Goal: Task Accomplishment & Management: Manage account settings

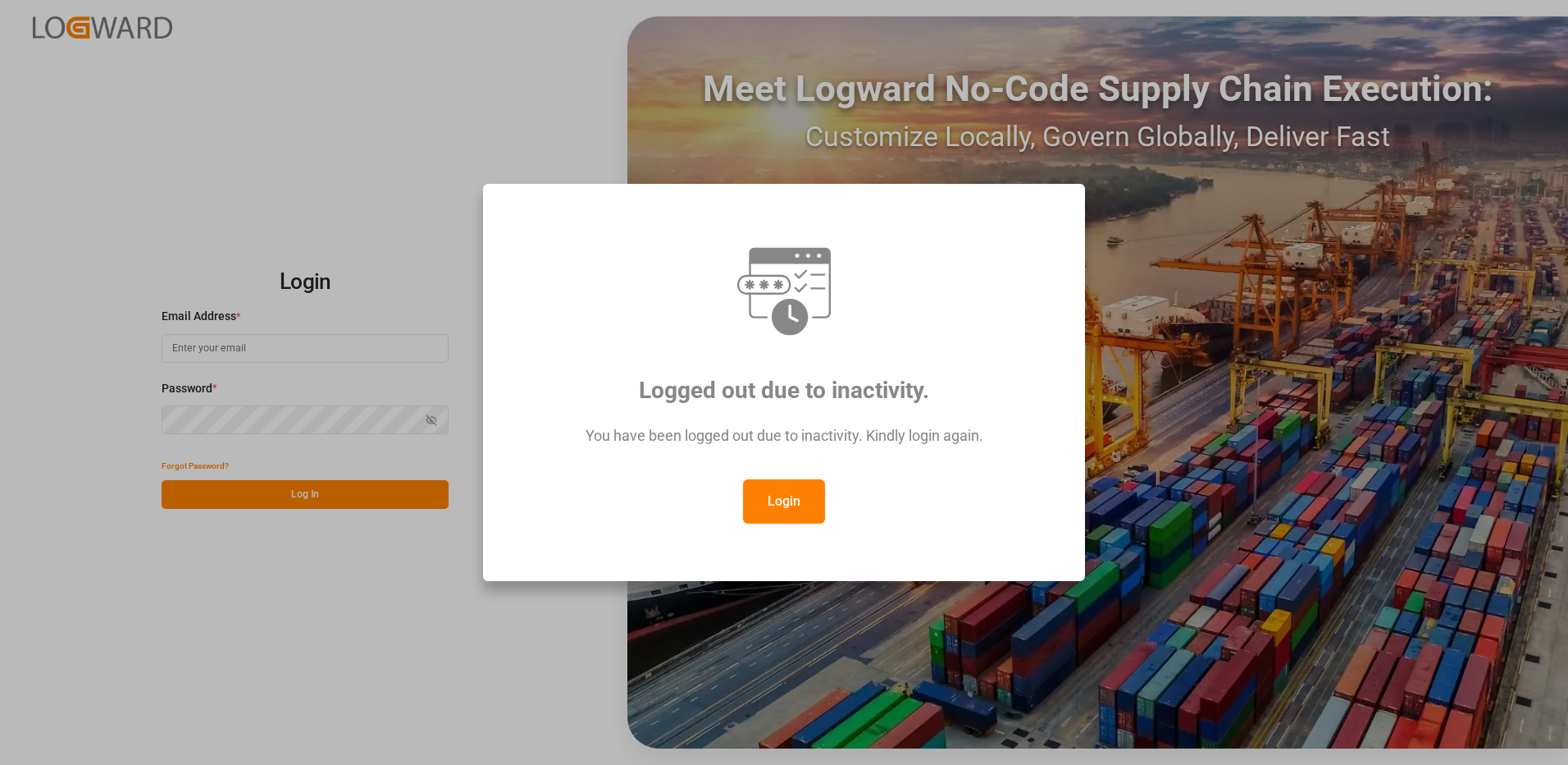
click at [799, 500] on button "Login" at bounding box center [784, 501] width 82 height 44
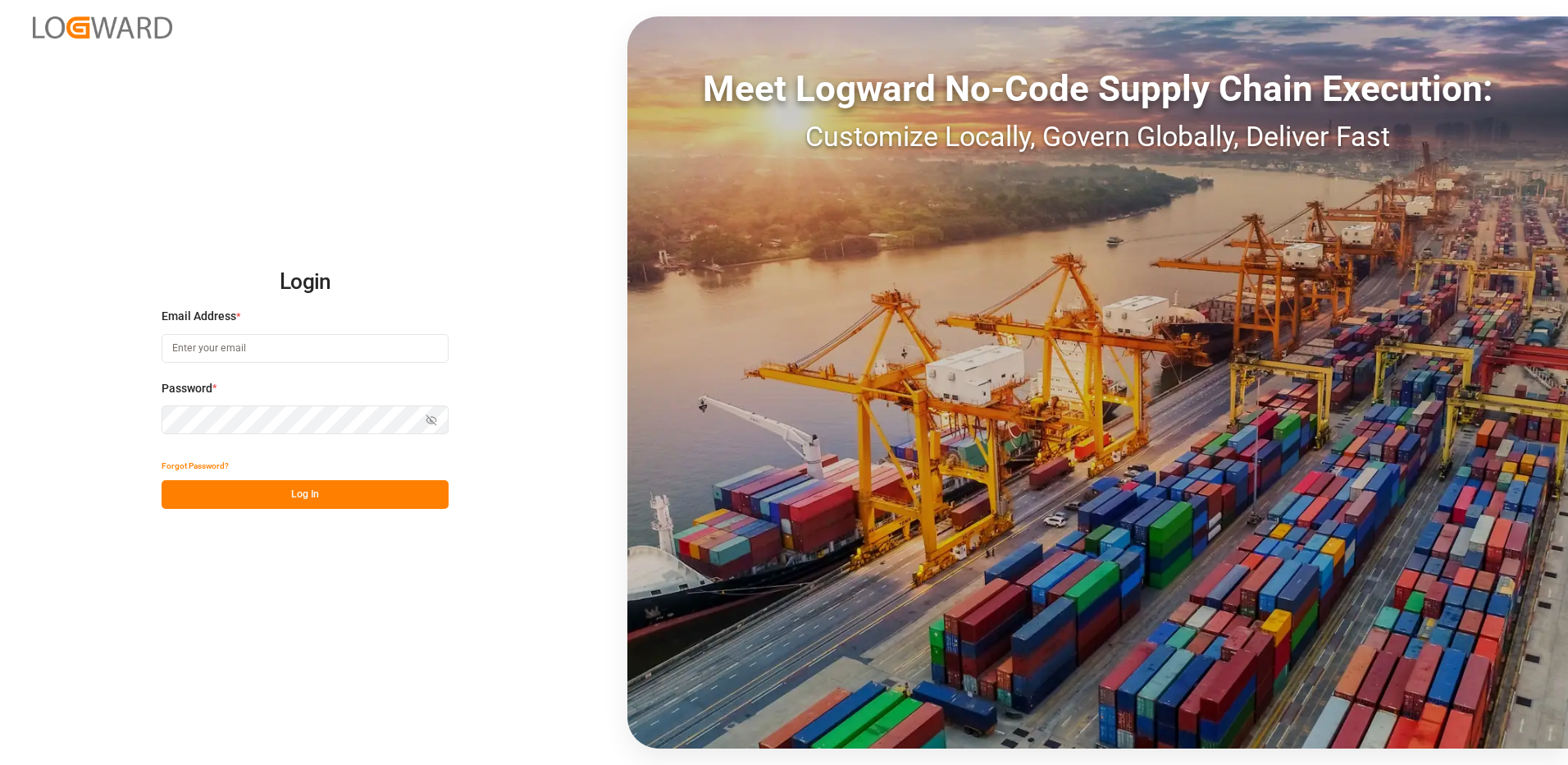
click at [295, 352] on input at bounding box center [305, 348] width 287 height 29
type input "[PERSON_NAME][EMAIL_ADDRESS][DOMAIN_NAME]"
click at [137, 420] on div "Login Email Address * [EMAIL_ADDRESS][DOMAIN_NAME] Password * Show password For…" at bounding box center [784, 382] width 1568 height 765
click at [181, 493] on button "Log In" at bounding box center [305, 494] width 287 height 29
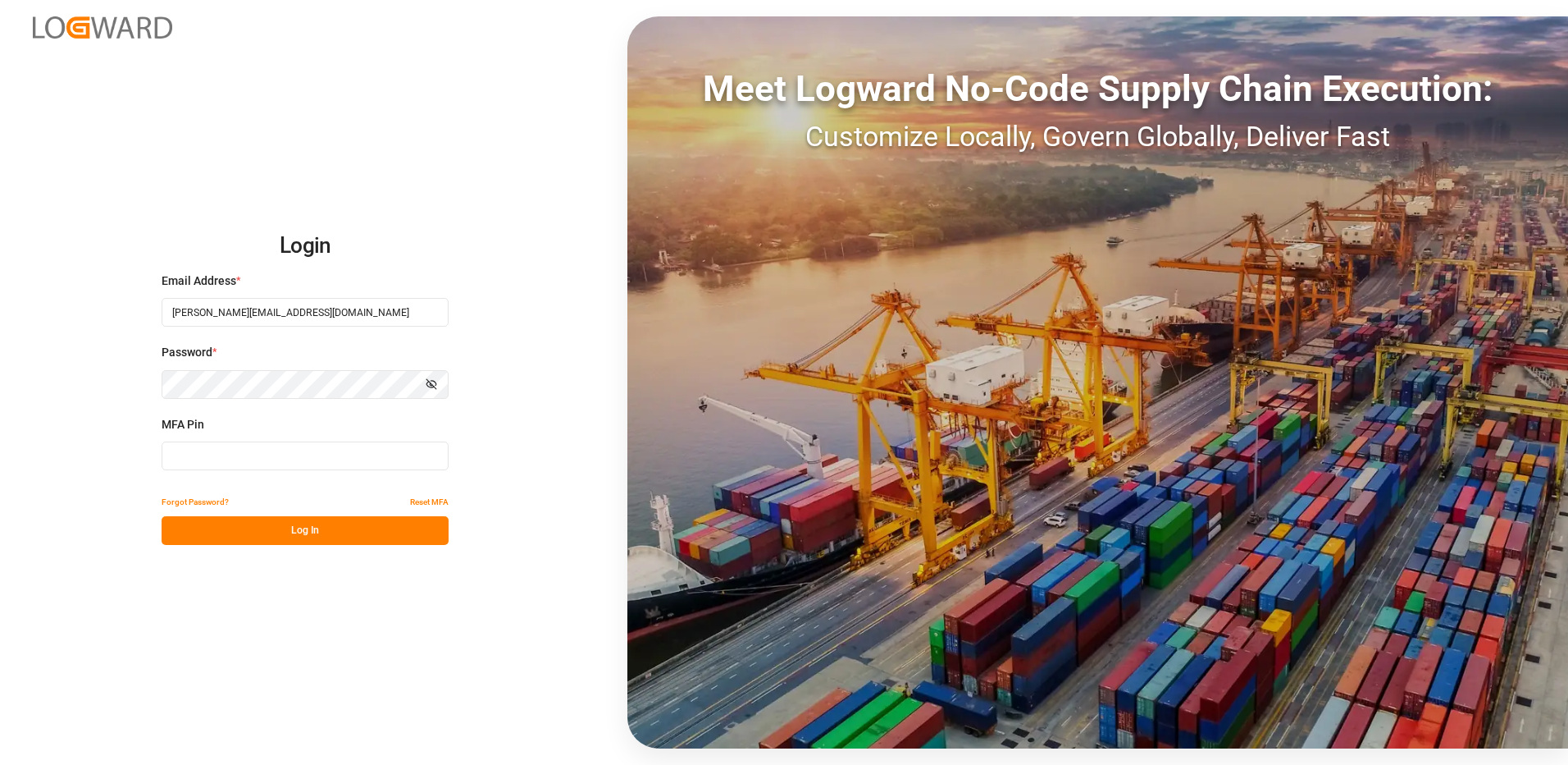
click at [195, 453] on input at bounding box center [305, 455] width 287 height 29
type input "310527"
click at [202, 534] on button "Log In" at bounding box center [305, 530] width 287 height 29
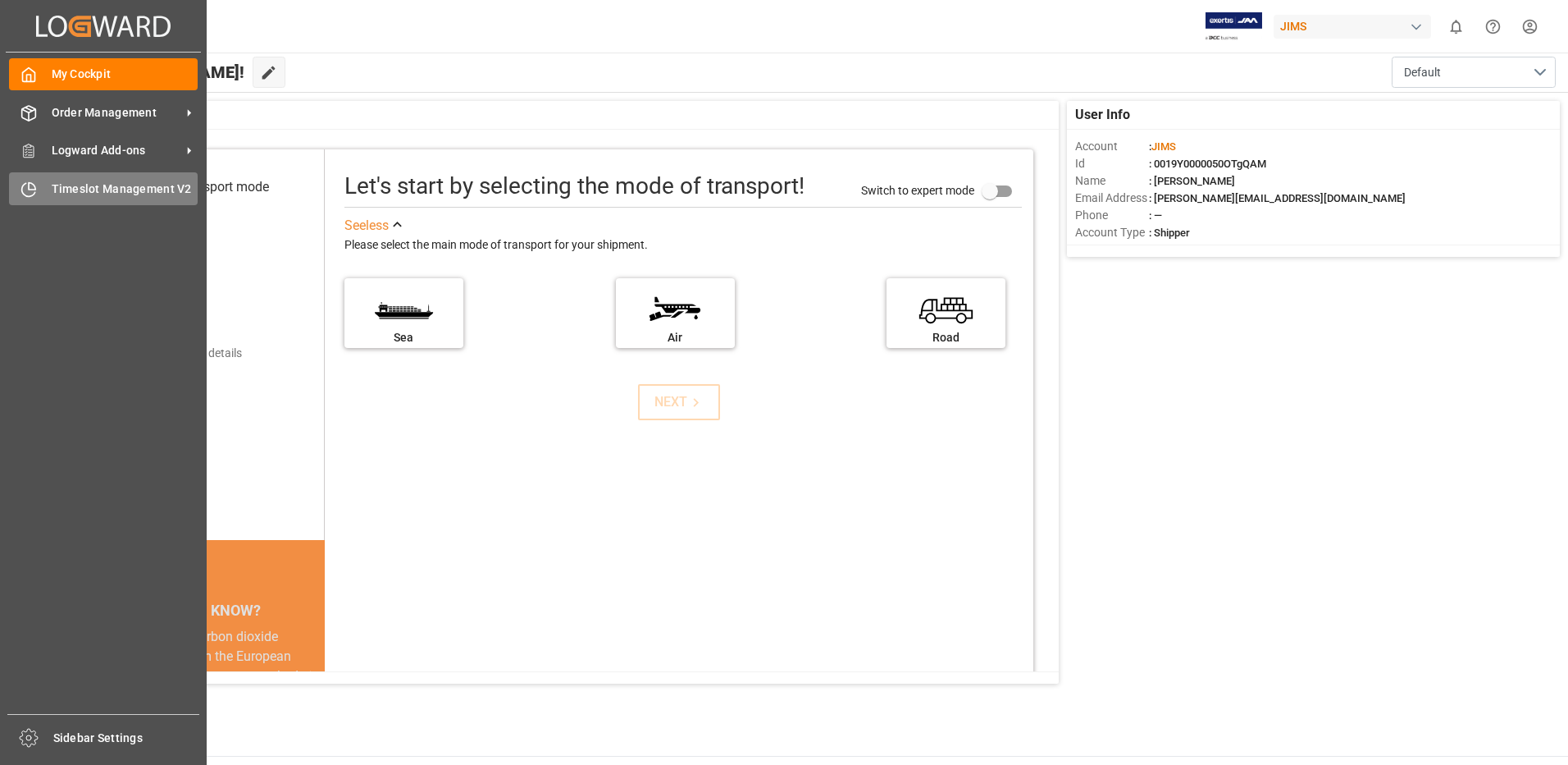
click at [40, 187] on div "Timeslot Management V2 Timeslot Management V2" at bounding box center [104, 188] width 189 height 32
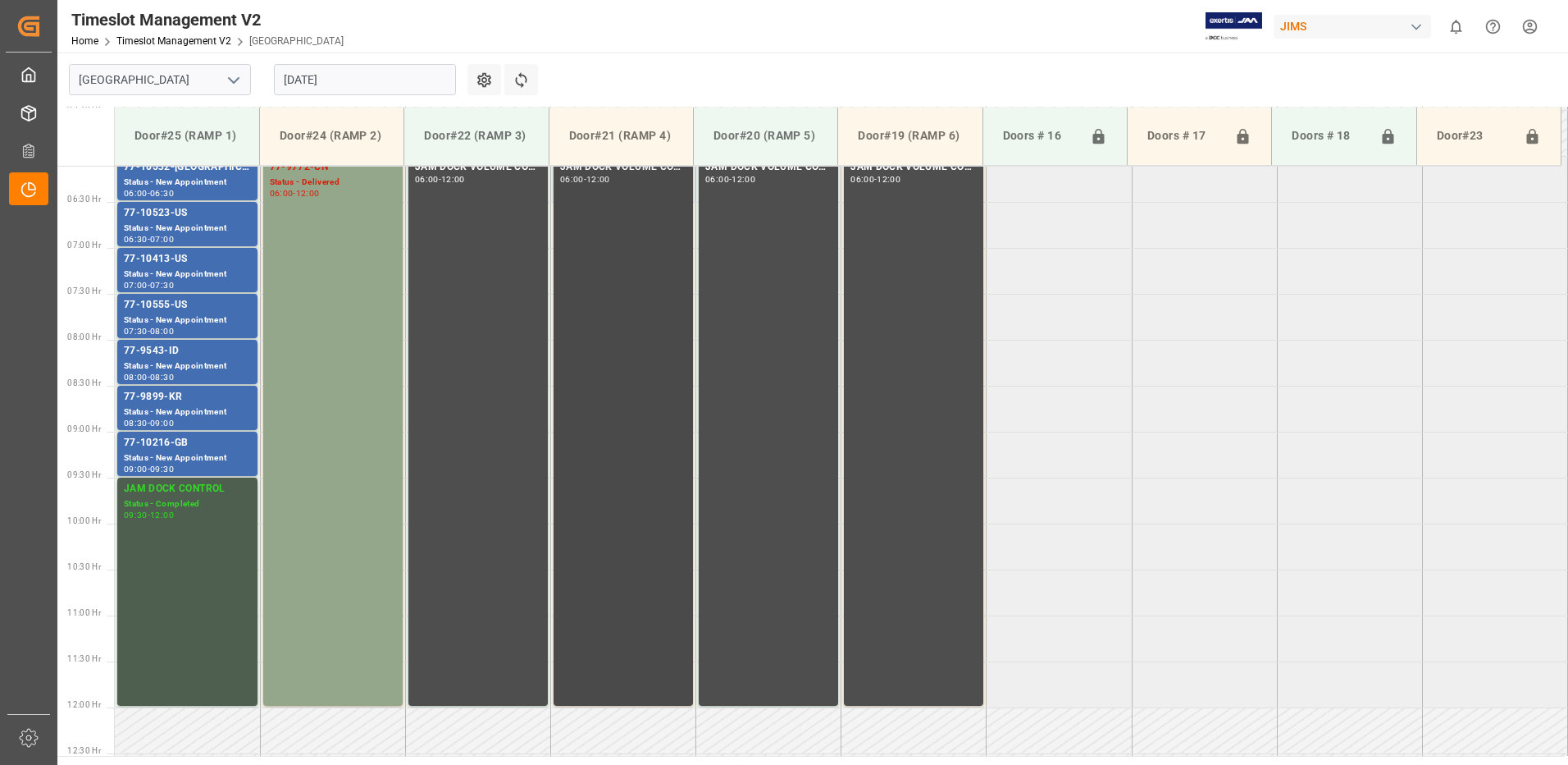
scroll to position [479, 0]
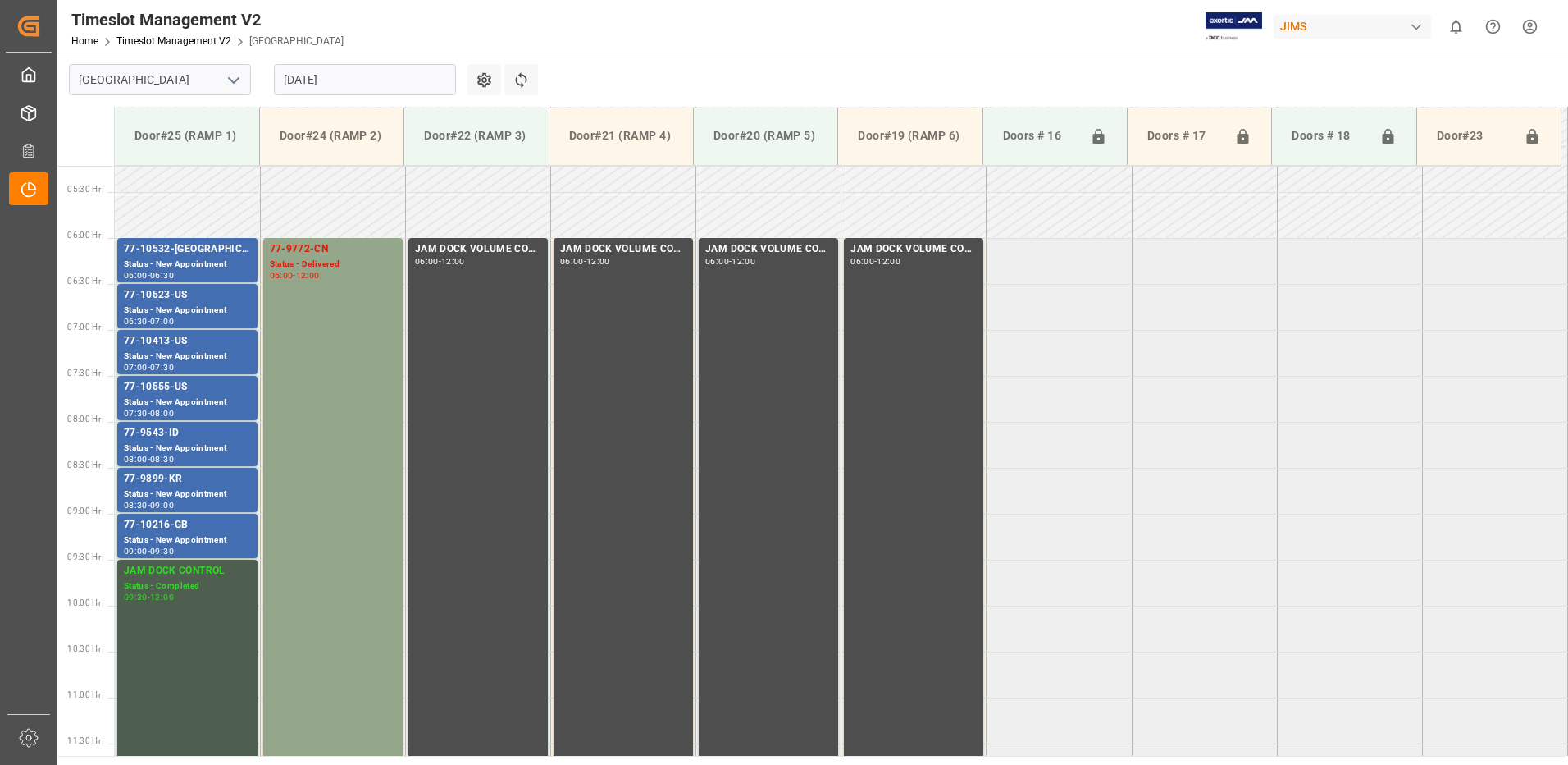
click at [372, 77] on input "[DATE]" at bounding box center [365, 79] width 183 height 31
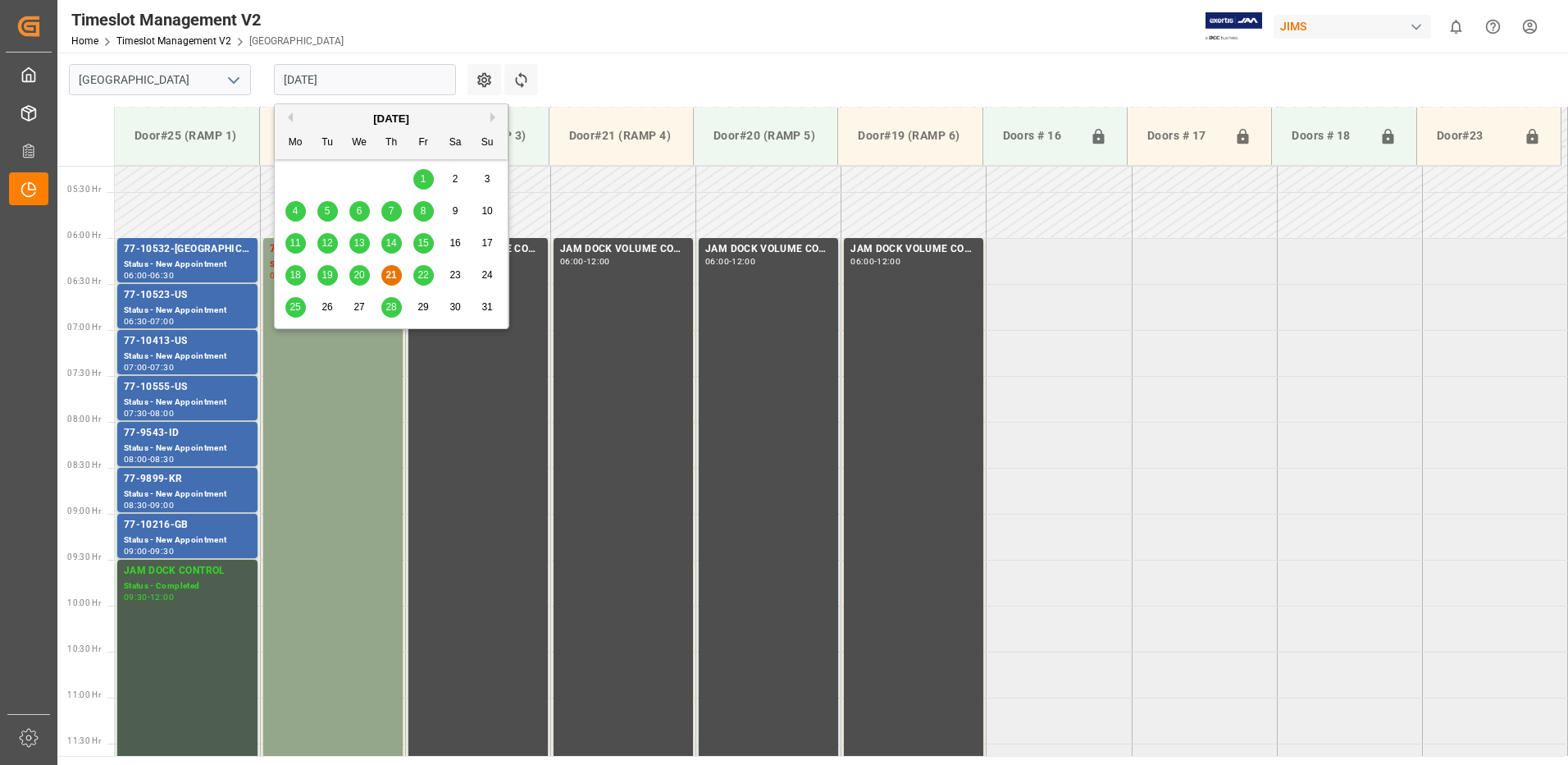
click at [294, 271] on span "18" at bounding box center [294, 274] width 10 height 11
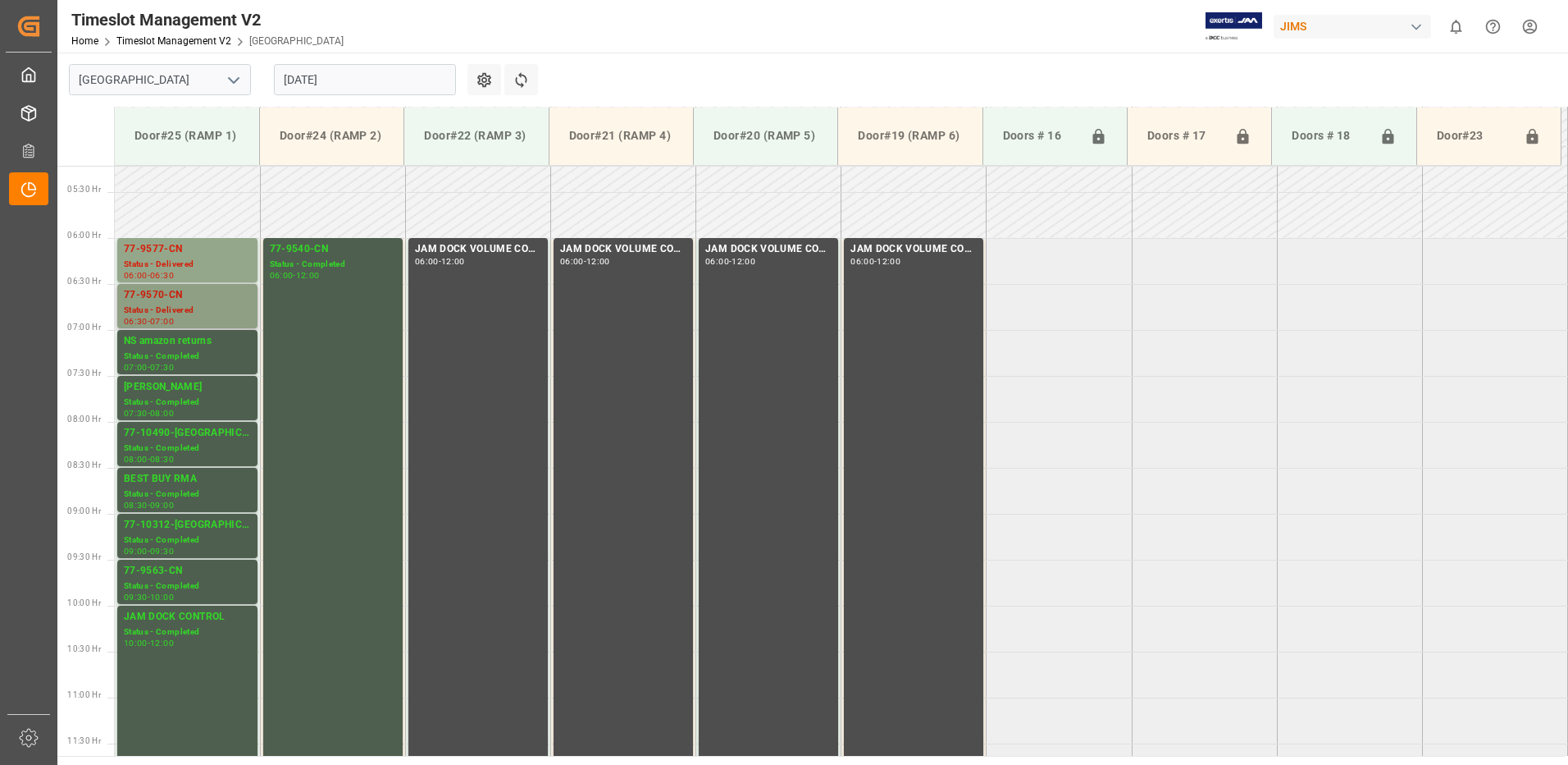
click at [149, 303] on div "Status - Delivered" at bounding box center [187, 310] width 127 height 14
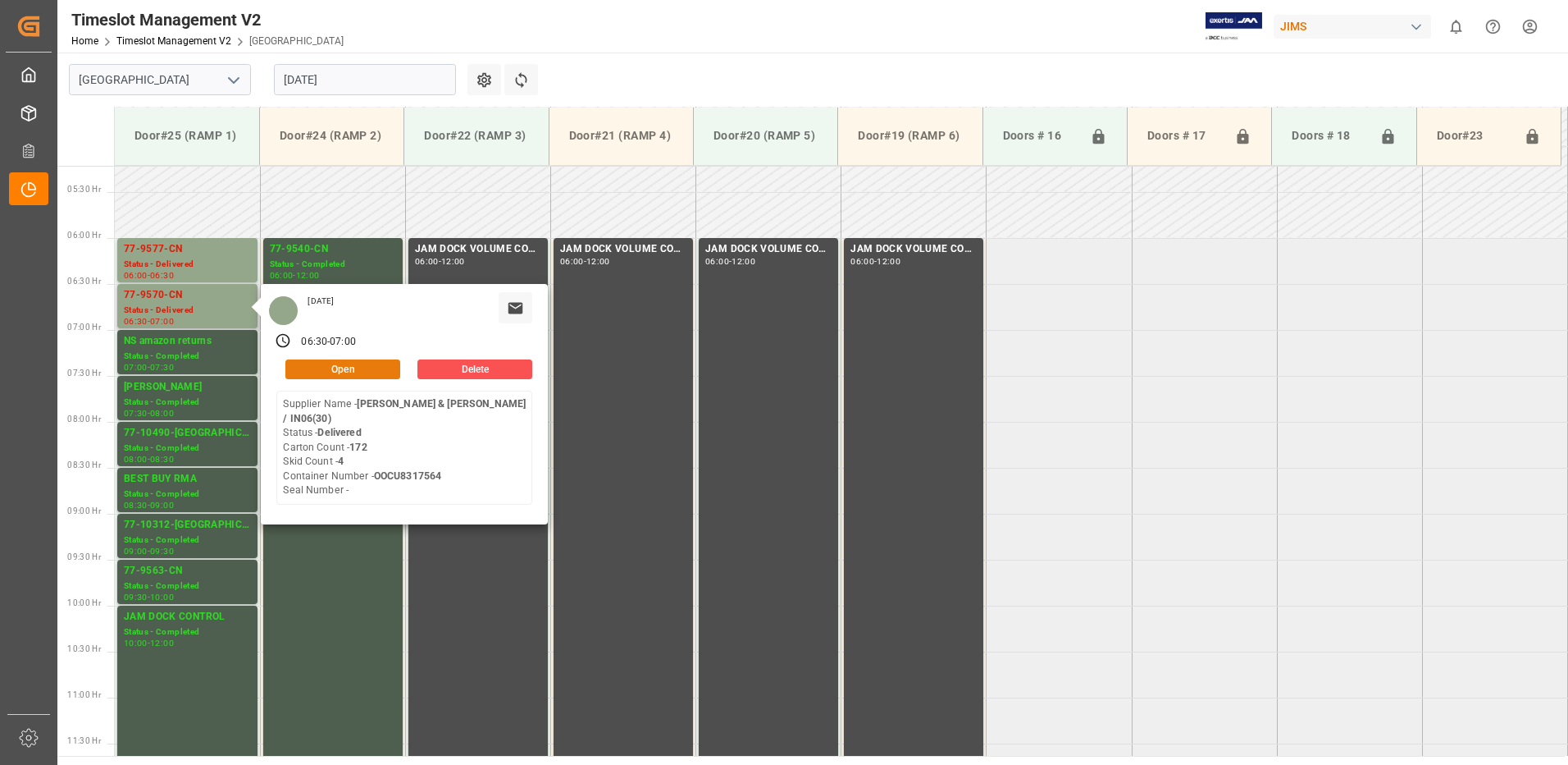
click at [357, 361] on button "Open" at bounding box center [343, 369] width 115 height 20
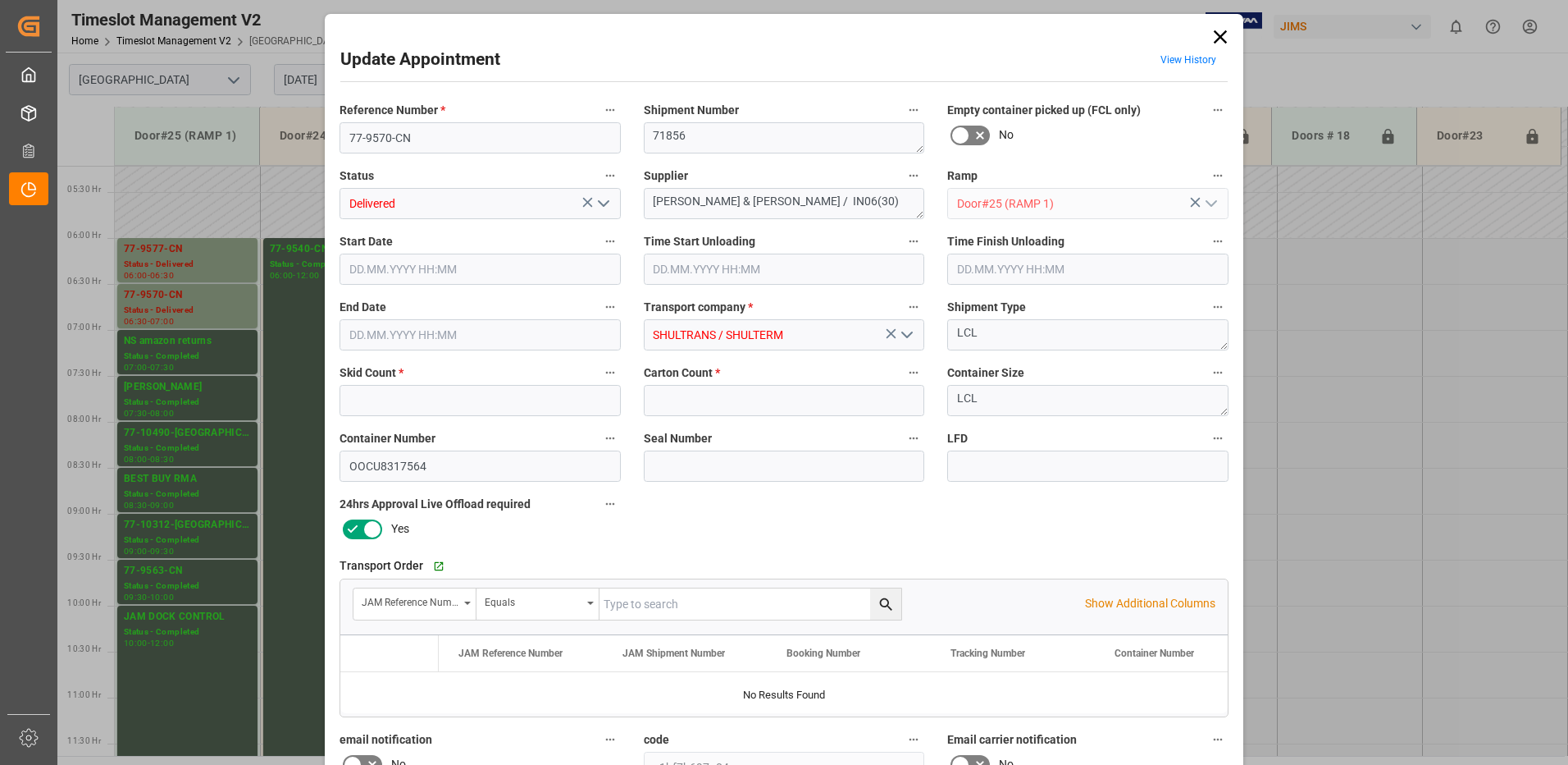
type input "4"
type input "172"
type input "[DATE] 06:30"
type input "[DATE] 07:00"
type input "[DATE] 17:28"
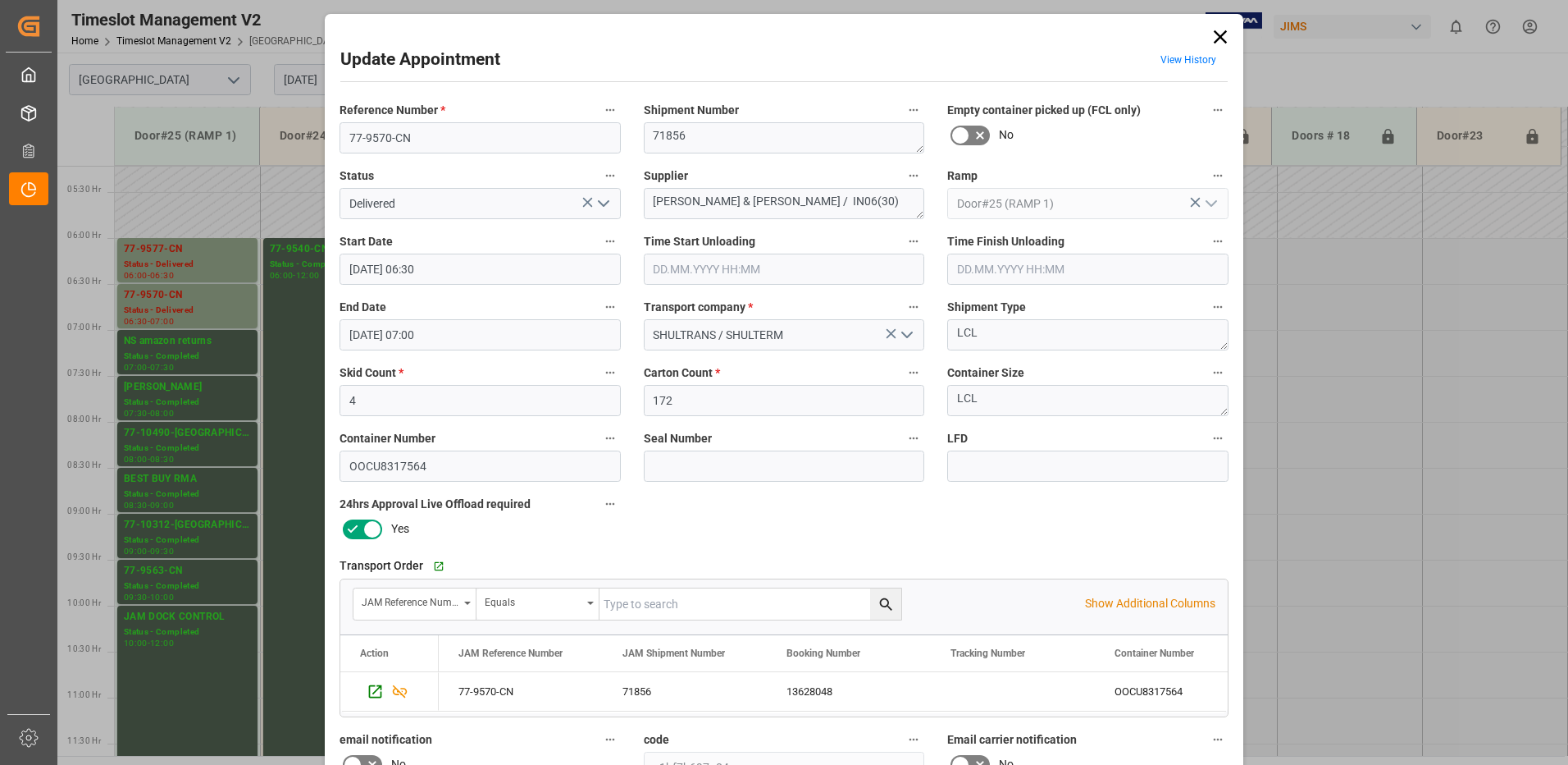
click at [608, 201] on icon "open menu" at bounding box center [603, 203] width 20 height 20
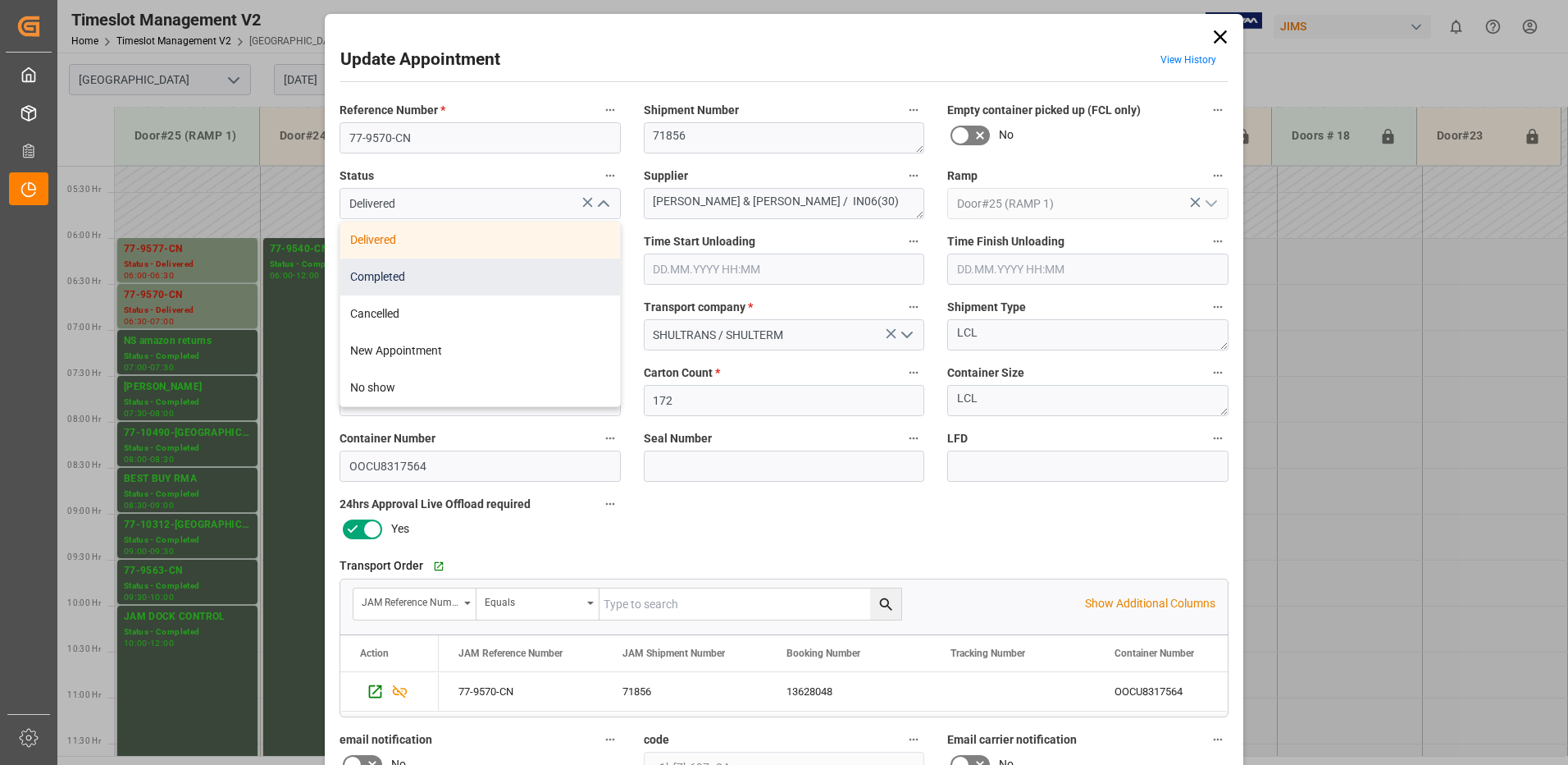
click at [462, 283] on div "Completed" at bounding box center [480, 276] width 280 height 37
type input "Completed"
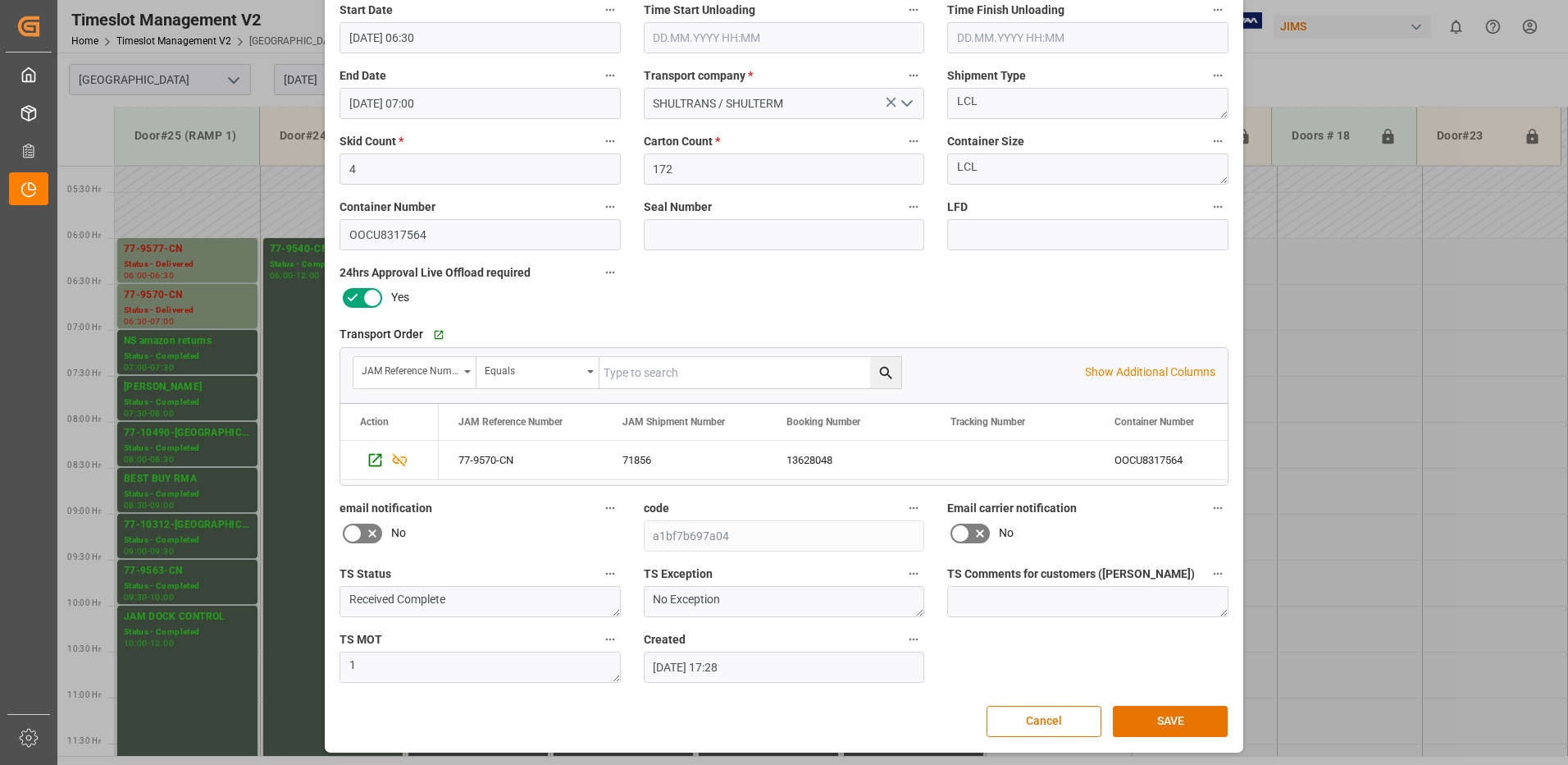
scroll to position [233, 0]
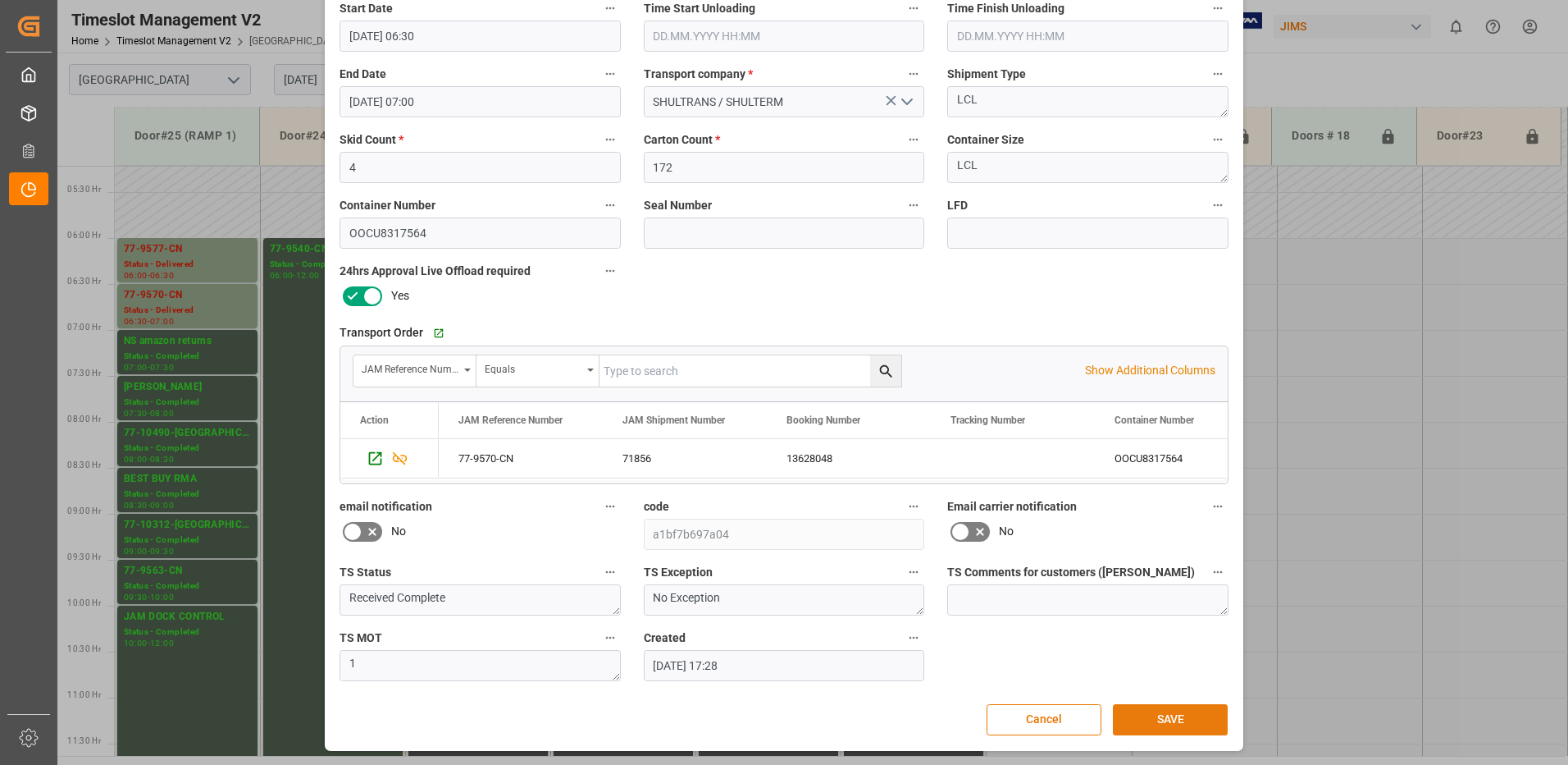
click at [1177, 720] on button "SAVE" at bounding box center [1170, 719] width 115 height 31
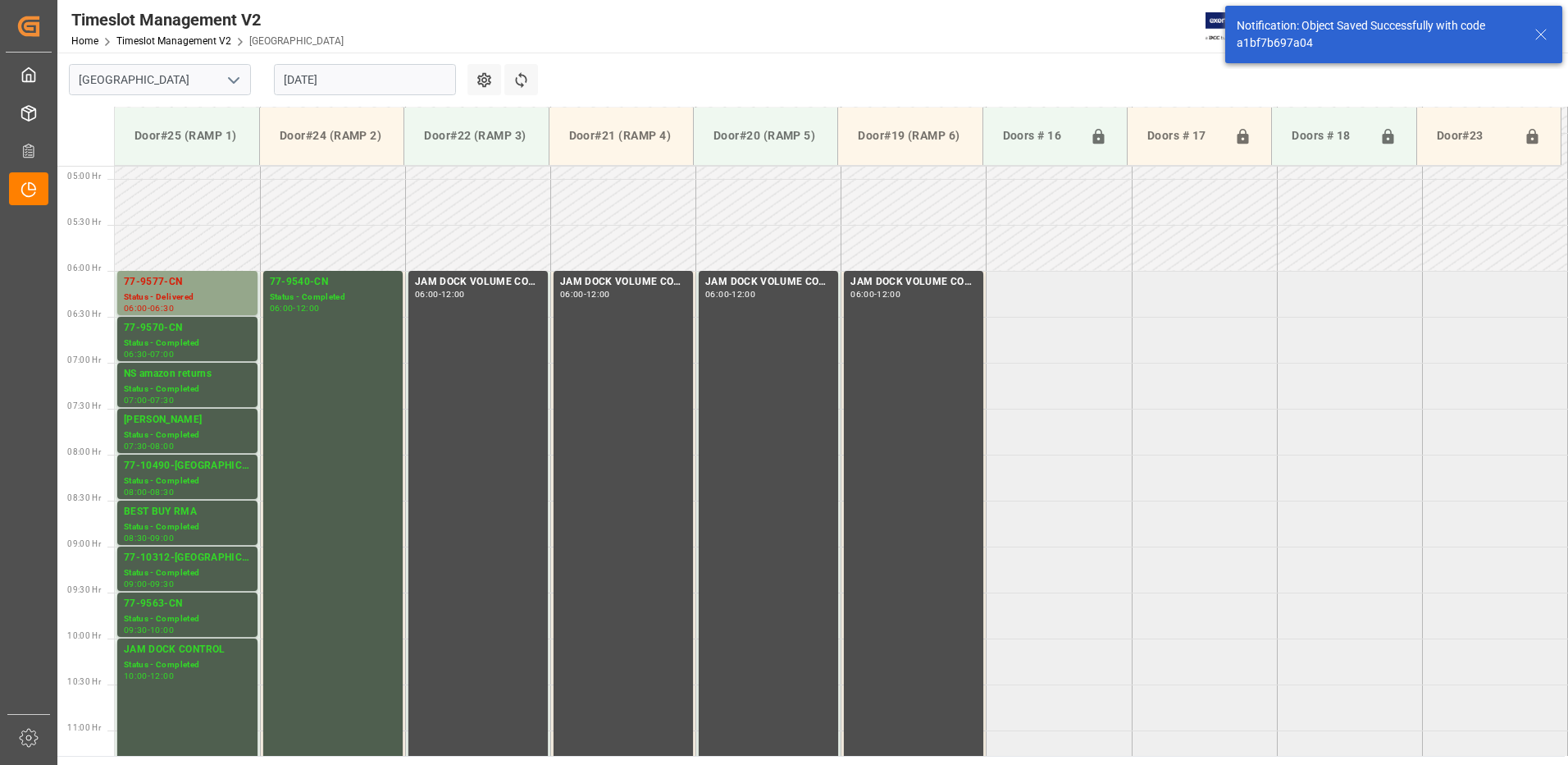
scroll to position [449, 0]
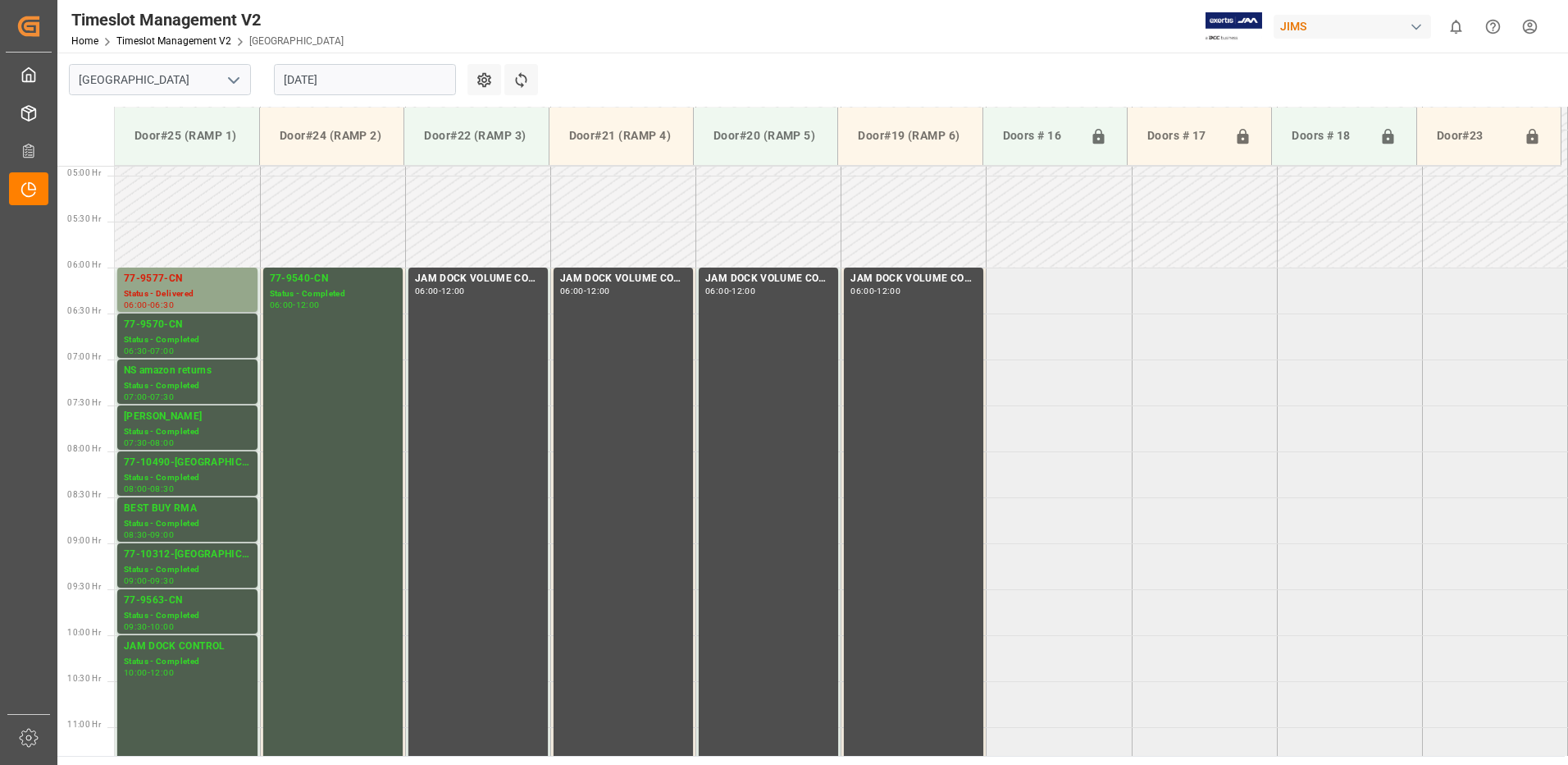
click at [354, 82] on input "[DATE]" at bounding box center [365, 79] width 183 height 31
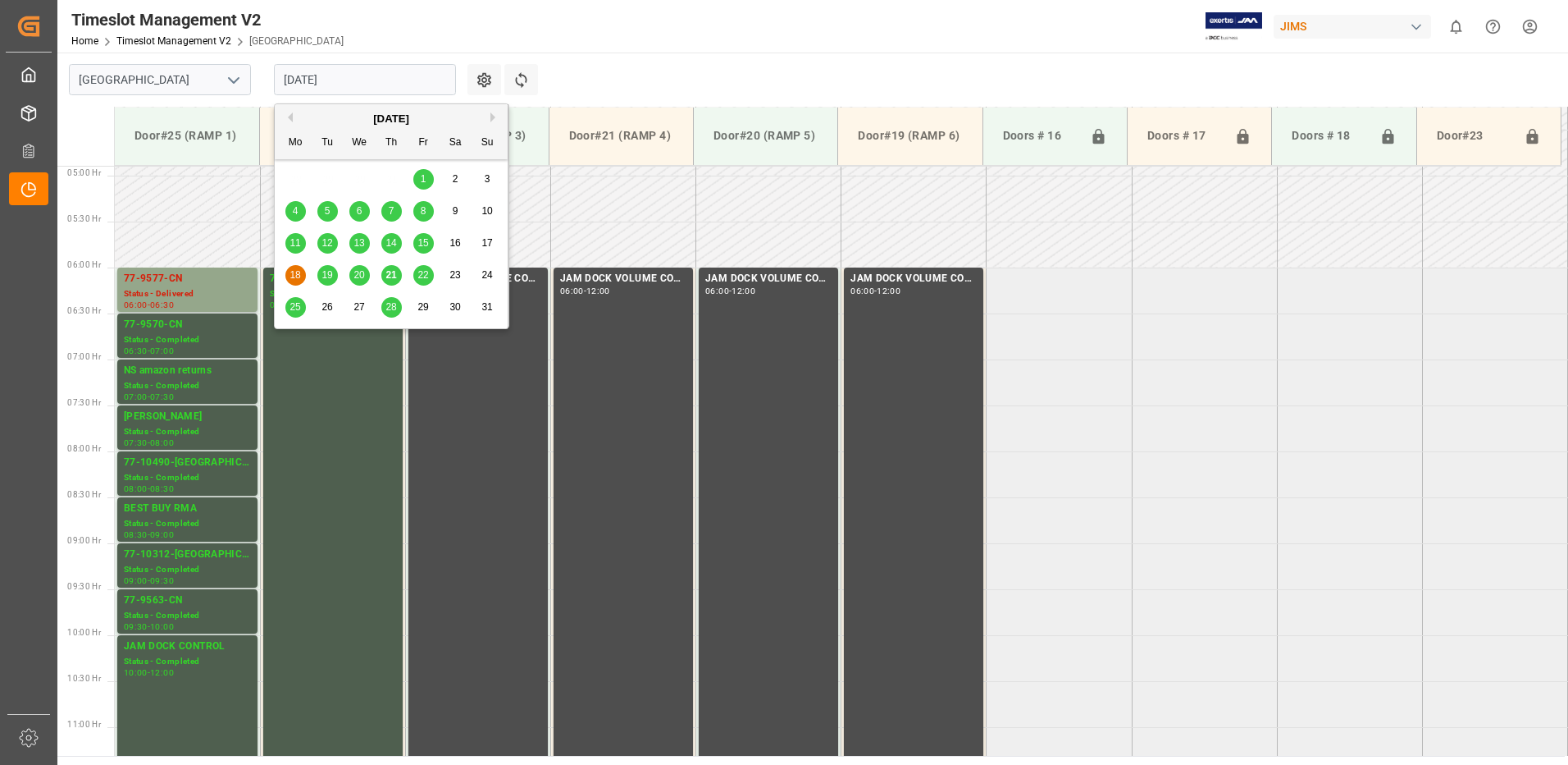
click at [427, 242] on span "15" at bounding box center [422, 243] width 10 height 11
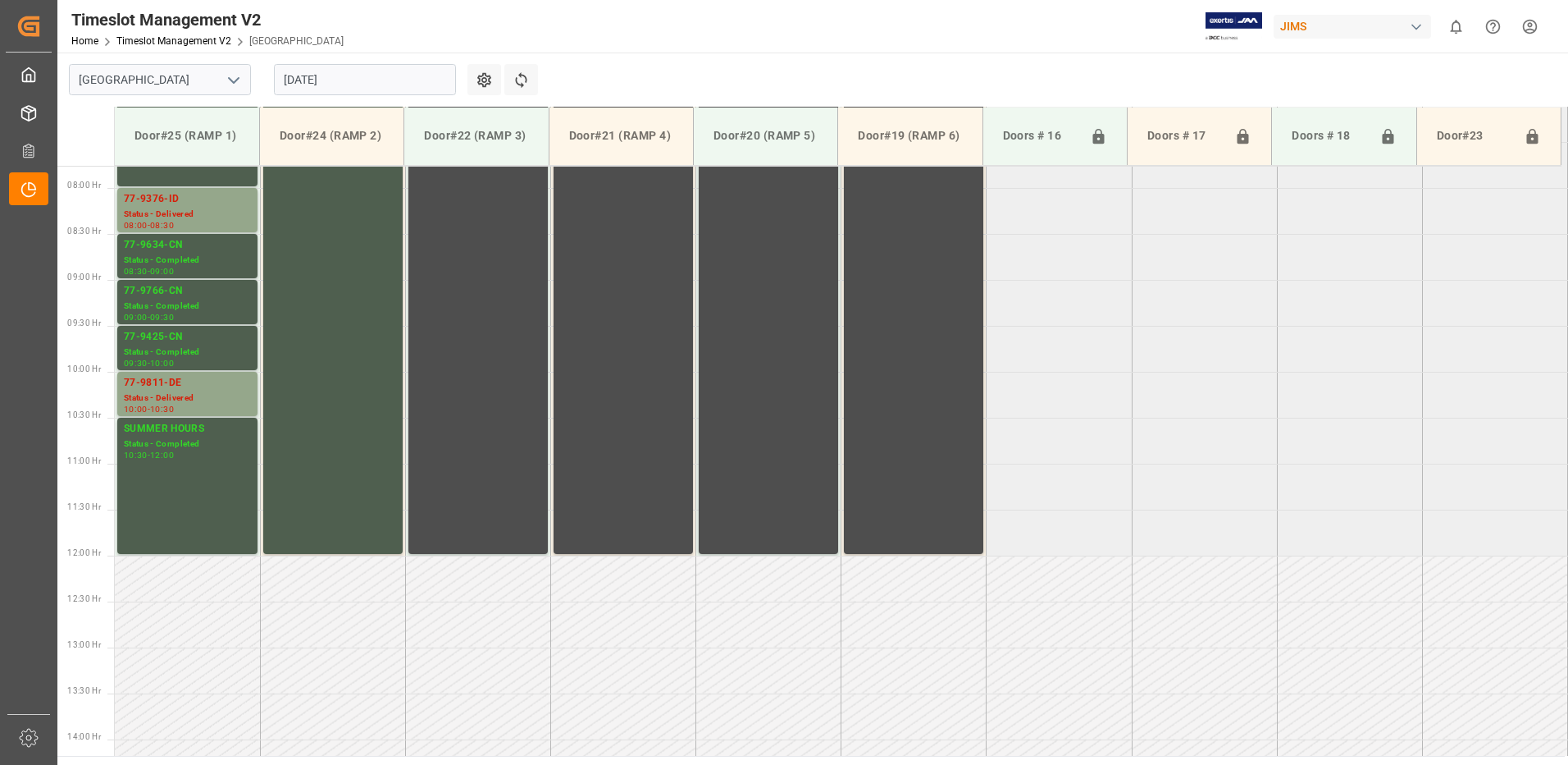
scroll to position [726, 0]
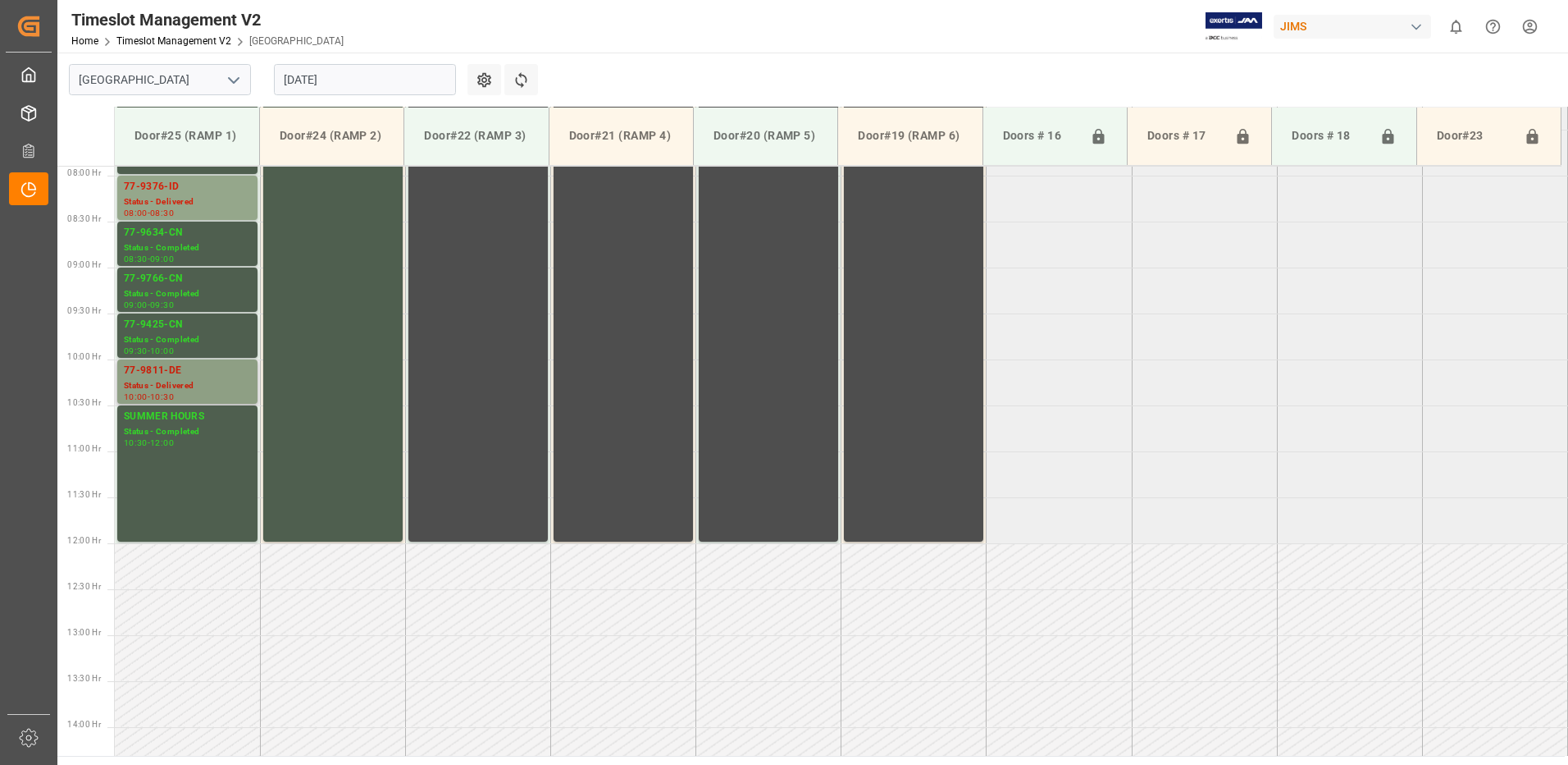
click at [180, 380] on div "Status - Delivered" at bounding box center [187, 386] width 127 height 14
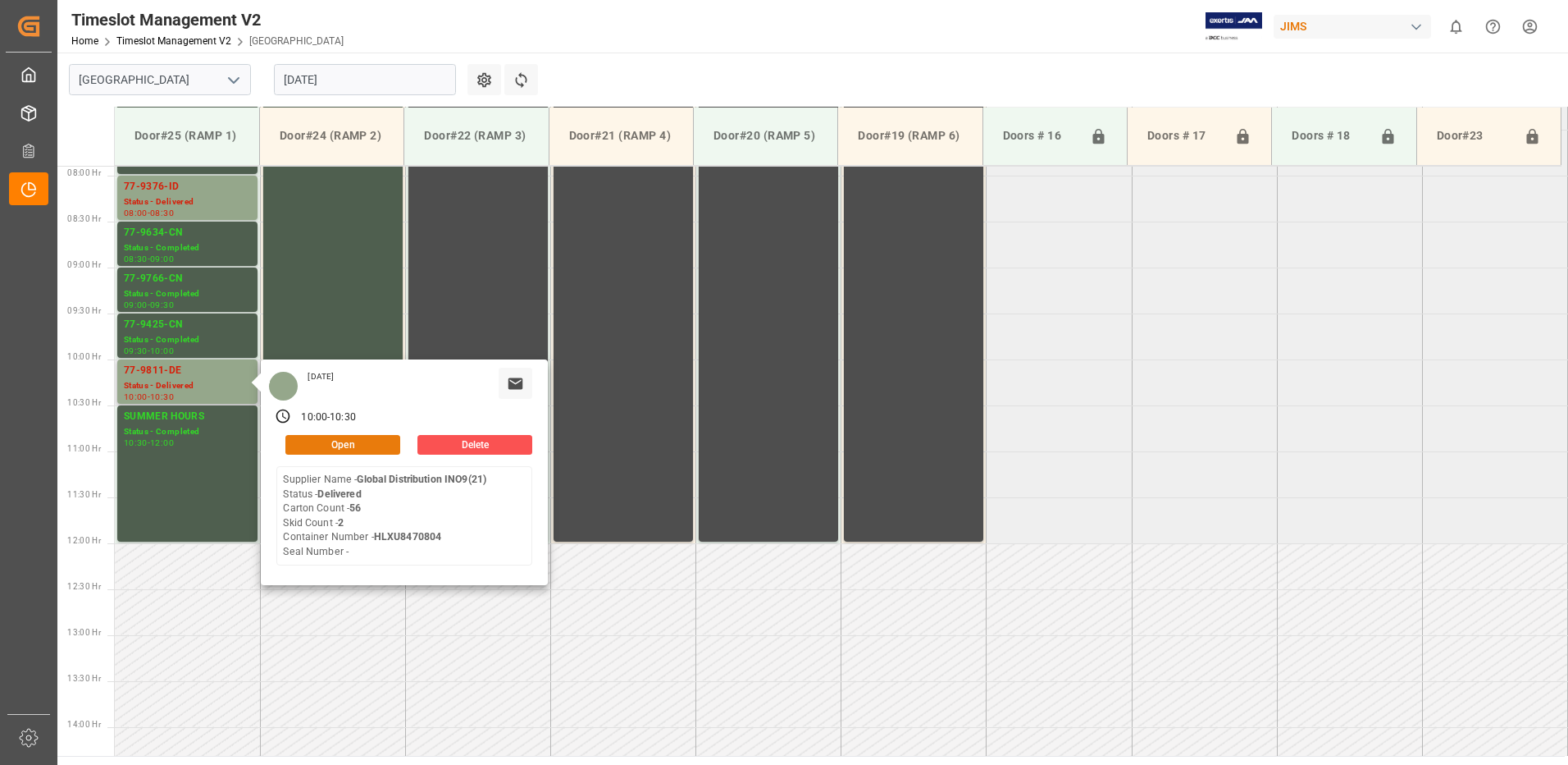
click at [360, 442] on button "Open" at bounding box center [343, 444] width 115 height 20
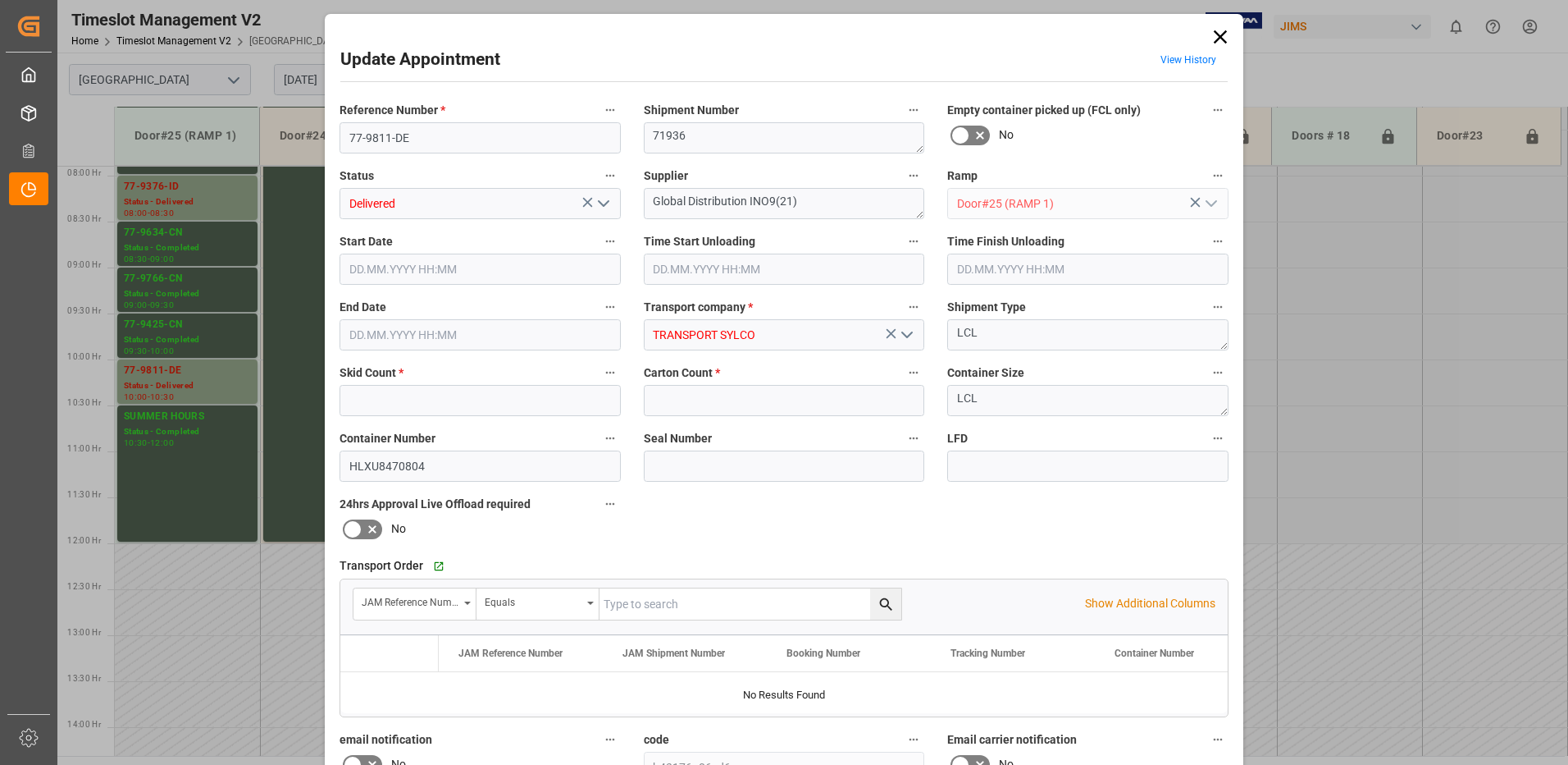
type input "2"
type input "56"
type input "[DATE] 10:00"
type input "[DATE] 10:30"
type input "[DATE] 11:00"
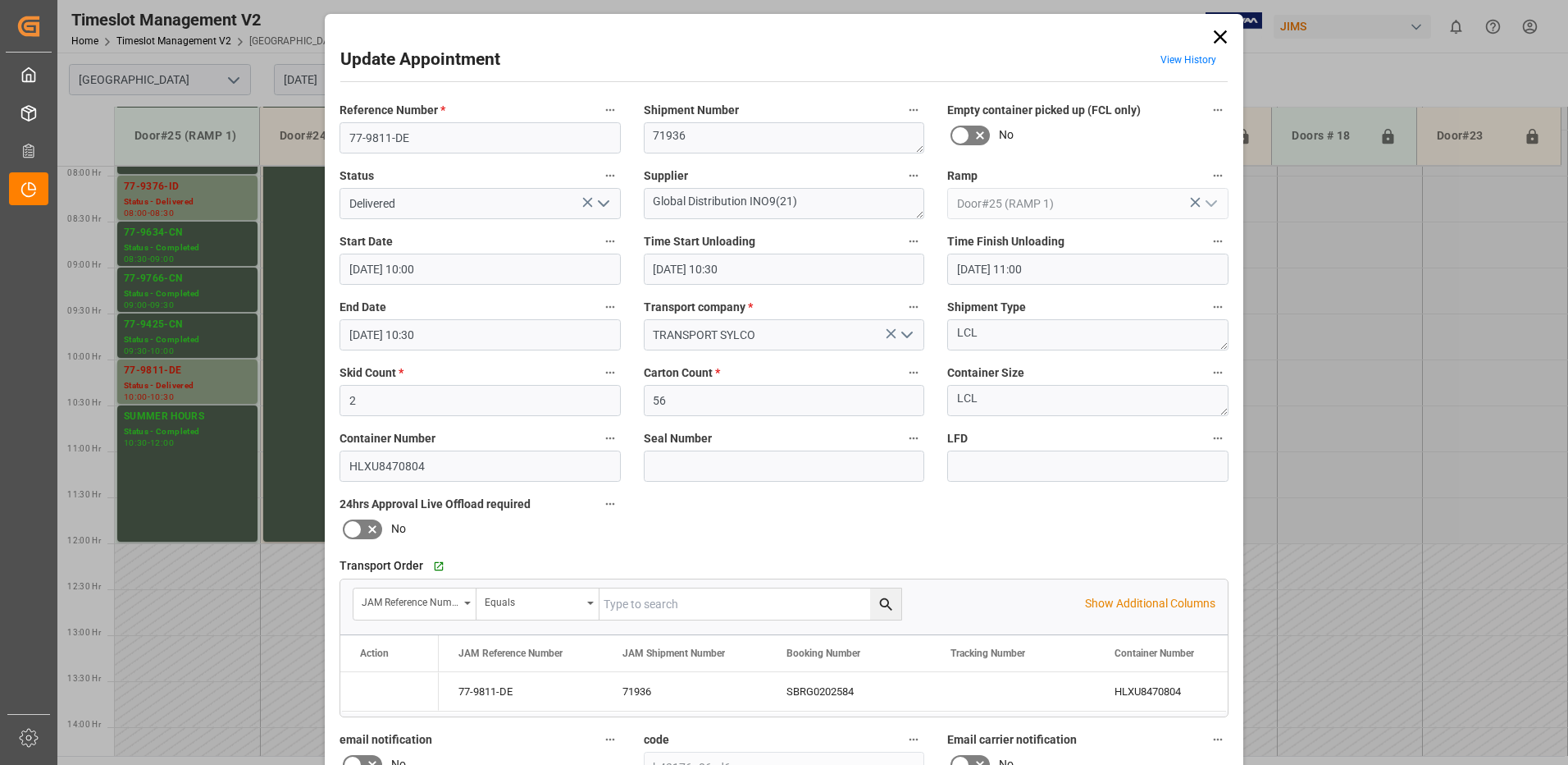
type input "[DATE] 10:30"
type input "[DATE] 16:28"
click at [603, 201] on icon "open menu" at bounding box center [603, 203] width 20 height 20
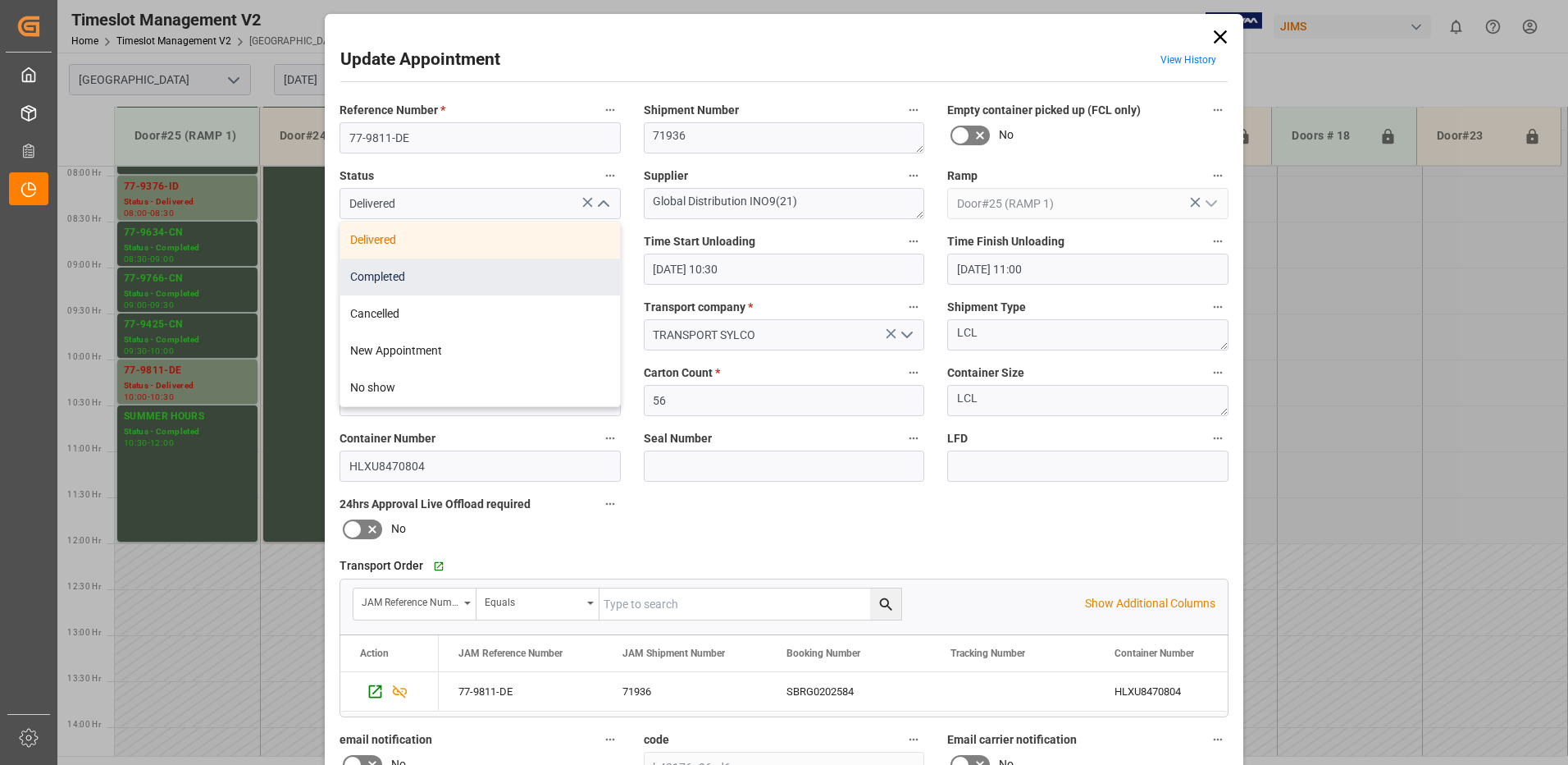
click at [482, 285] on div "Completed" at bounding box center [480, 276] width 280 height 37
type input "Completed"
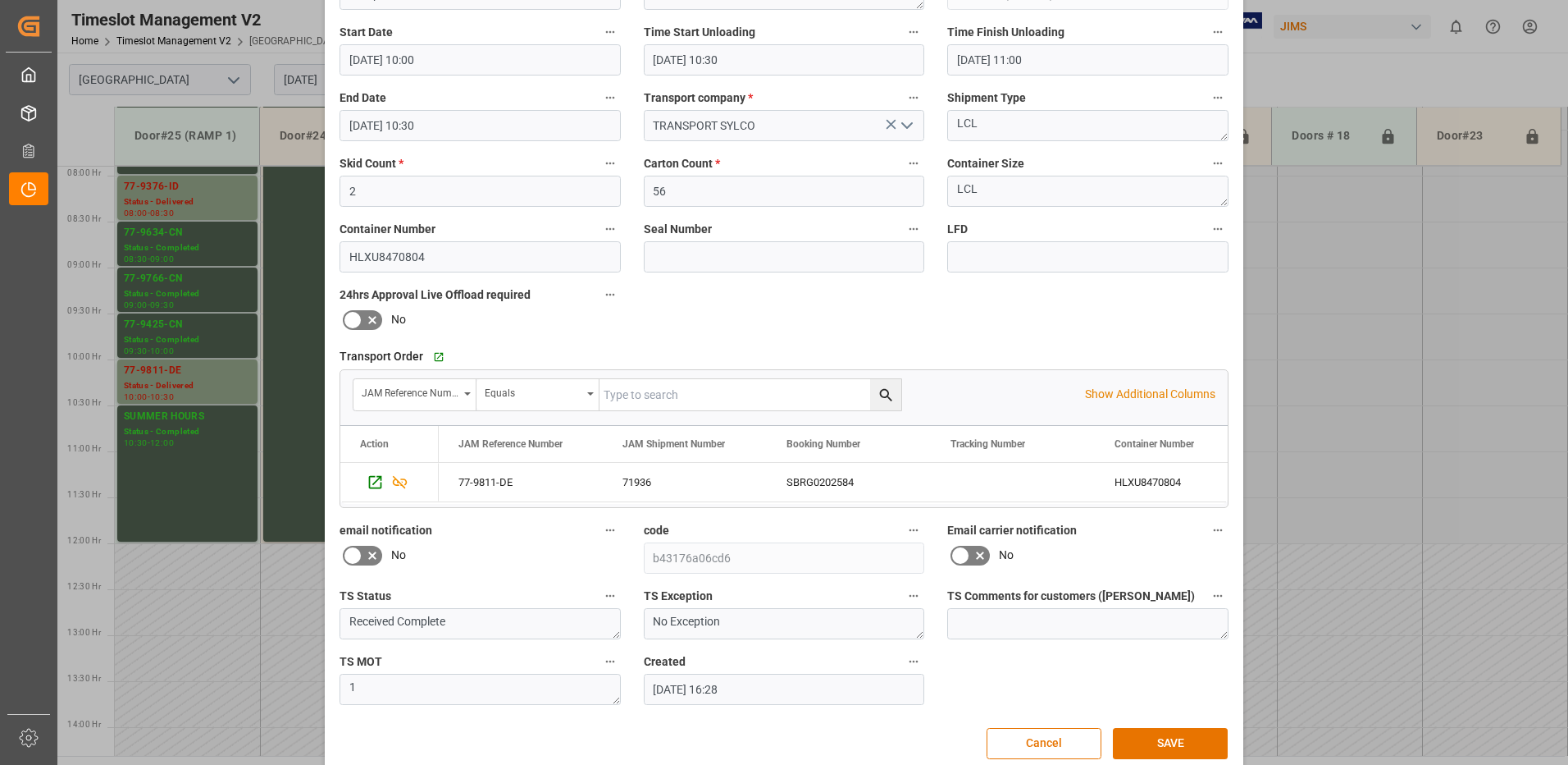
scroll to position [233, 0]
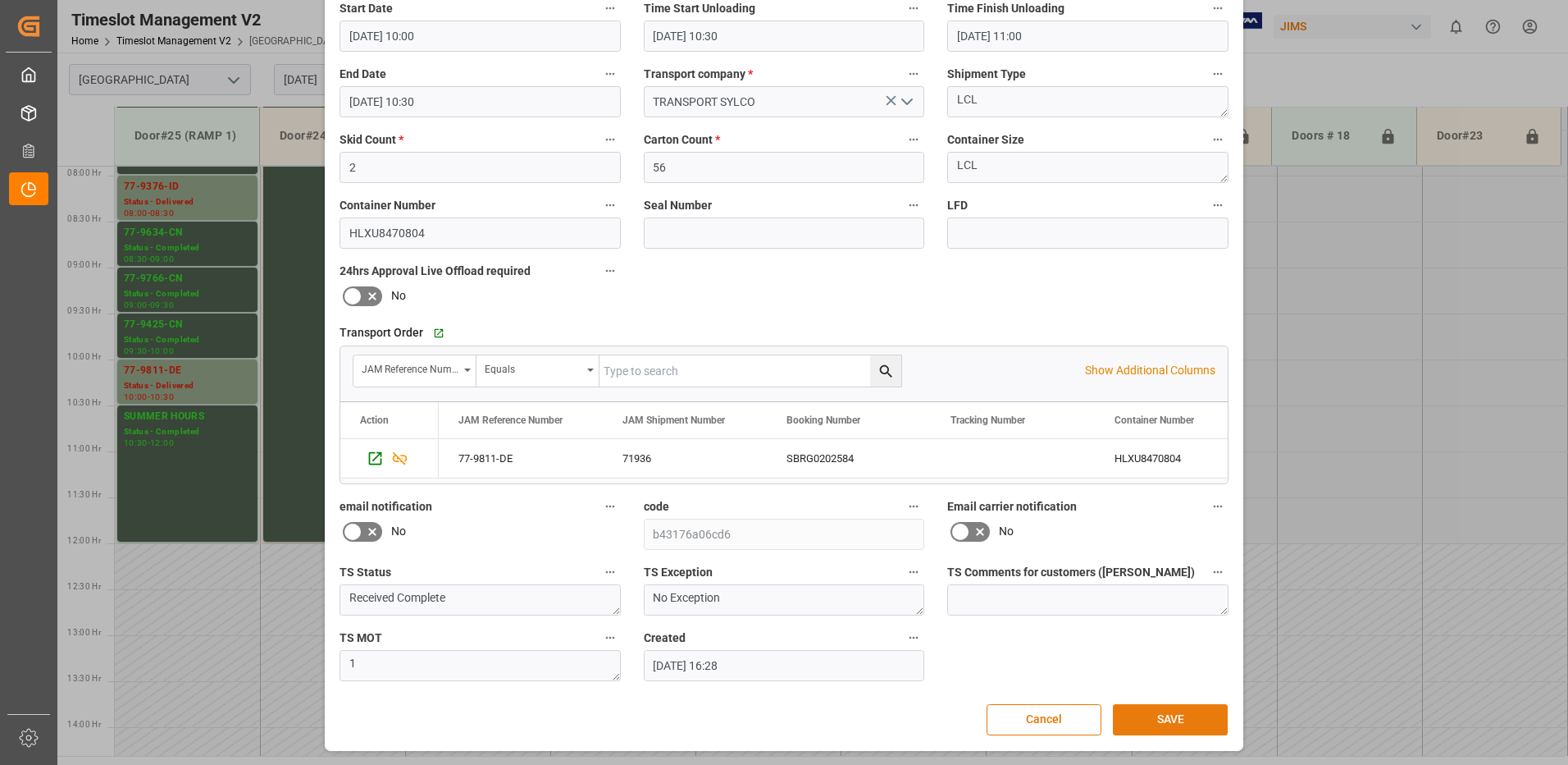
click at [1165, 716] on button "SAVE" at bounding box center [1170, 719] width 115 height 31
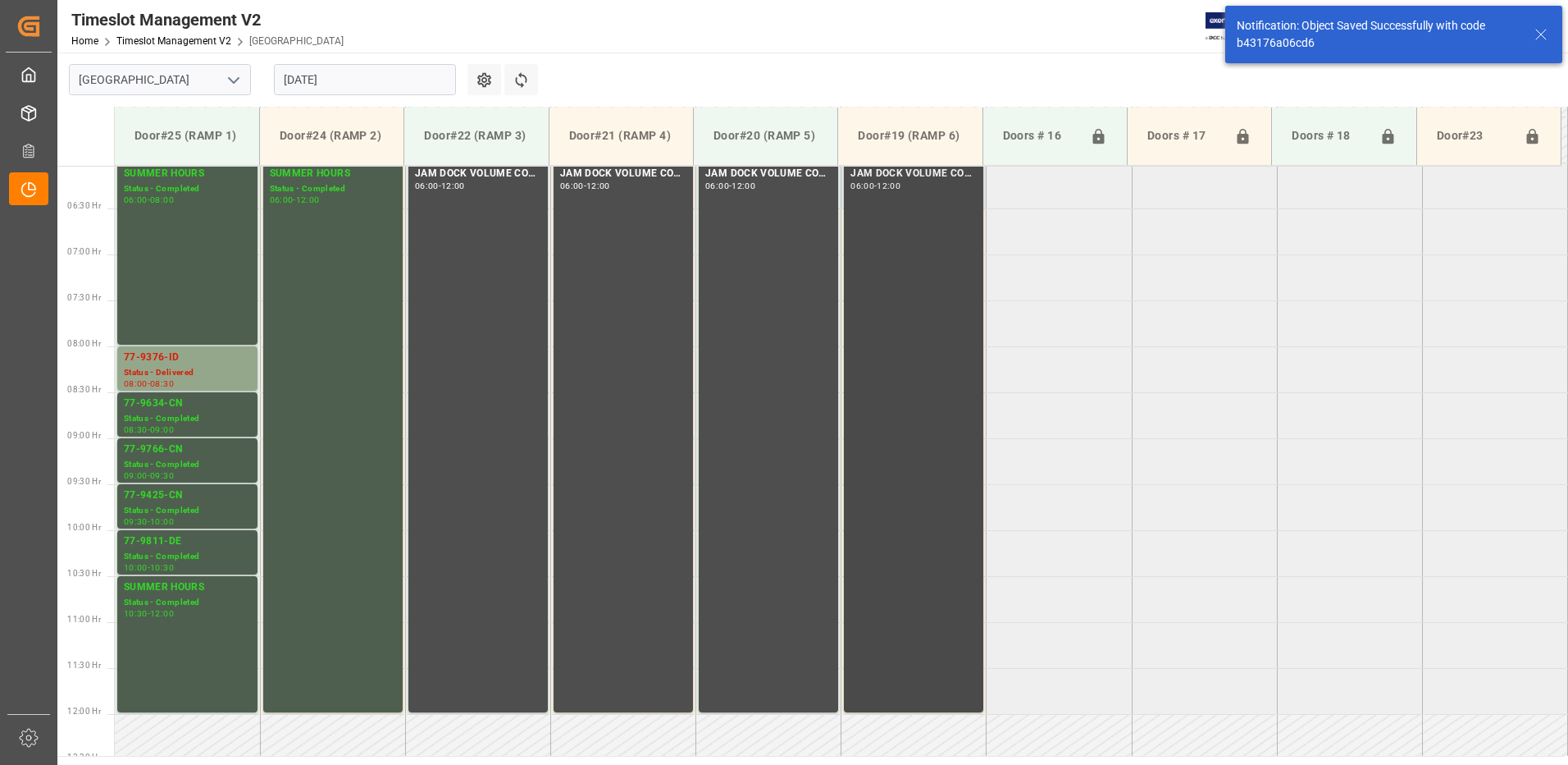
scroll to position [513, 0]
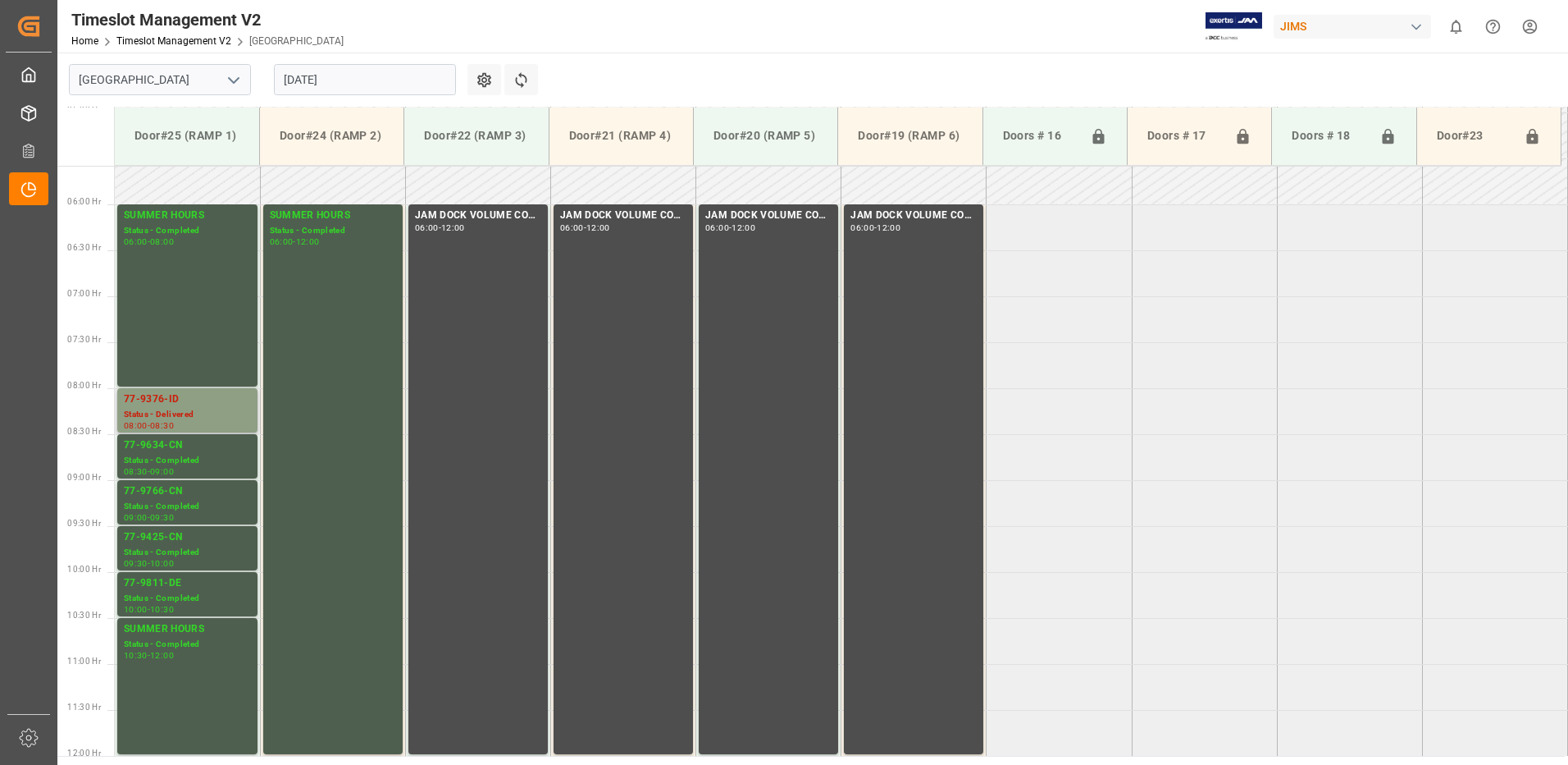
click at [186, 403] on div "77-9376-ID" at bounding box center [187, 400] width 127 height 17
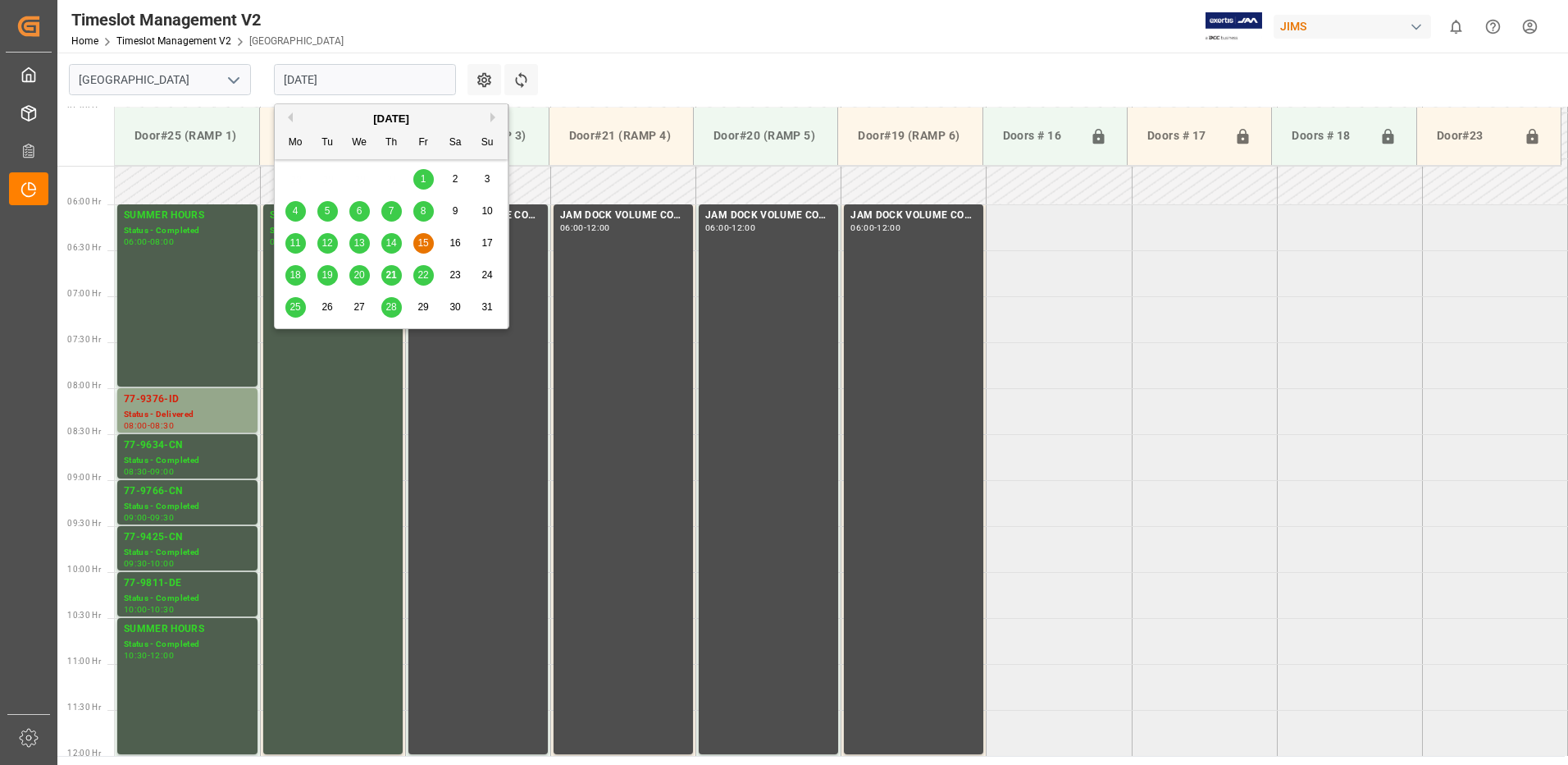
click at [383, 83] on input "[DATE]" at bounding box center [365, 79] width 183 height 31
click at [362, 274] on span "20" at bounding box center [359, 274] width 10 height 11
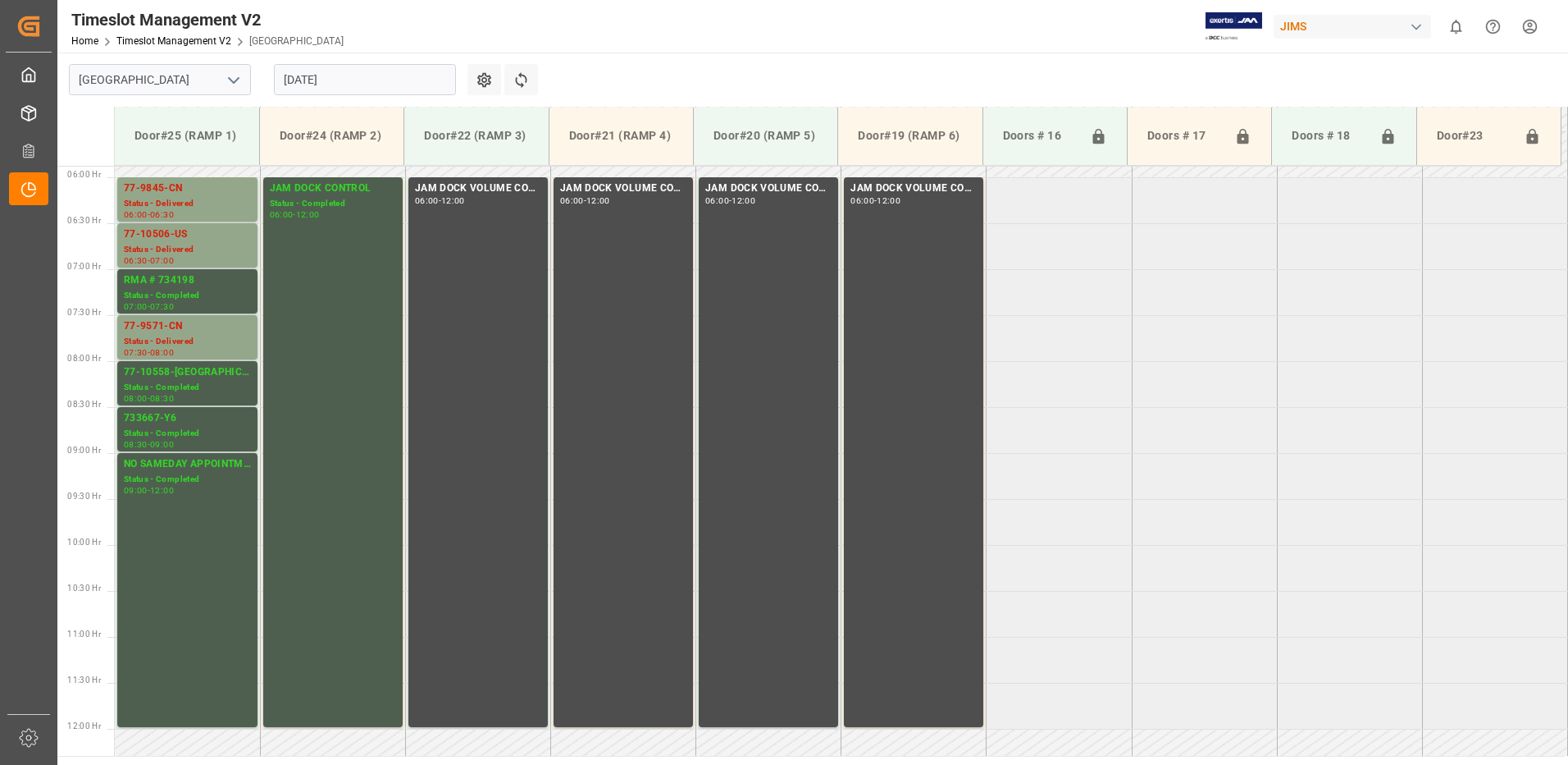
scroll to position [479, 0]
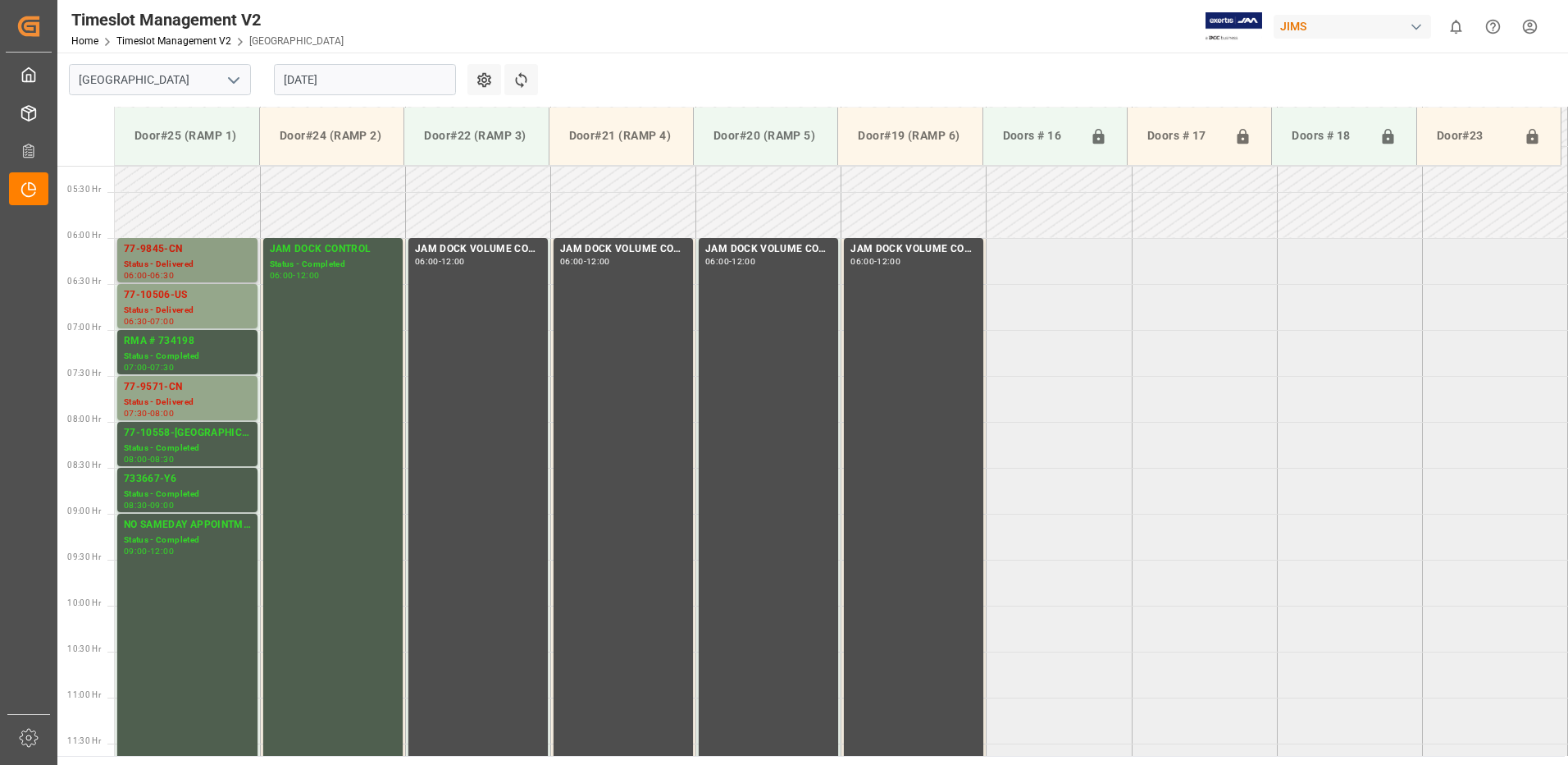
click at [162, 256] on div "77-9845-CN" at bounding box center [187, 250] width 127 height 17
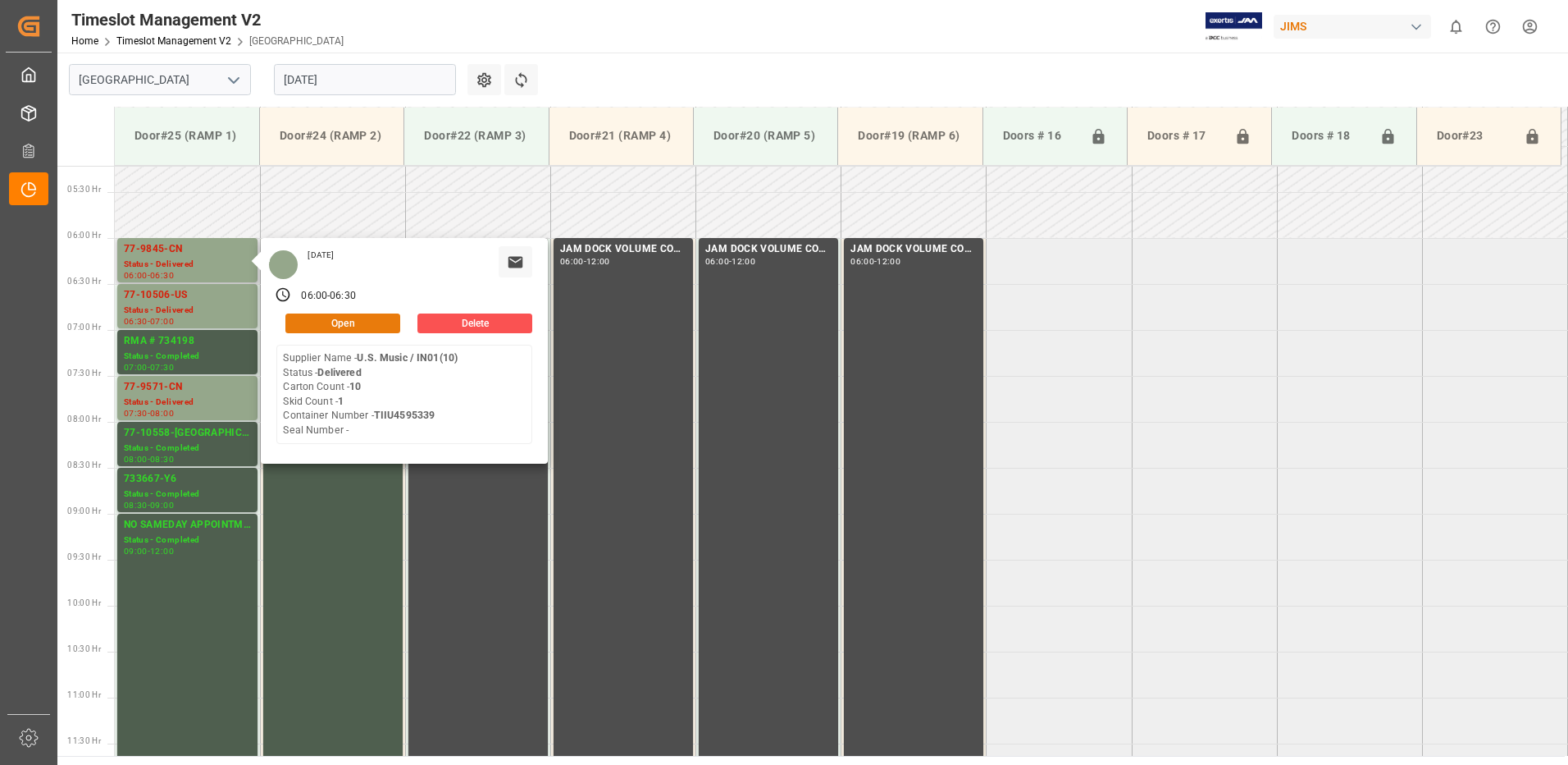
click at [351, 319] on button "Open" at bounding box center [343, 323] width 115 height 20
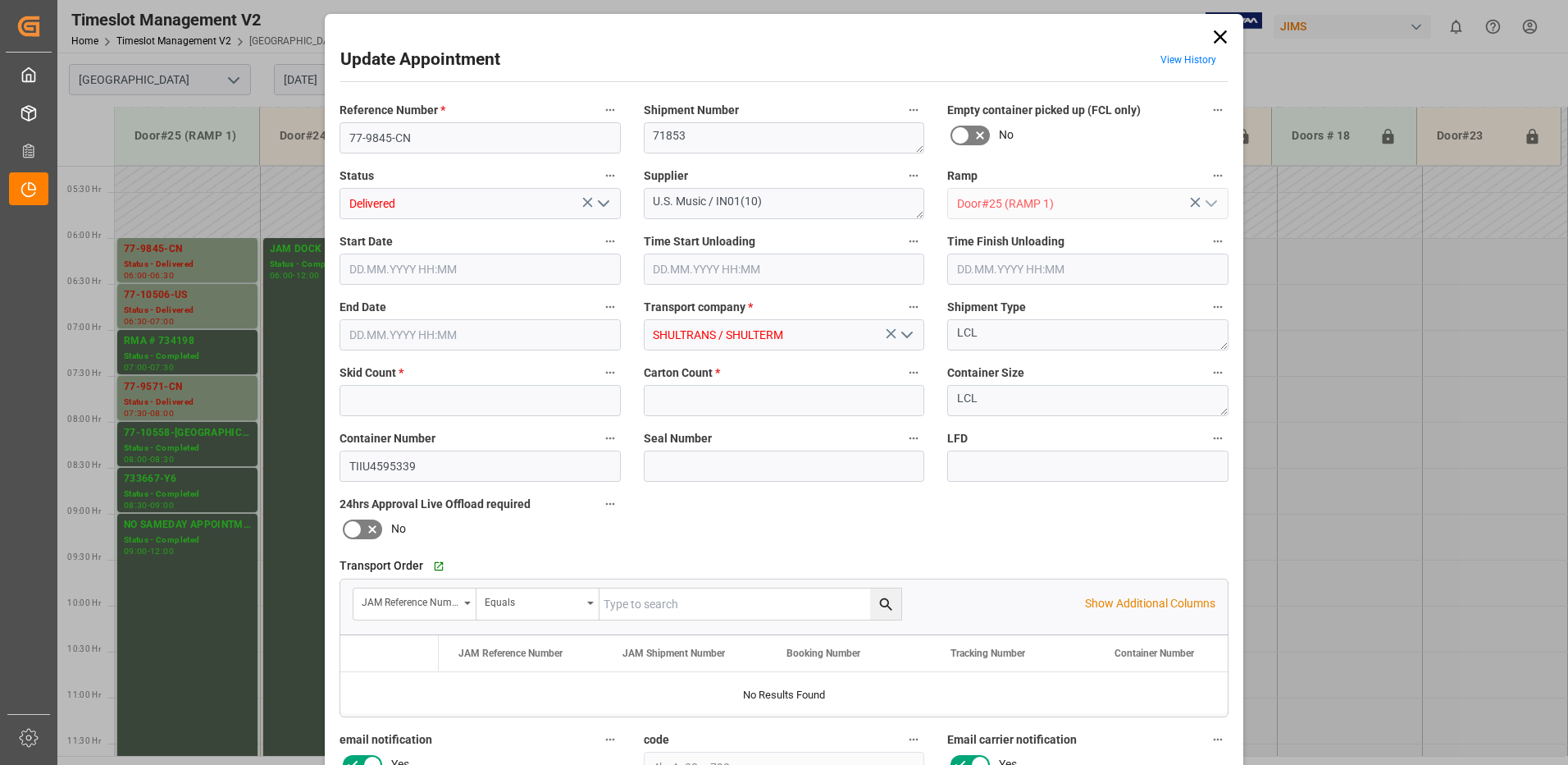
type input "1"
type input "10"
type input "[DATE] 06:00"
type input "[DATE] 09:45"
type input "[DATE] 06:30"
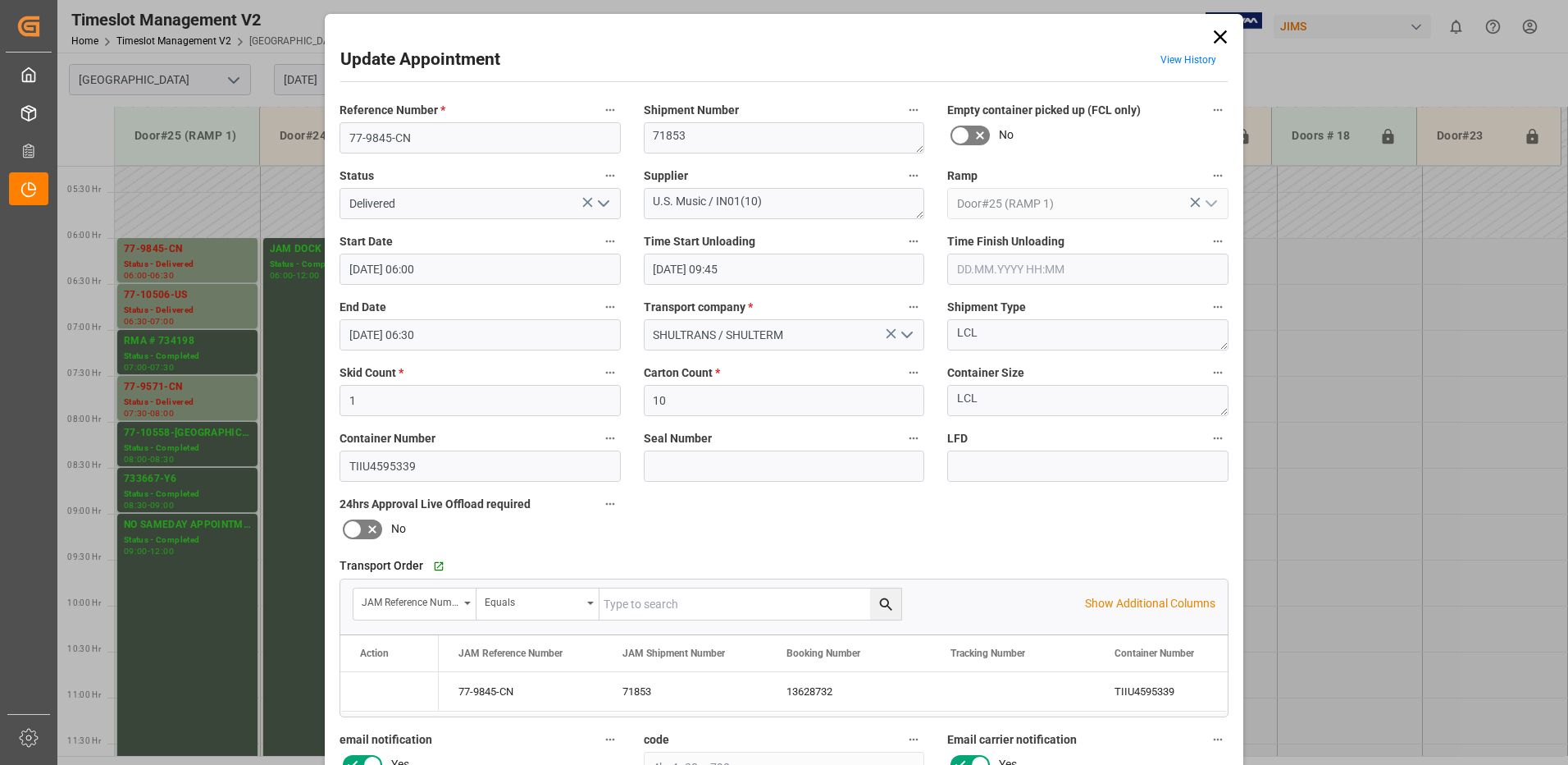
type input "[DATE] 13:08"
click at [600, 202] on icon "open menu" at bounding box center [603, 203] width 20 height 20
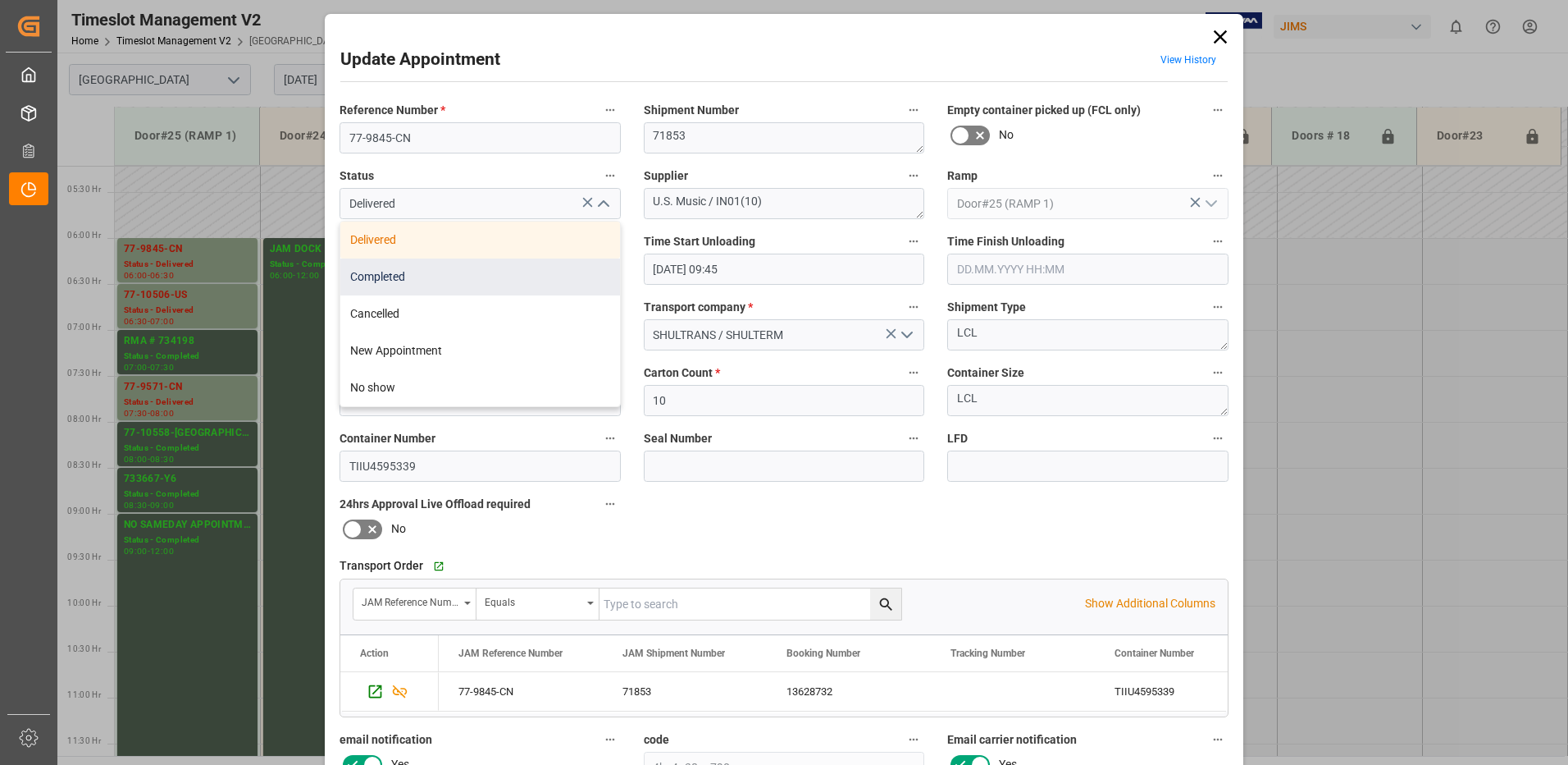
click at [506, 282] on div "Completed" at bounding box center [480, 276] width 280 height 37
type input "Completed"
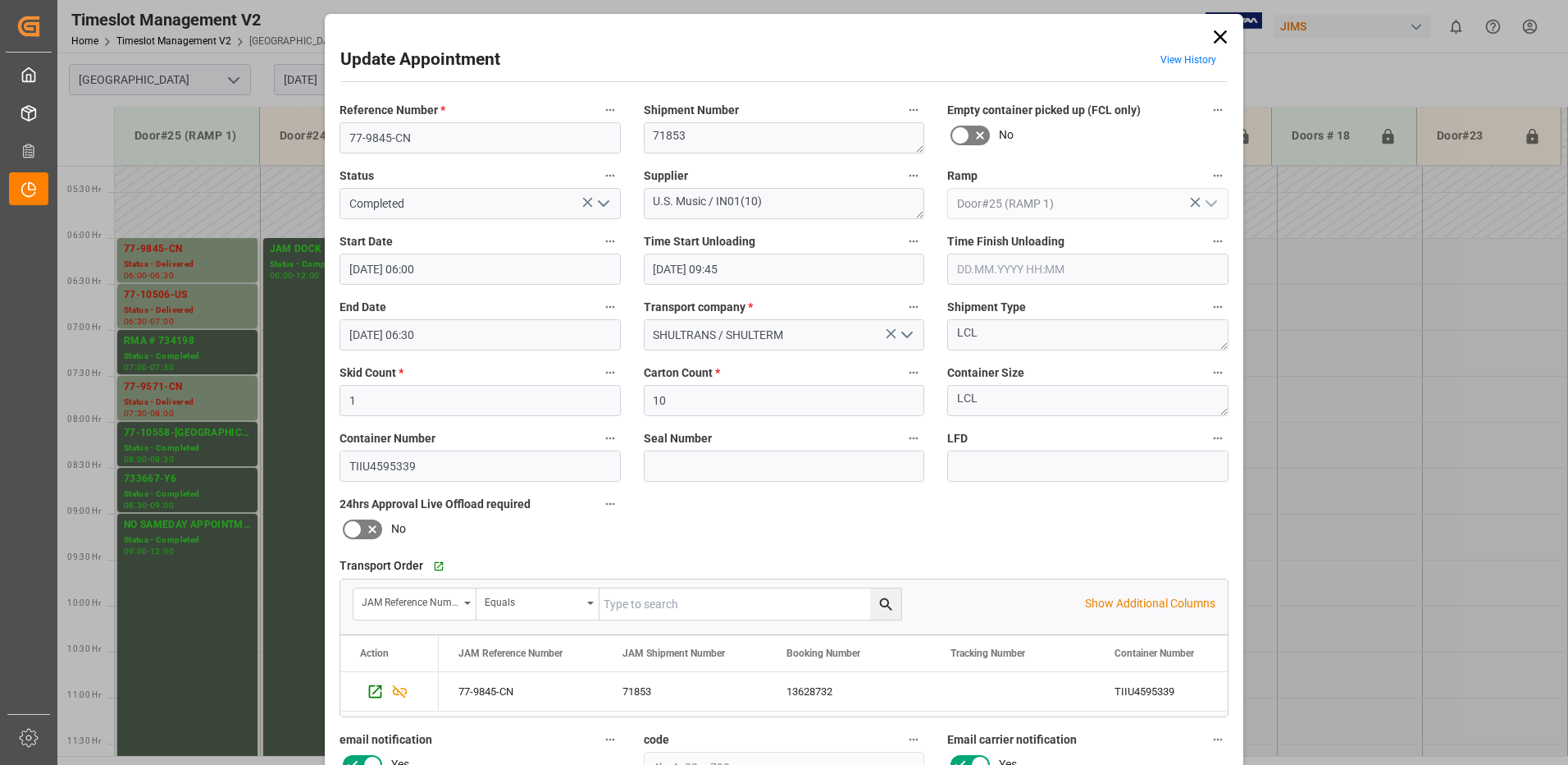
scroll to position [233, 0]
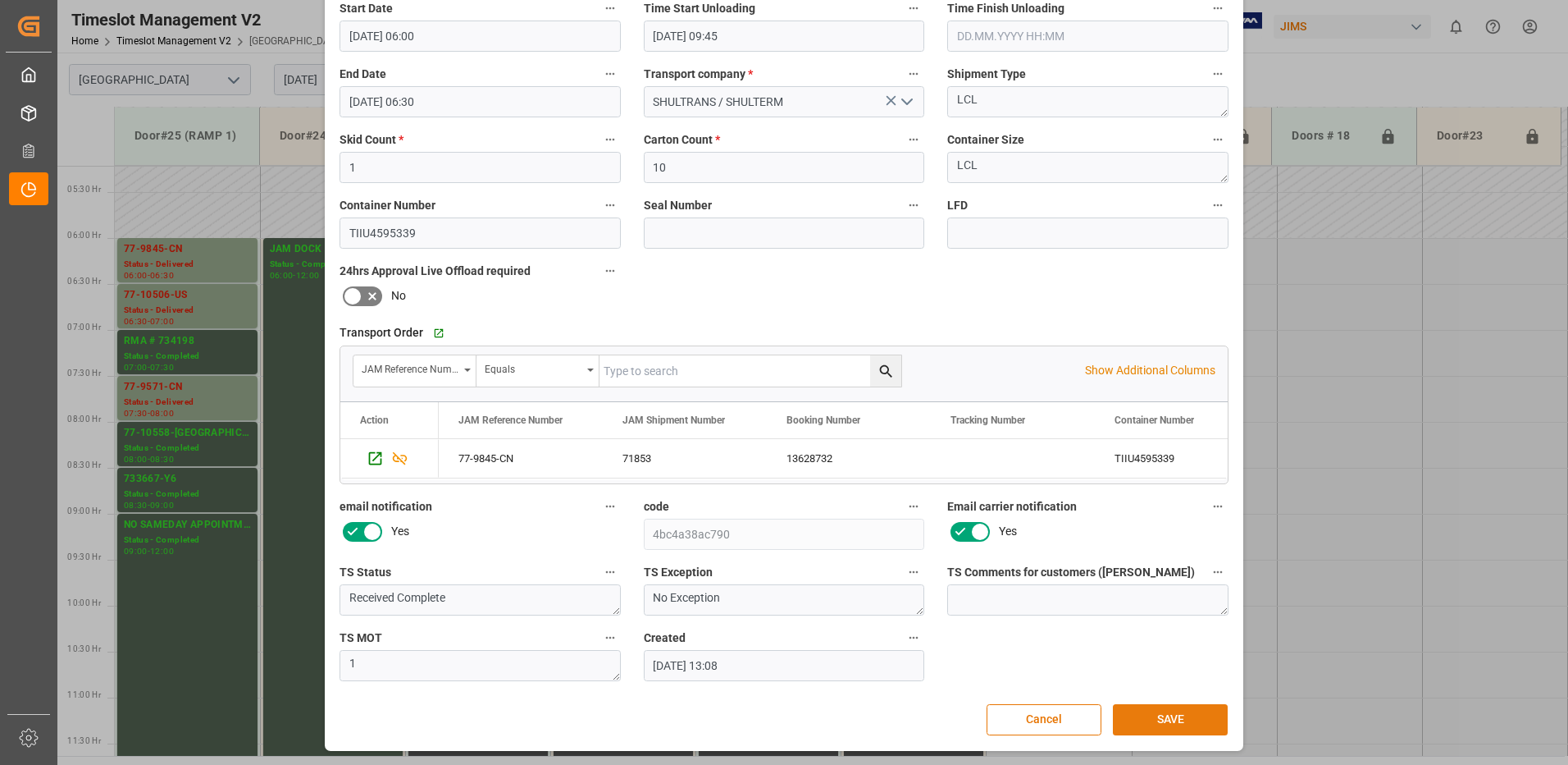
click at [1177, 720] on button "SAVE" at bounding box center [1170, 719] width 115 height 31
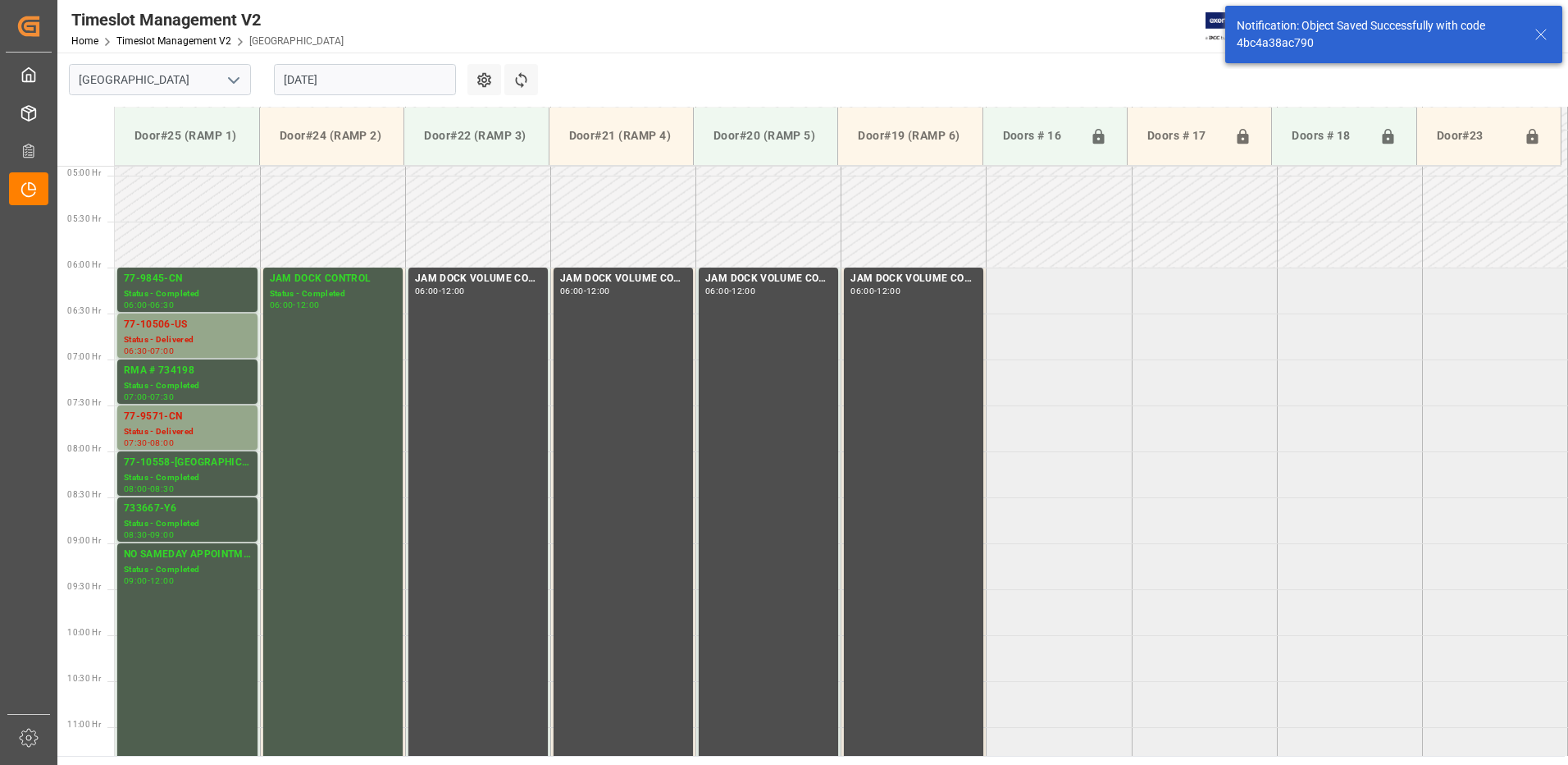
scroll to position [532, 0]
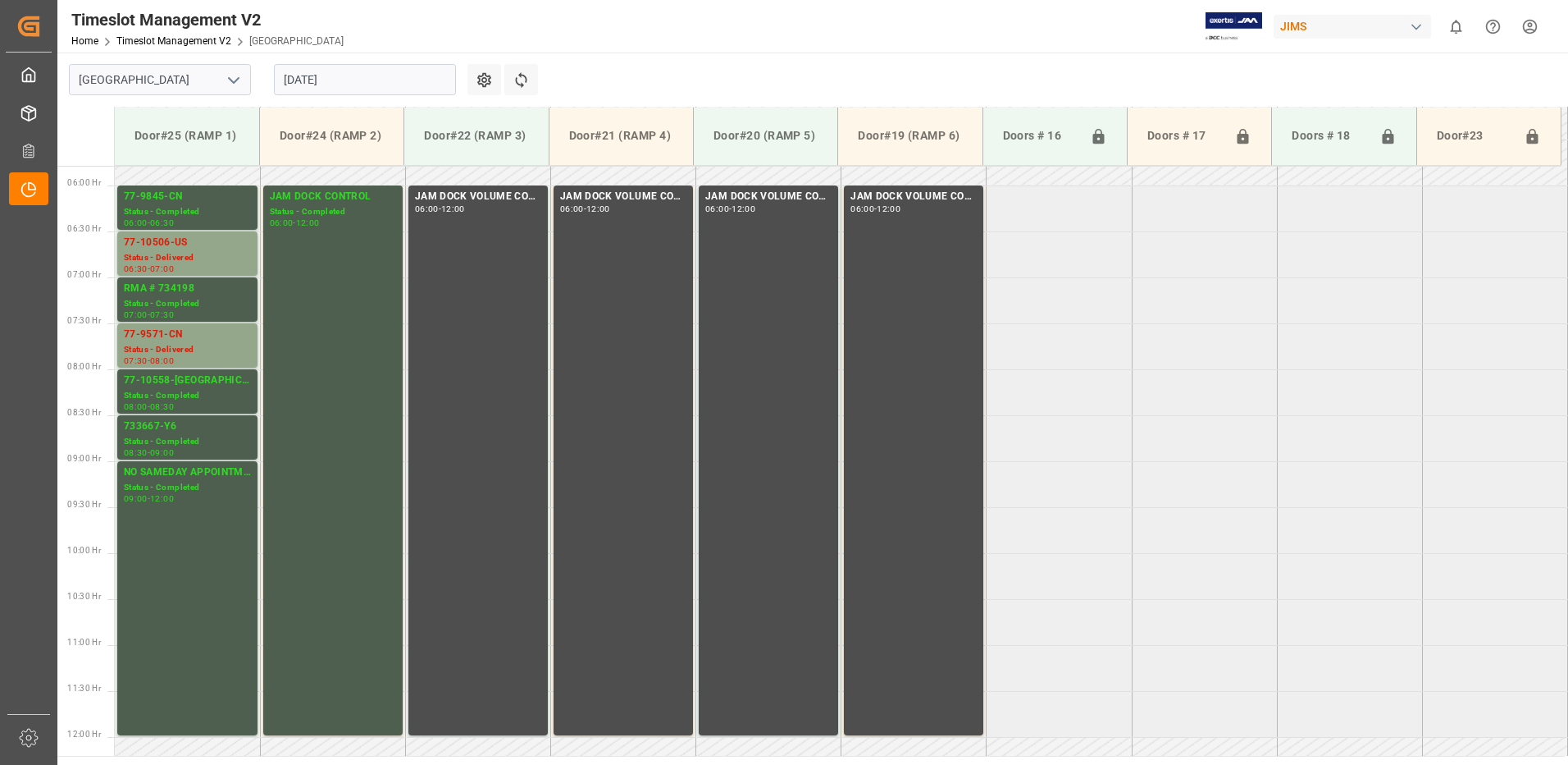
click at [376, 84] on input "[DATE]" at bounding box center [365, 79] width 183 height 31
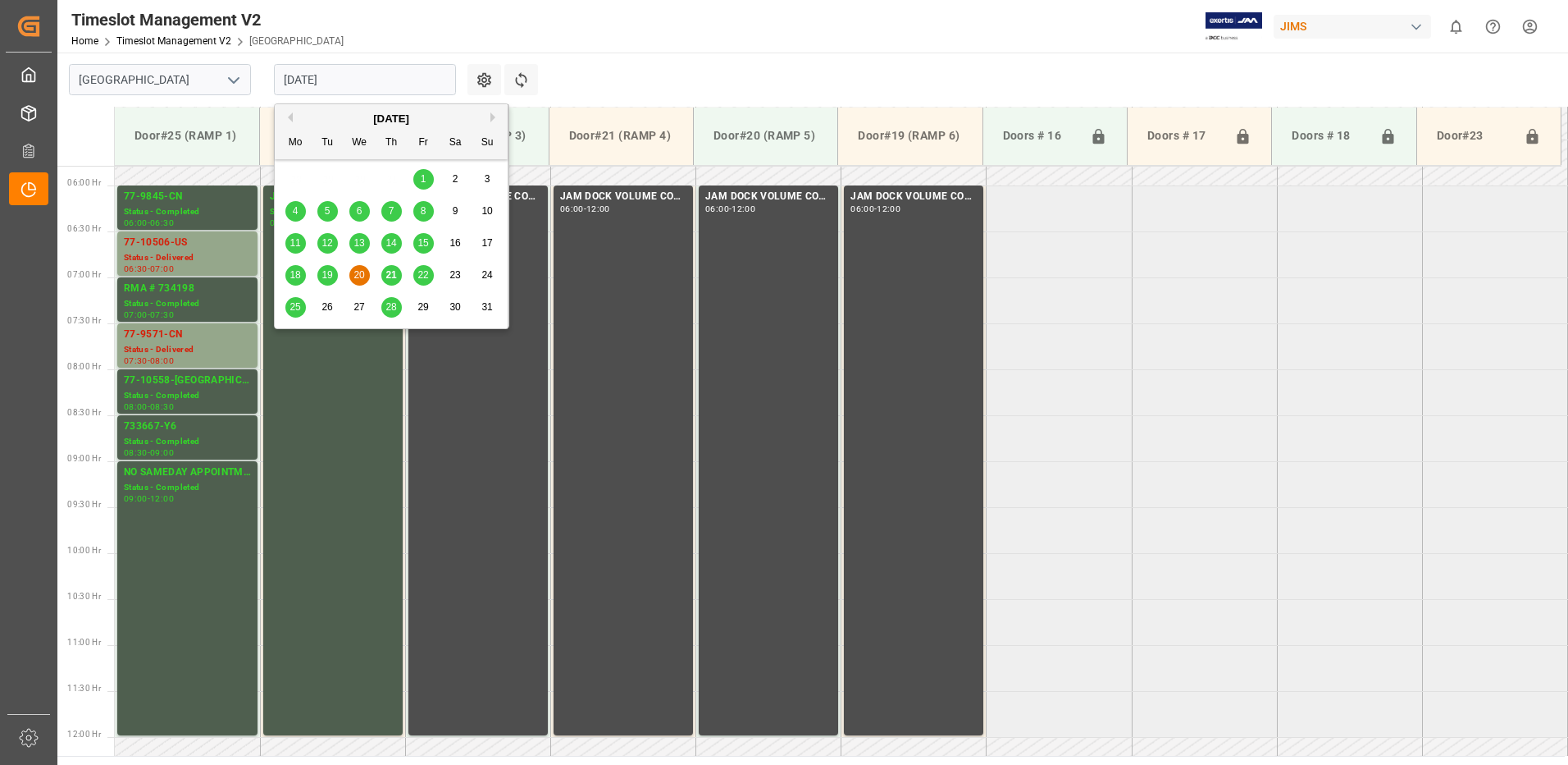
click at [299, 244] on span "11" at bounding box center [294, 243] width 10 height 11
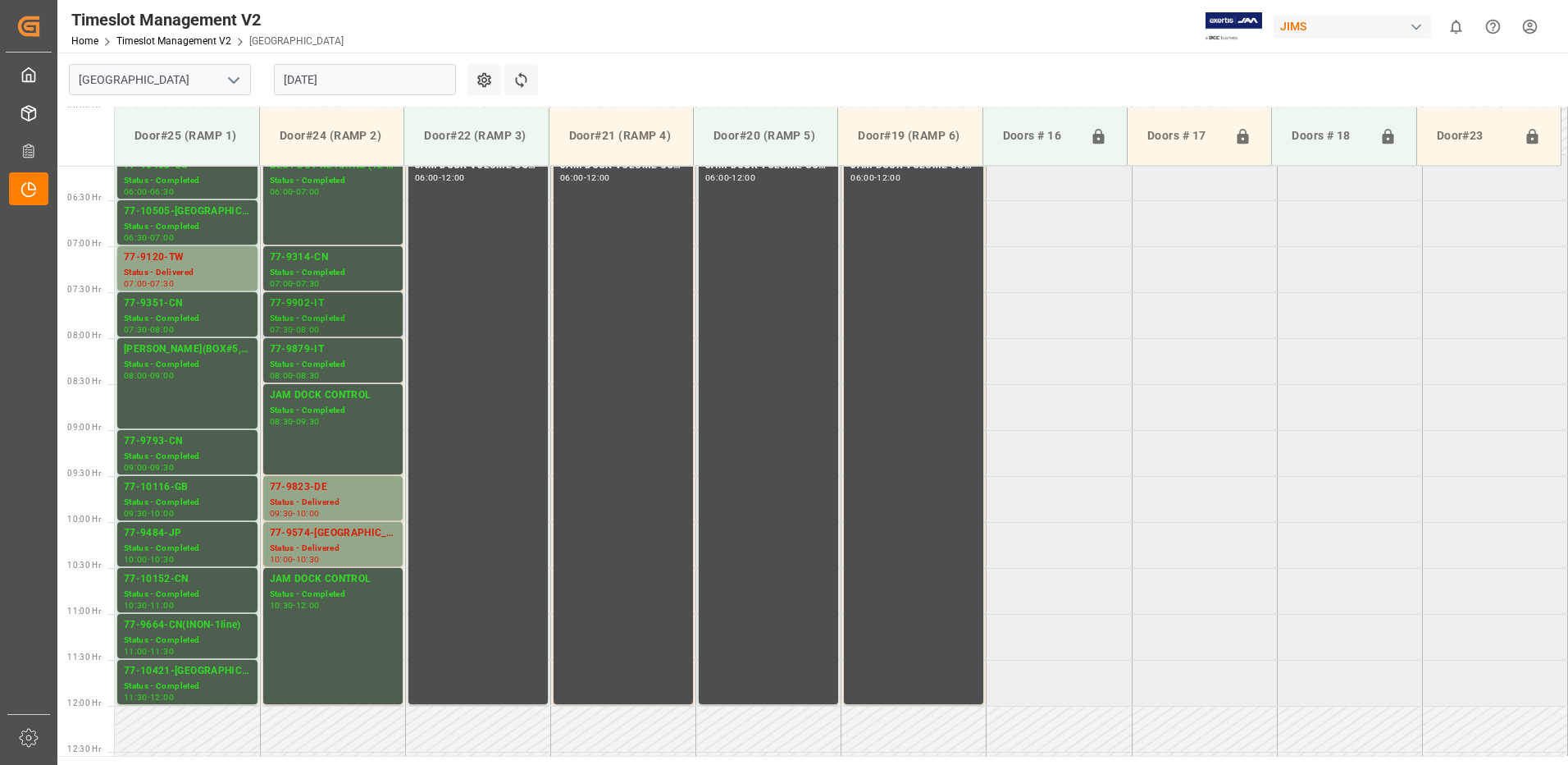
scroll to position [561, 0]
click at [167, 258] on div "77-9120-TW" at bounding box center [187, 259] width 127 height 17
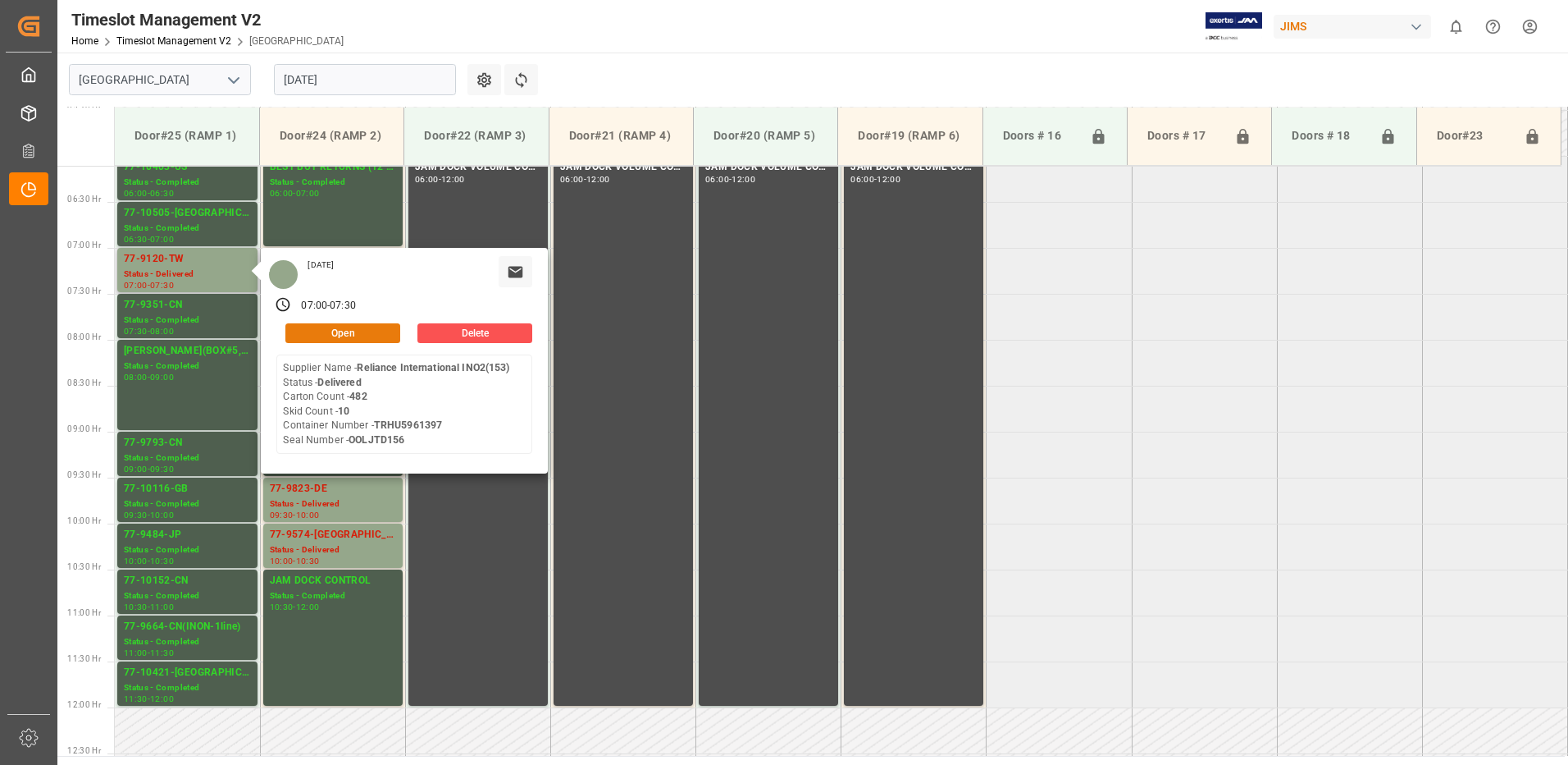
click at [353, 331] on button "Open" at bounding box center [343, 332] width 115 height 20
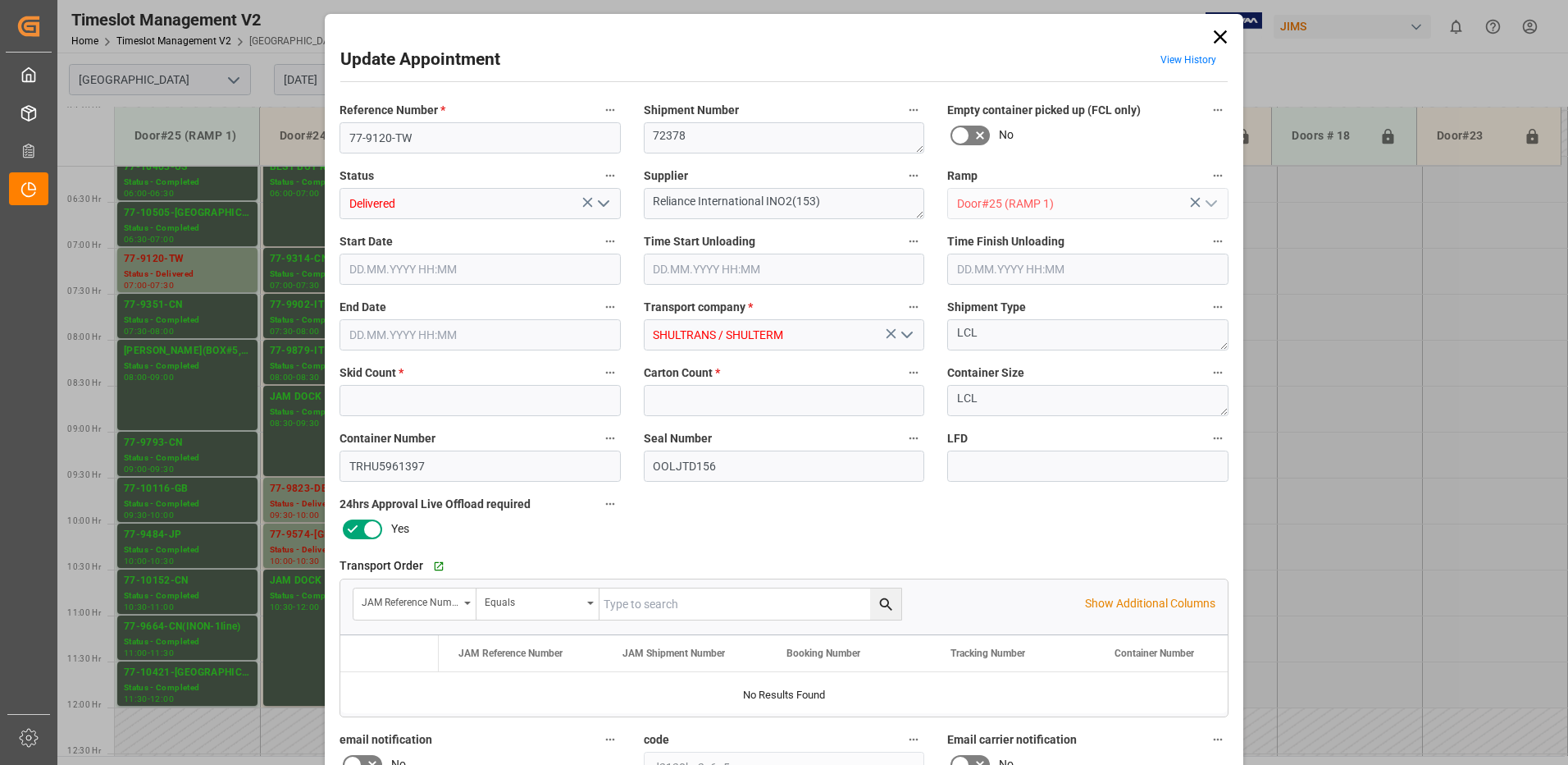
type input "10"
type input "482"
type input "[DATE] 07:00"
type input "[DATE] 08:30"
type input "[DATE] 07:30"
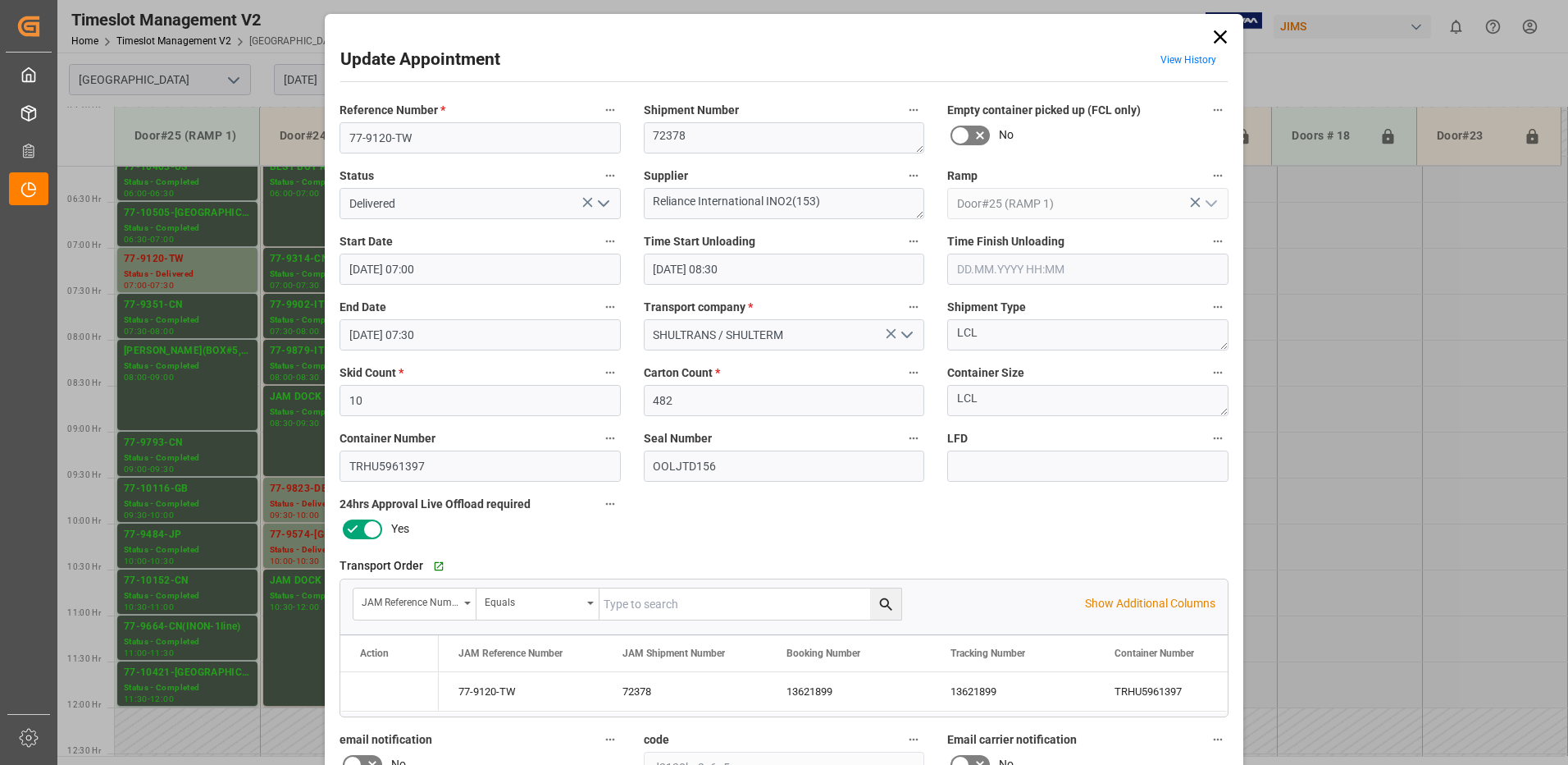
type input "[DATE] 12:46"
click at [602, 200] on icon "open menu" at bounding box center [603, 203] width 20 height 20
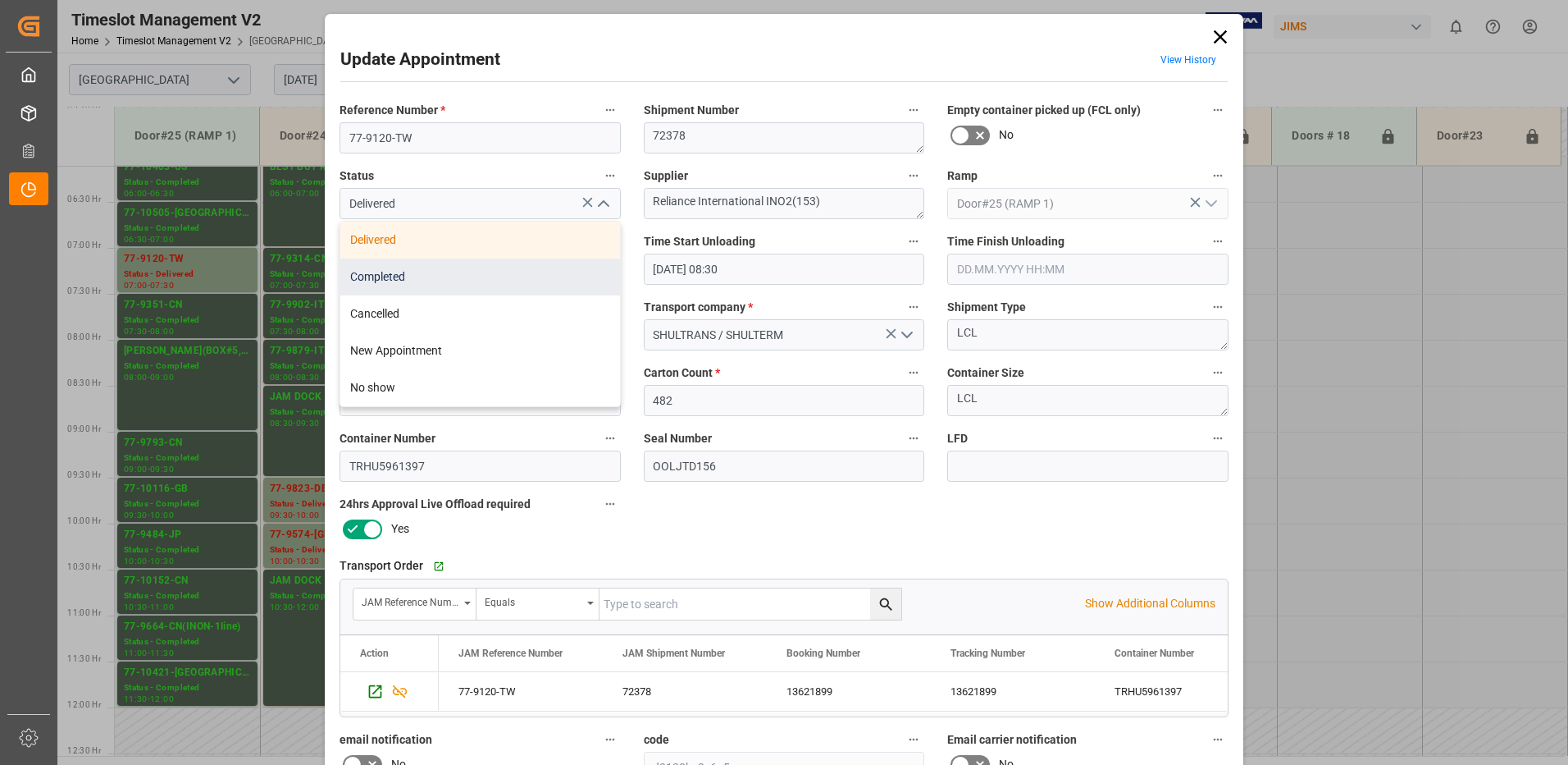
click at [485, 277] on div "Completed" at bounding box center [480, 276] width 280 height 37
type input "Completed"
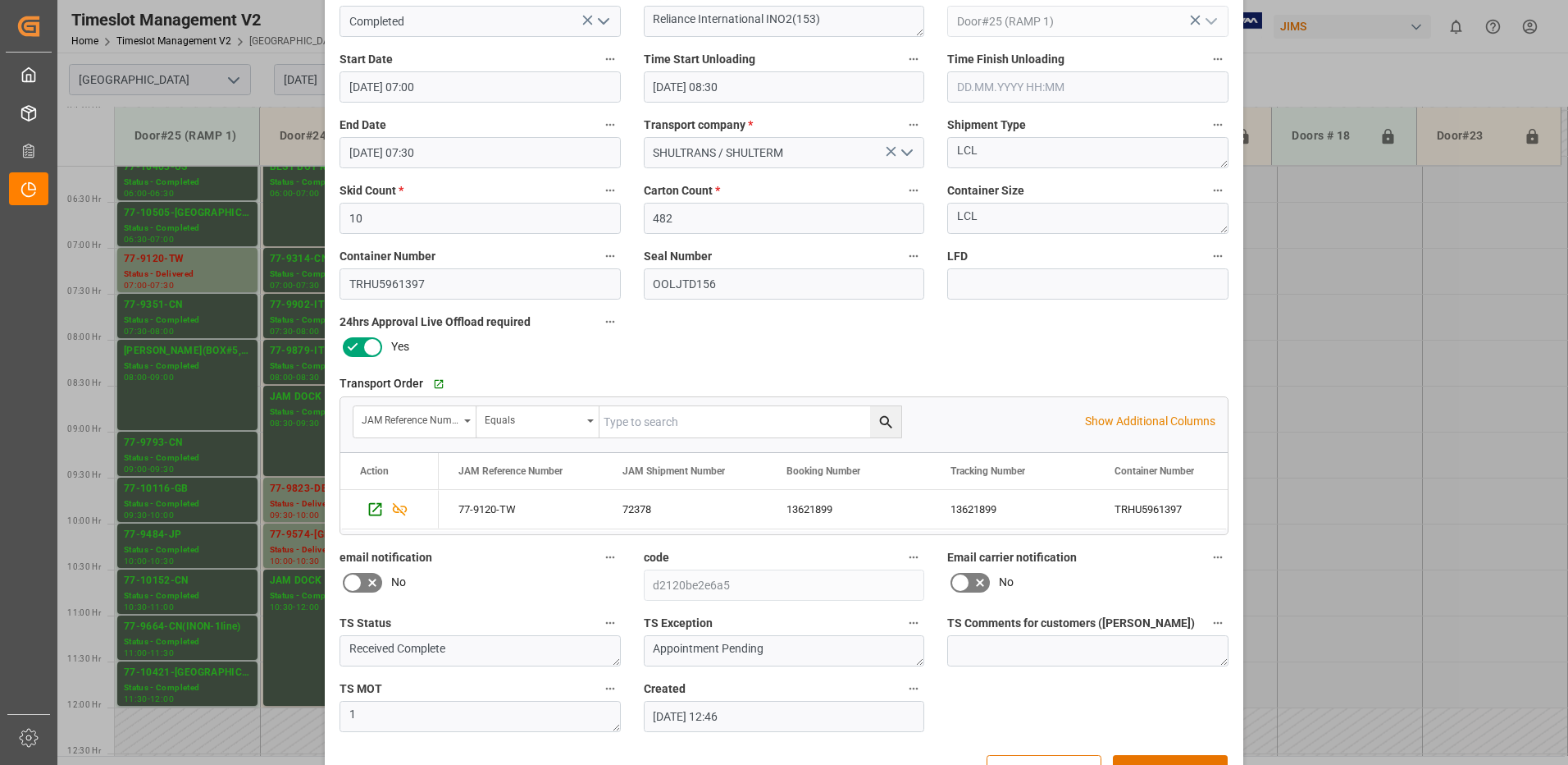
scroll to position [233, 0]
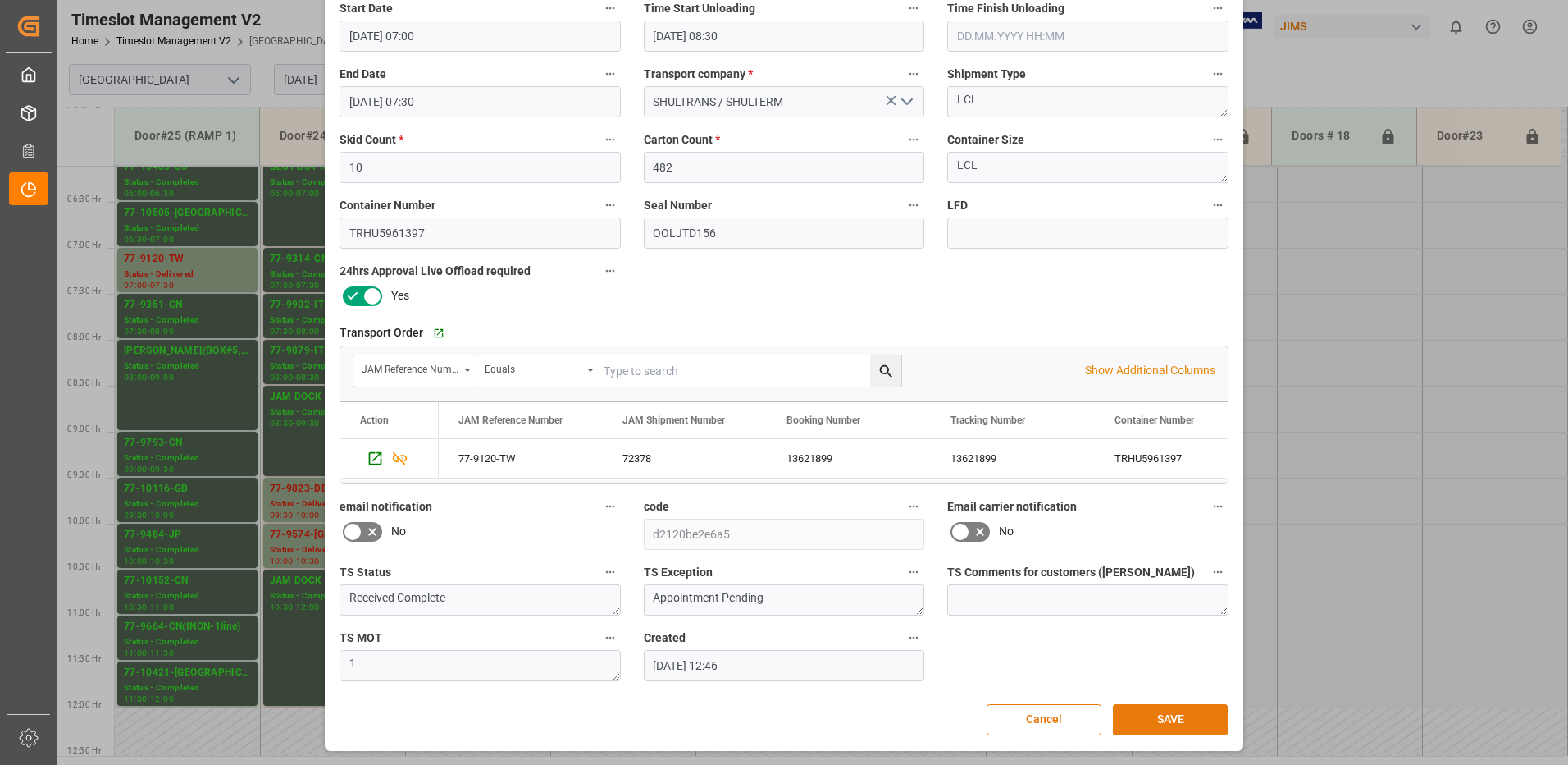
click at [1177, 715] on button "SAVE" at bounding box center [1170, 719] width 115 height 31
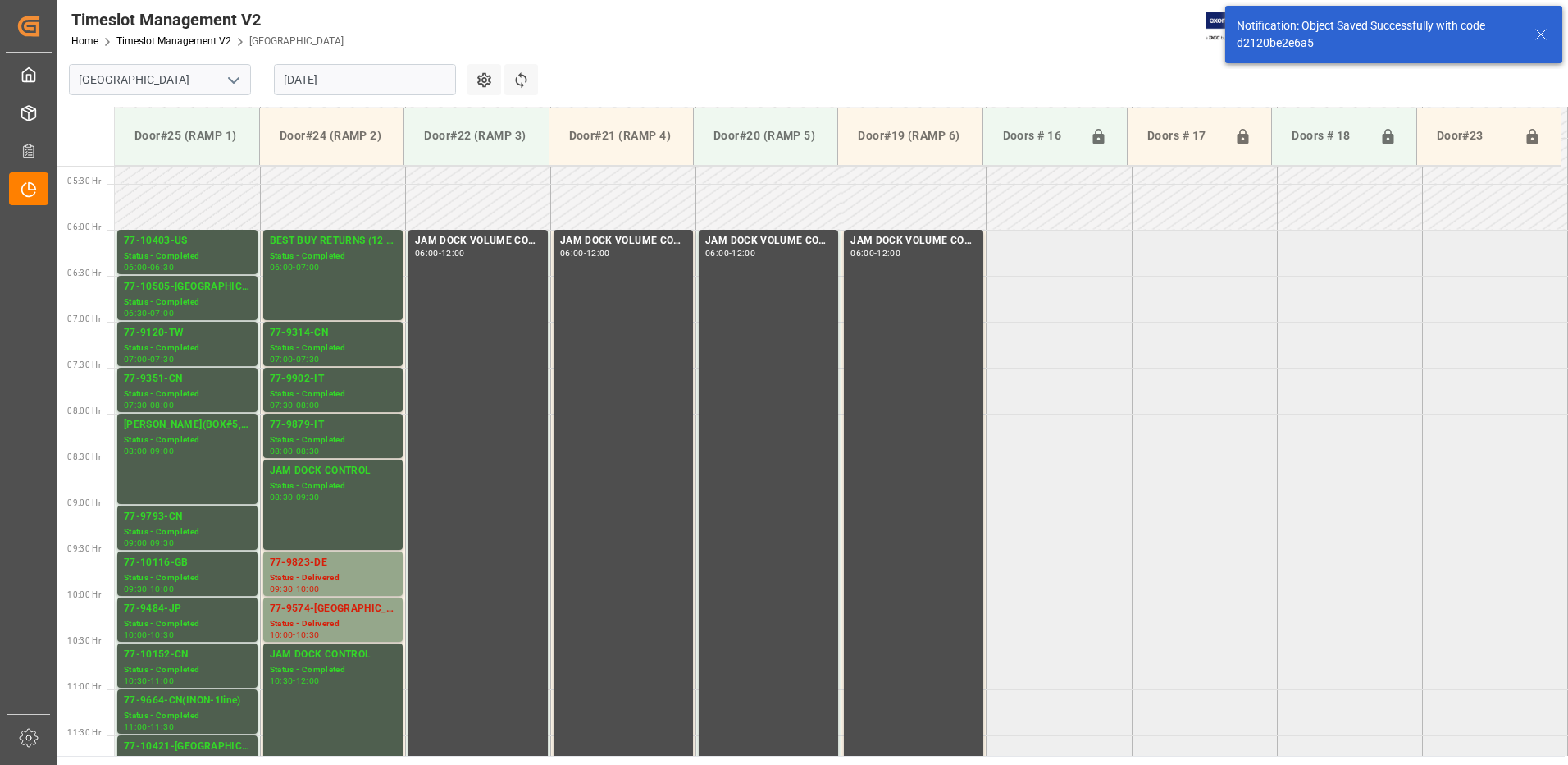
scroll to position [541, 0]
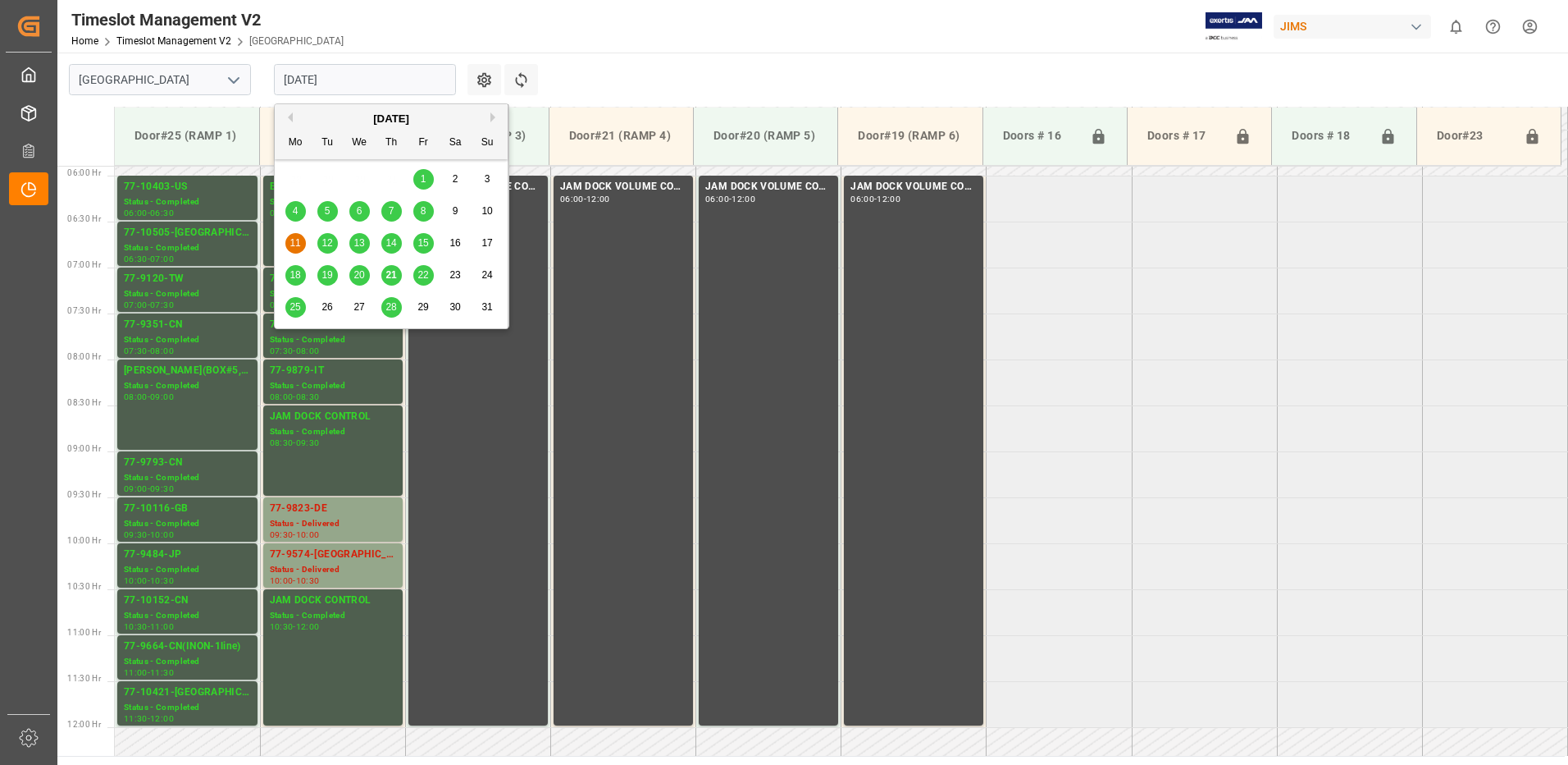
click at [371, 81] on input "[DATE]" at bounding box center [365, 79] width 183 height 31
click at [389, 275] on span "21" at bounding box center [390, 274] width 10 height 11
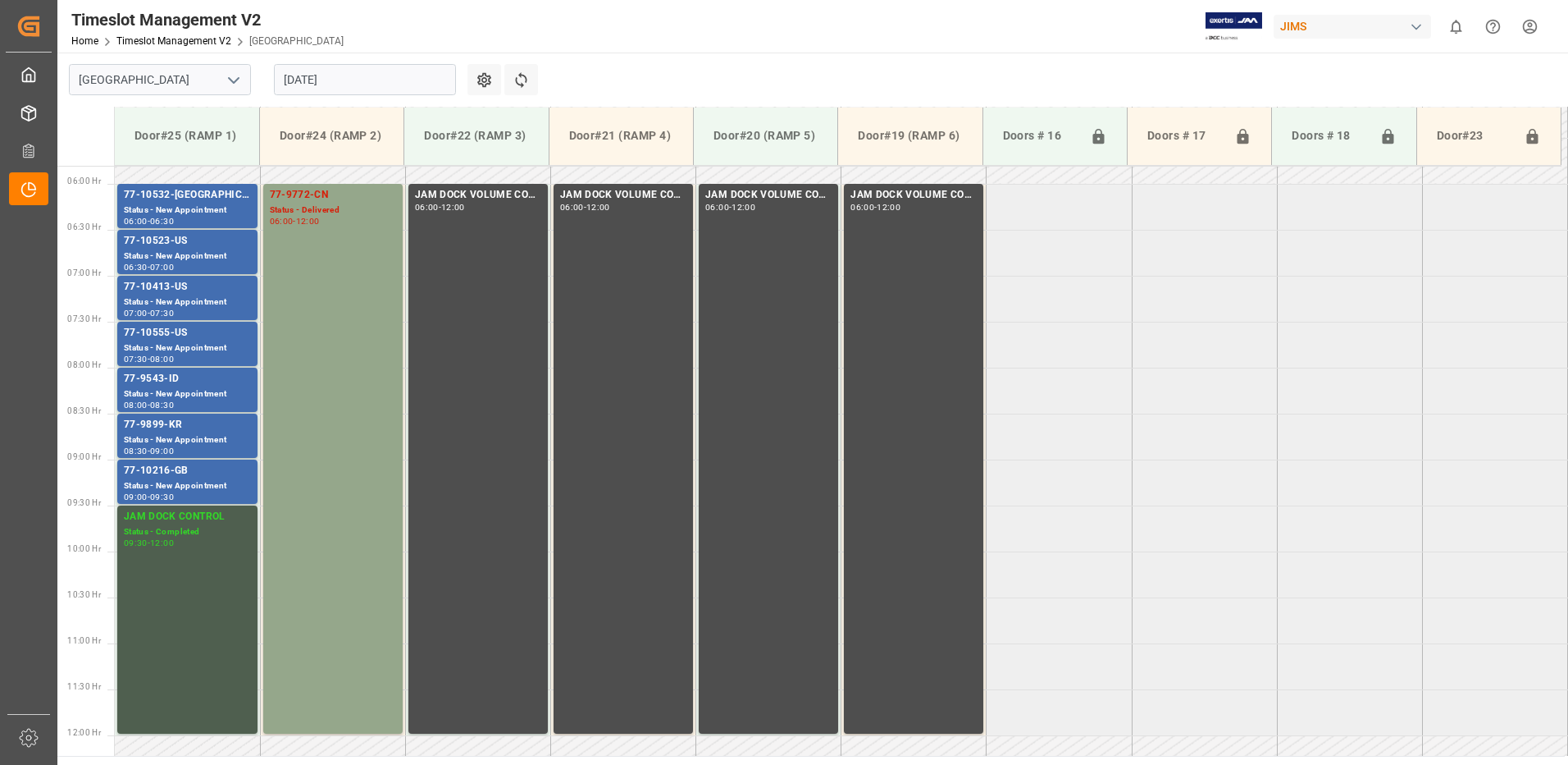
scroll to position [479, 0]
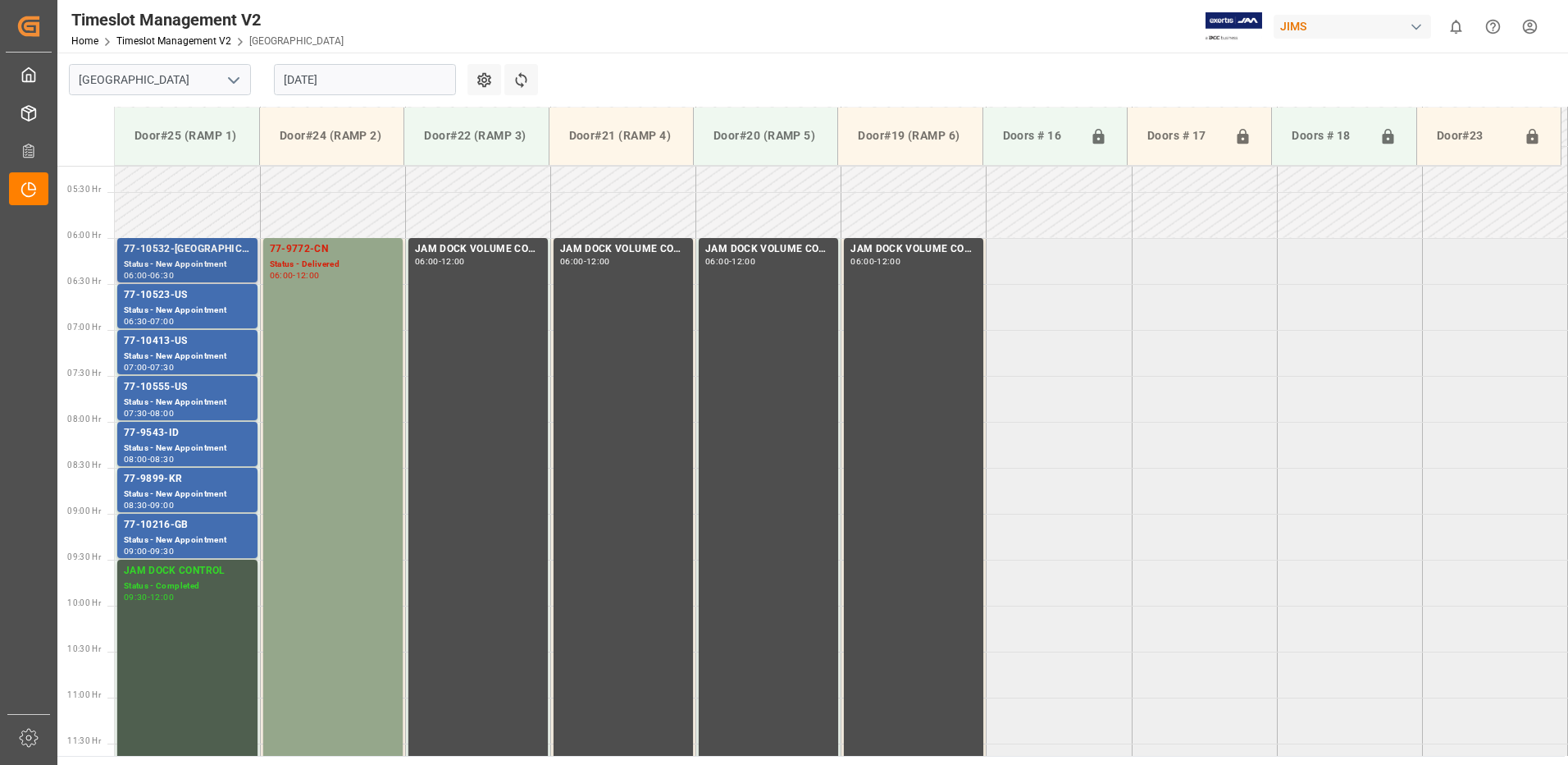
click at [179, 256] on div "77-10532-[GEOGRAPHIC_DATA]" at bounding box center [187, 250] width 127 height 17
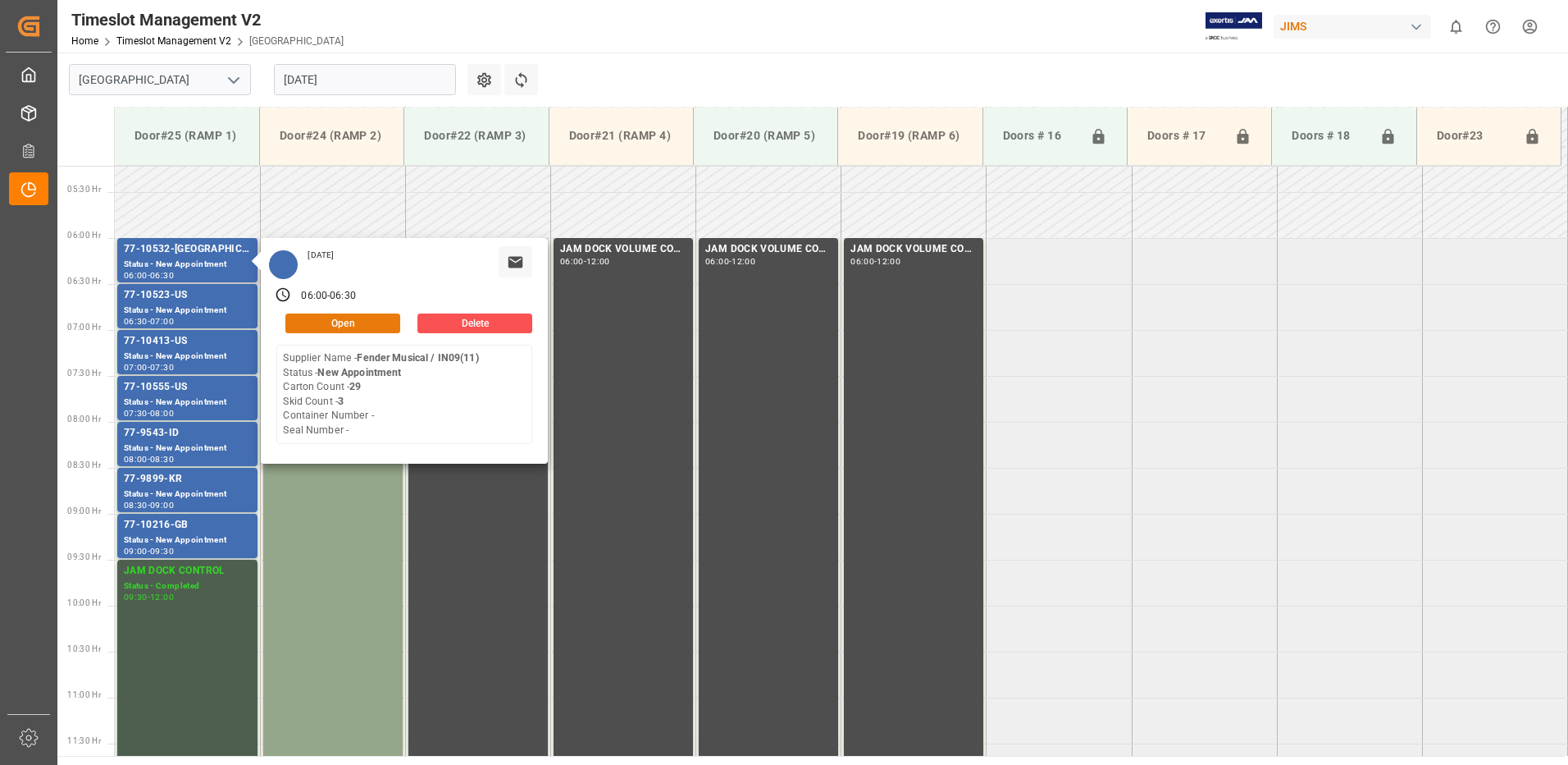
click at [364, 318] on button "Open" at bounding box center [343, 323] width 115 height 20
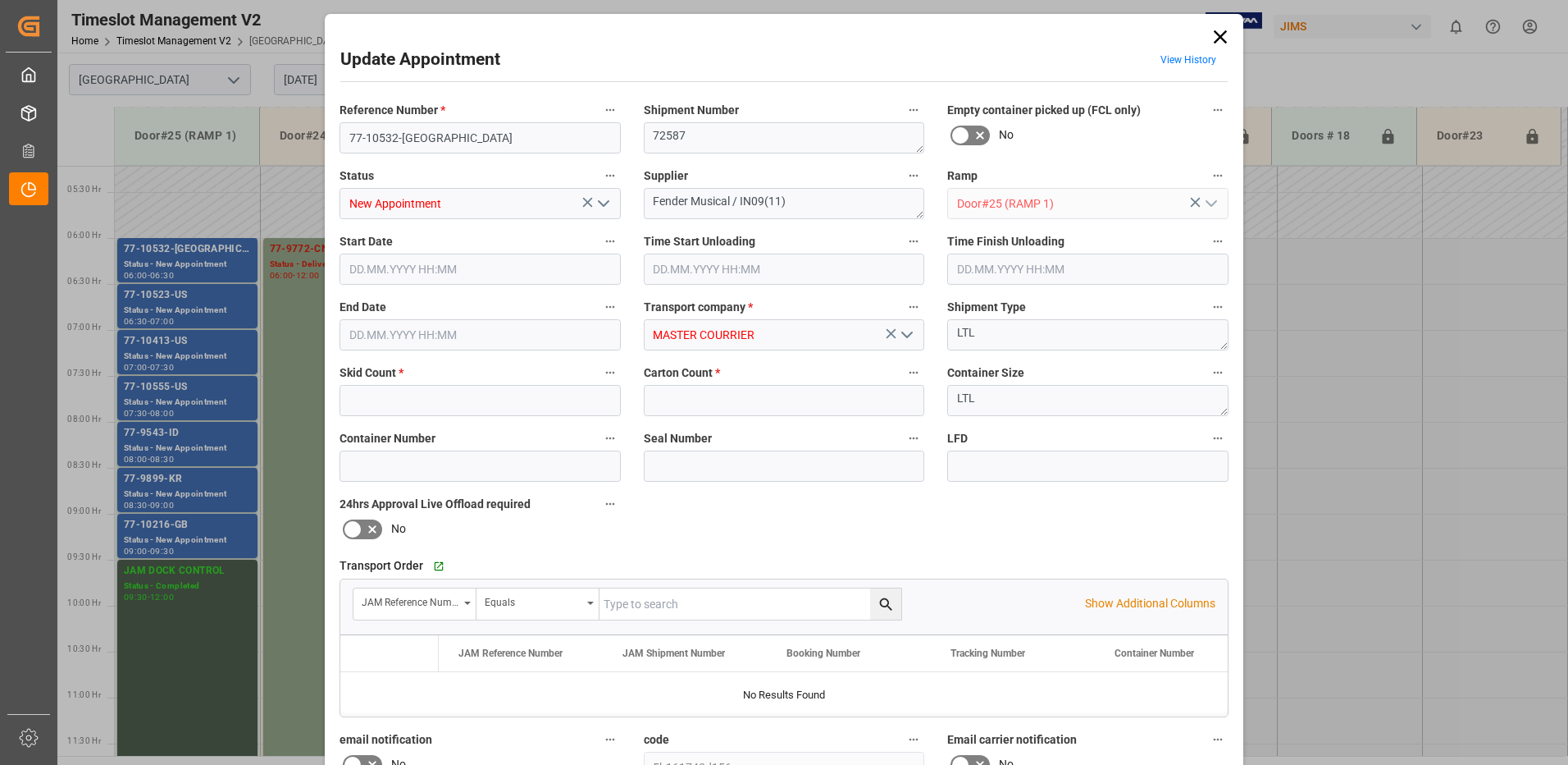
type input "3"
type input "29"
type input "[DATE] 06:00"
type input "[DATE] 06:30"
type input "[DATE] 13:39"
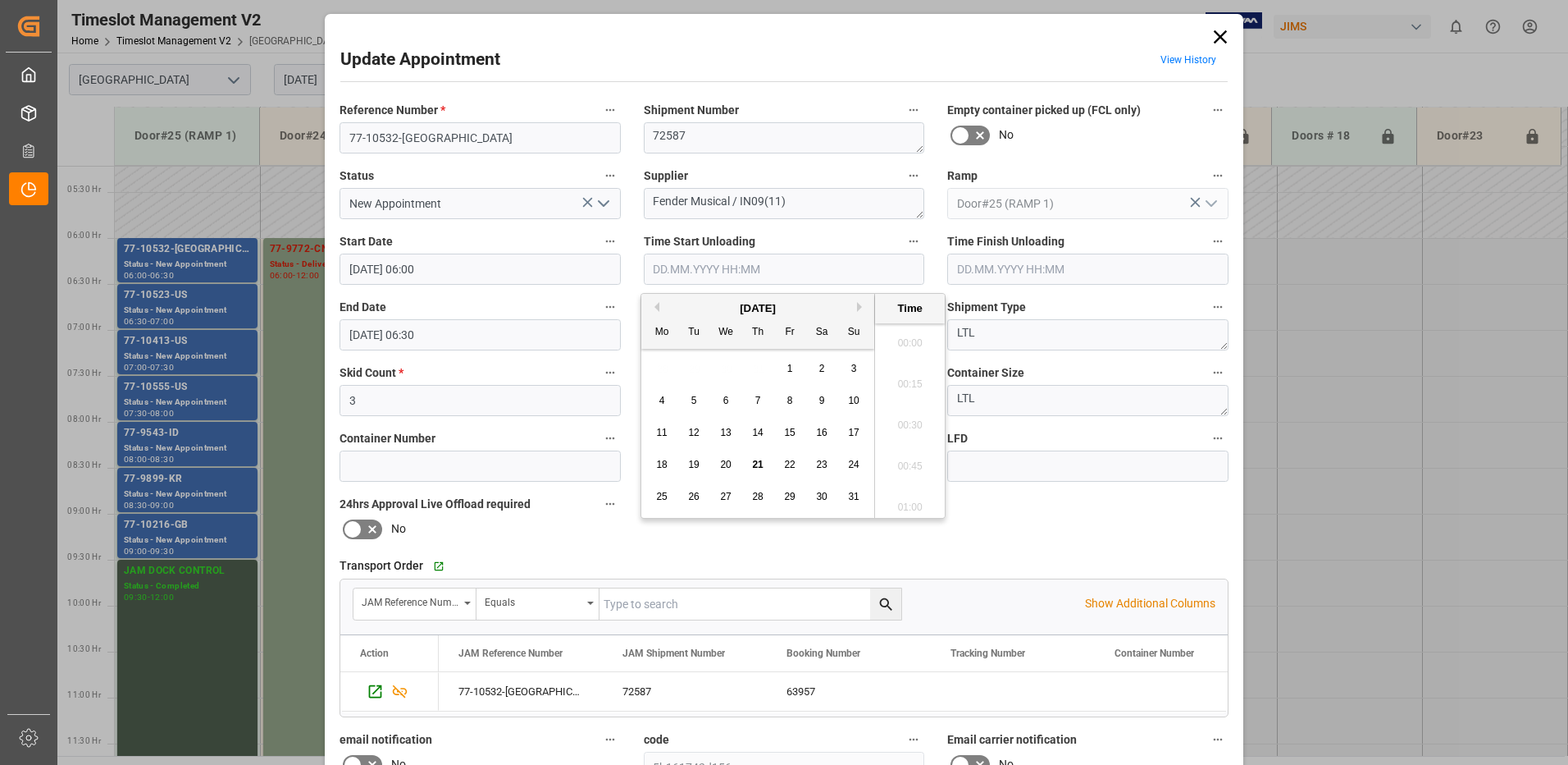
click at [705, 269] on input "text" at bounding box center [784, 269] width 282 height 31
click at [759, 462] on span "21" at bounding box center [756, 464] width 10 height 11
click at [904, 334] on li "08:30" at bounding box center [910, 338] width 69 height 41
type input "[DATE] 08:30"
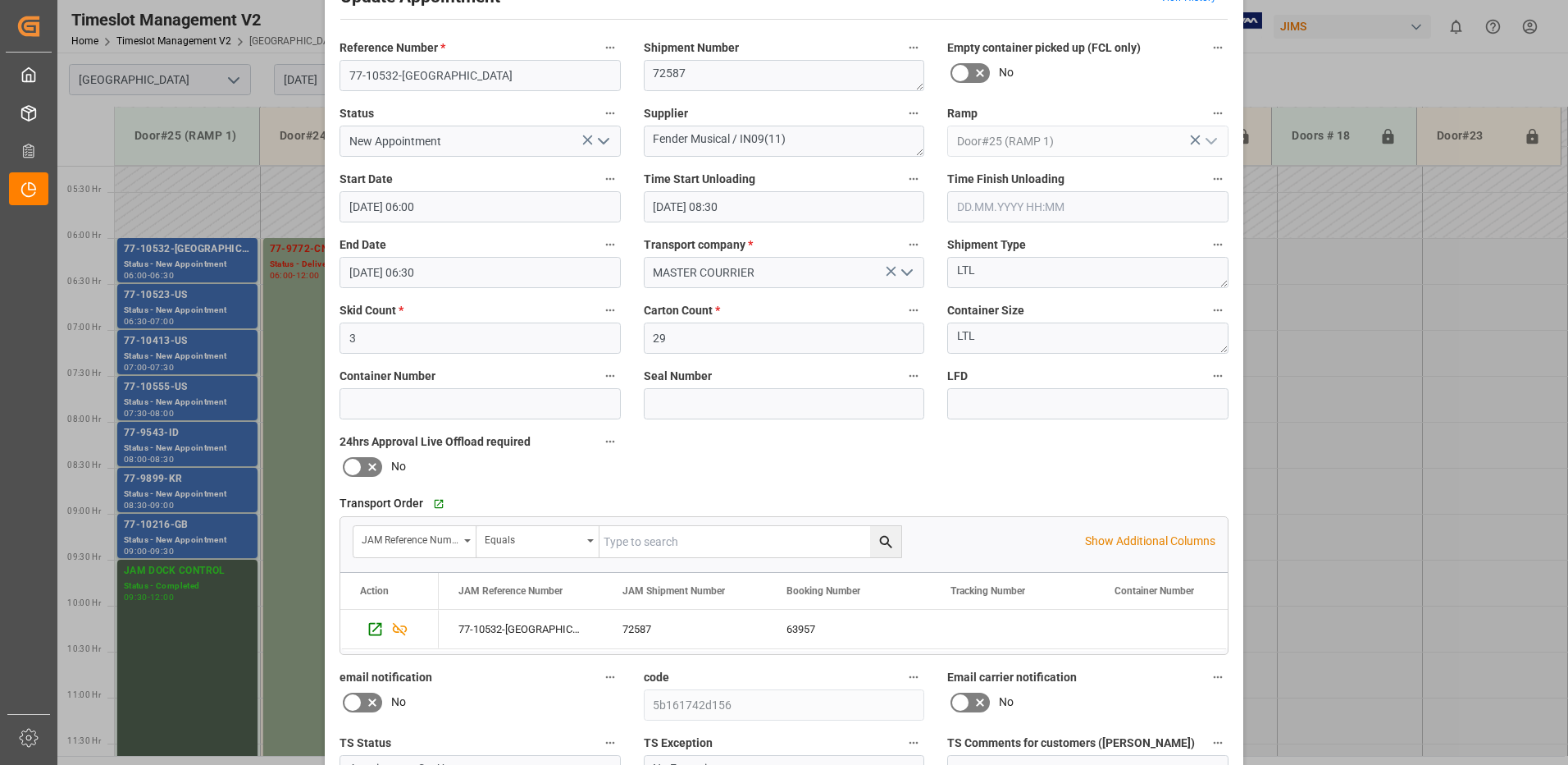
scroll to position [0, 0]
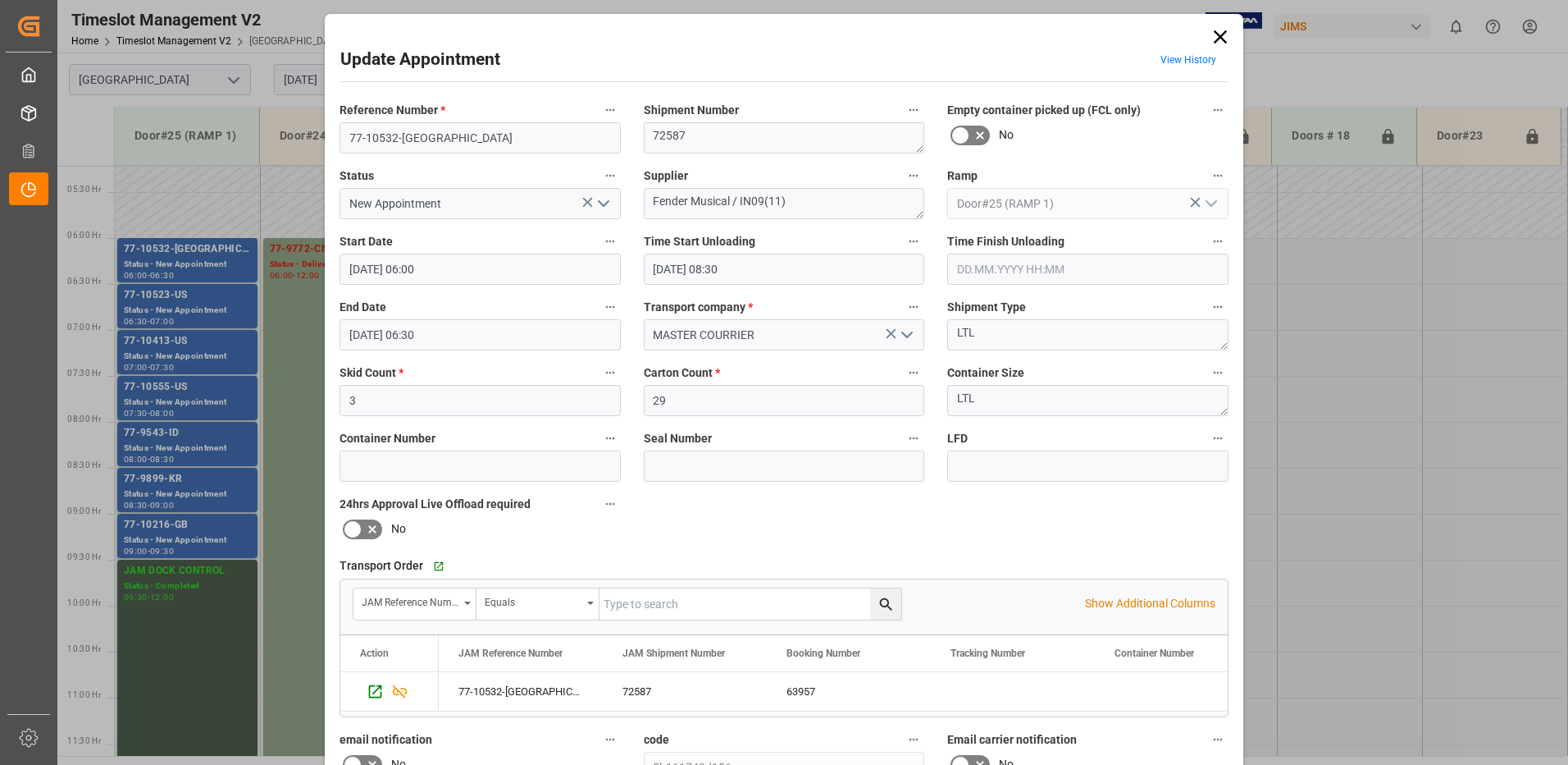
click at [604, 199] on icon "open menu" at bounding box center [603, 203] width 20 height 20
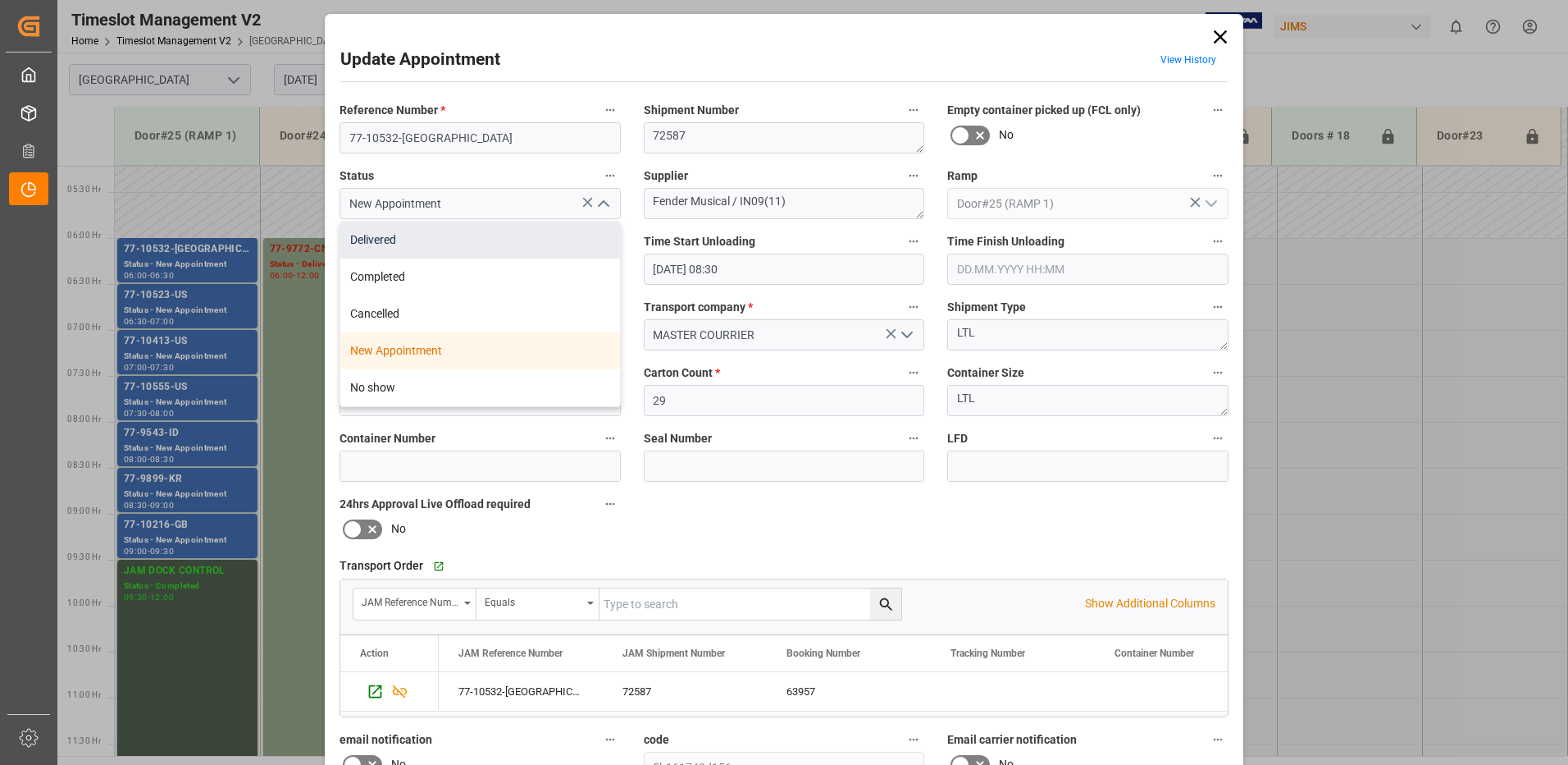
click at [487, 235] on div "Delivered" at bounding box center [480, 240] width 280 height 37
type input "Delivered"
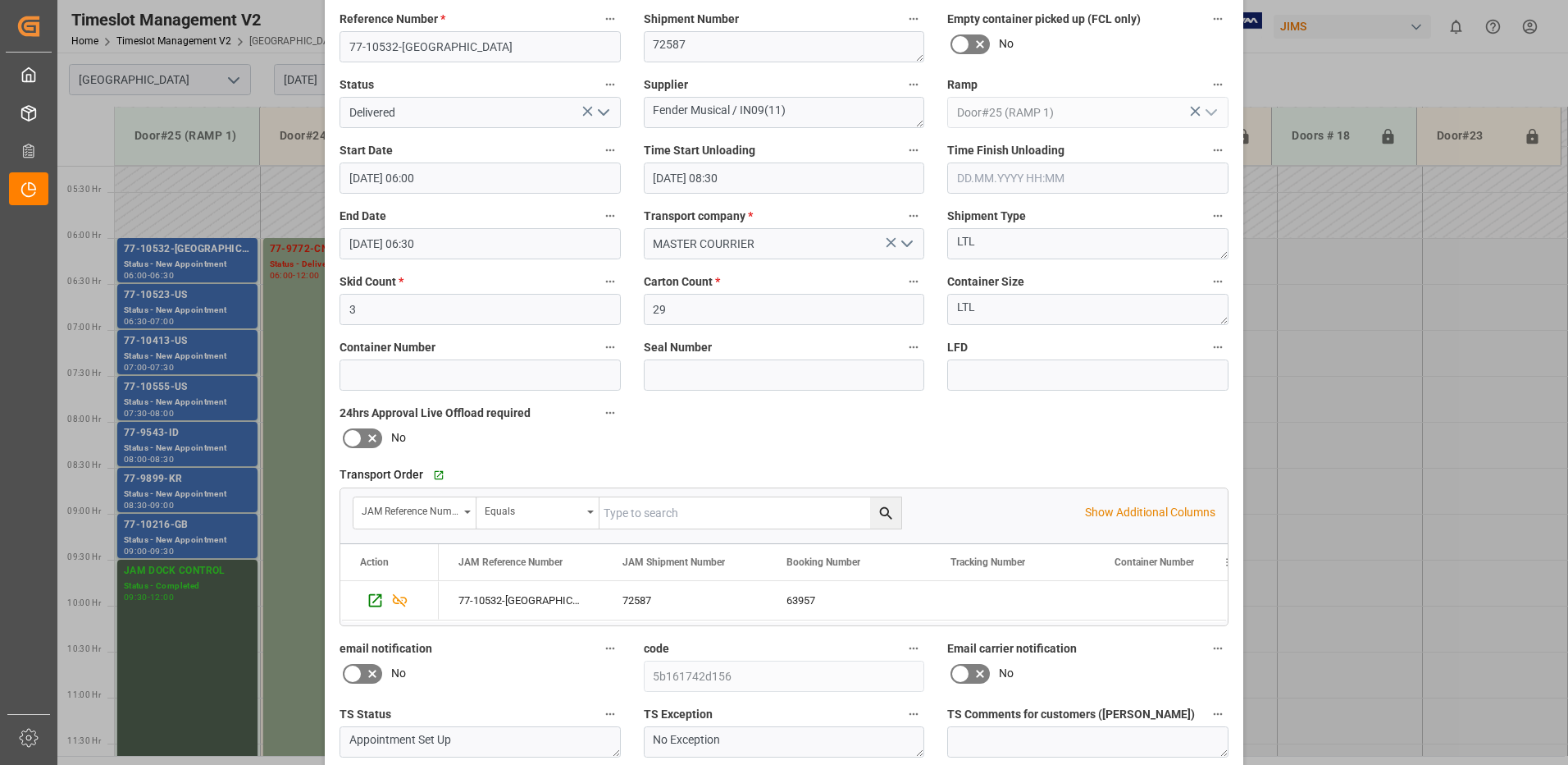
scroll to position [233, 0]
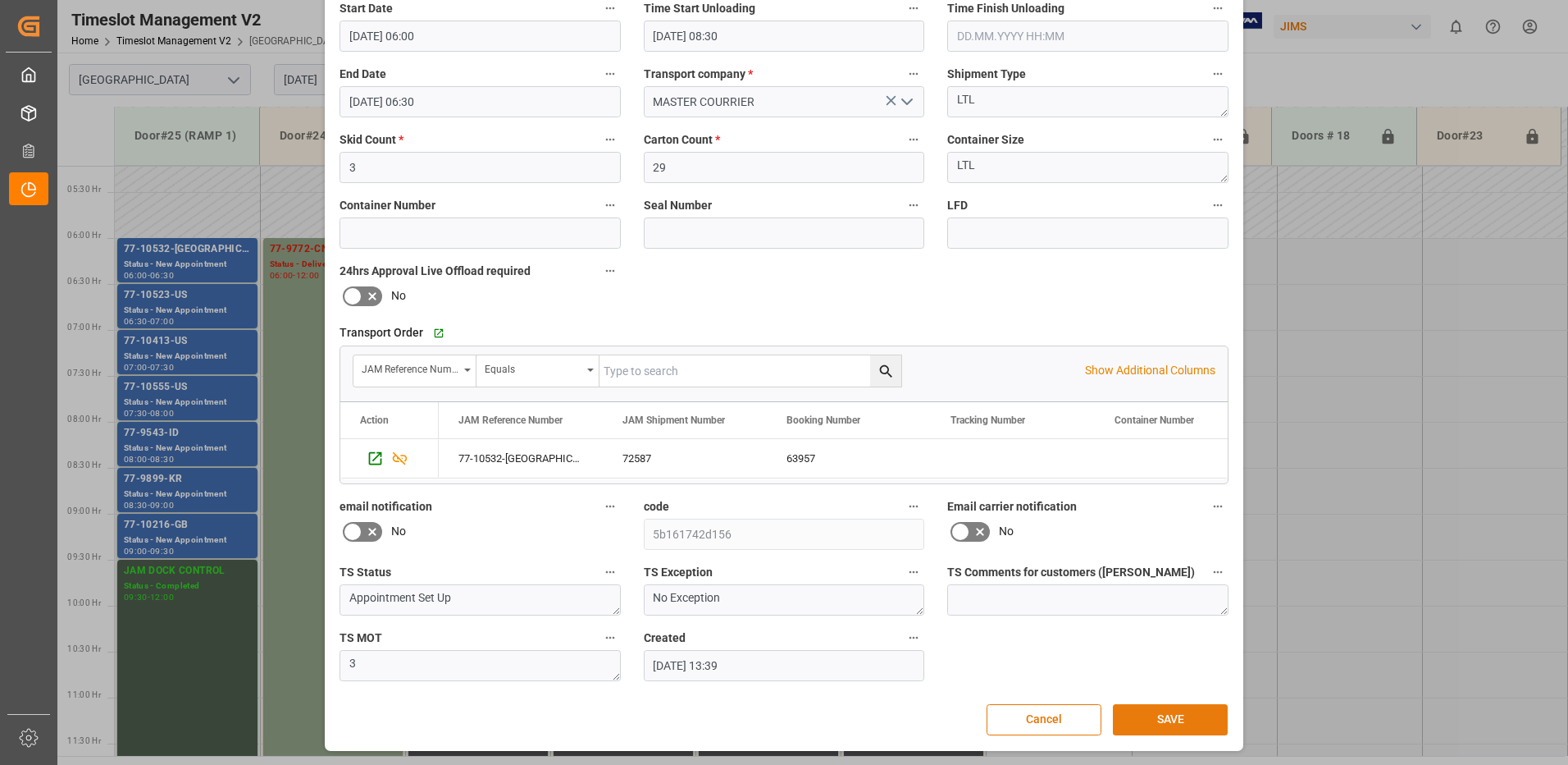
click at [1162, 718] on button "SAVE" at bounding box center [1170, 719] width 115 height 31
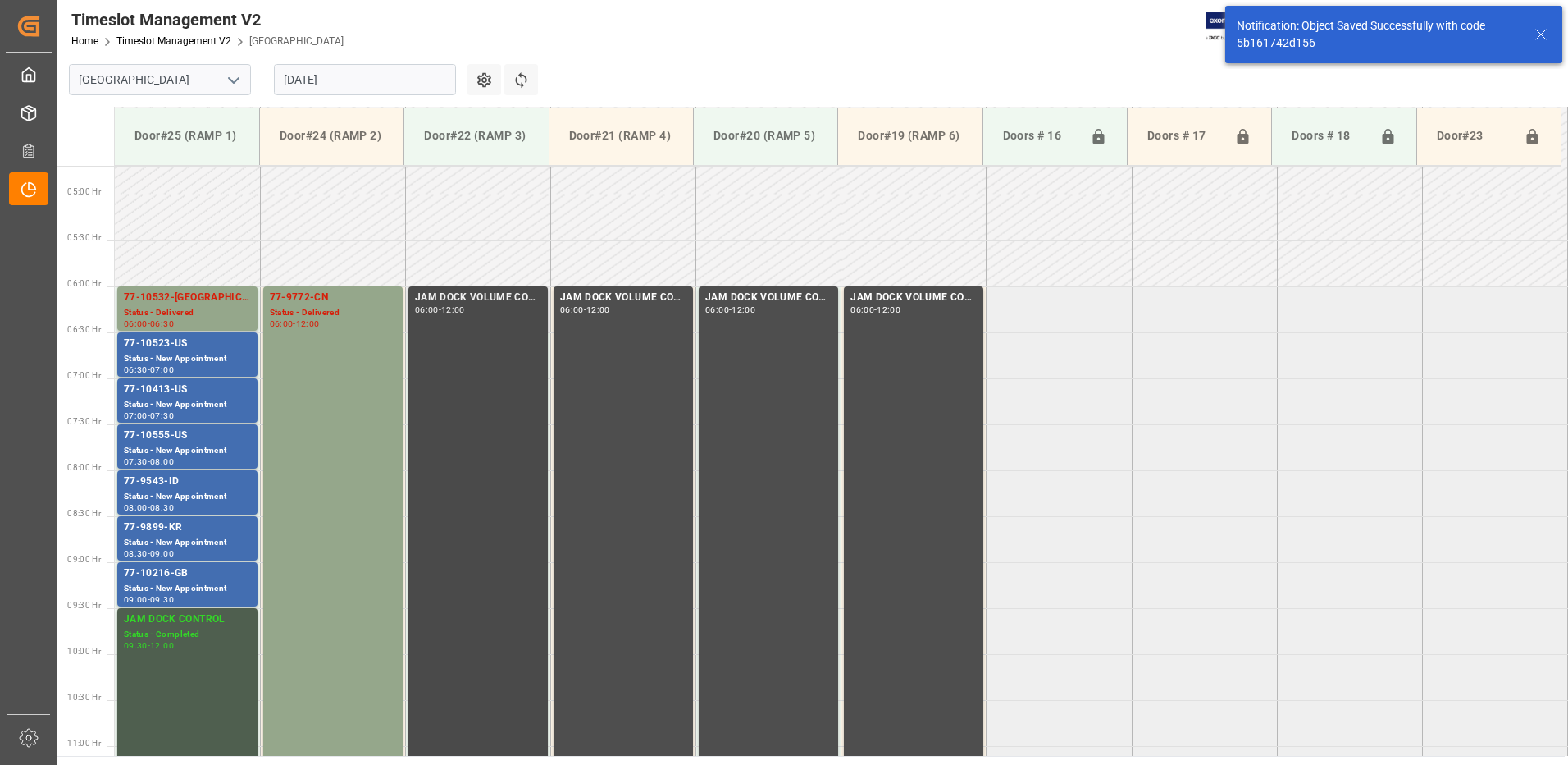
scroll to position [449, 0]
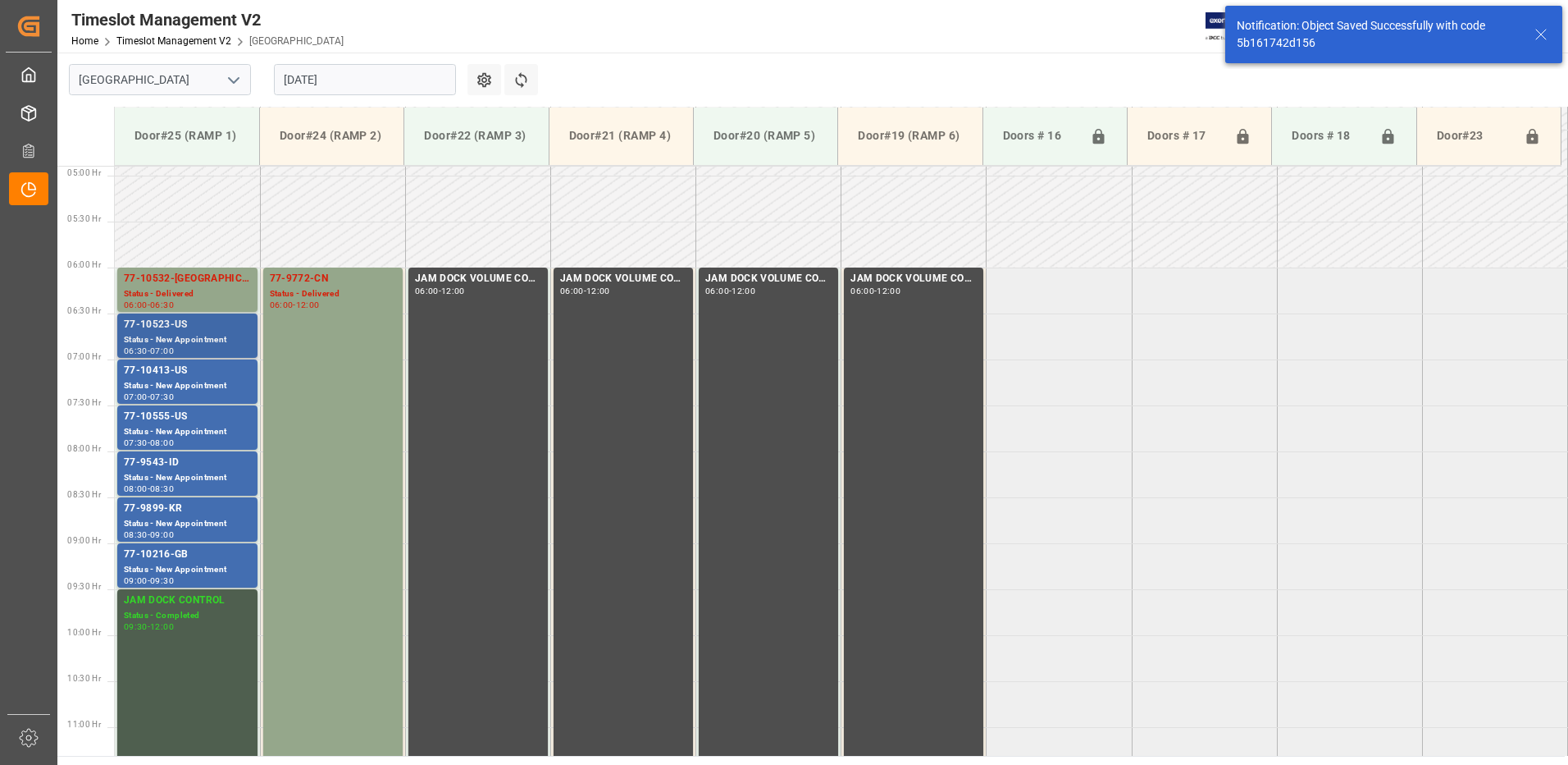
click at [136, 324] on div "77-10523-US" at bounding box center [187, 325] width 127 height 17
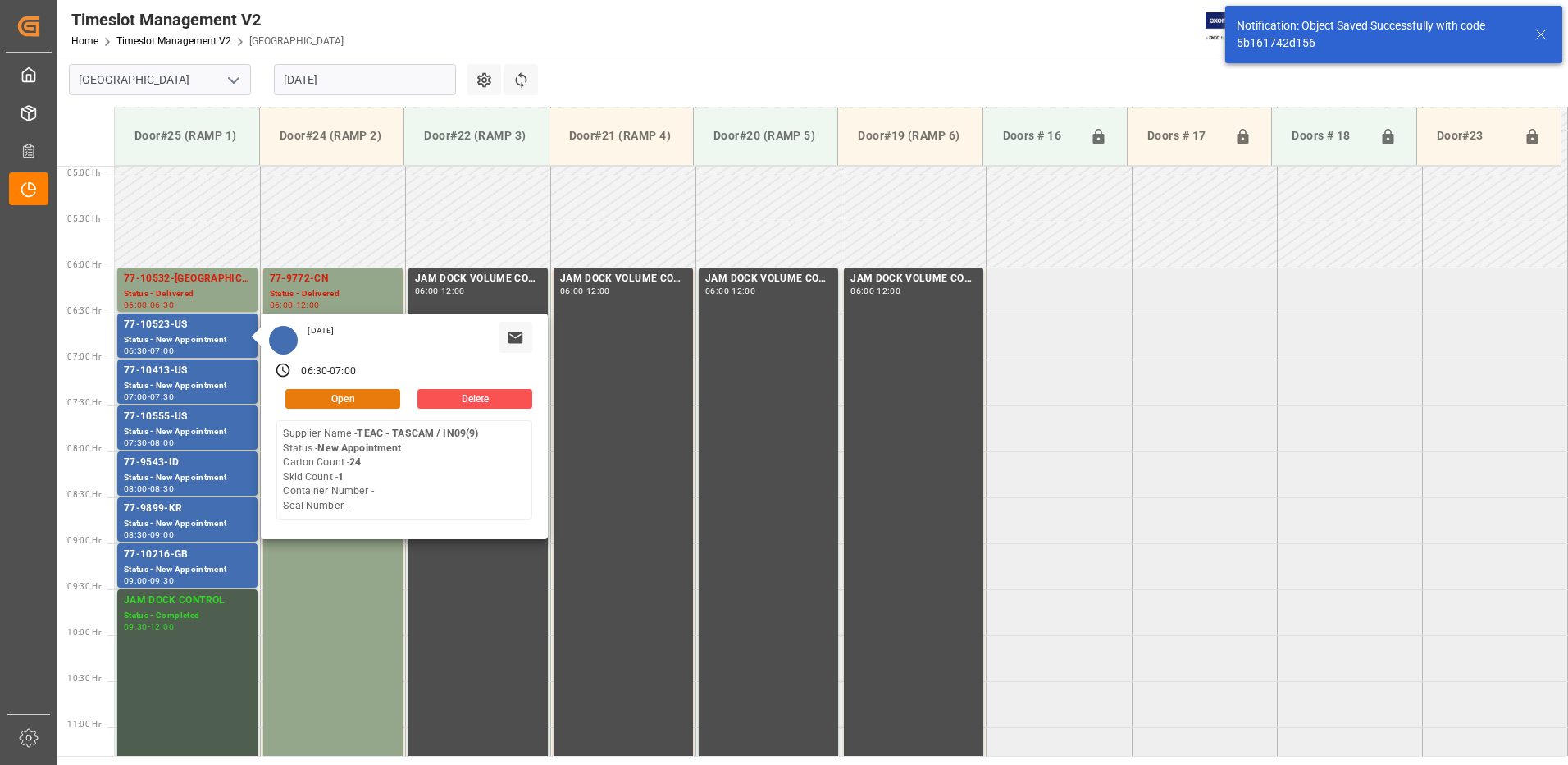
click at [359, 399] on button "Open" at bounding box center [343, 398] width 115 height 20
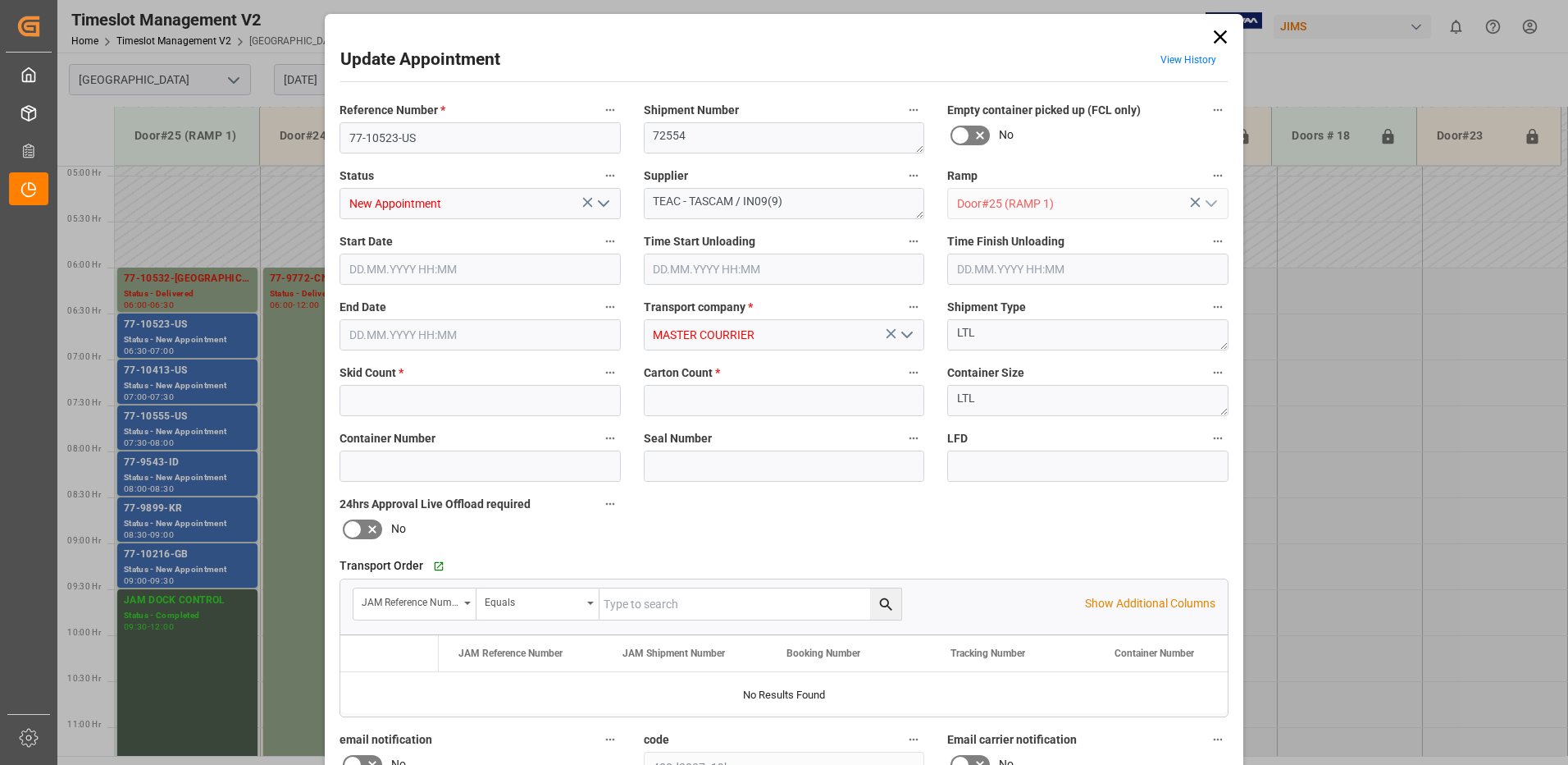
type input "1"
type input "24"
type input "[DATE] 06:30"
type input "[DATE] 07:00"
type input "[DATE] 13:37"
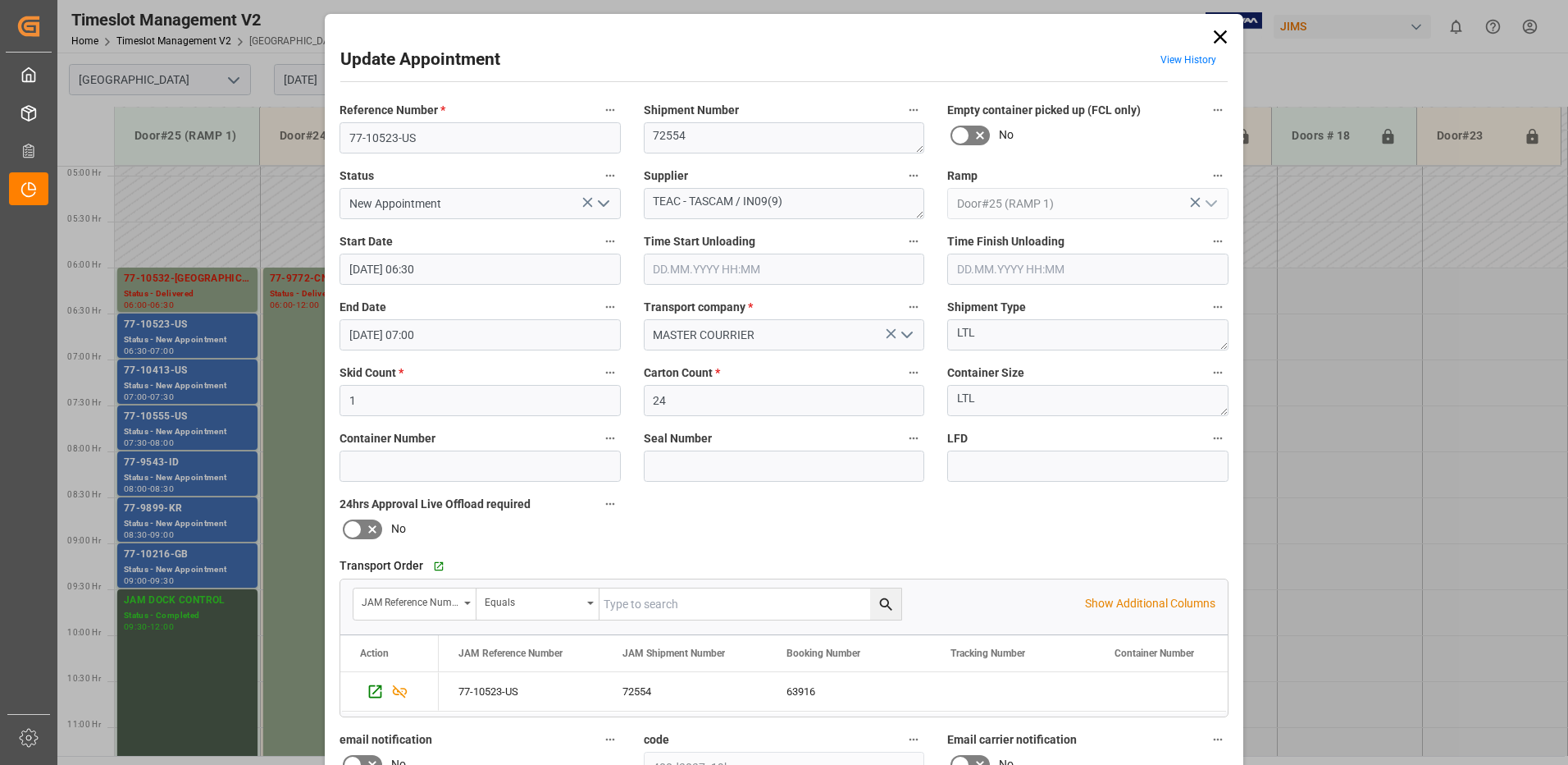
click at [603, 204] on icon "open menu" at bounding box center [603, 203] width 20 height 20
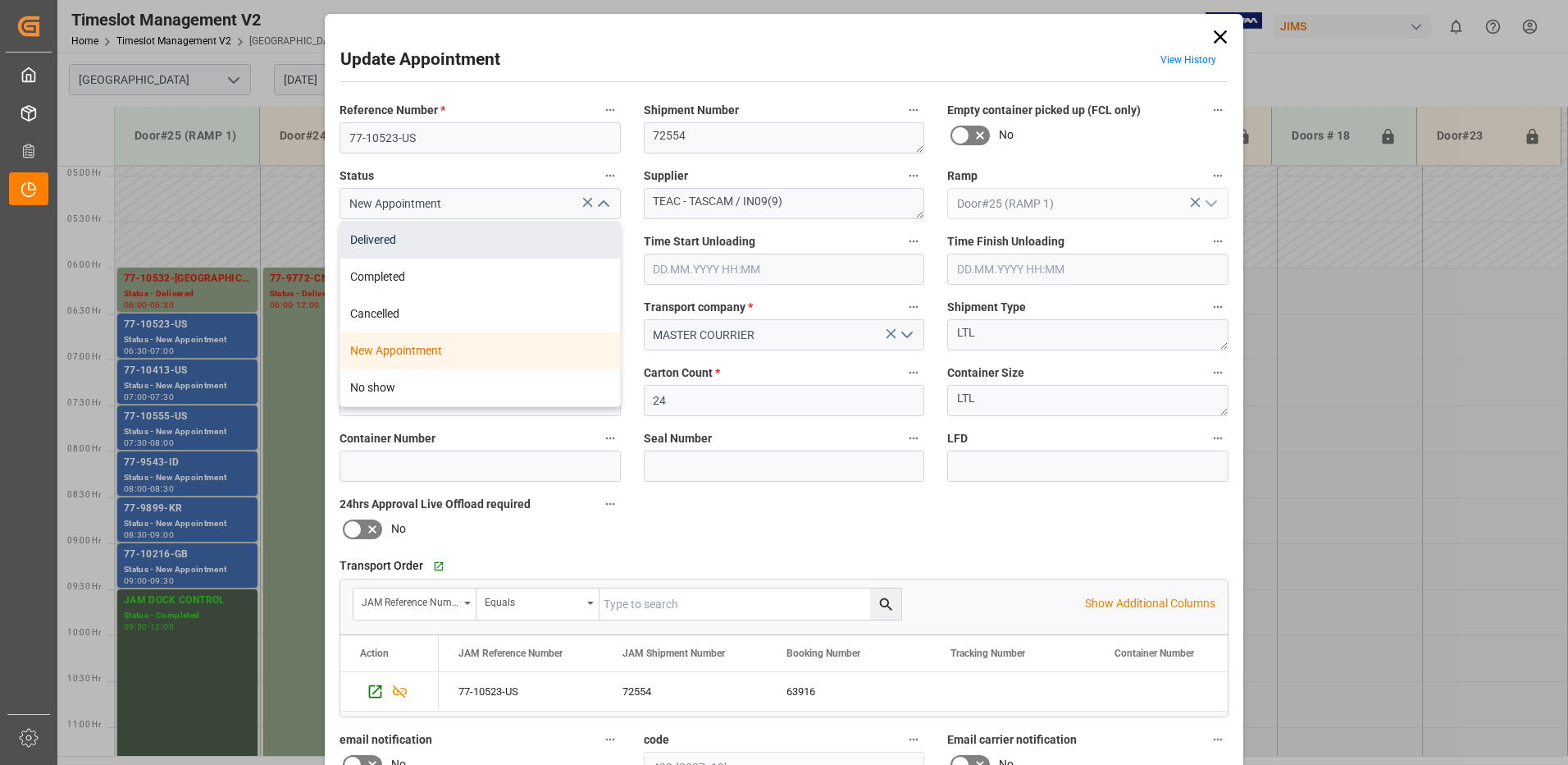
click at [497, 241] on div "Delivered" at bounding box center [480, 240] width 280 height 37
type input "Delivered"
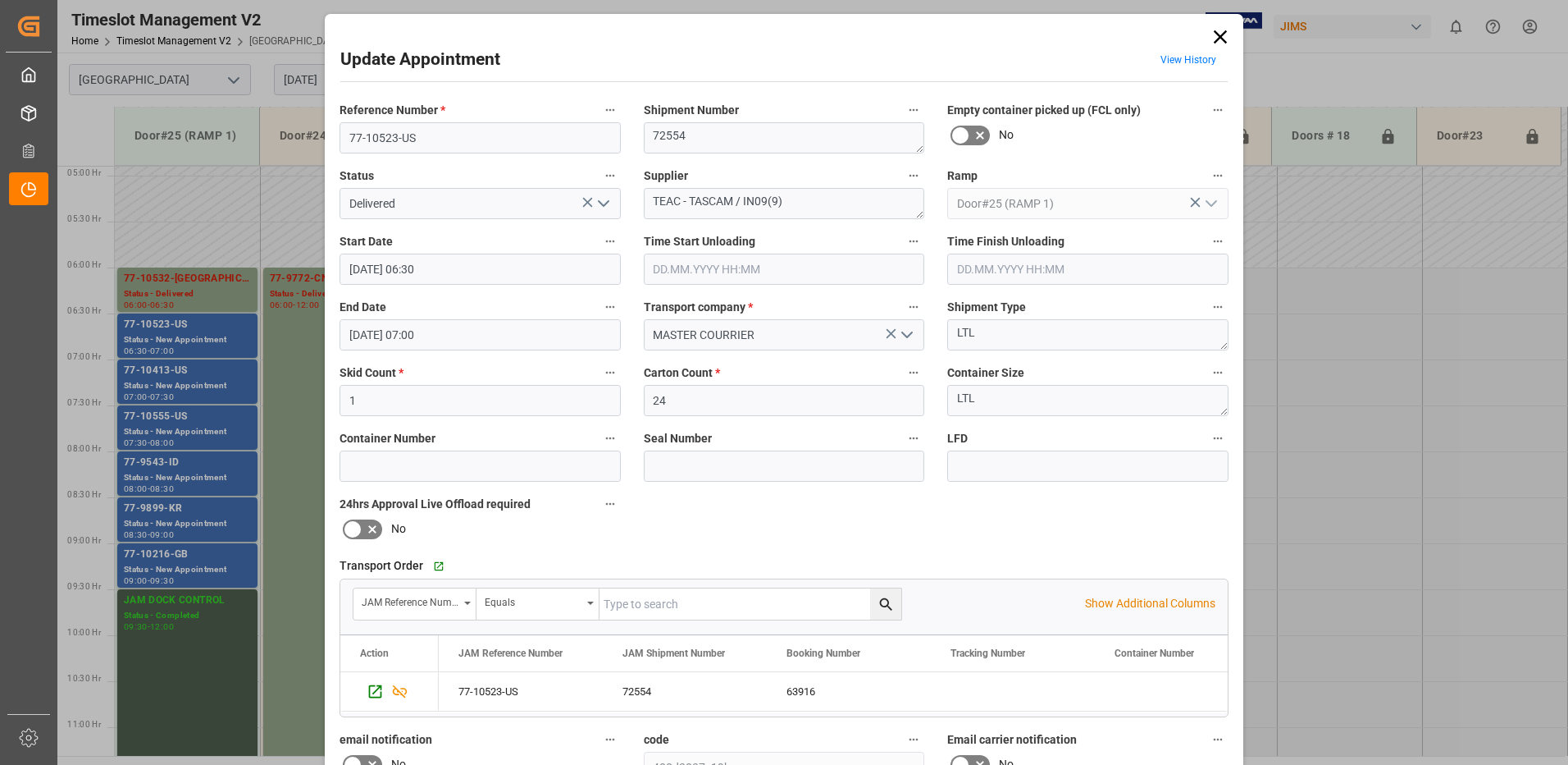
click at [711, 268] on input "text" at bounding box center [784, 269] width 282 height 31
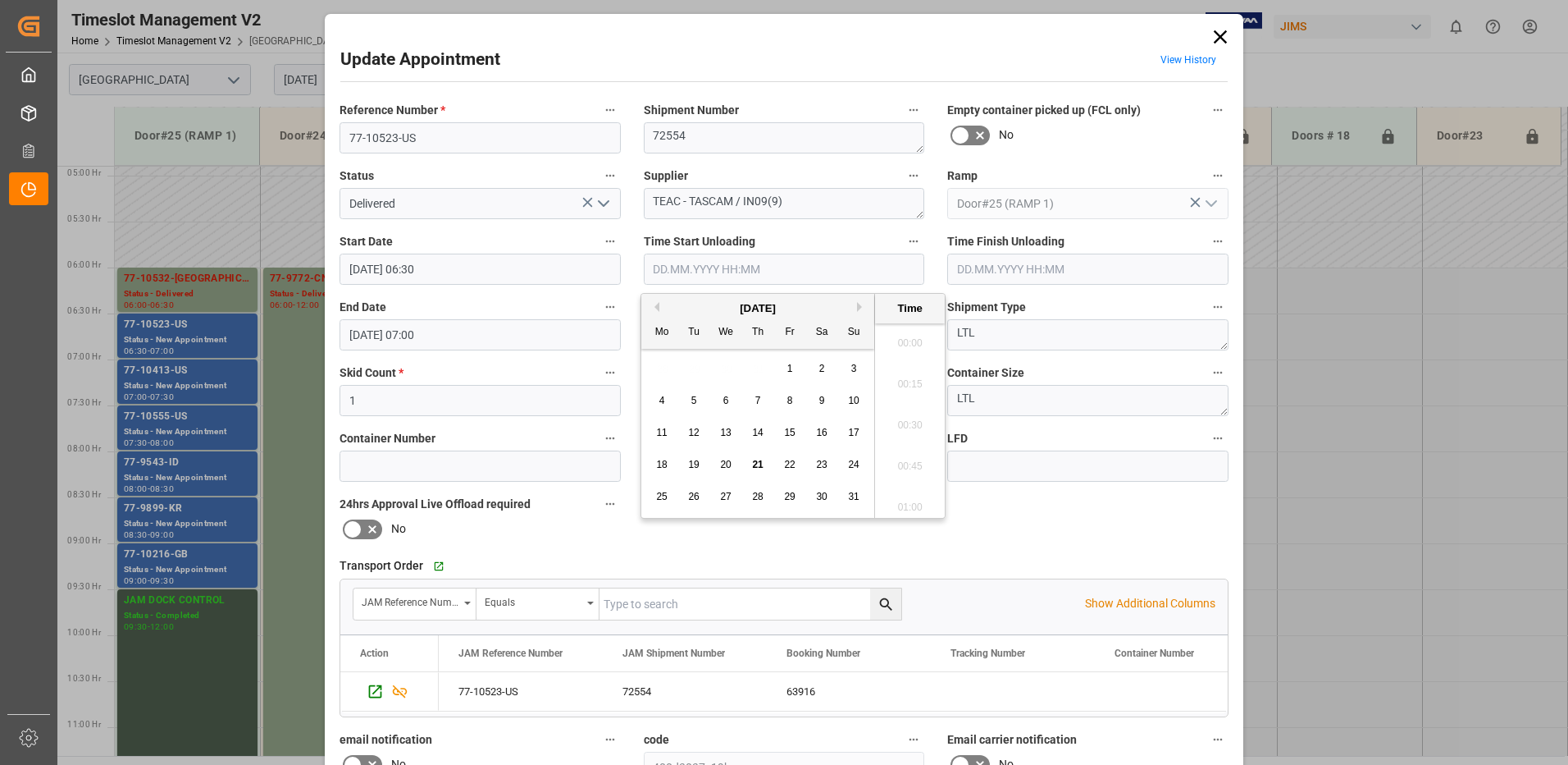
scroll to position [1401, 0]
click at [754, 466] on span "21" at bounding box center [756, 464] width 10 height 11
click at [908, 334] on li "08:30" at bounding box center [910, 338] width 69 height 41
type input "[DATE] 08:30"
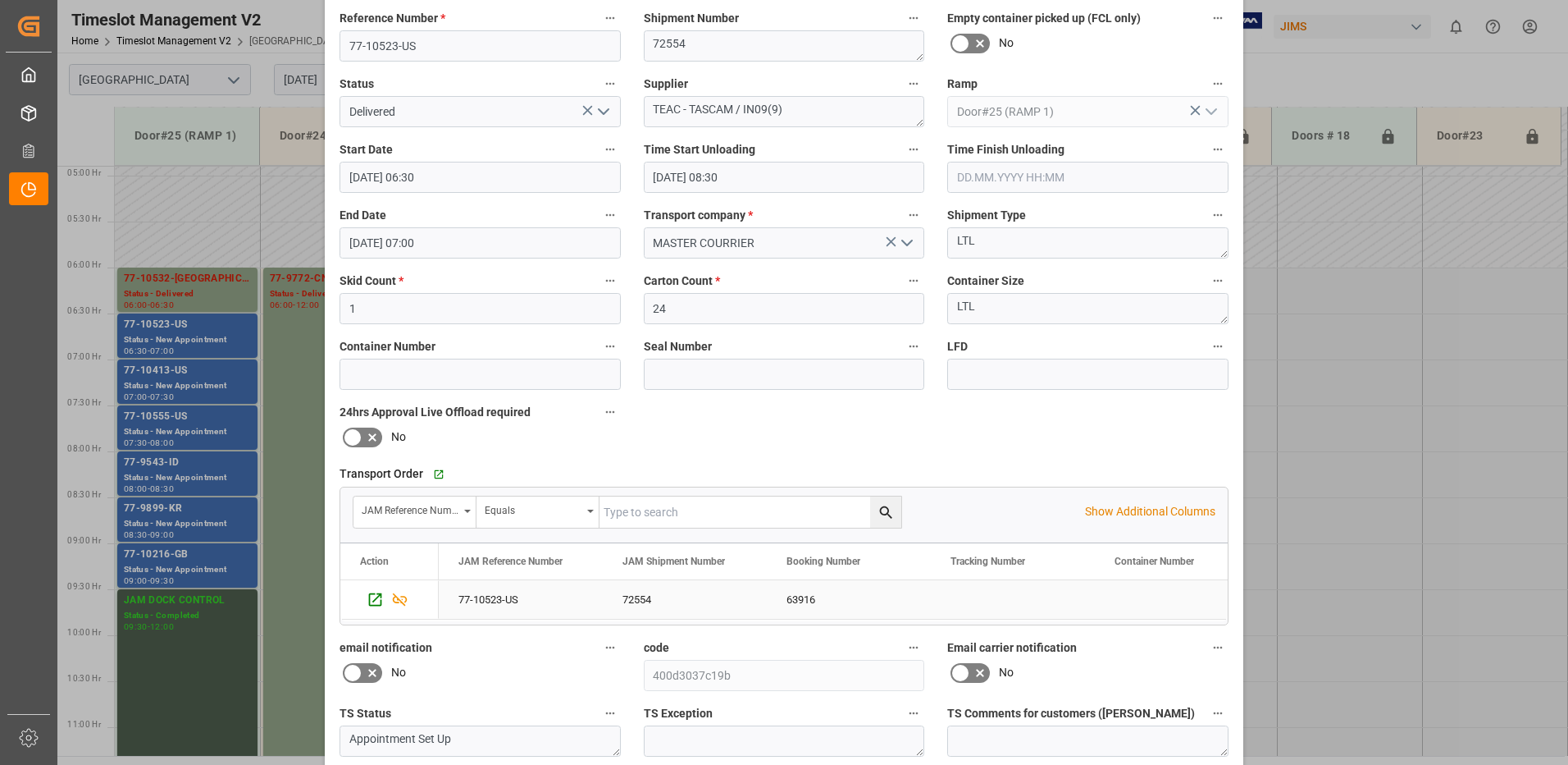
scroll to position [233, 0]
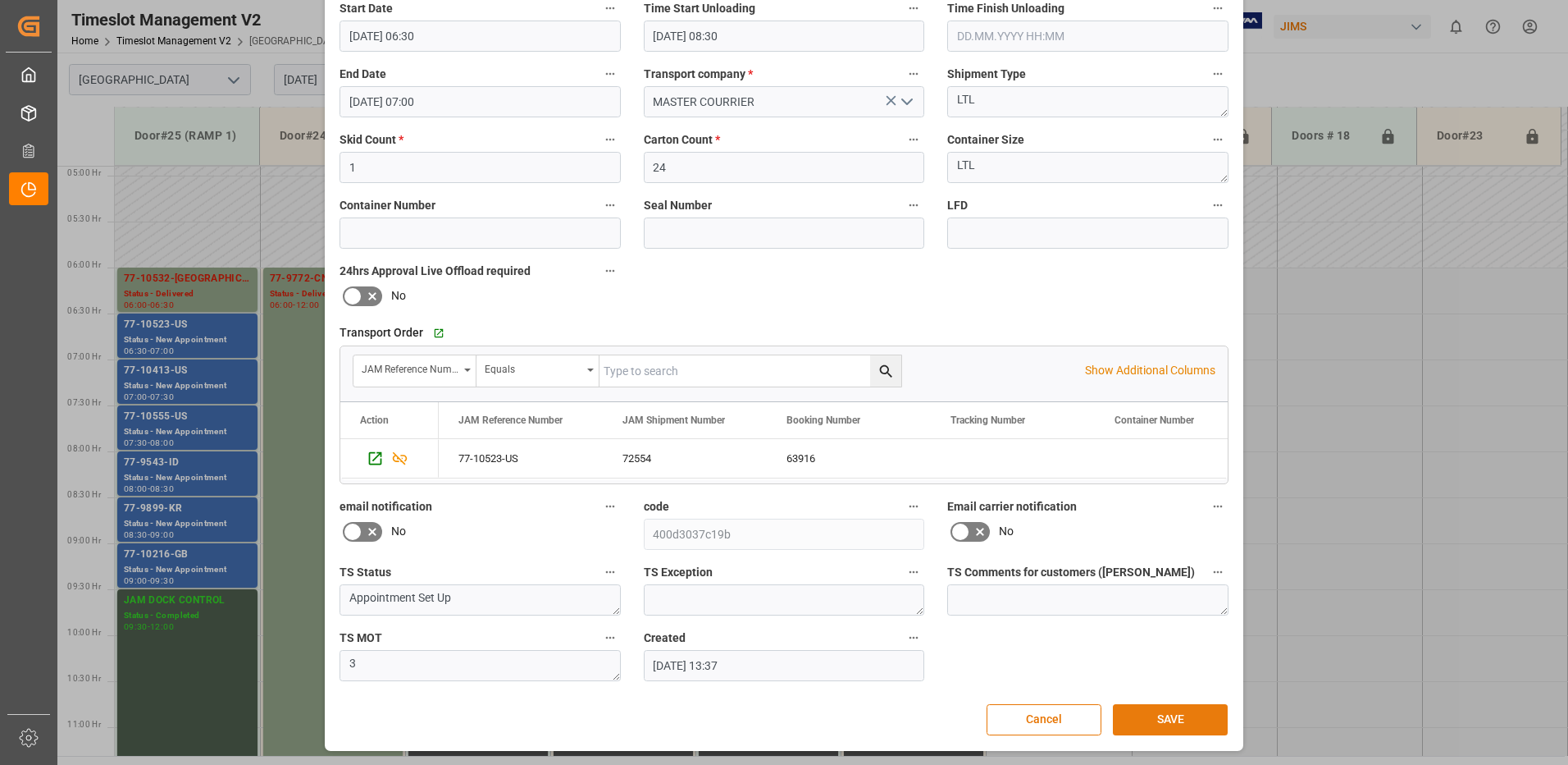
click at [1181, 723] on button "SAVE" at bounding box center [1170, 719] width 115 height 31
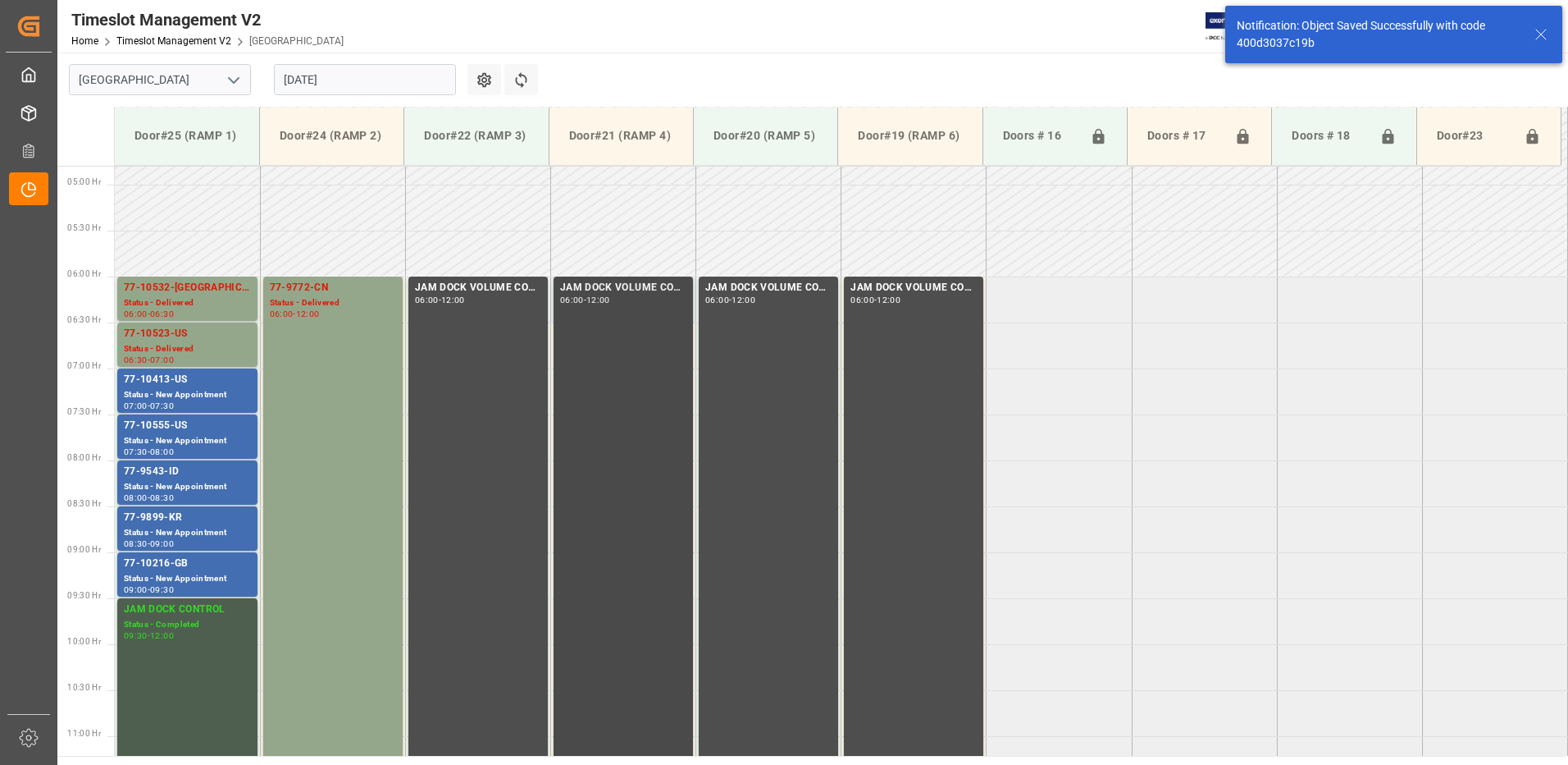
scroll to position [449, 0]
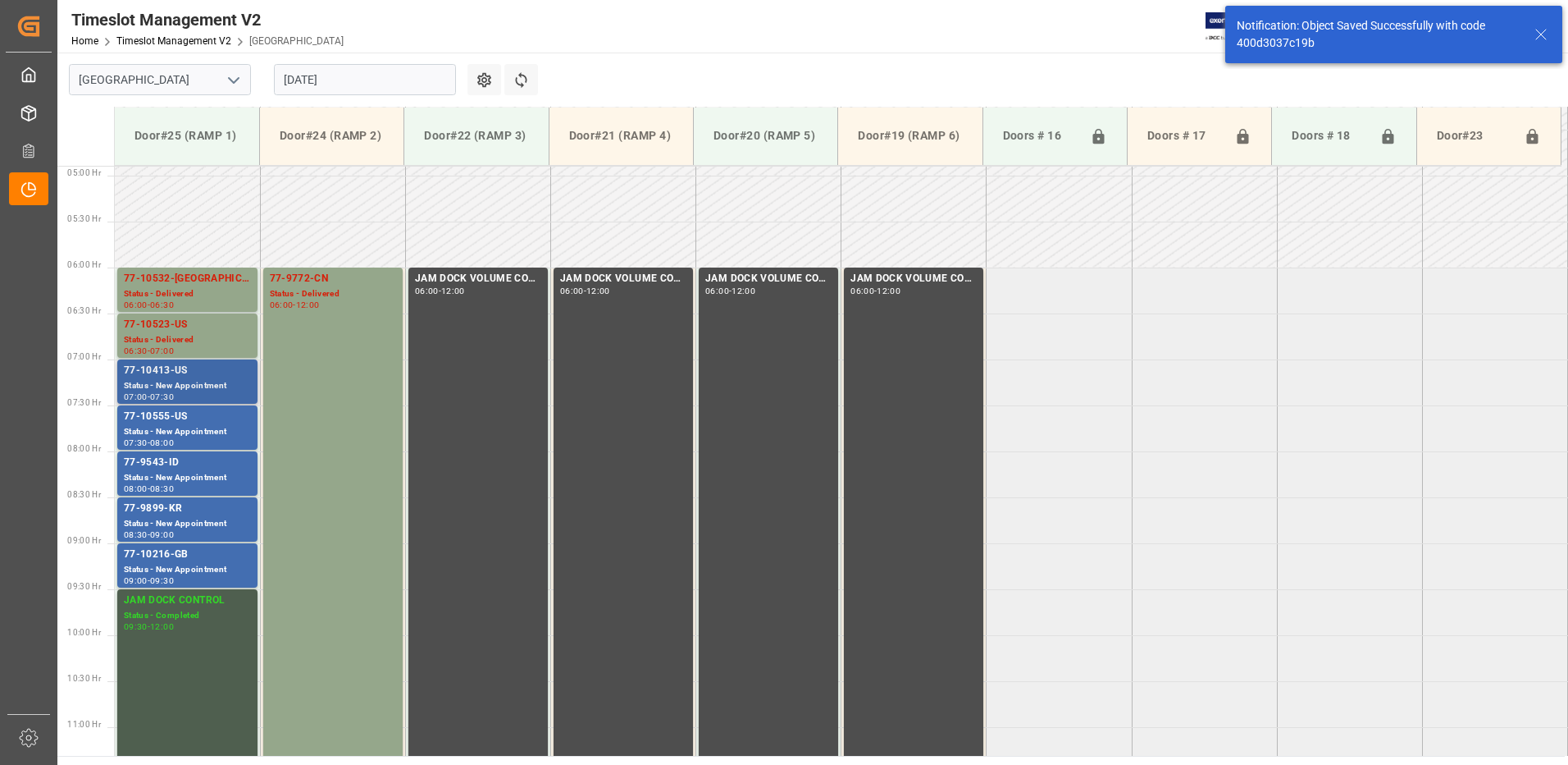
click at [149, 377] on div "77-10413-US" at bounding box center [187, 371] width 127 height 17
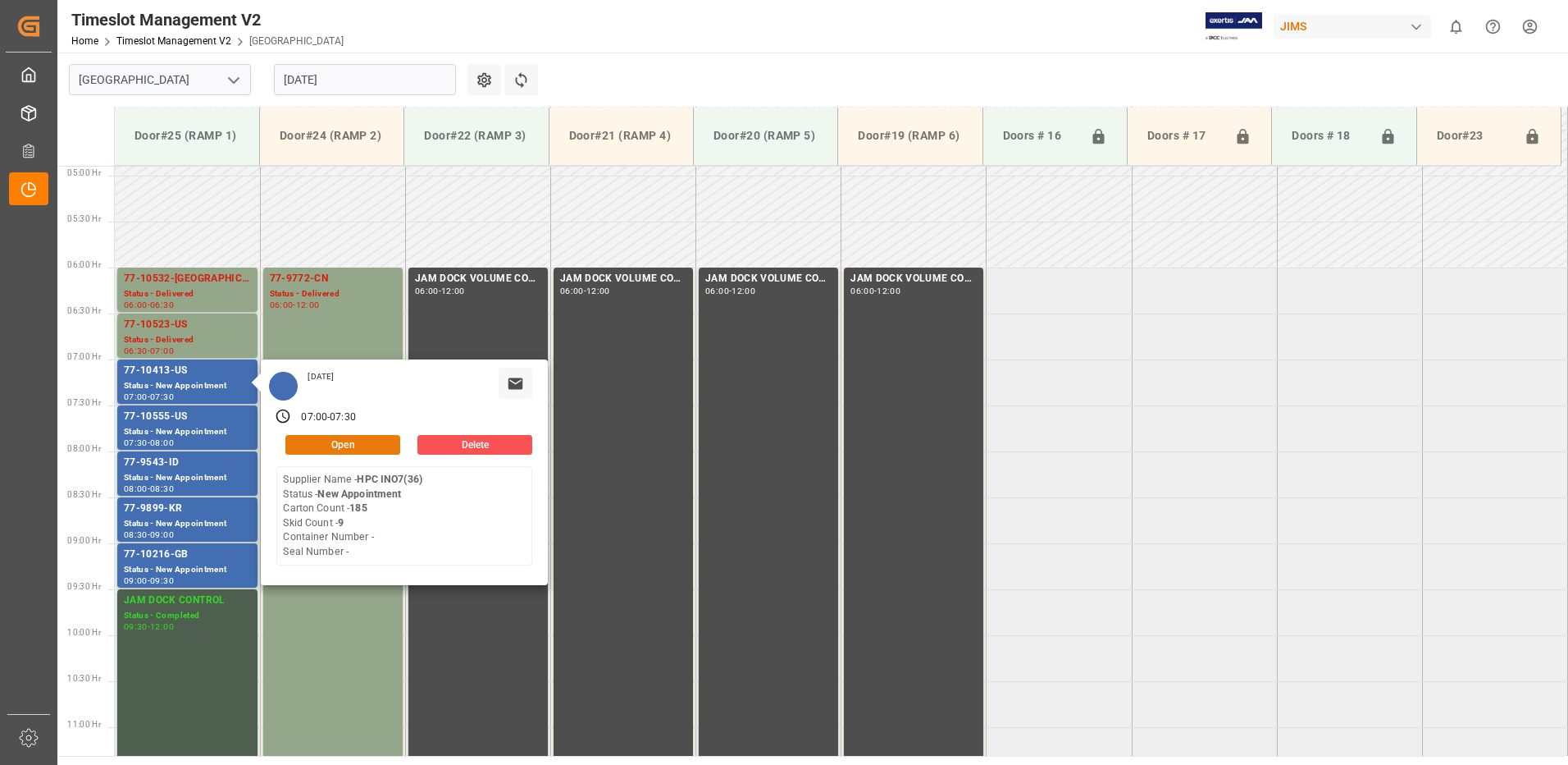
click at [366, 443] on button "Open" at bounding box center [343, 444] width 115 height 20
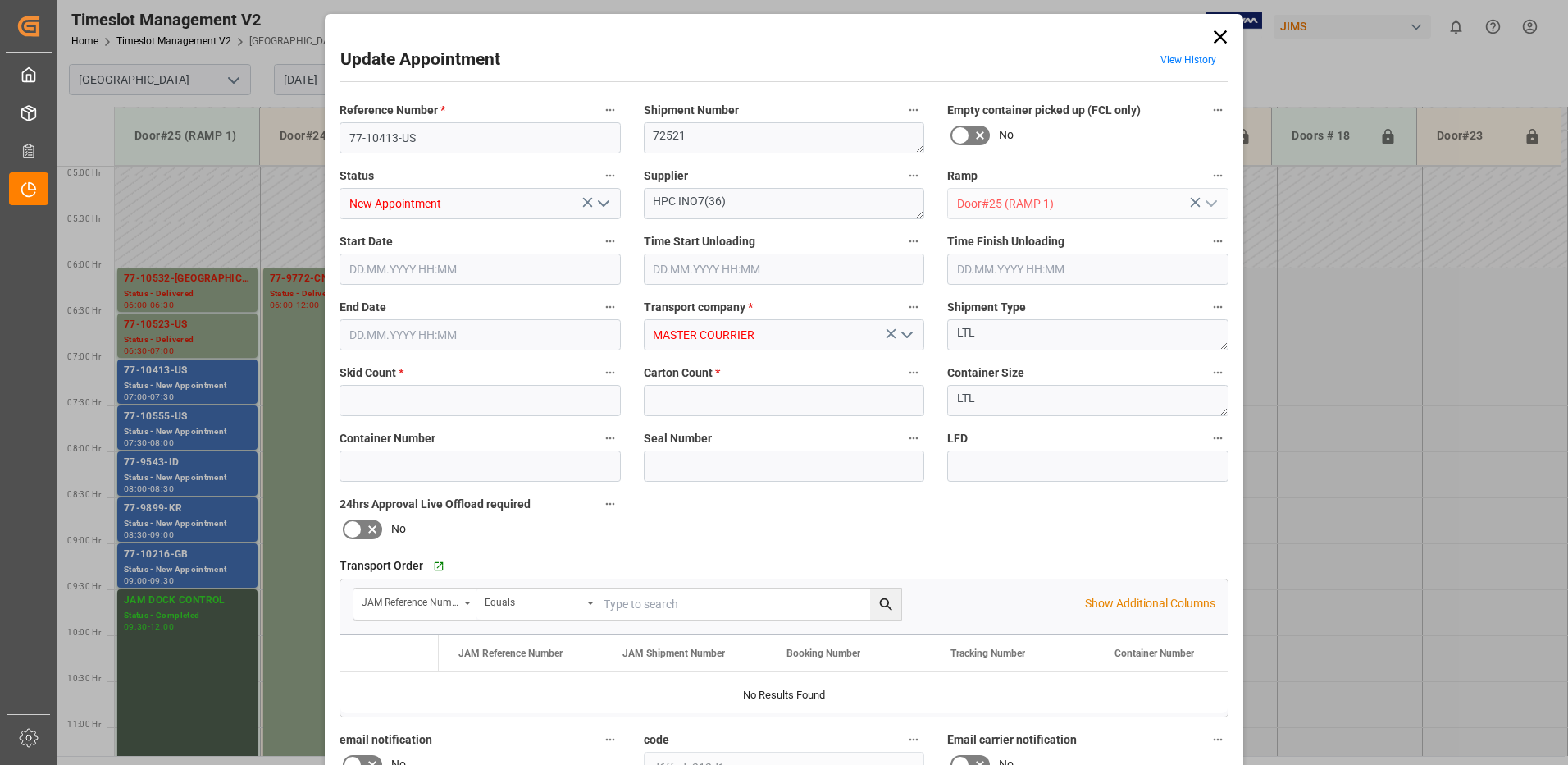
type input "9"
type input "185"
type input "[DATE] 07:00"
type input "[DATE] 07:30"
type input "[DATE] 13:36"
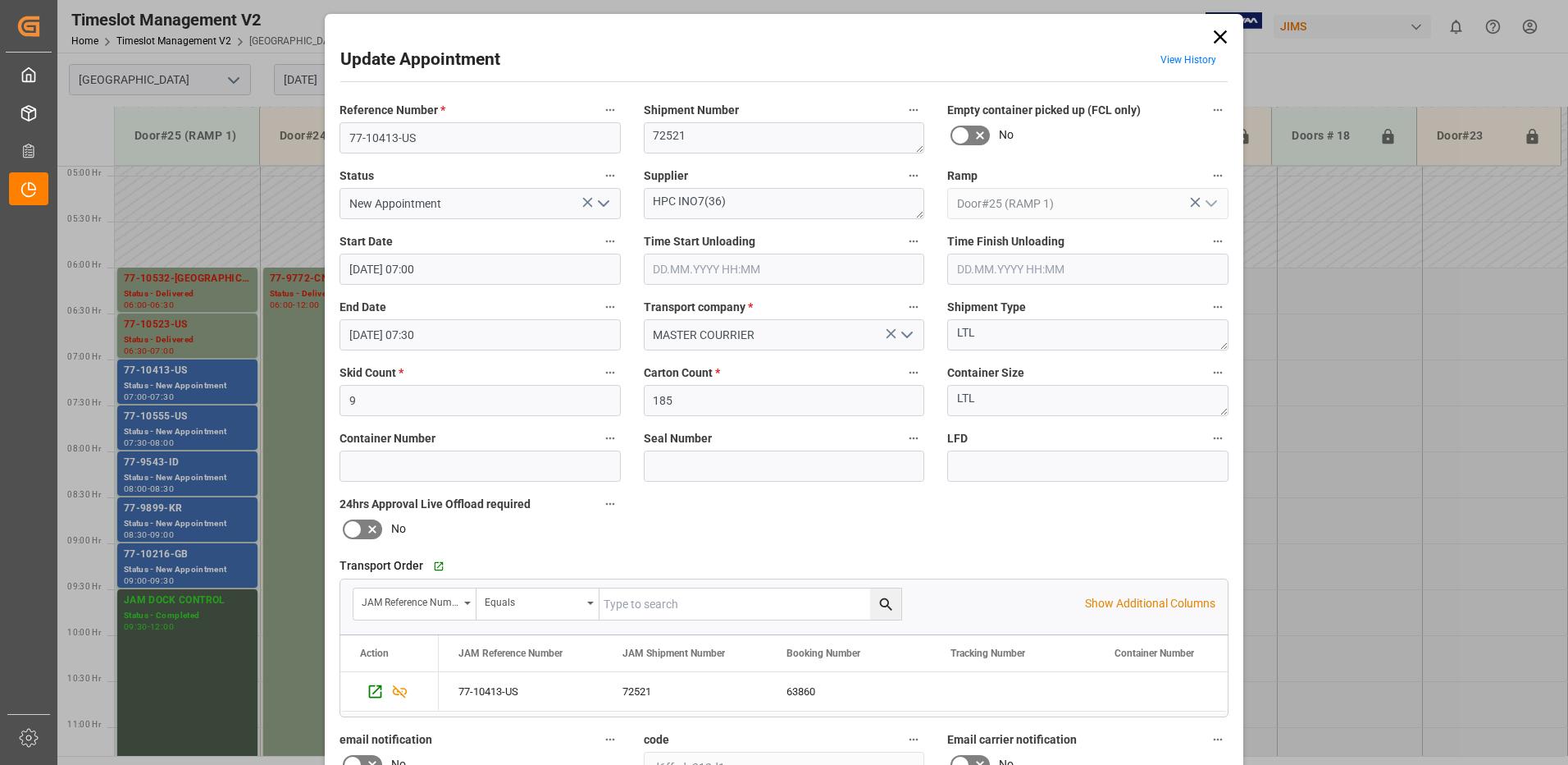
click at [601, 200] on icon "open menu" at bounding box center [603, 203] width 20 height 20
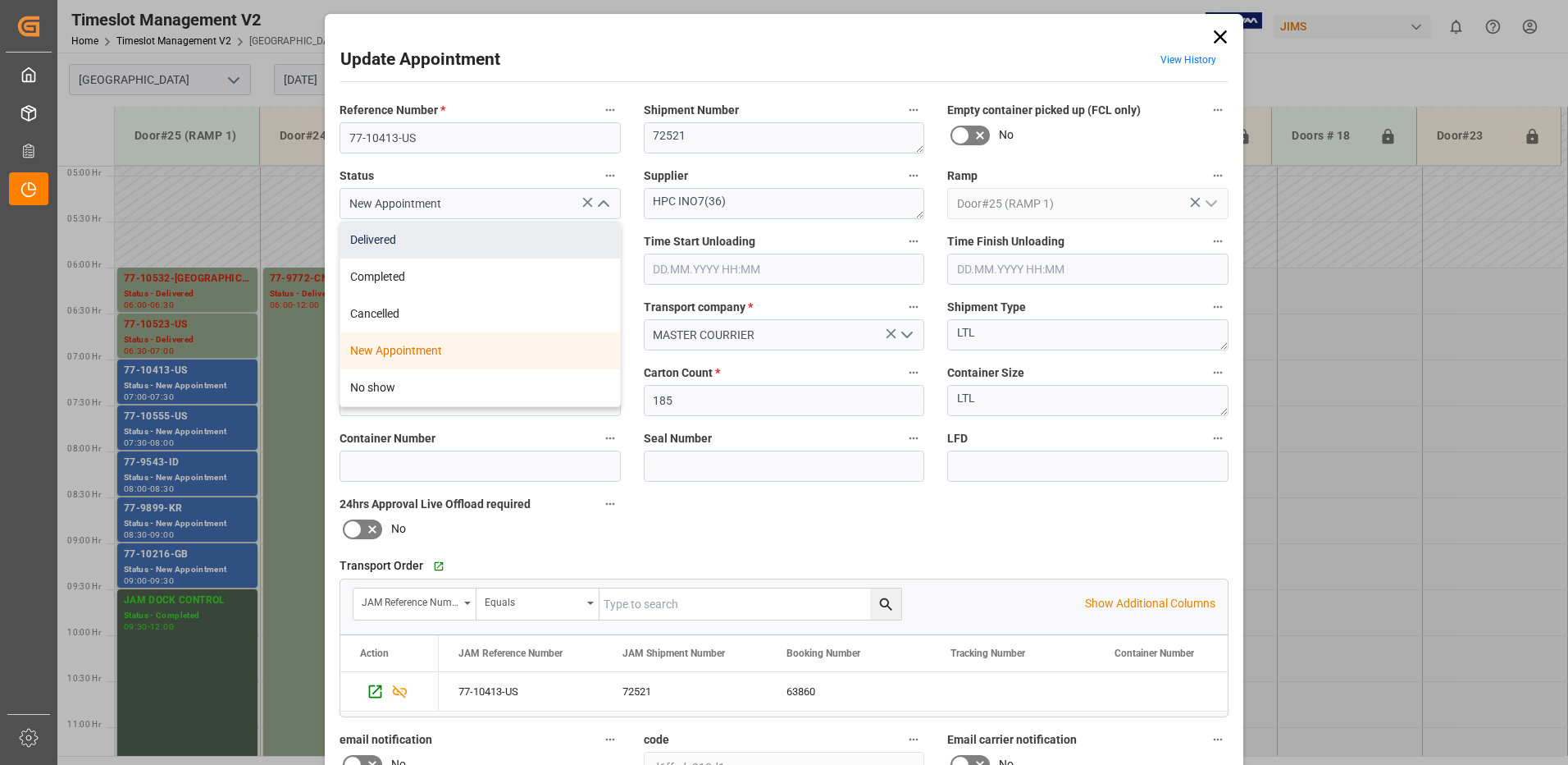
click at [465, 243] on div "Delivered" at bounding box center [480, 240] width 280 height 37
type input "Delivered"
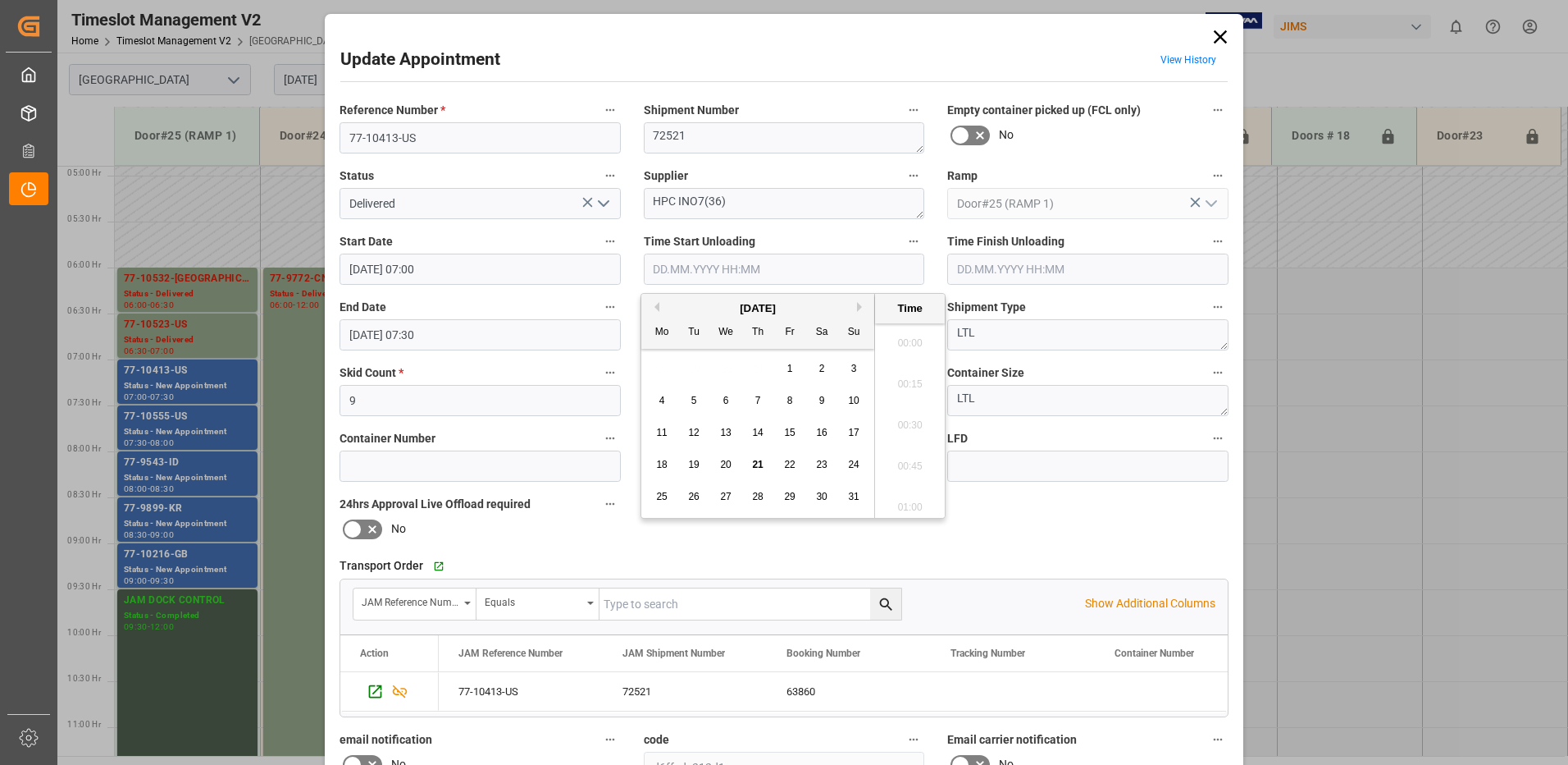
click at [725, 274] on input "text" at bounding box center [784, 269] width 282 height 31
click at [759, 465] on span "21" at bounding box center [756, 464] width 10 height 11
click at [912, 335] on li "08:30" at bounding box center [910, 338] width 69 height 41
type input "[DATE] 08:30"
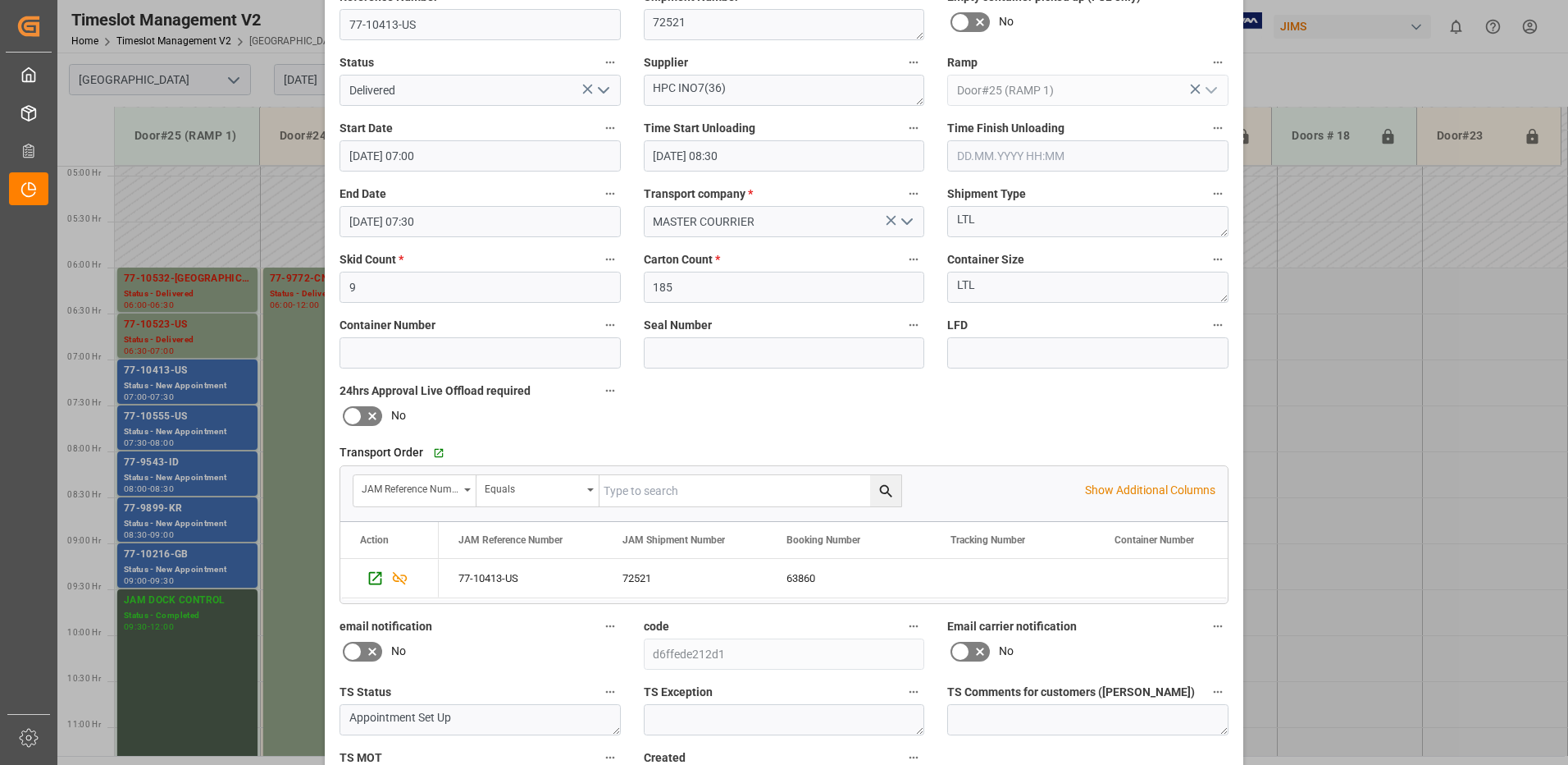
scroll to position [233, 0]
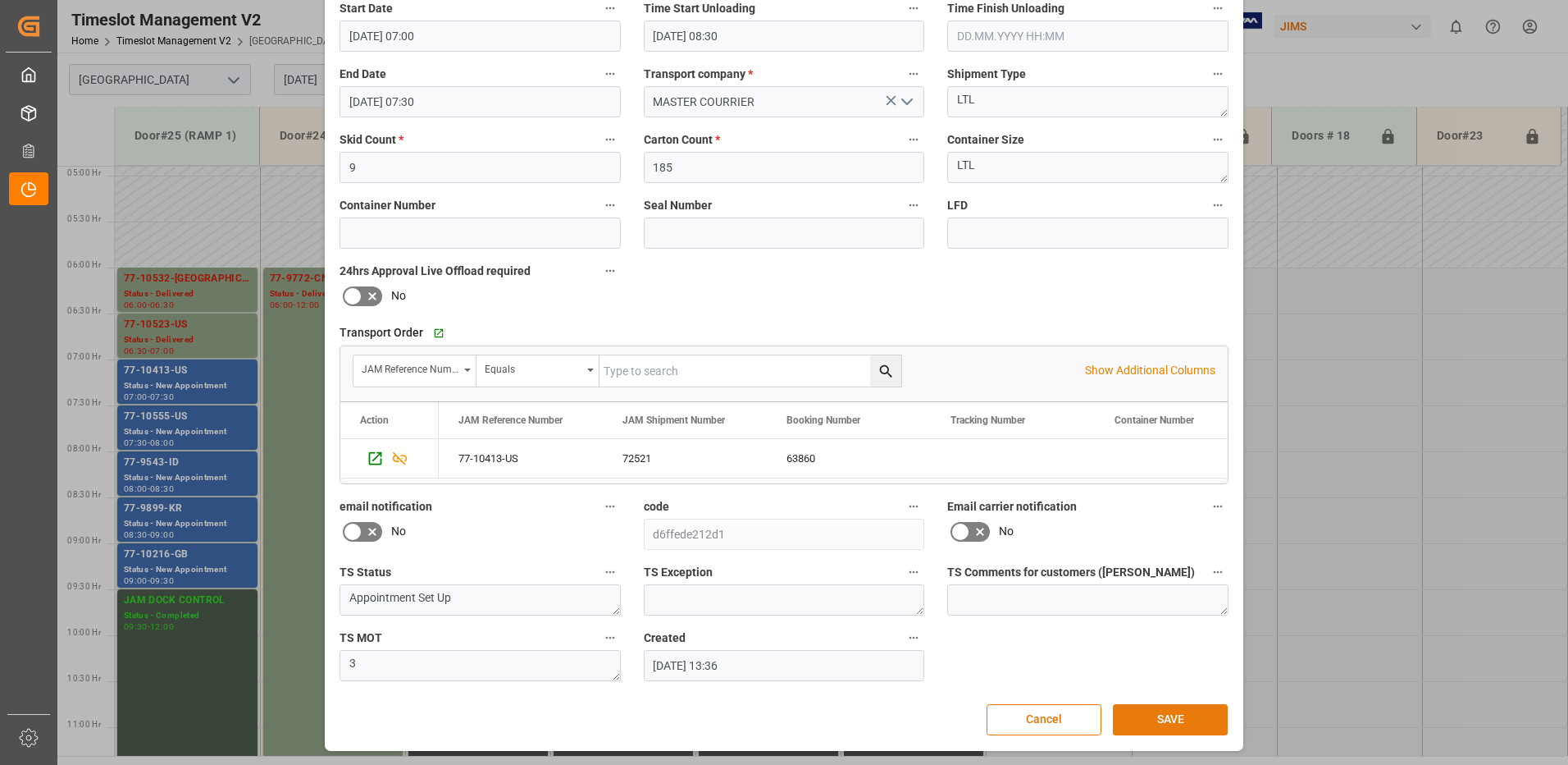
click at [1193, 719] on button "SAVE" at bounding box center [1170, 719] width 115 height 31
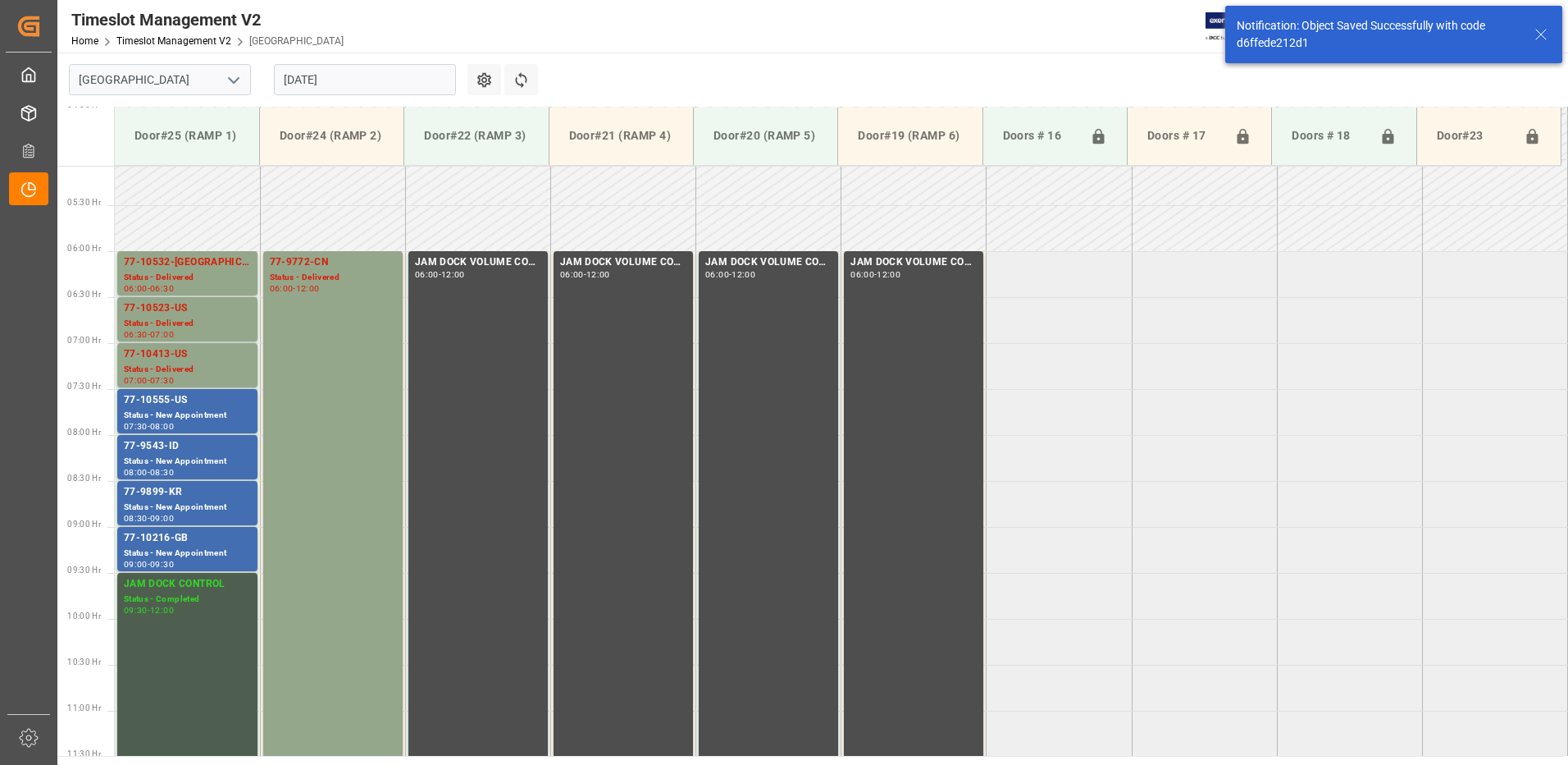
scroll to position [483, 0]
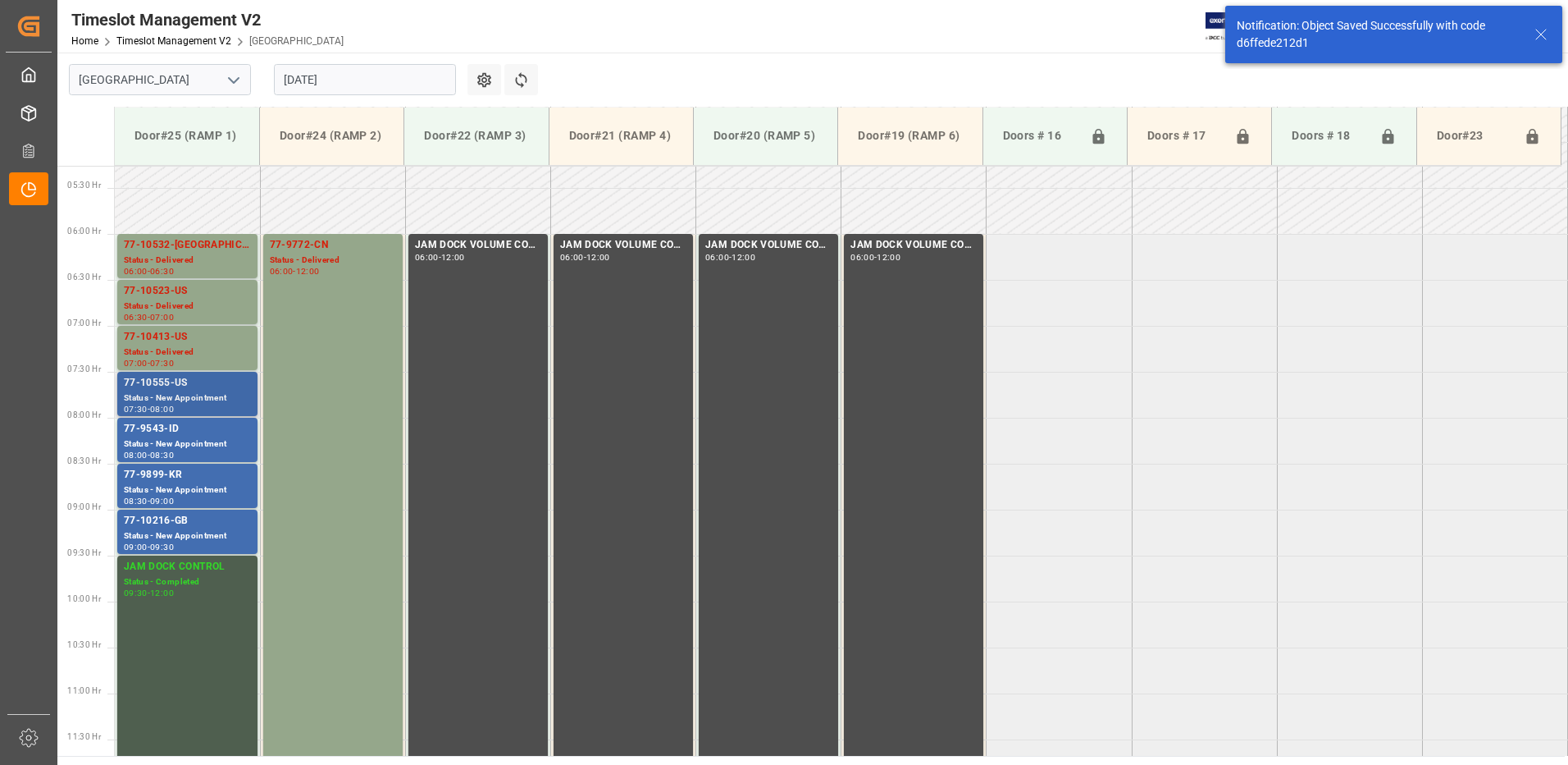
click at [169, 386] on div "77-10555-US" at bounding box center [187, 383] width 127 height 17
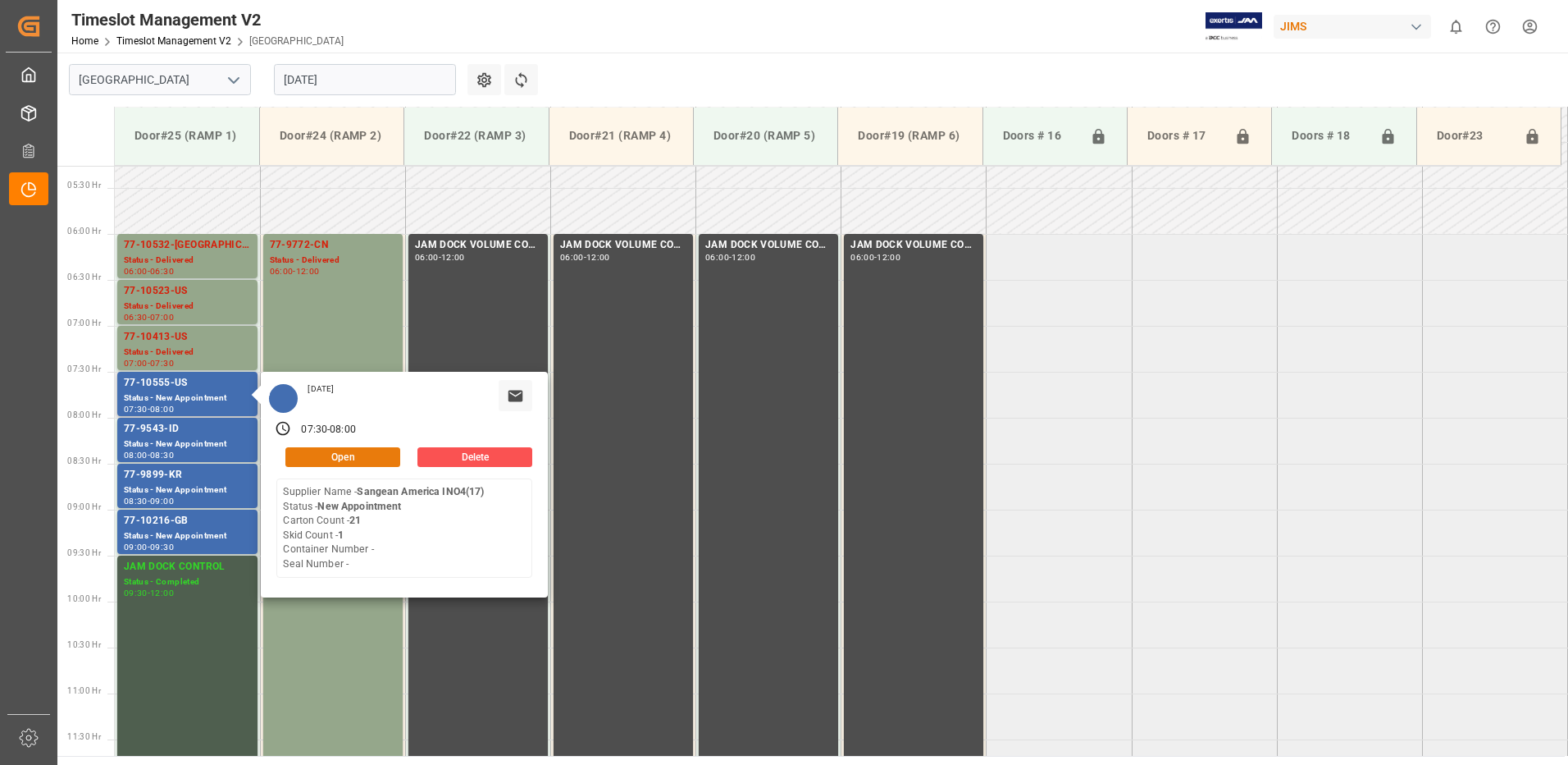
click at [349, 458] on button "Open" at bounding box center [343, 457] width 115 height 20
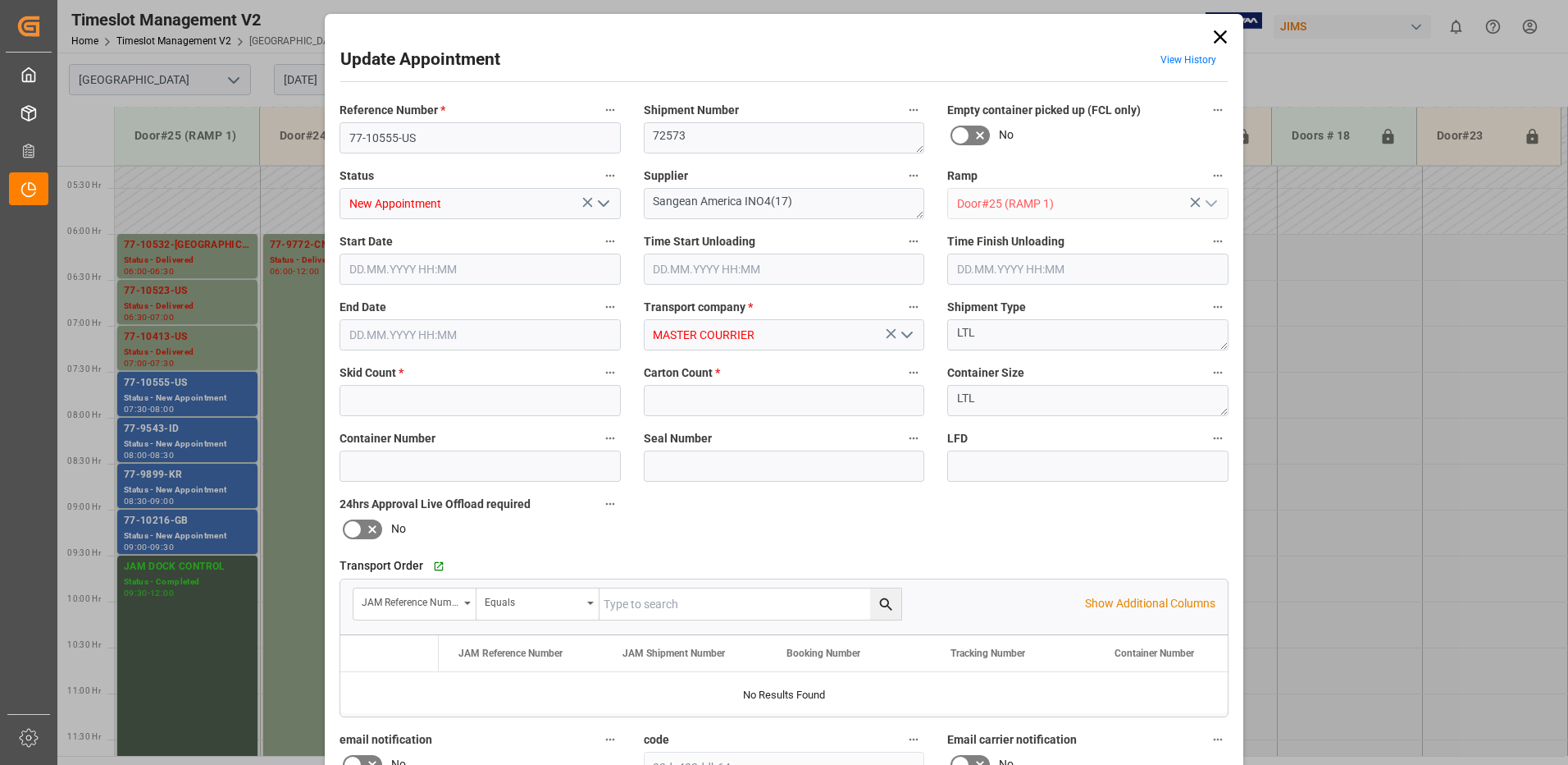
type input "1"
type input "21"
type input "[DATE] 07:30"
type input "[DATE] 08:00"
type input "[DATE] 13:35"
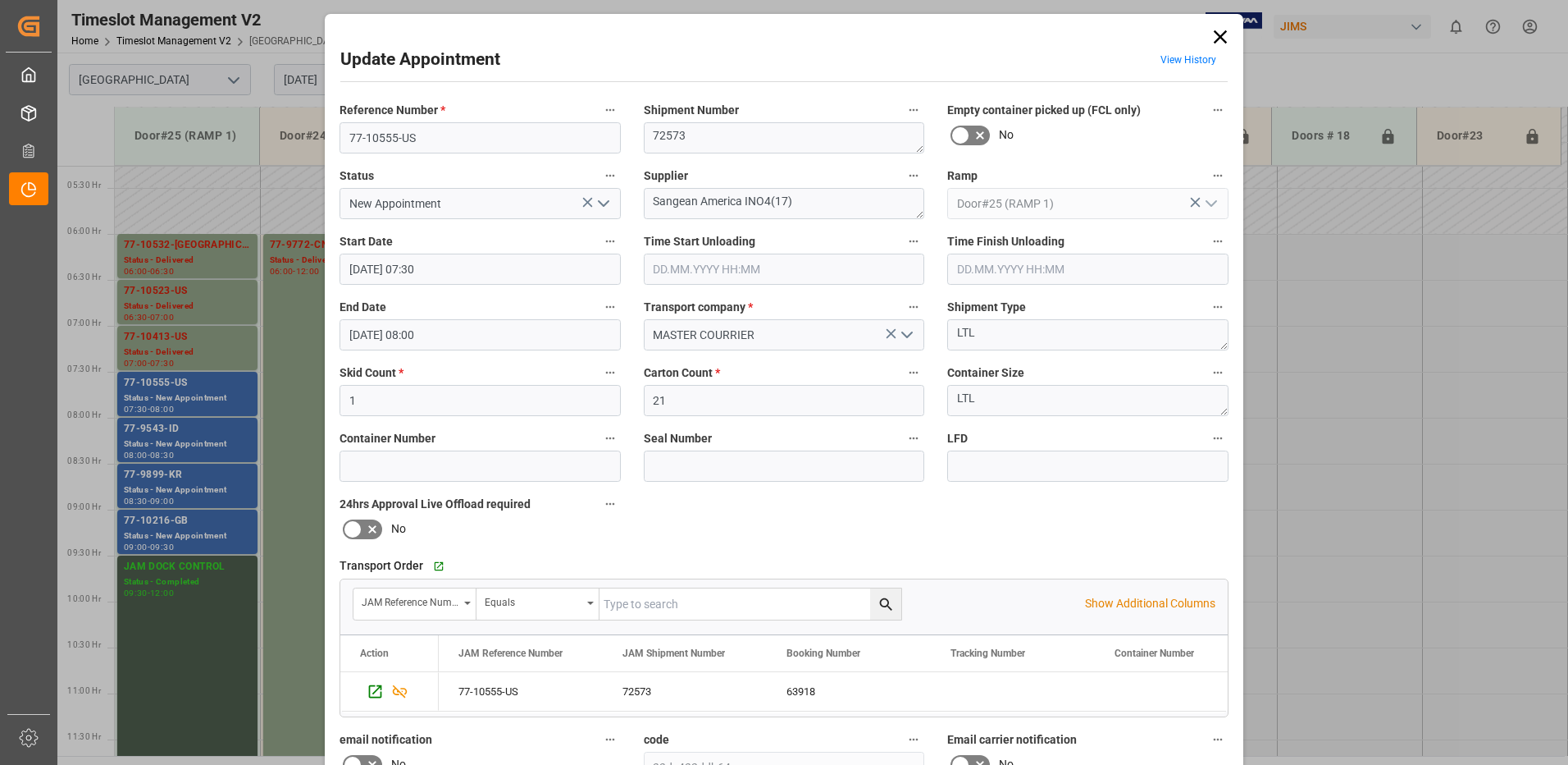
click at [601, 207] on icon "open menu" at bounding box center [603, 203] width 20 height 20
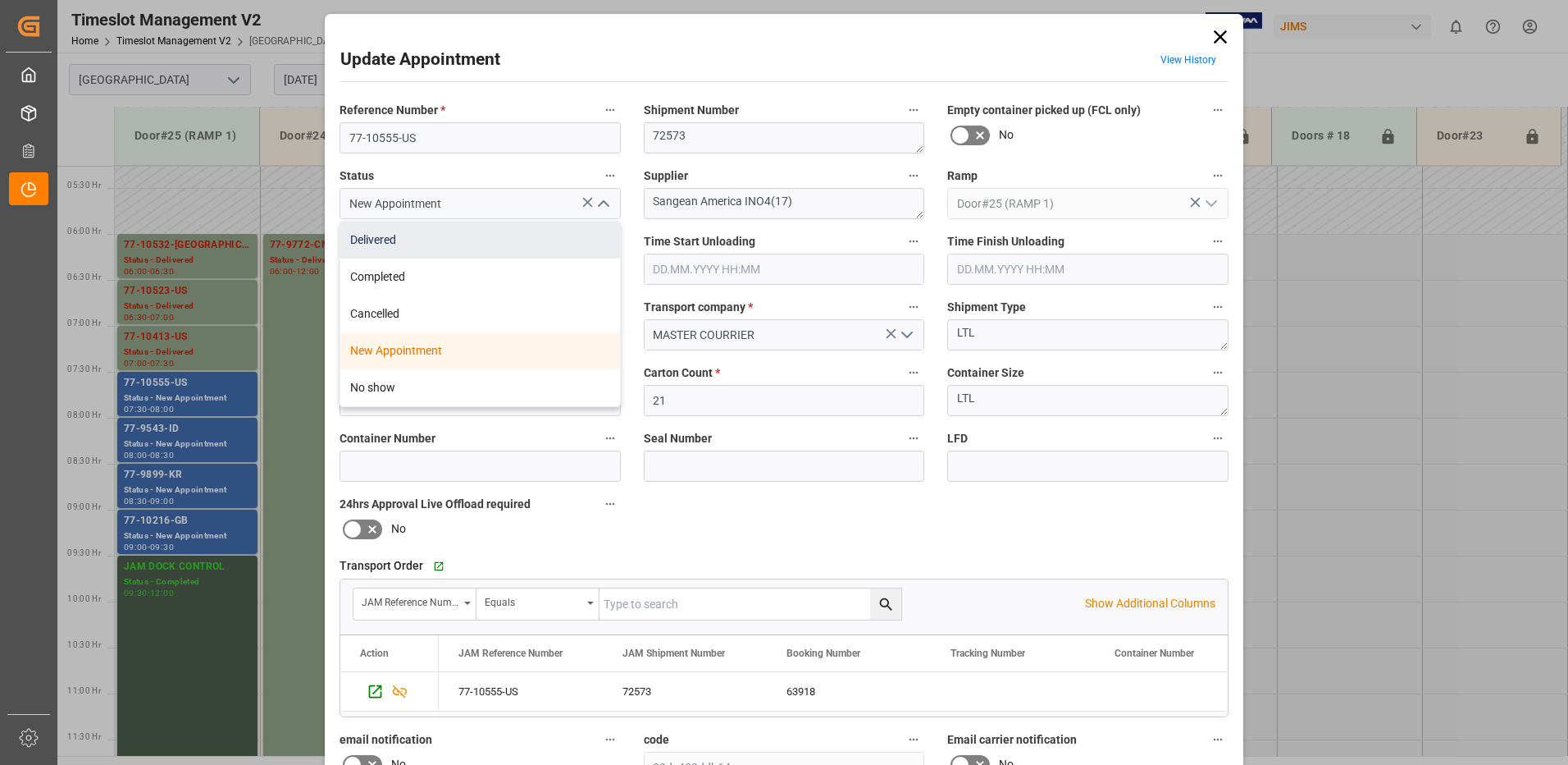
click at [403, 241] on div "Delivered" at bounding box center [480, 240] width 280 height 37
type input "Delivered"
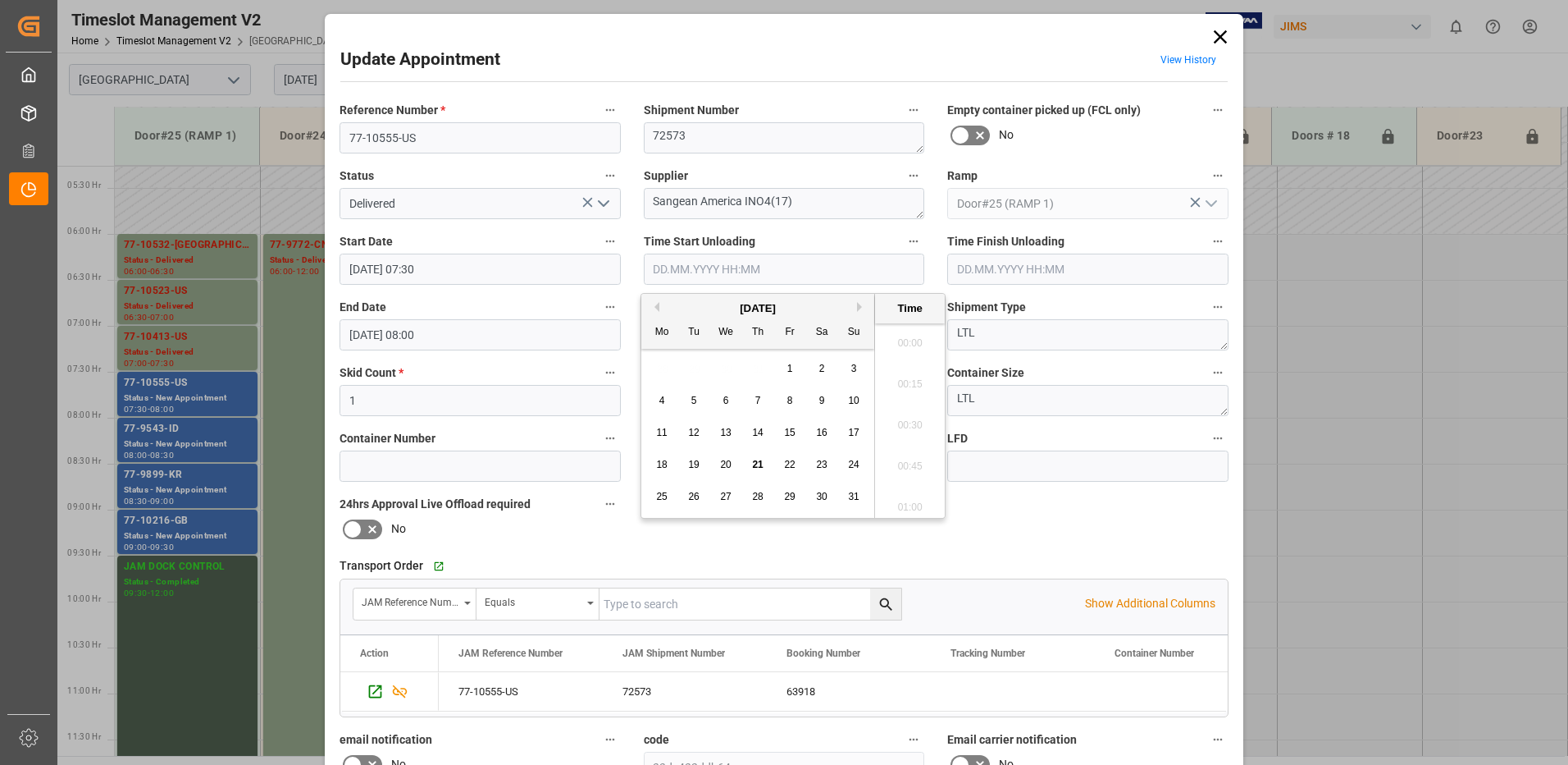
click at [699, 263] on input "text" at bounding box center [784, 269] width 282 height 31
click at [759, 464] on span "21" at bounding box center [756, 464] width 10 height 11
click at [911, 340] on li "08:30" at bounding box center [910, 338] width 69 height 41
type input "[DATE] 08:30"
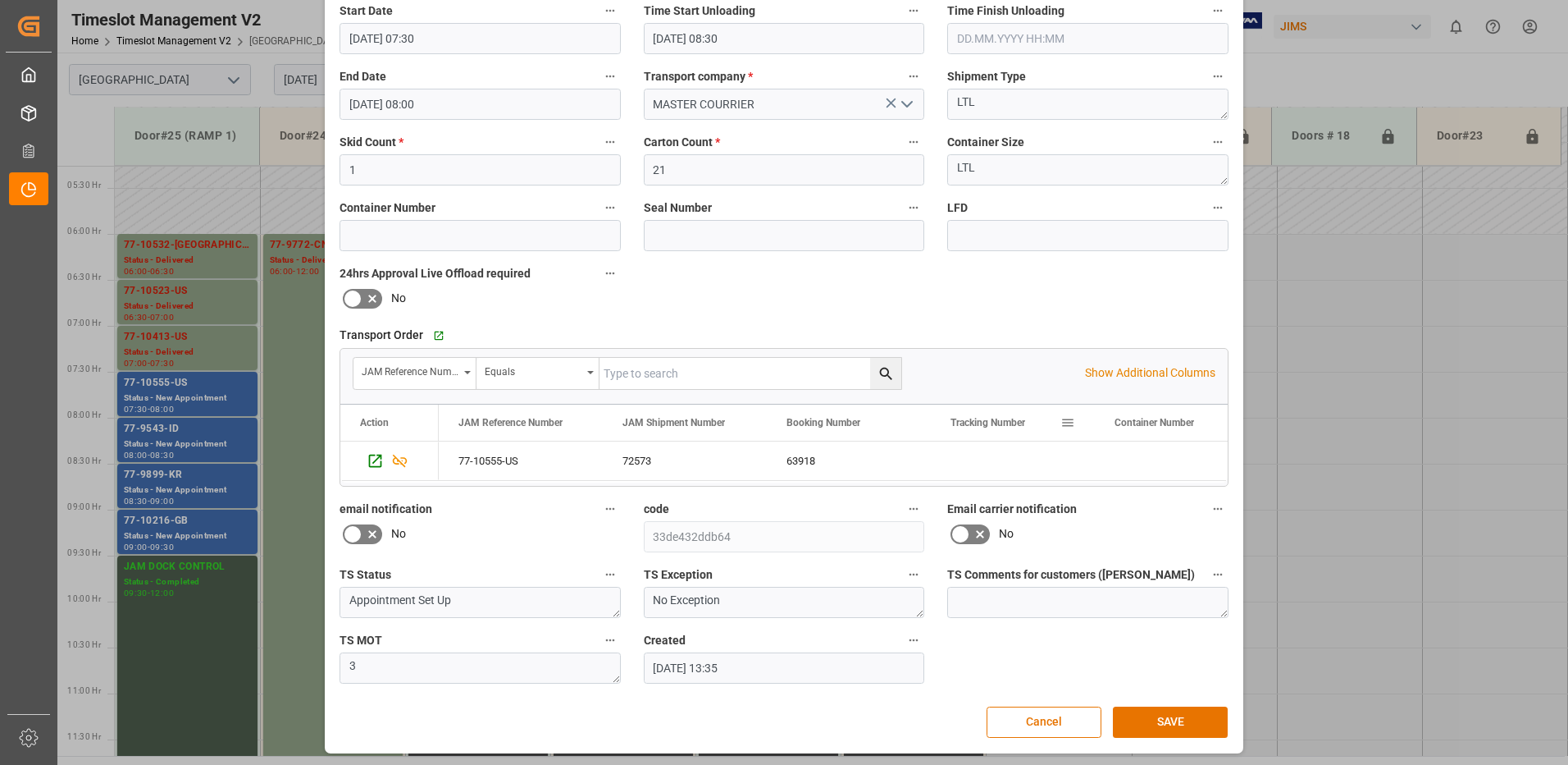
scroll to position [233, 0]
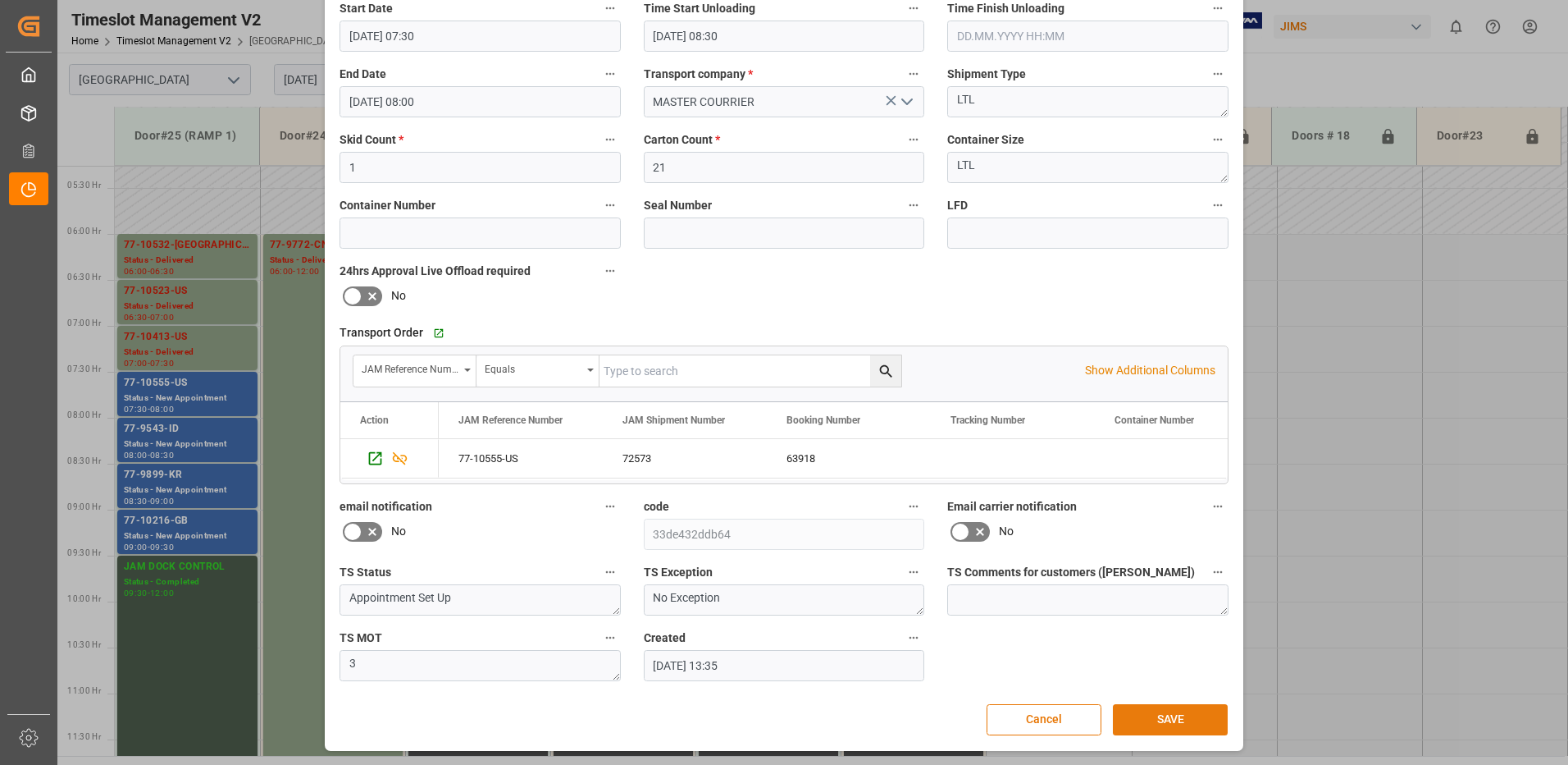
click at [1176, 721] on button "SAVE" at bounding box center [1170, 719] width 115 height 31
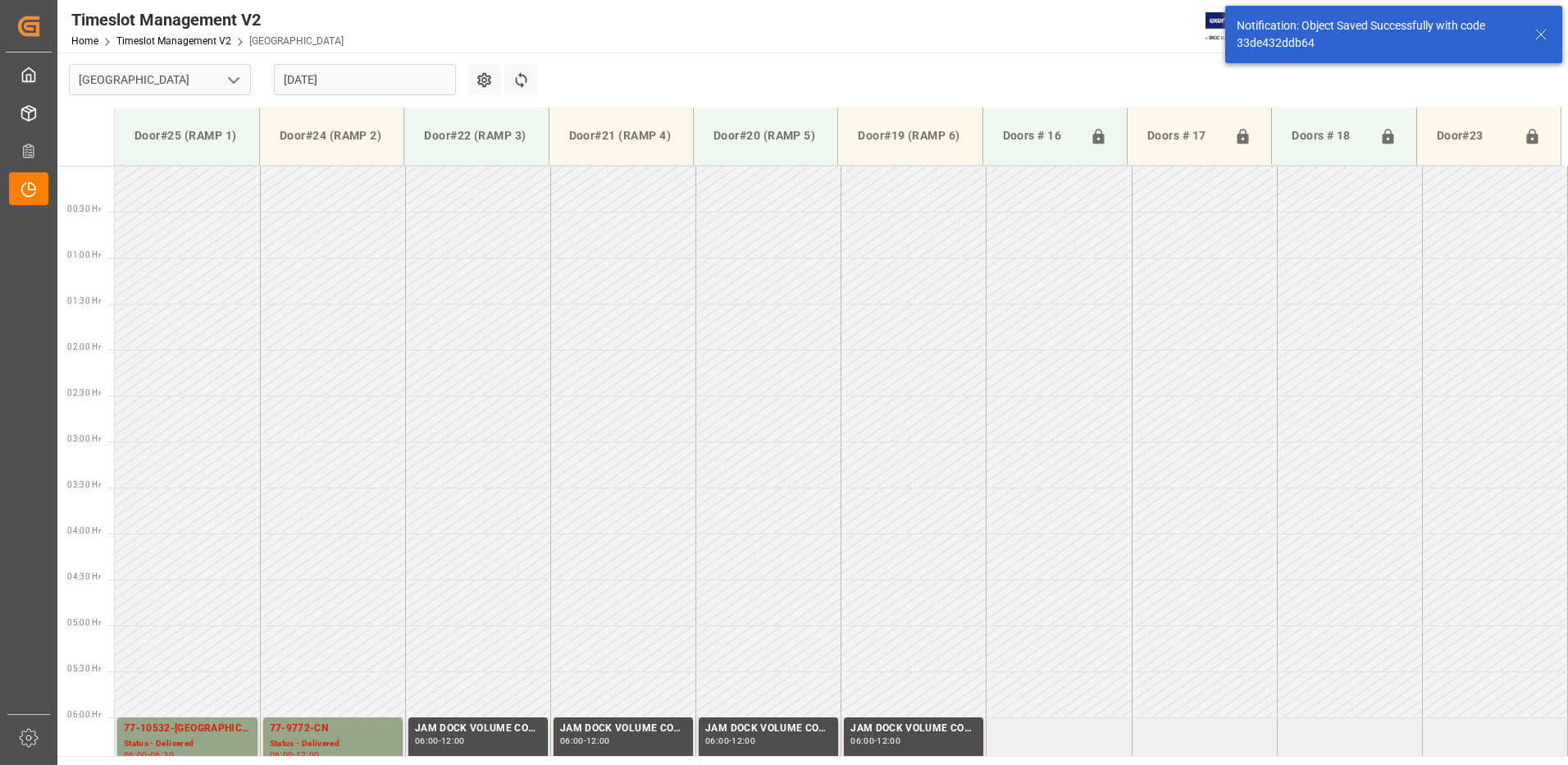
scroll to position [483, 0]
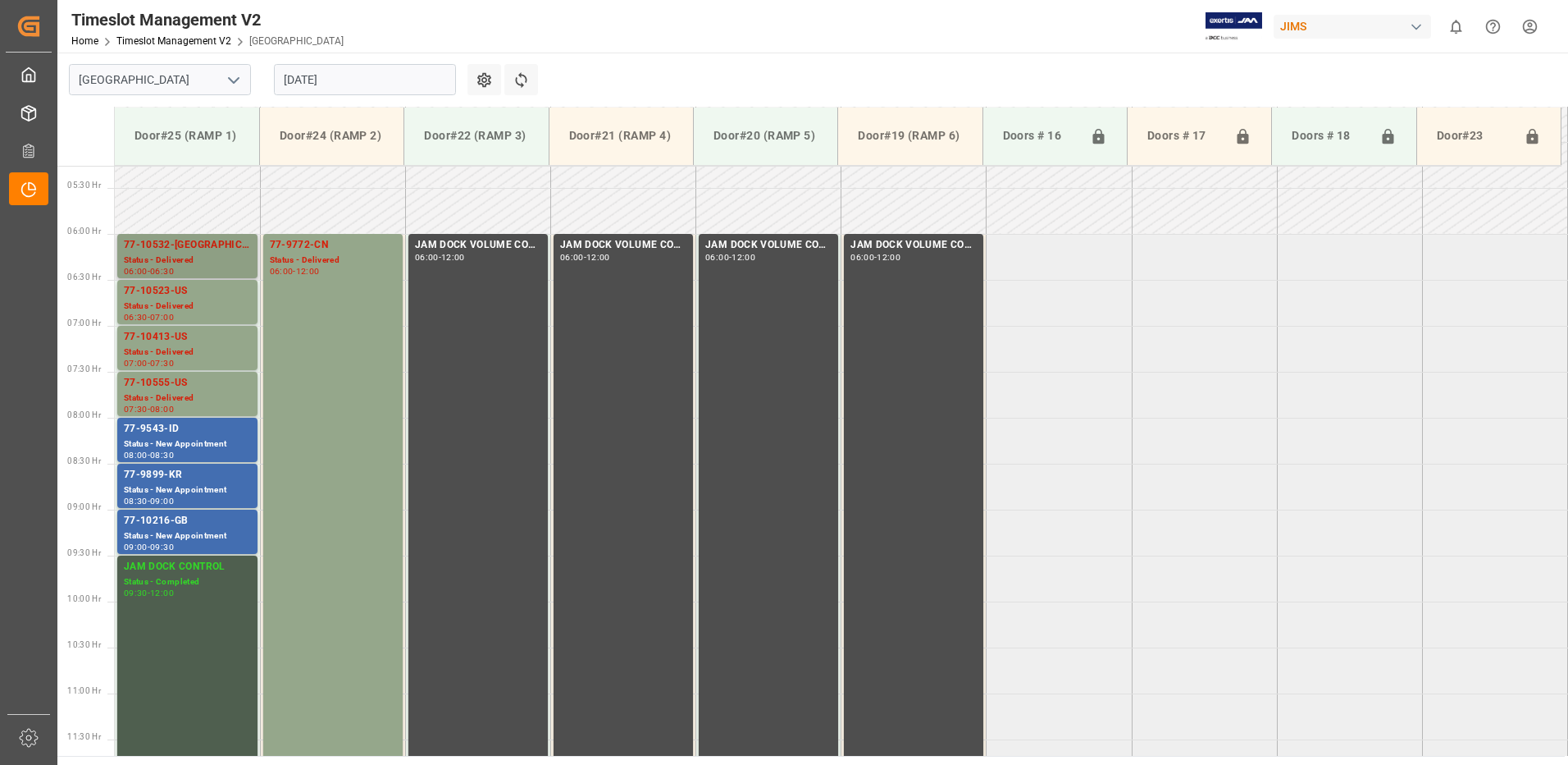
click at [183, 249] on div "77-10532-[GEOGRAPHIC_DATA]" at bounding box center [187, 245] width 127 height 17
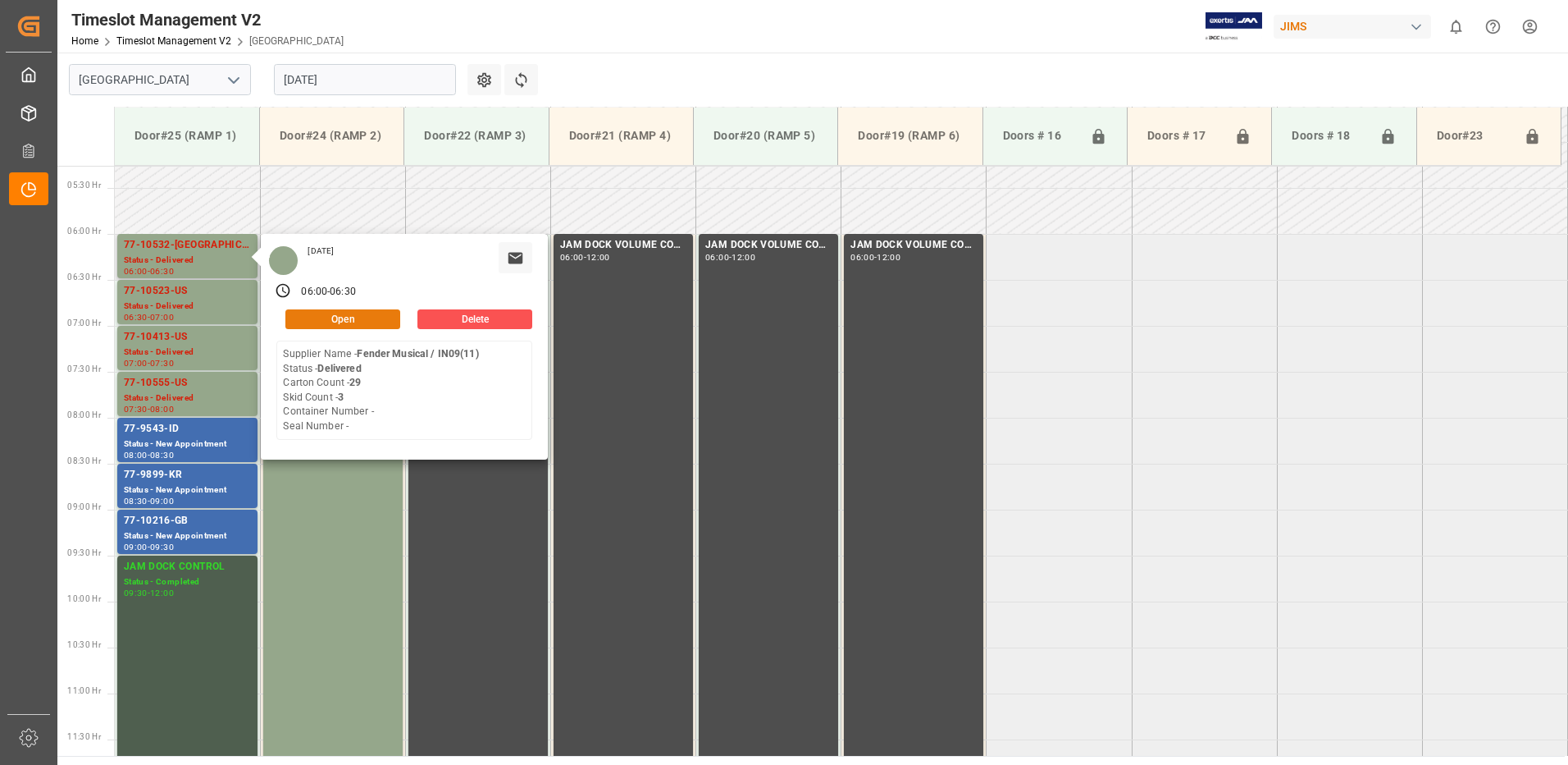
click at [371, 314] on button "Open" at bounding box center [343, 318] width 115 height 20
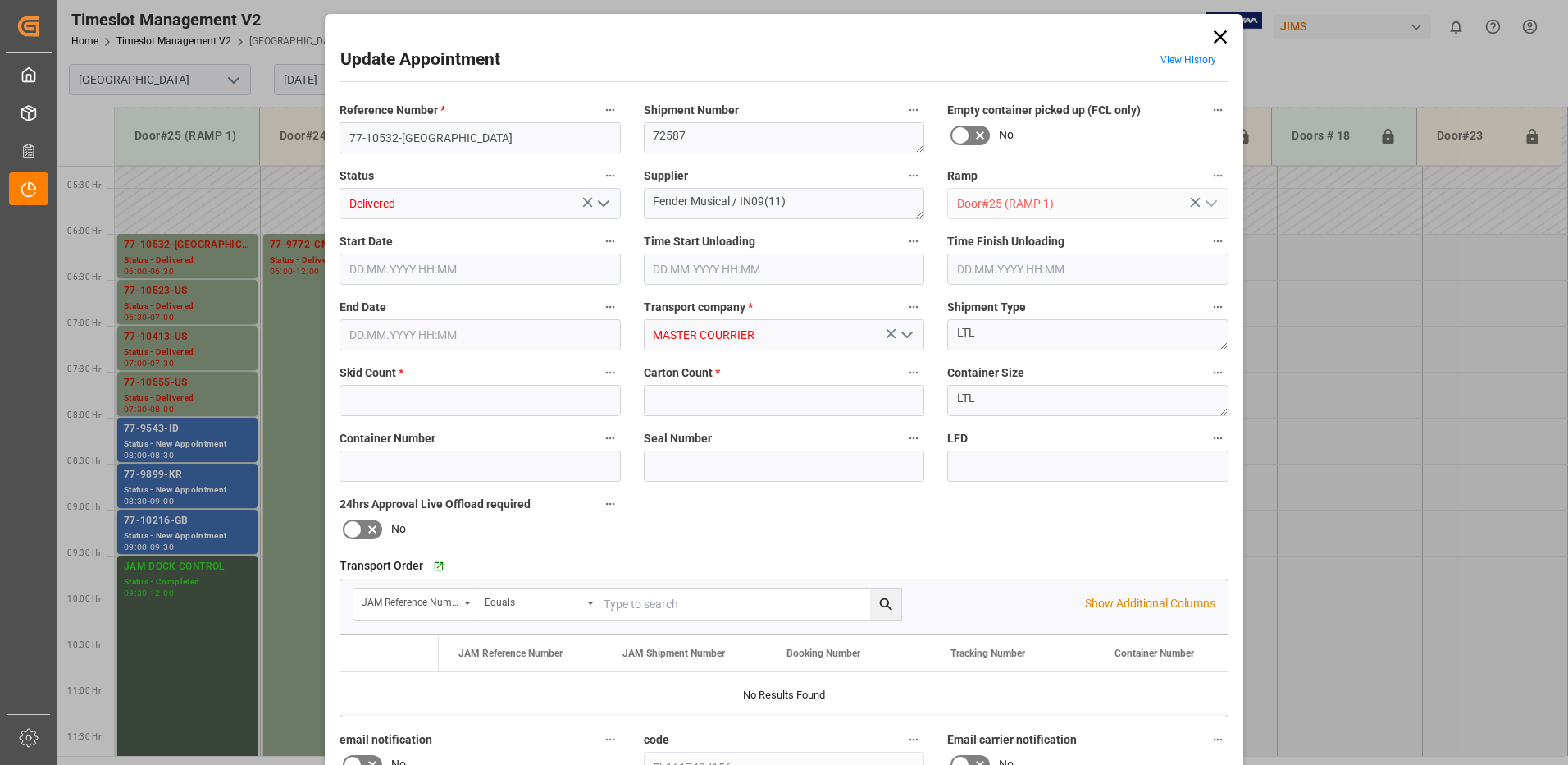
type input "3"
type input "29"
type input "[DATE] 06:00"
type input "[DATE] 08:30"
type input "[DATE] 06:30"
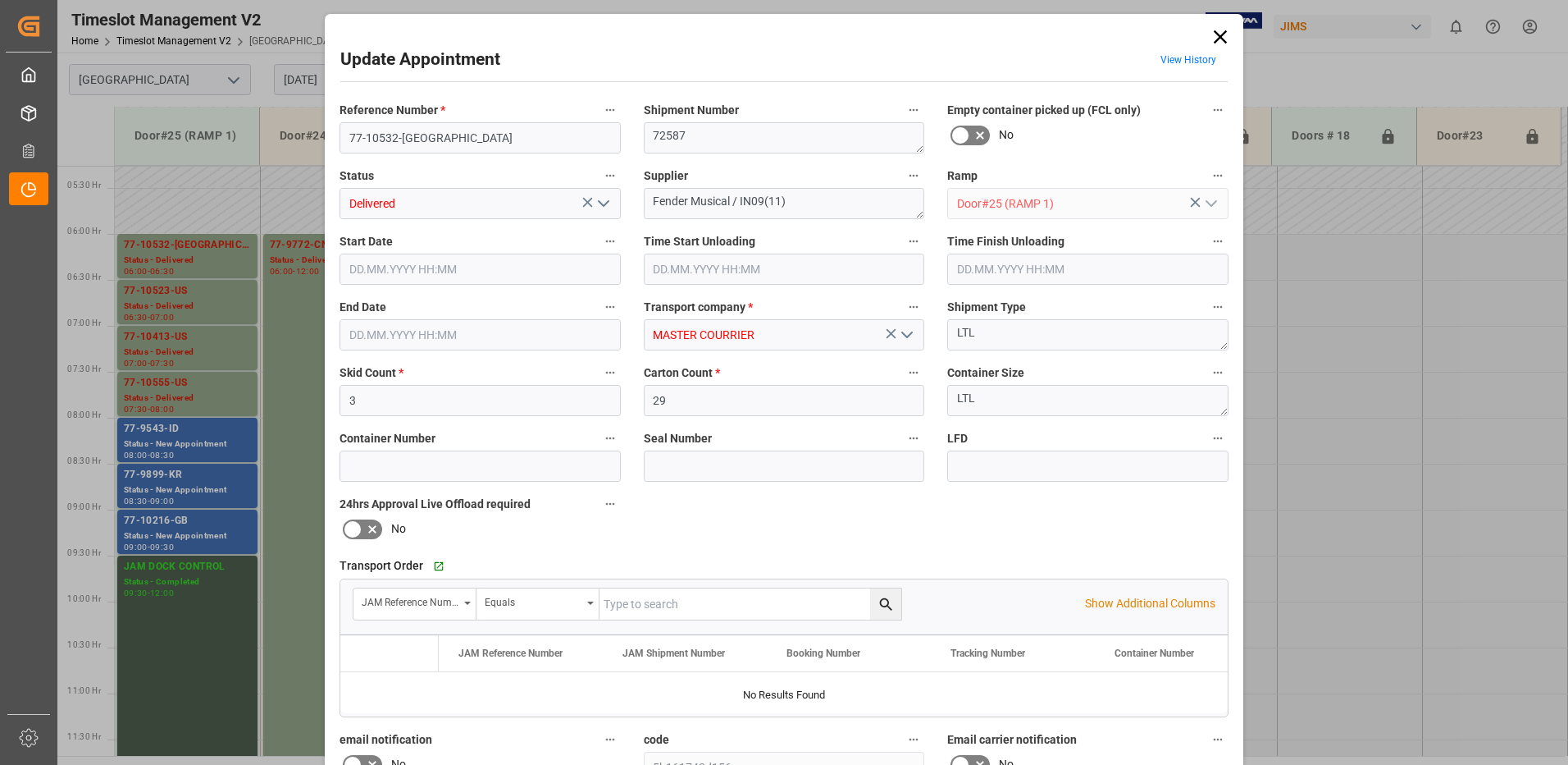
type input "[DATE] 13:39"
click at [992, 269] on input "text" at bounding box center [1088, 269] width 282 height 31
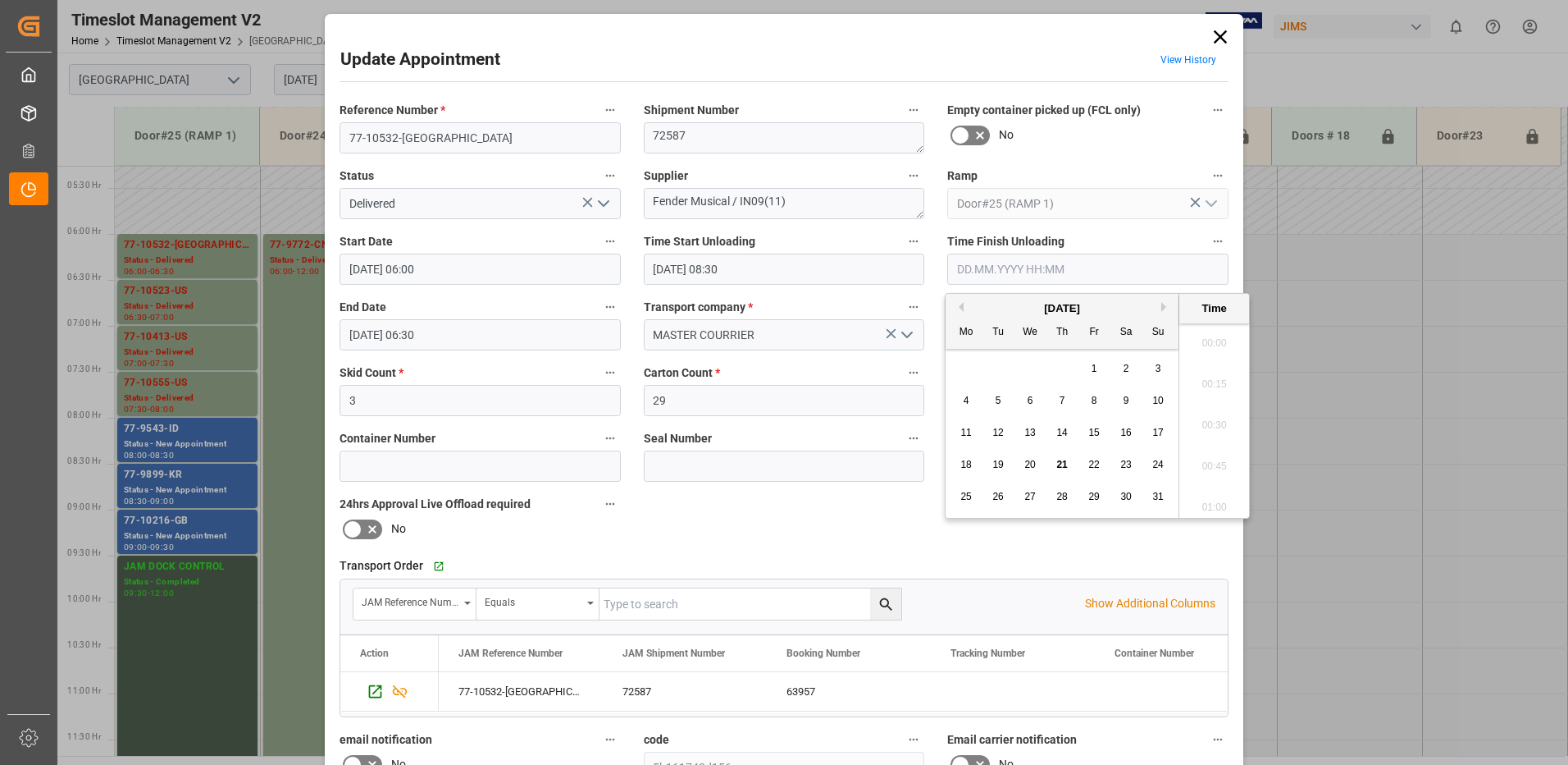
scroll to position [1401, 0]
click at [1063, 466] on span "21" at bounding box center [1062, 464] width 10 height 11
click at [1214, 454] on li "09:15" at bounding box center [1214, 462] width 69 height 41
type input "[DATE] 09:15"
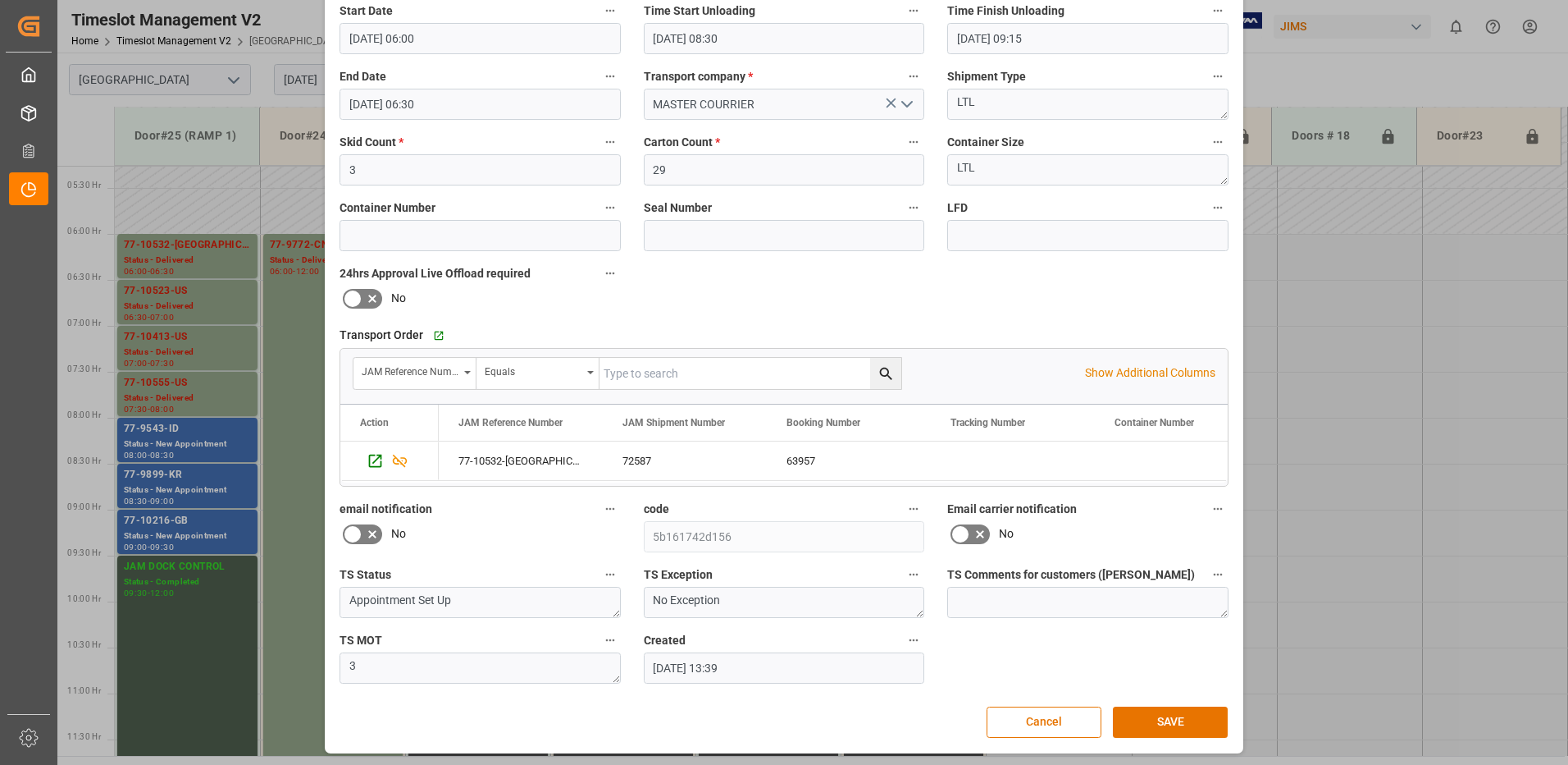
scroll to position [233, 0]
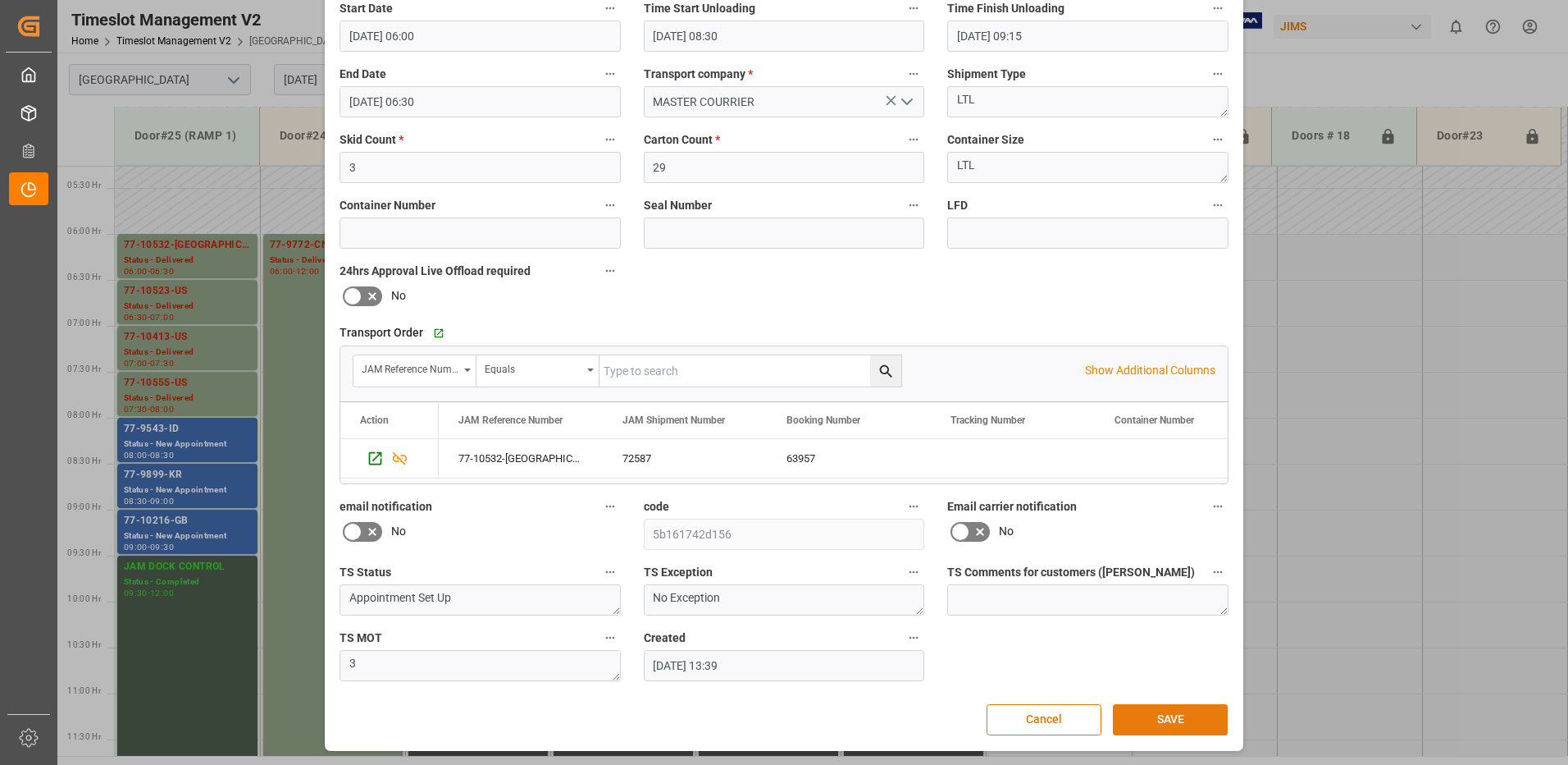
click at [1170, 723] on button "SAVE" at bounding box center [1170, 719] width 115 height 31
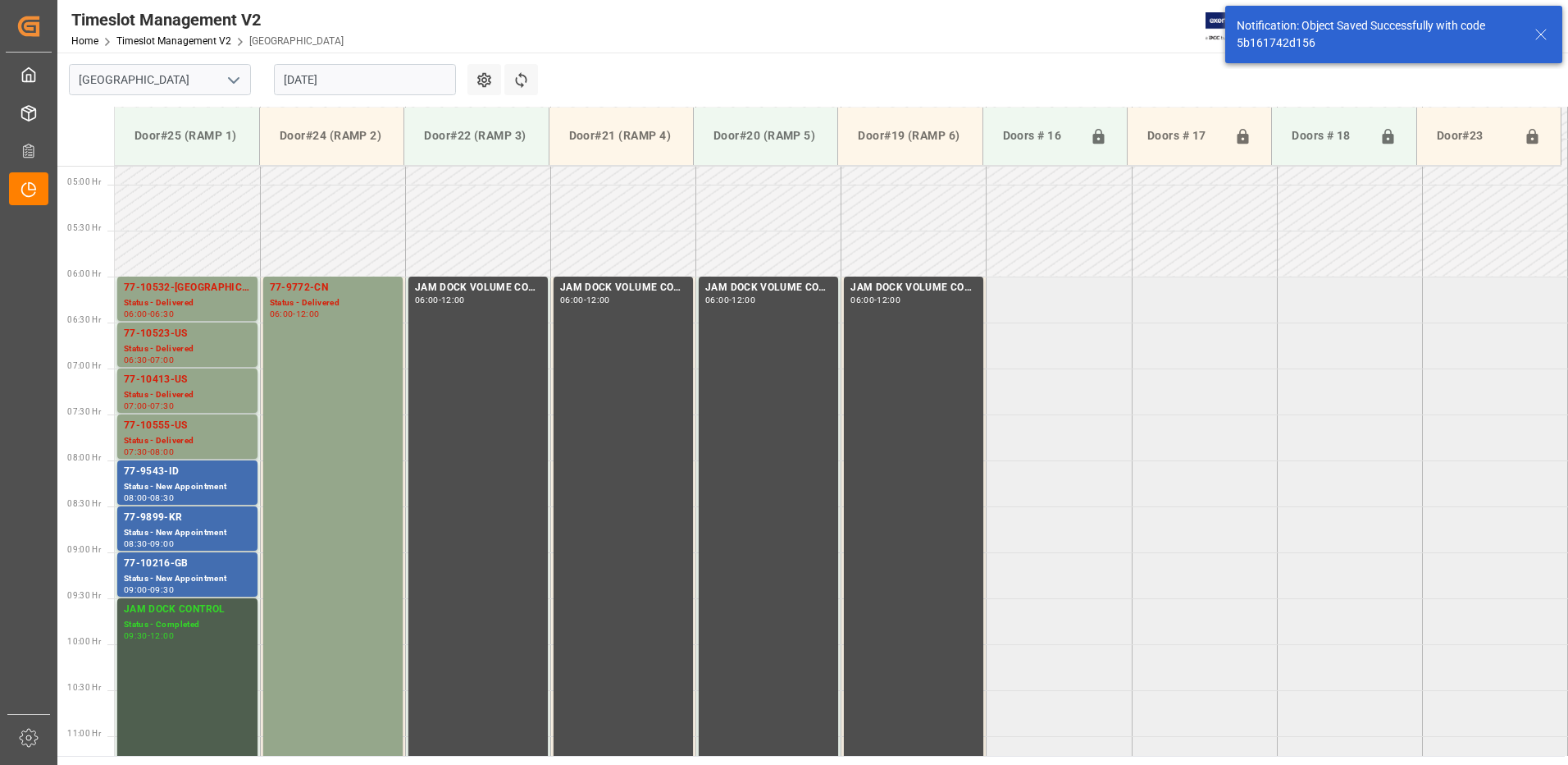
scroll to position [449, 0]
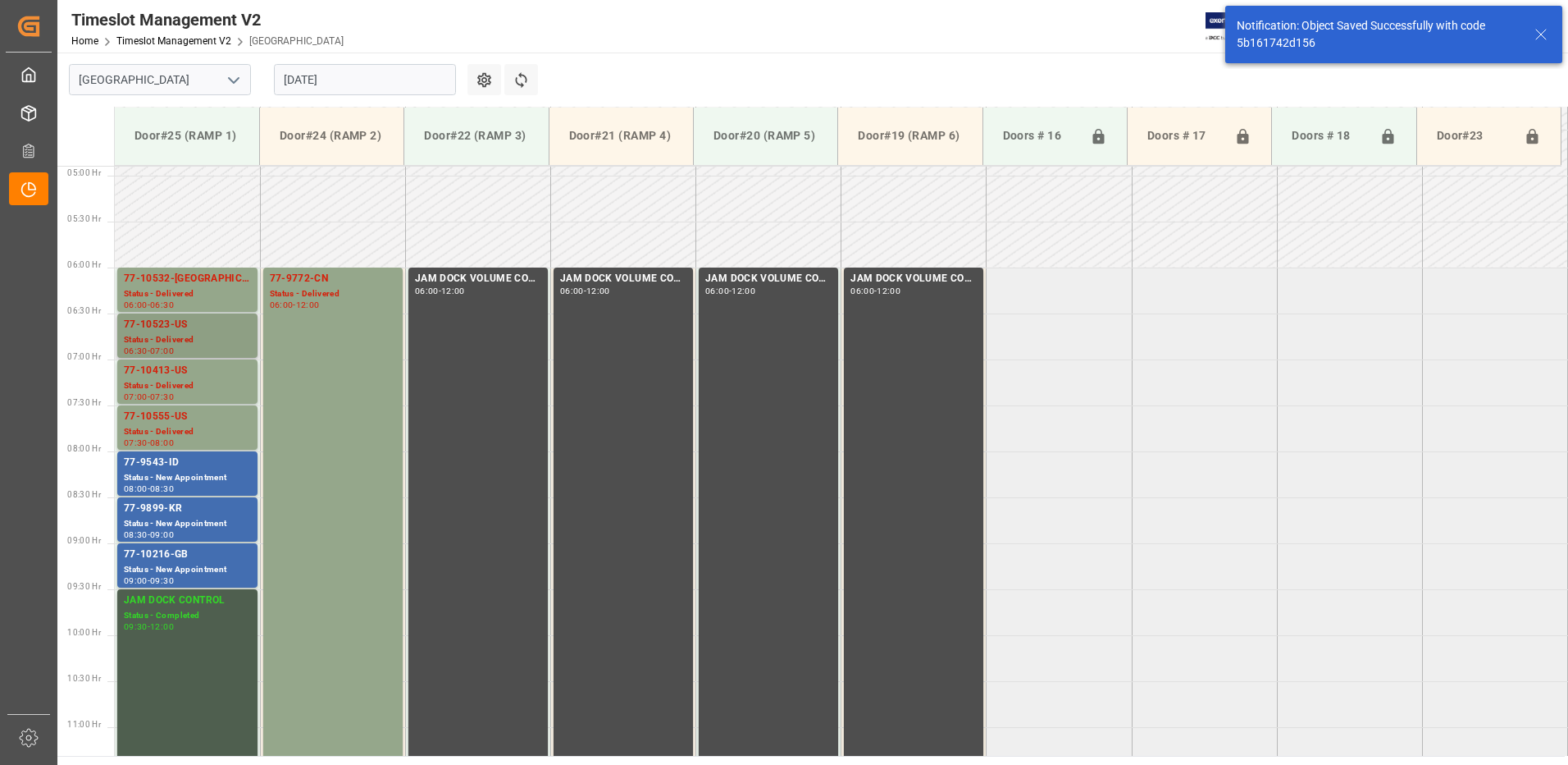
click at [176, 334] on div "Status - Delivered" at bounding box center [187, 340] width 127 height 14
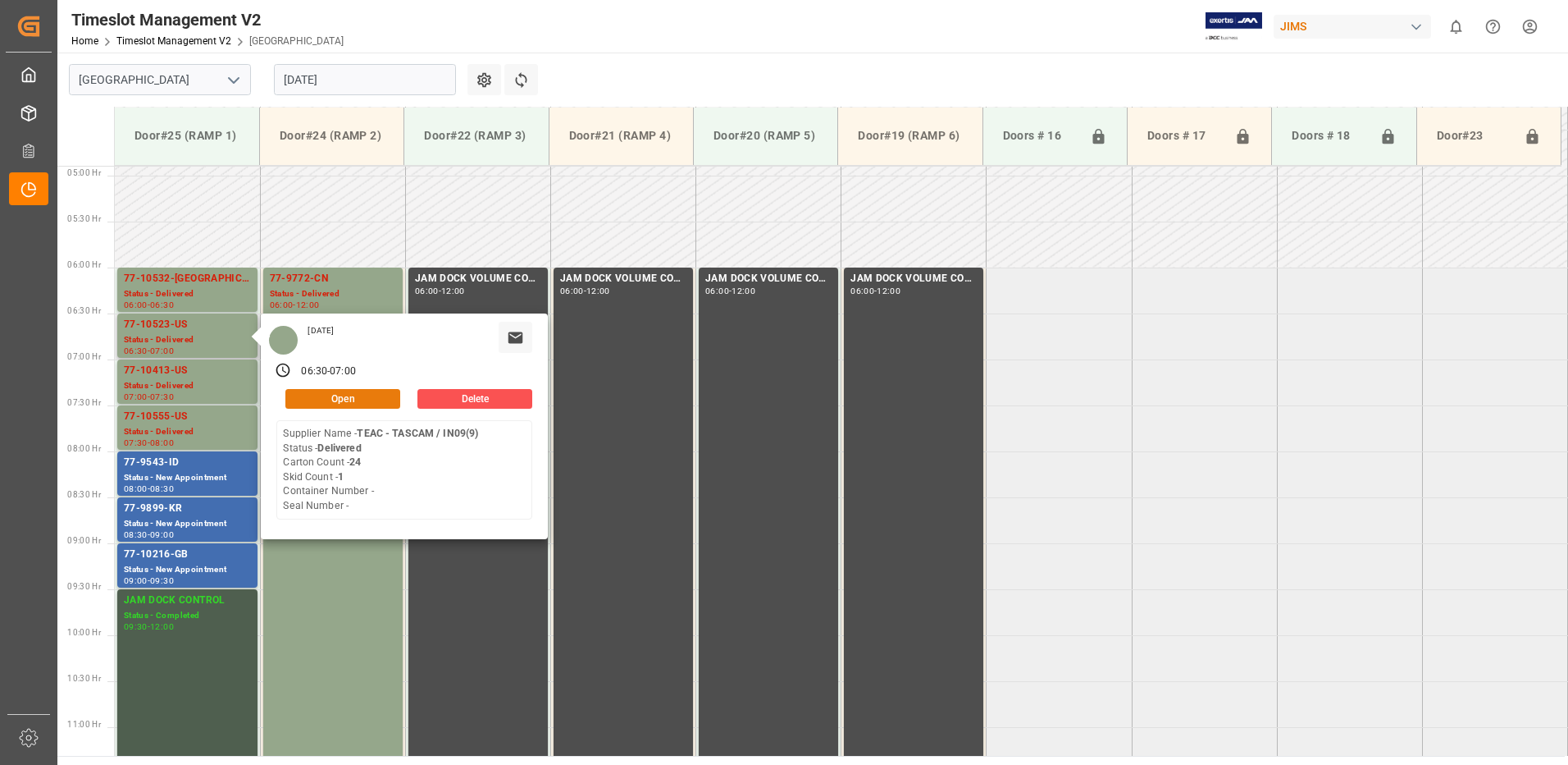
click at [359, 397] on button "Open" at bounding box center [343, 398] width 115 height 20
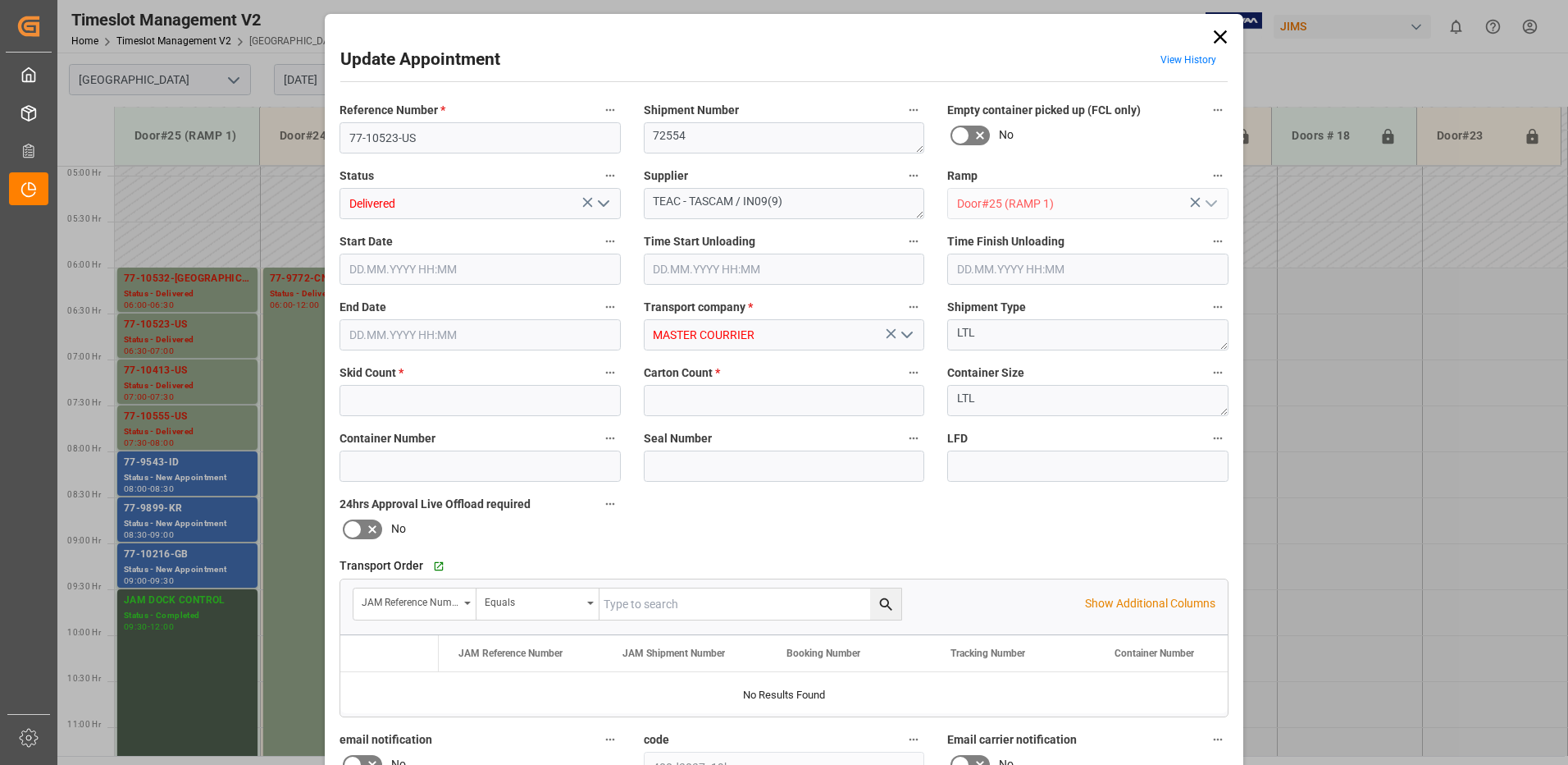
type input "1"
type input "24"
type input "[DATE] 06:30"
type input "[DATE] 08:30"
type input "[DATE] 07:00"
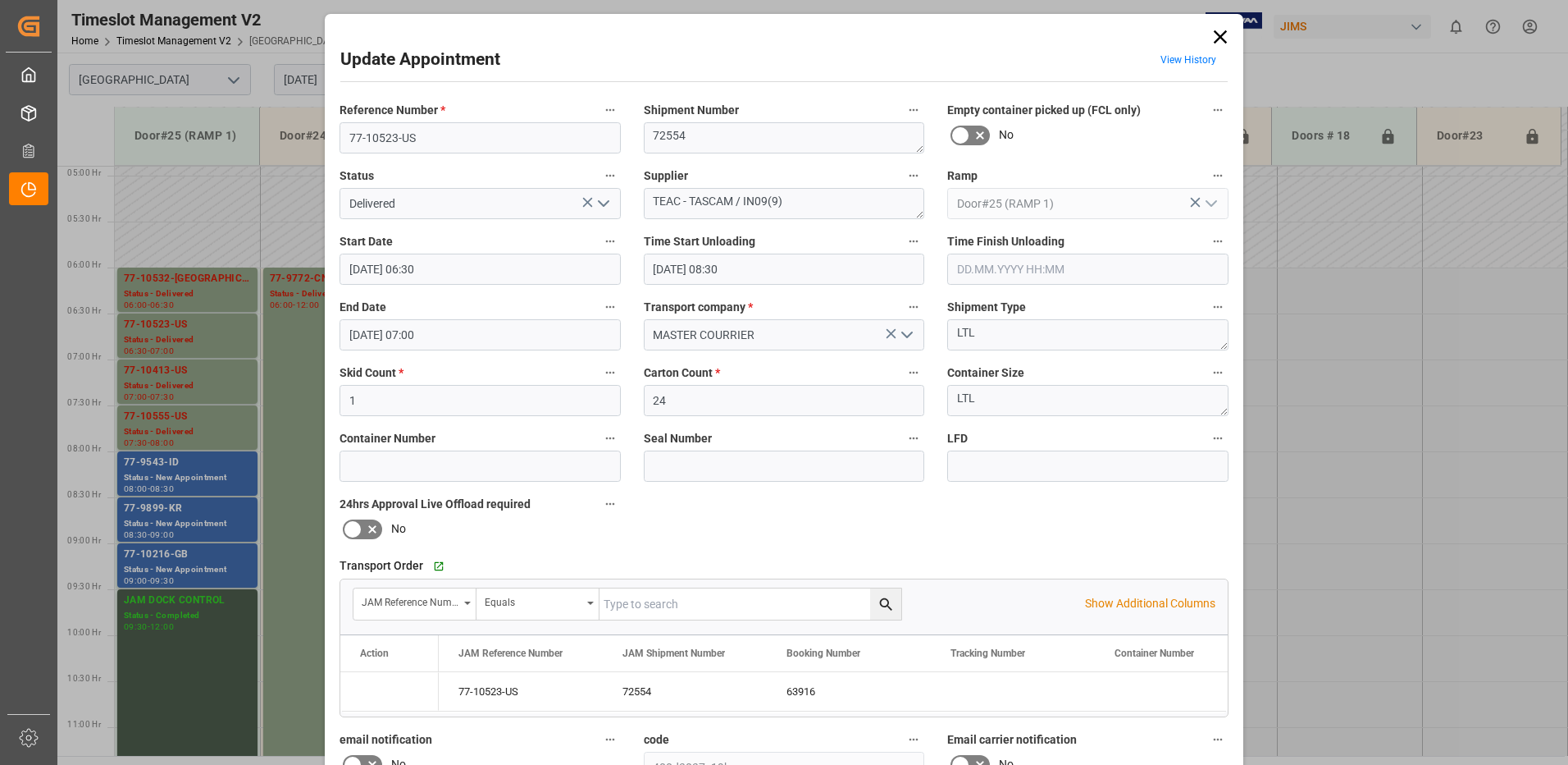
type input "[DATE] 13:37"
click at [1019, 270] on input "text" at bounding box center [1088, 269] width 282 height 31
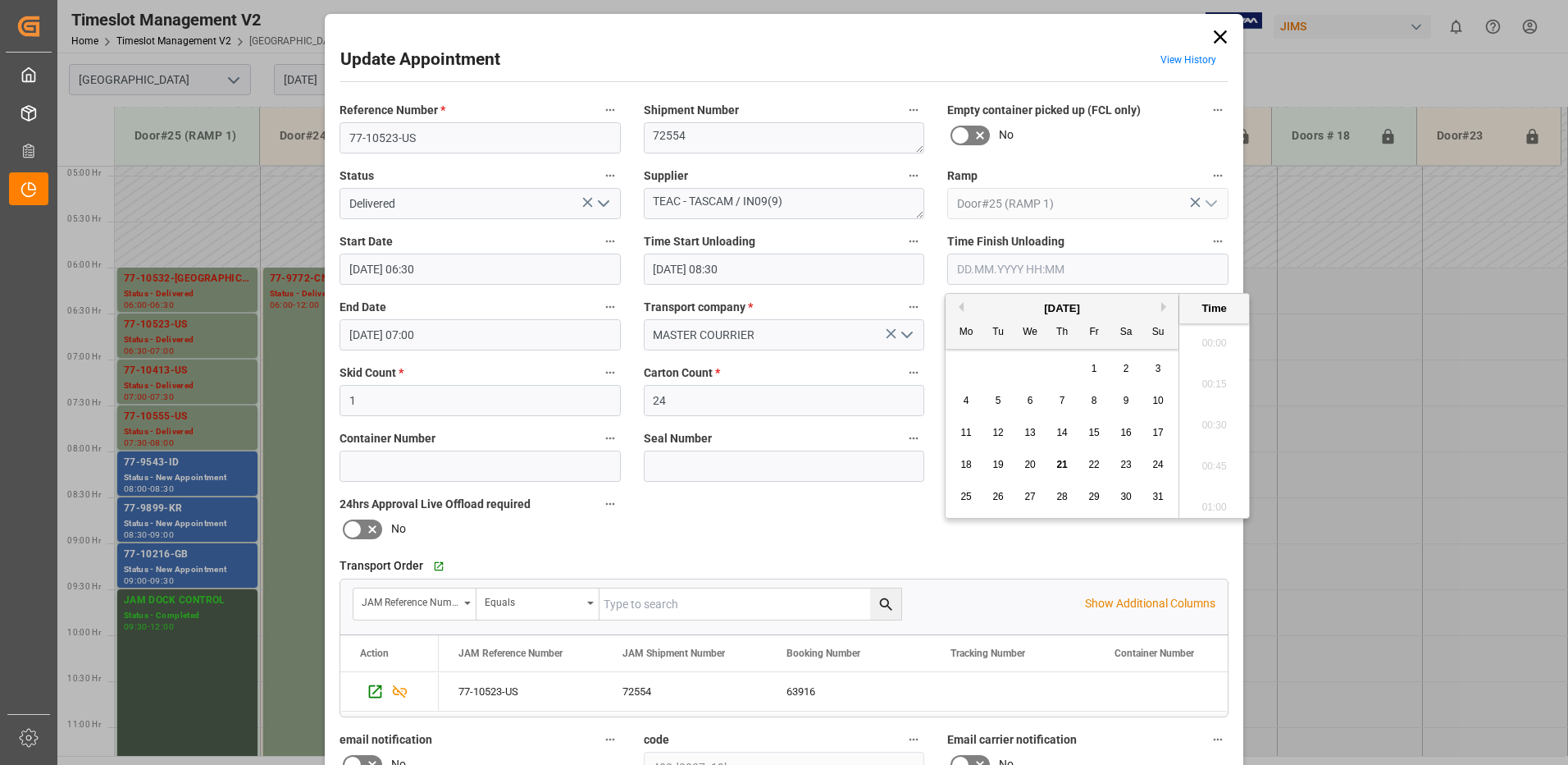
scroll to position [1401, 0]
click at [1062, 464] on span "21" at bounding box center [1062, 464] width 10 height 11
click at [1217, 461] on li "09:15" at bounding box center [1214, 462] width 69 height 41
type input "[DATE] 09:15"
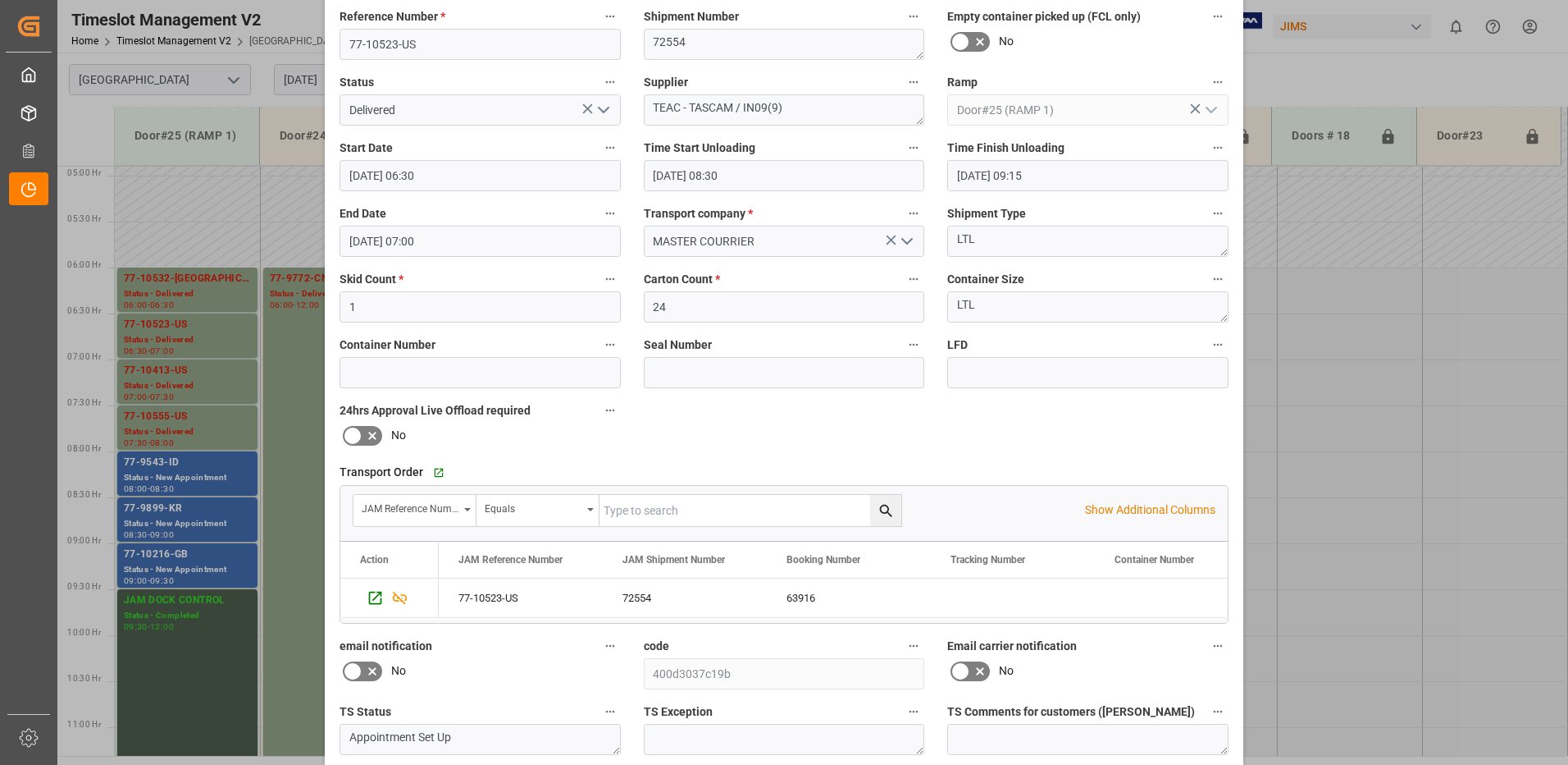
scroll to position [233, 0]
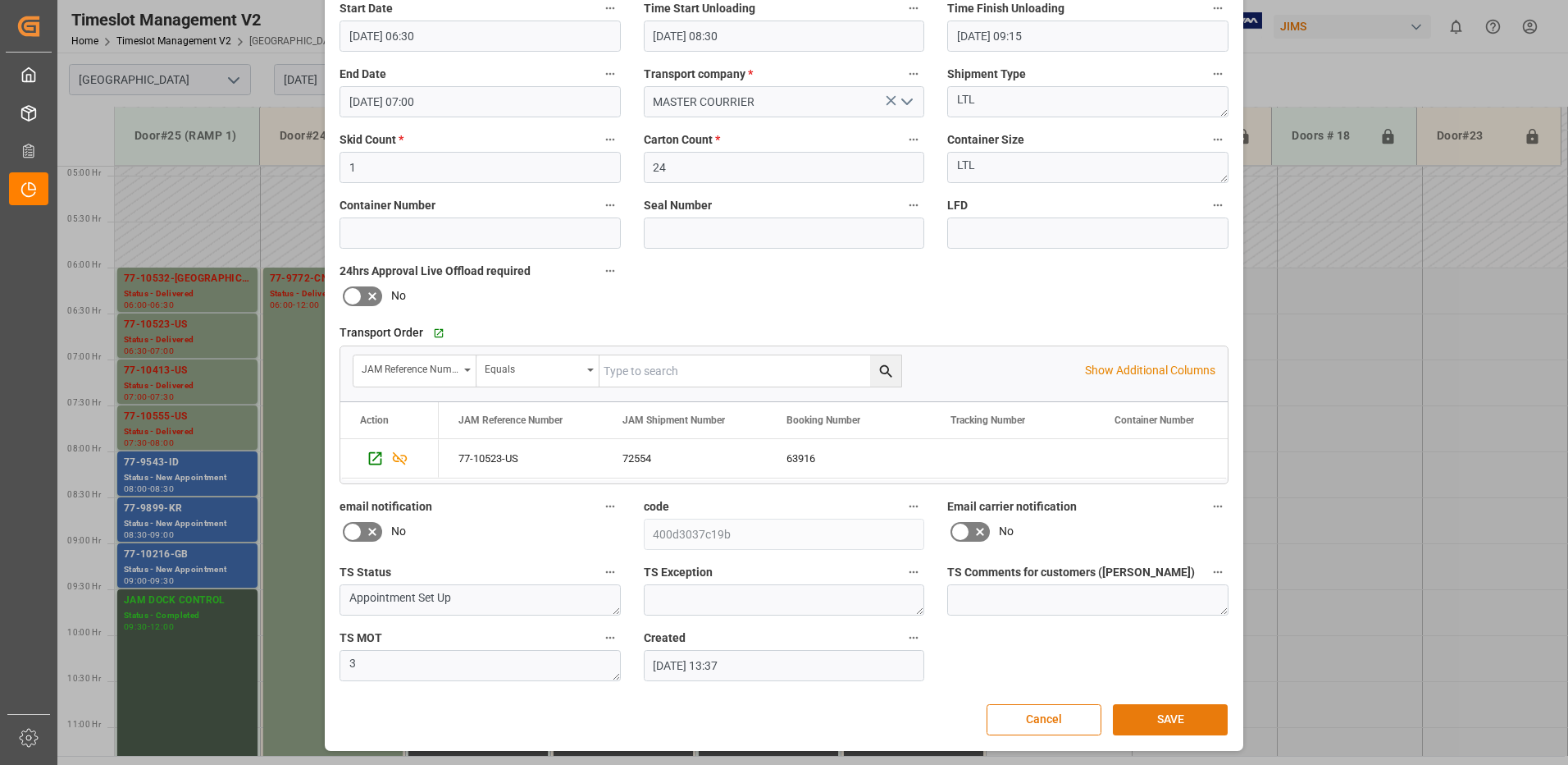
click at [1182, 721] on button "SAVE" at bounding box center [1170, 719] width 115 height 31
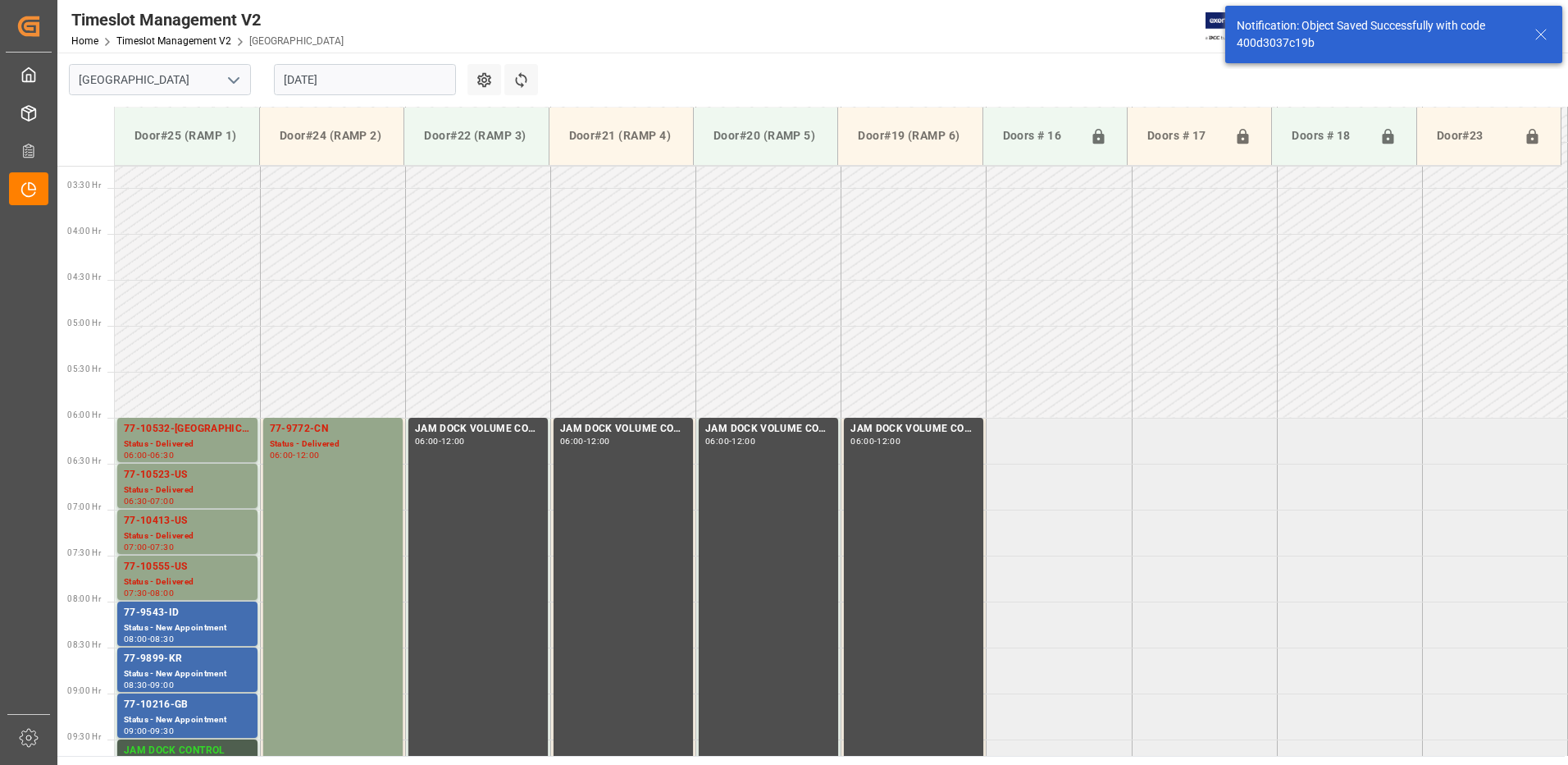
scroll to position [449, 0]
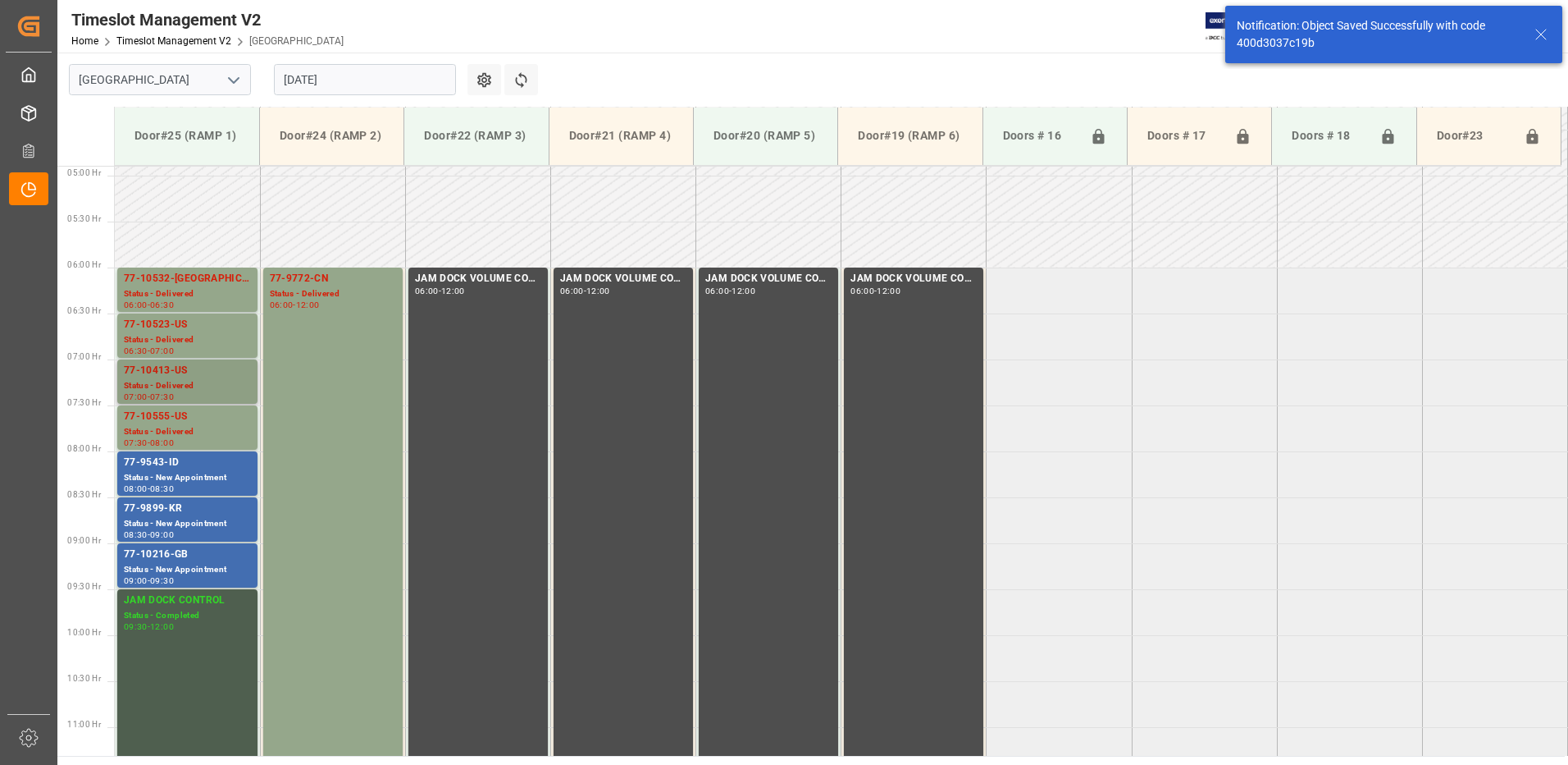
click at [183, 381] on div "Status - Delivered" at bounding box center [187, 386] width 127 height 14
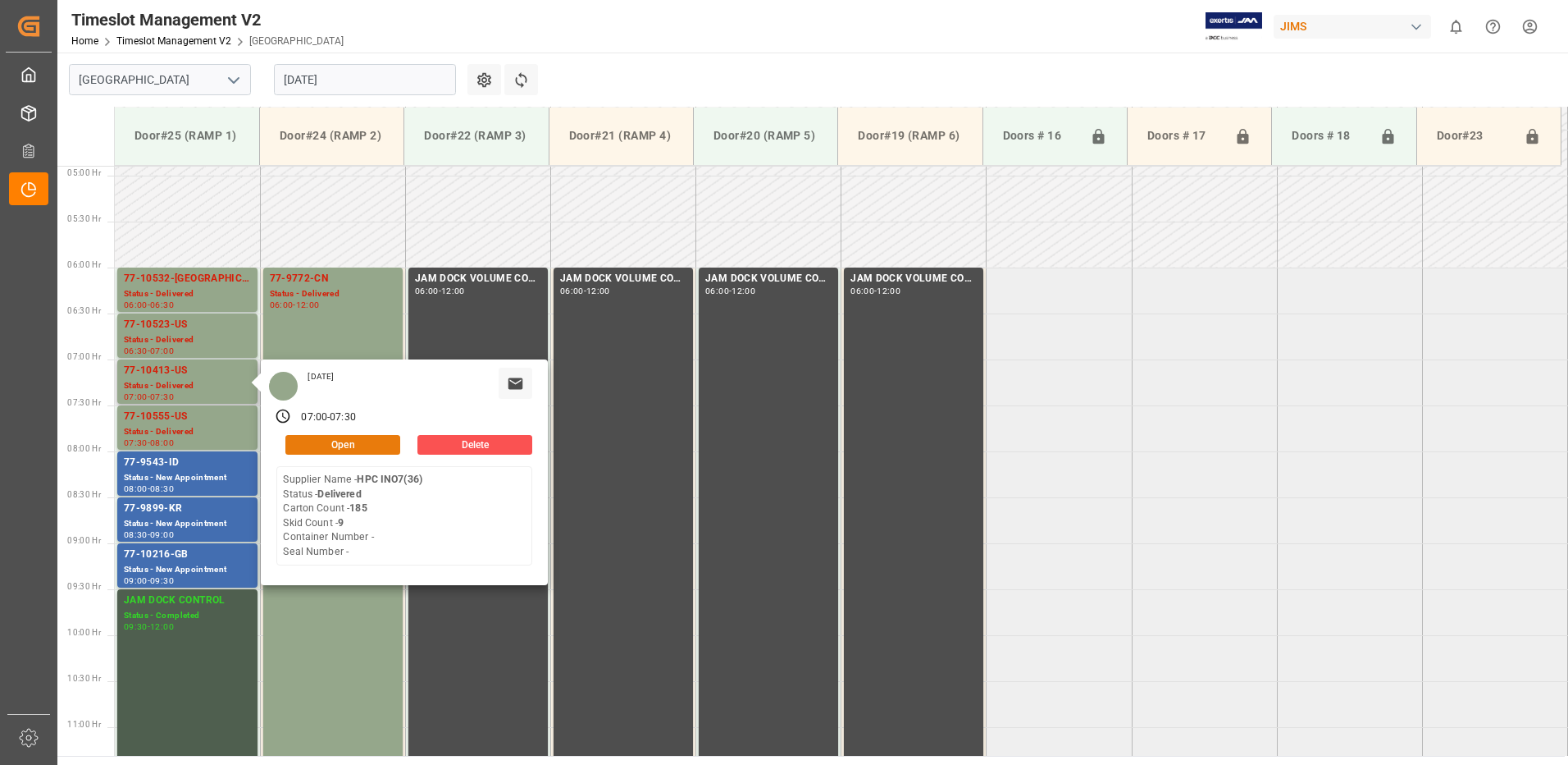
click at [369, 442] on button "Open" at bounding box center [343, 444] width 115 height 20
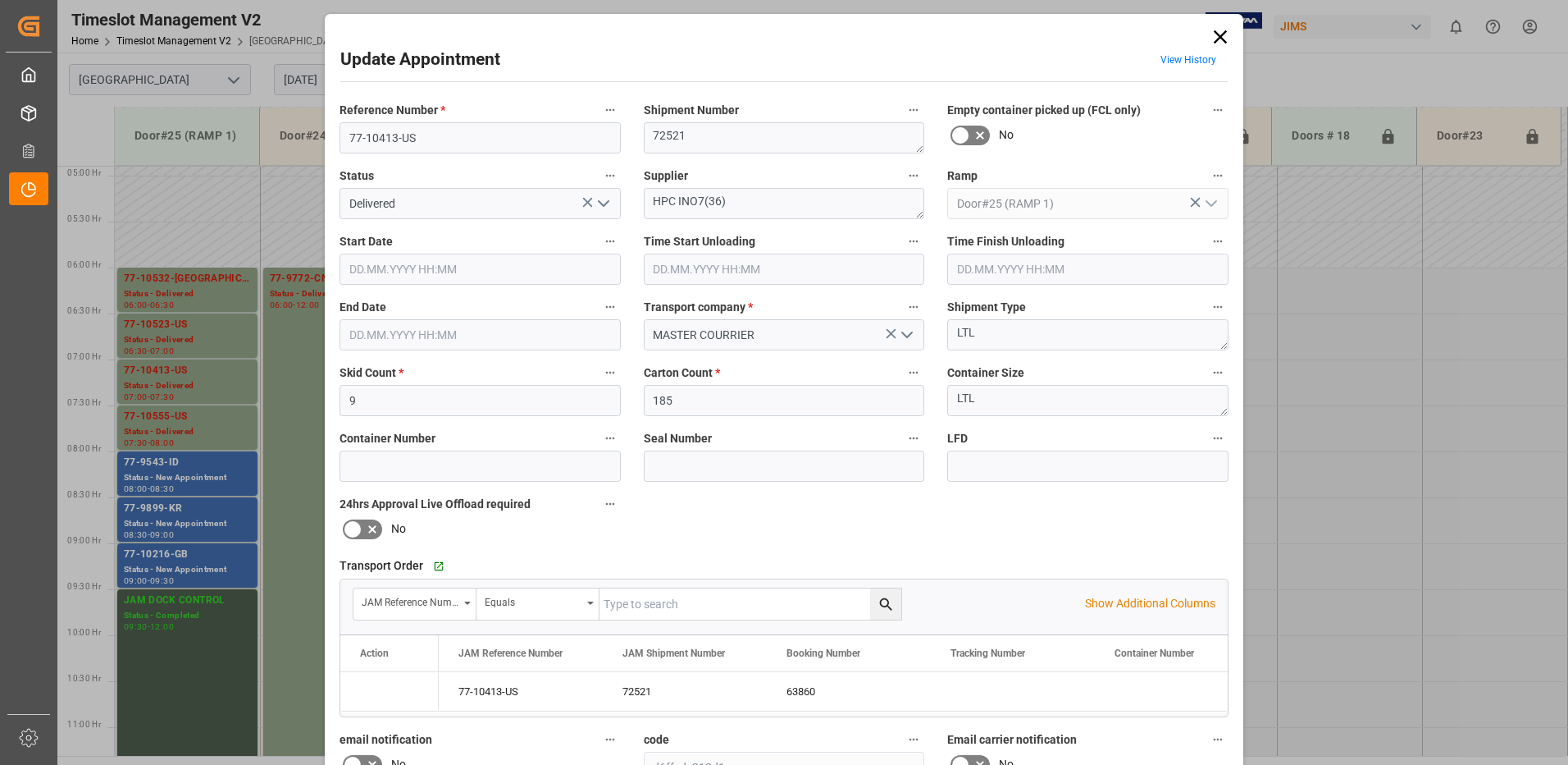
type input "9"
type input "185"
type input "[DATE] 07:00"
type input "[DATE] 08:30"
type input "[DATE] 07:30"
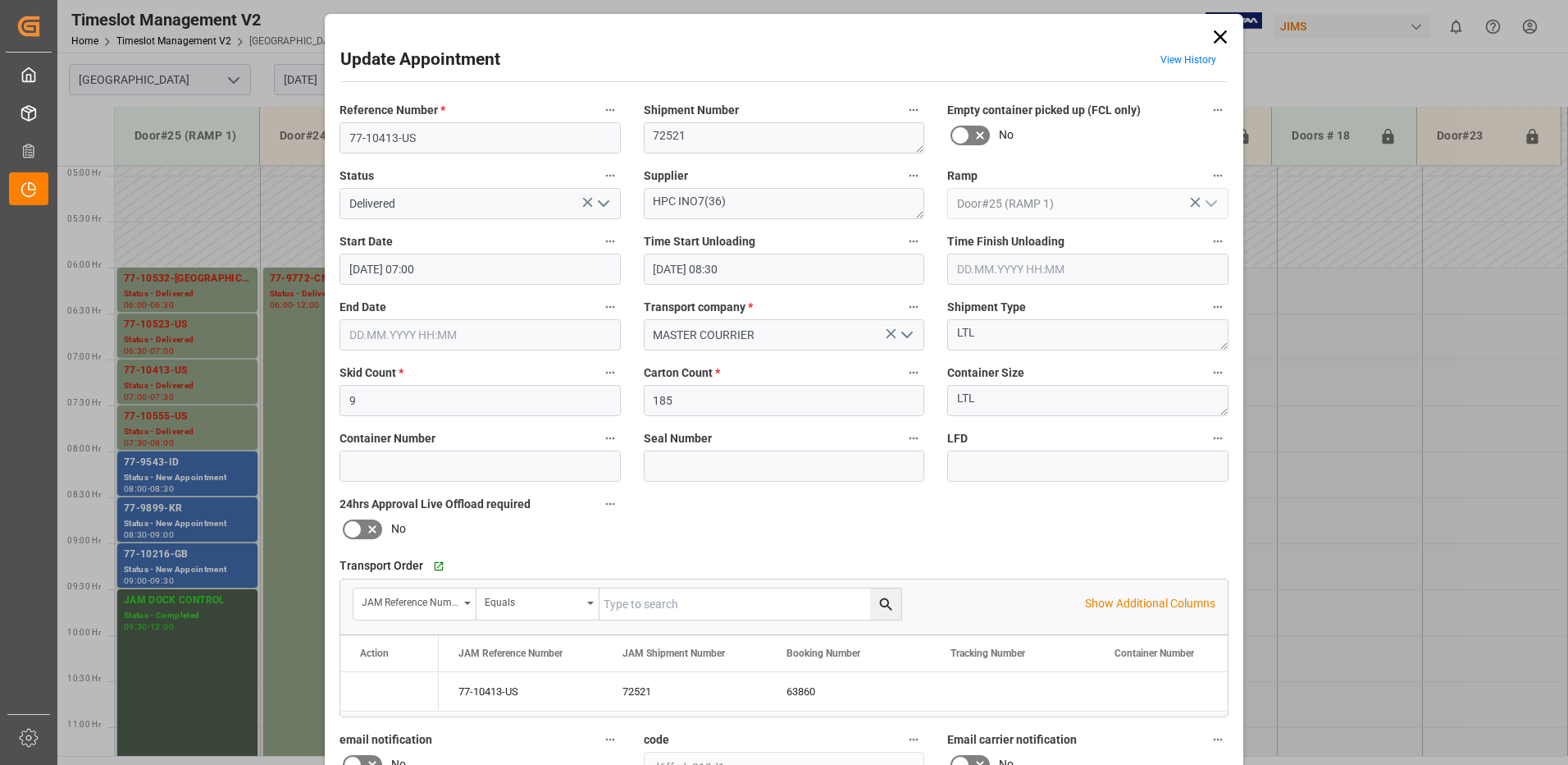
type input "[DATE] 13:36"
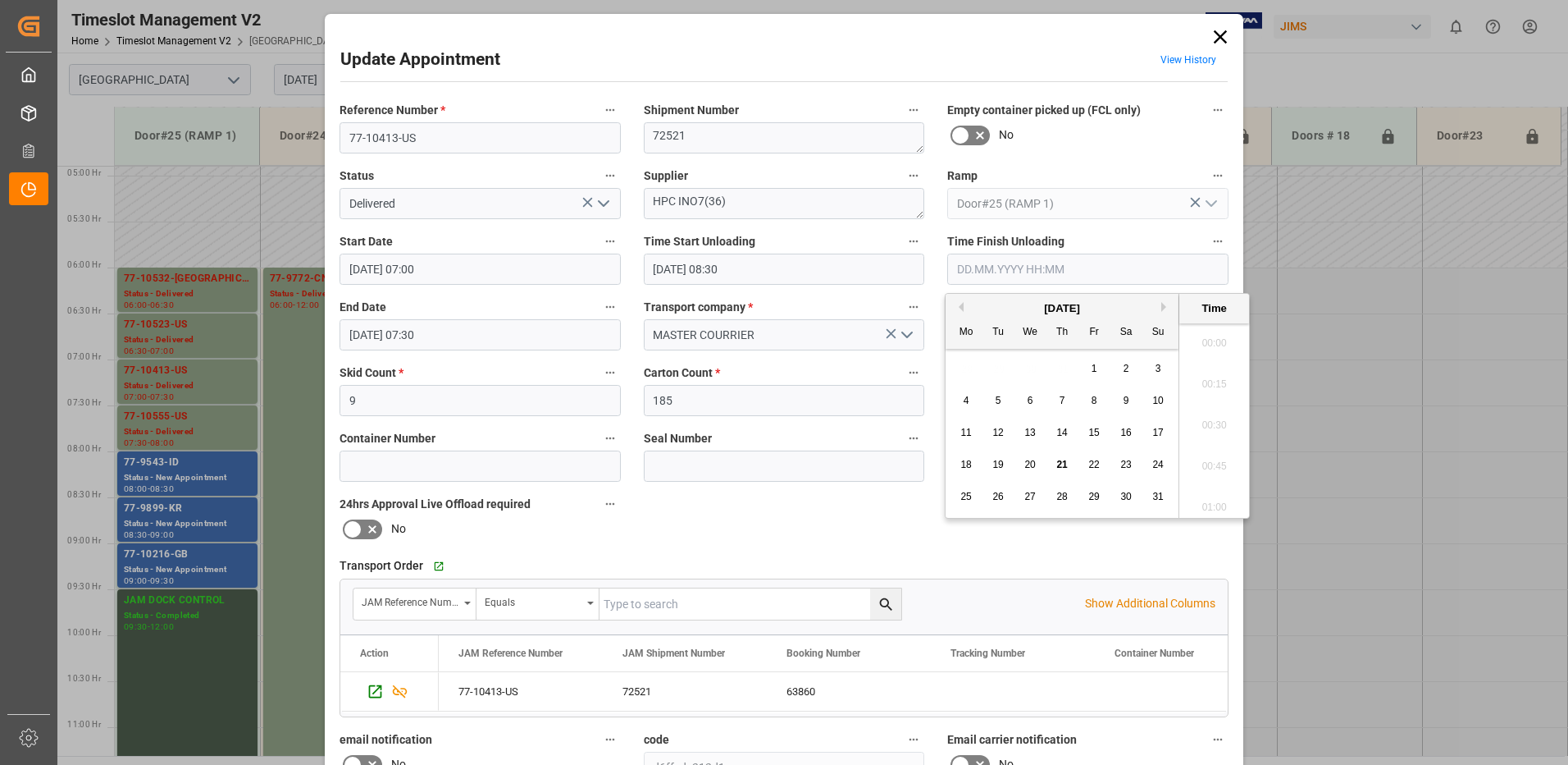
click at [1009, 271] on input "text" at bounding box center [1088, 269] width 282 height 31
click at [1063, 464] on span "21" at bounding box center [1062, 464] width 10 height 11
click at [1203, 461] on li "09:15" at bounding box center [1214, 462] width 69 height 41
type input "[DATE] 09:15"
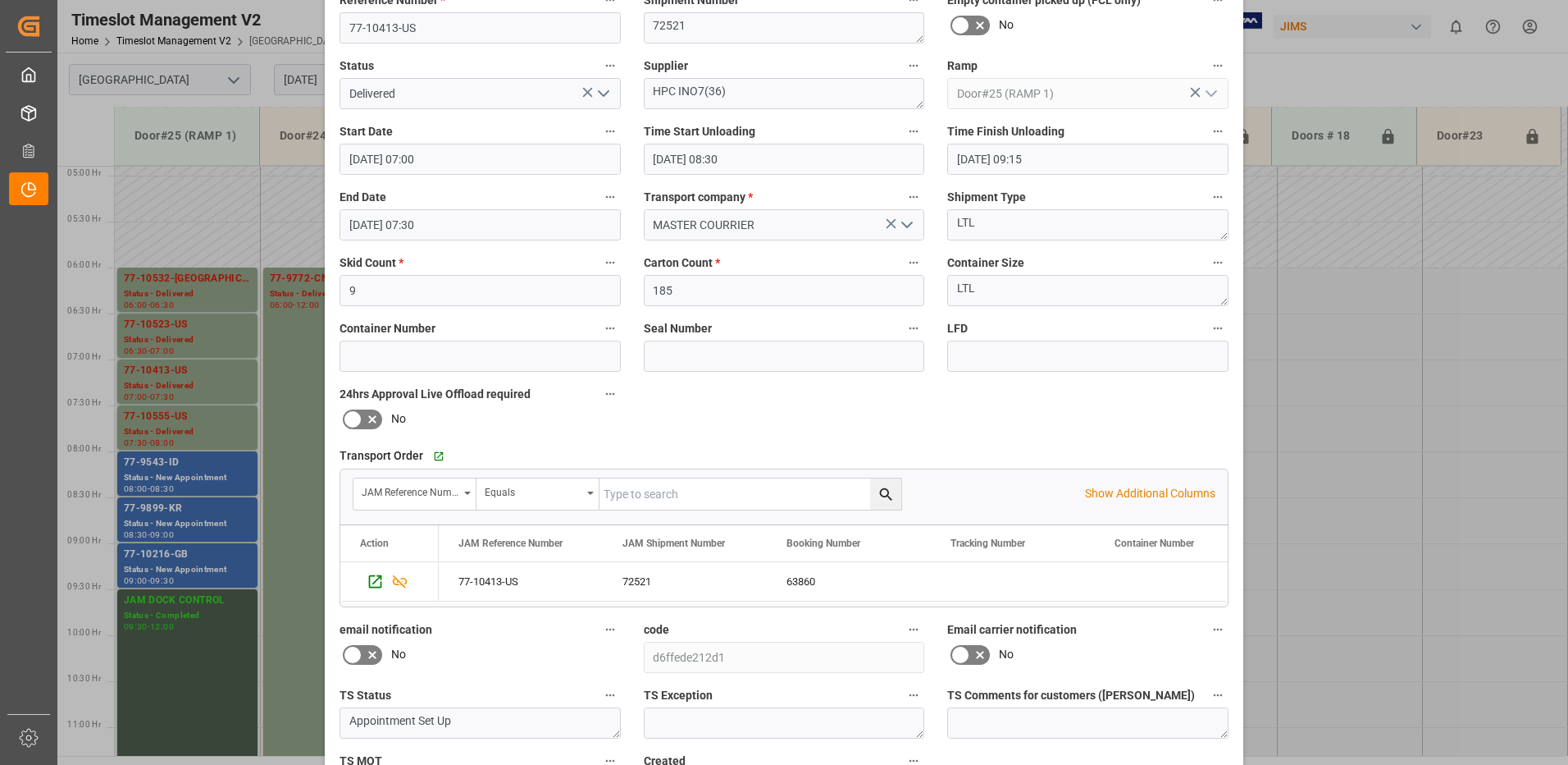
scroll to position [233, 0]
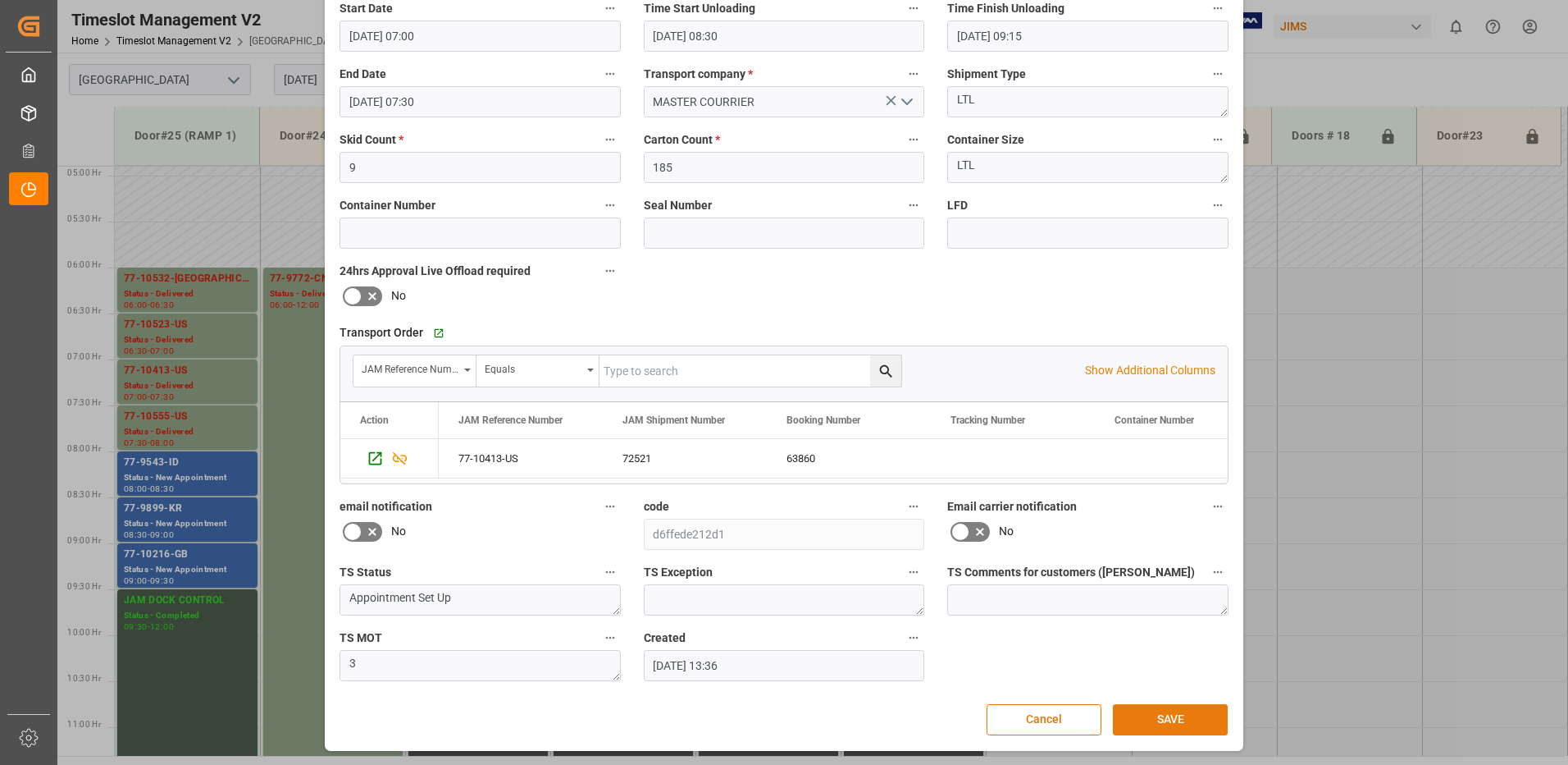
click at [1173, 714] on button "SAVE" at bounding box center [1170, 719] width 115 height 31
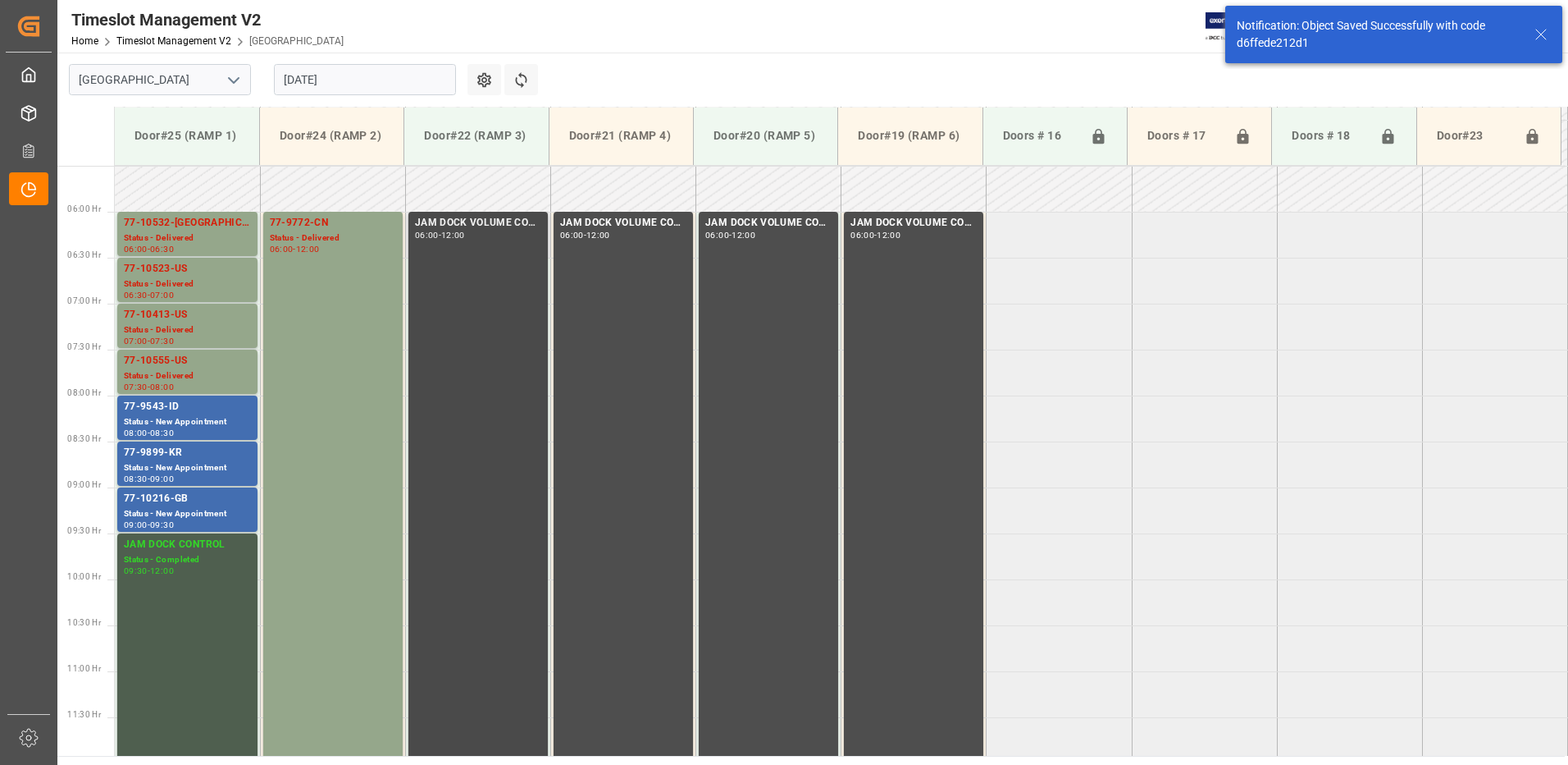
scroll to position [541, 0]
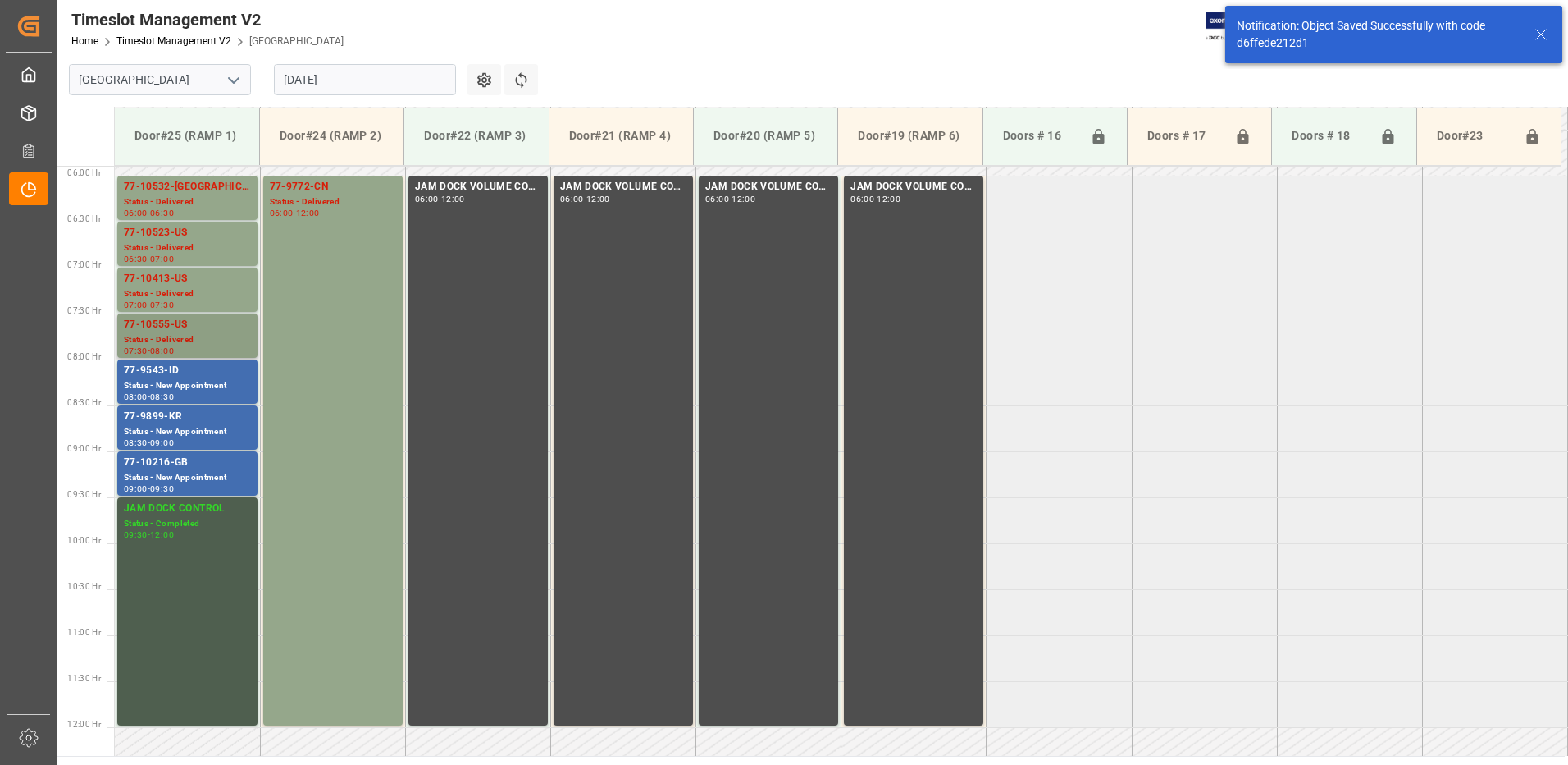
click at [166, 331] on div "77-10555-US" at bounding box center [187, 325] width 127 height 17
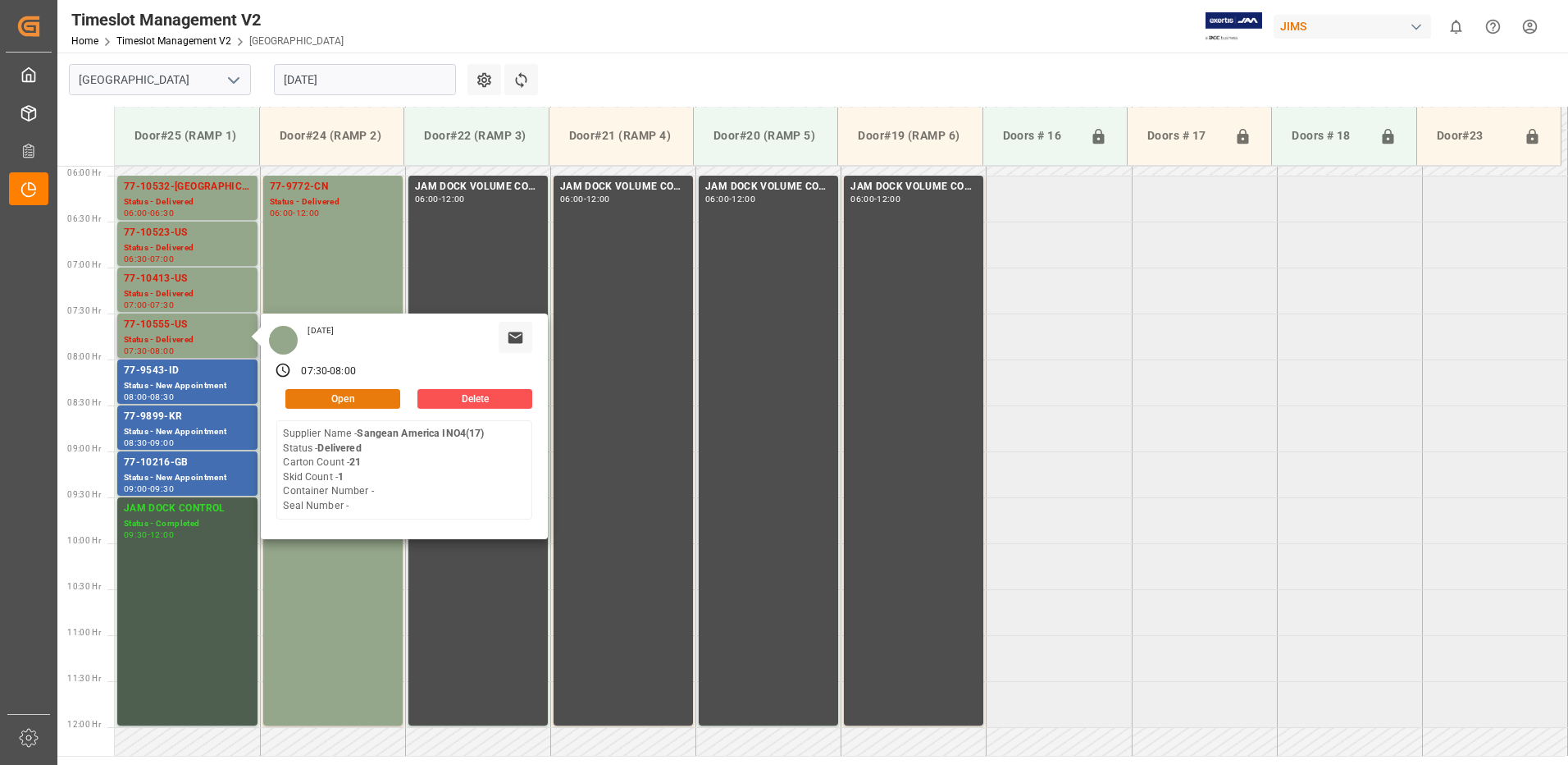
click at [373, 392] on button "Open" at bounding box center [343, 398] width 115 height 20
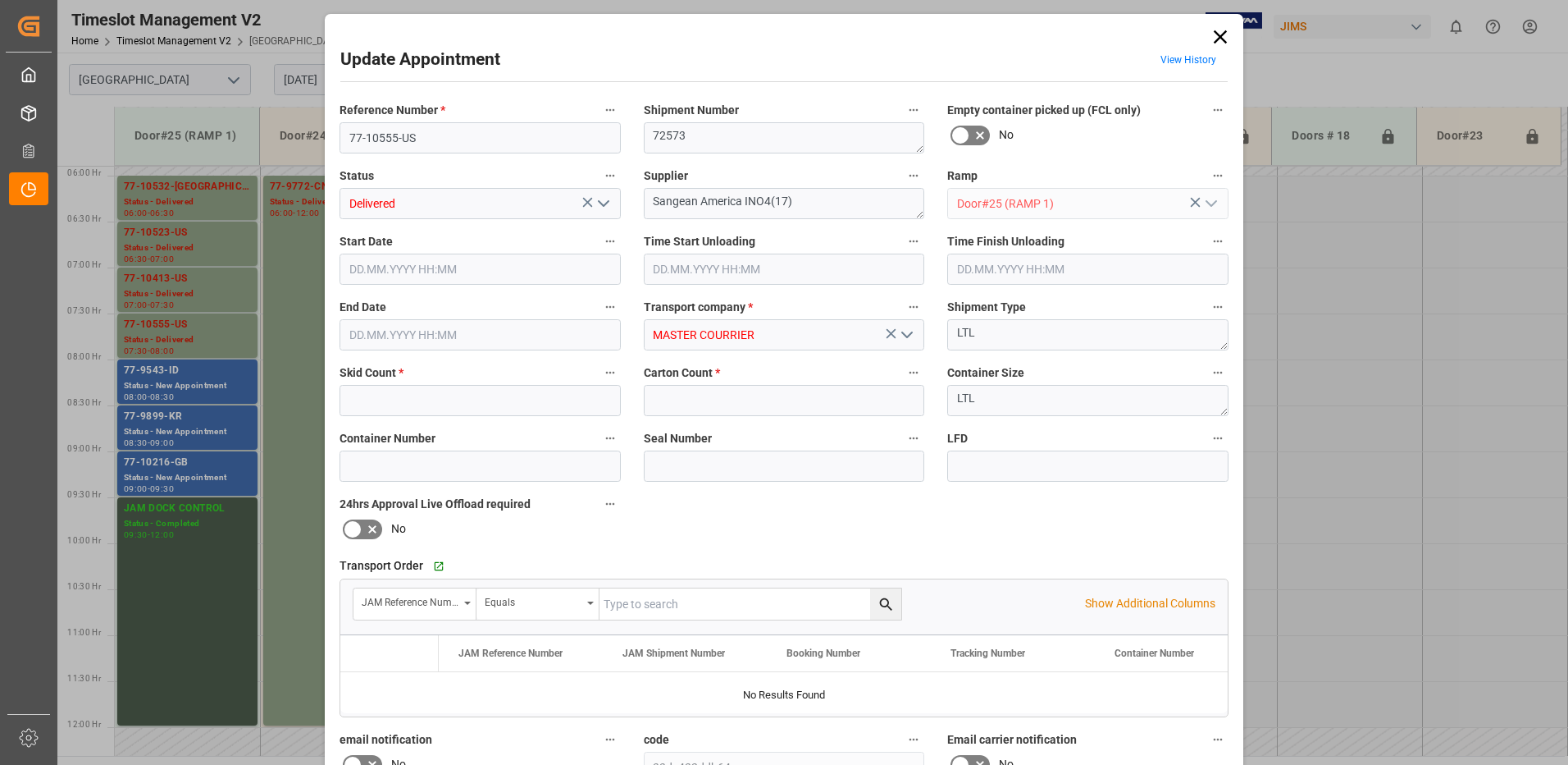
type input "1"
type input "21"
type input "[DATE] 07:30"
type input "[DATE] 08:30"
type input "[DATE] 08:00"
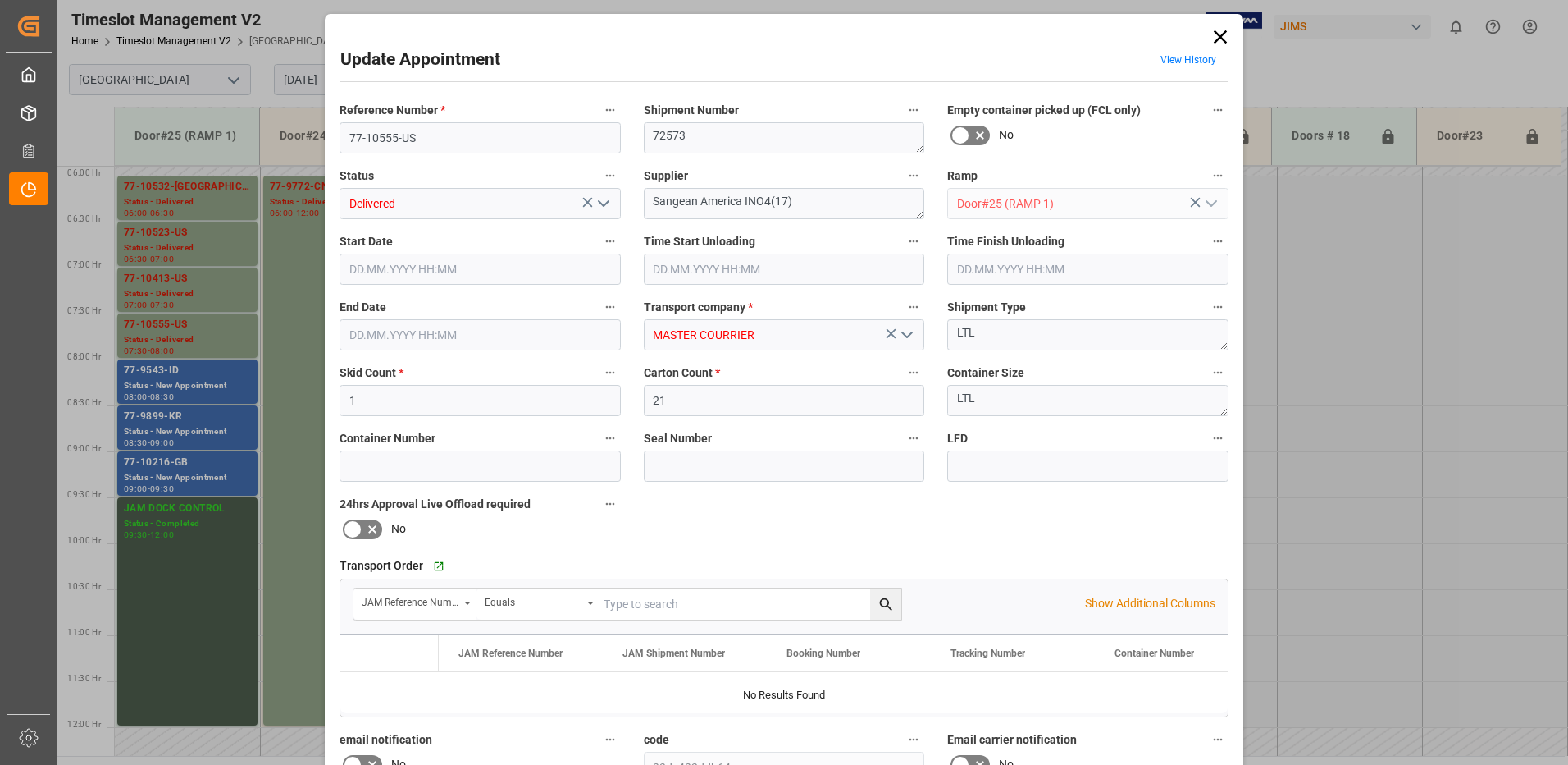
type input "[DATE] 13:35"
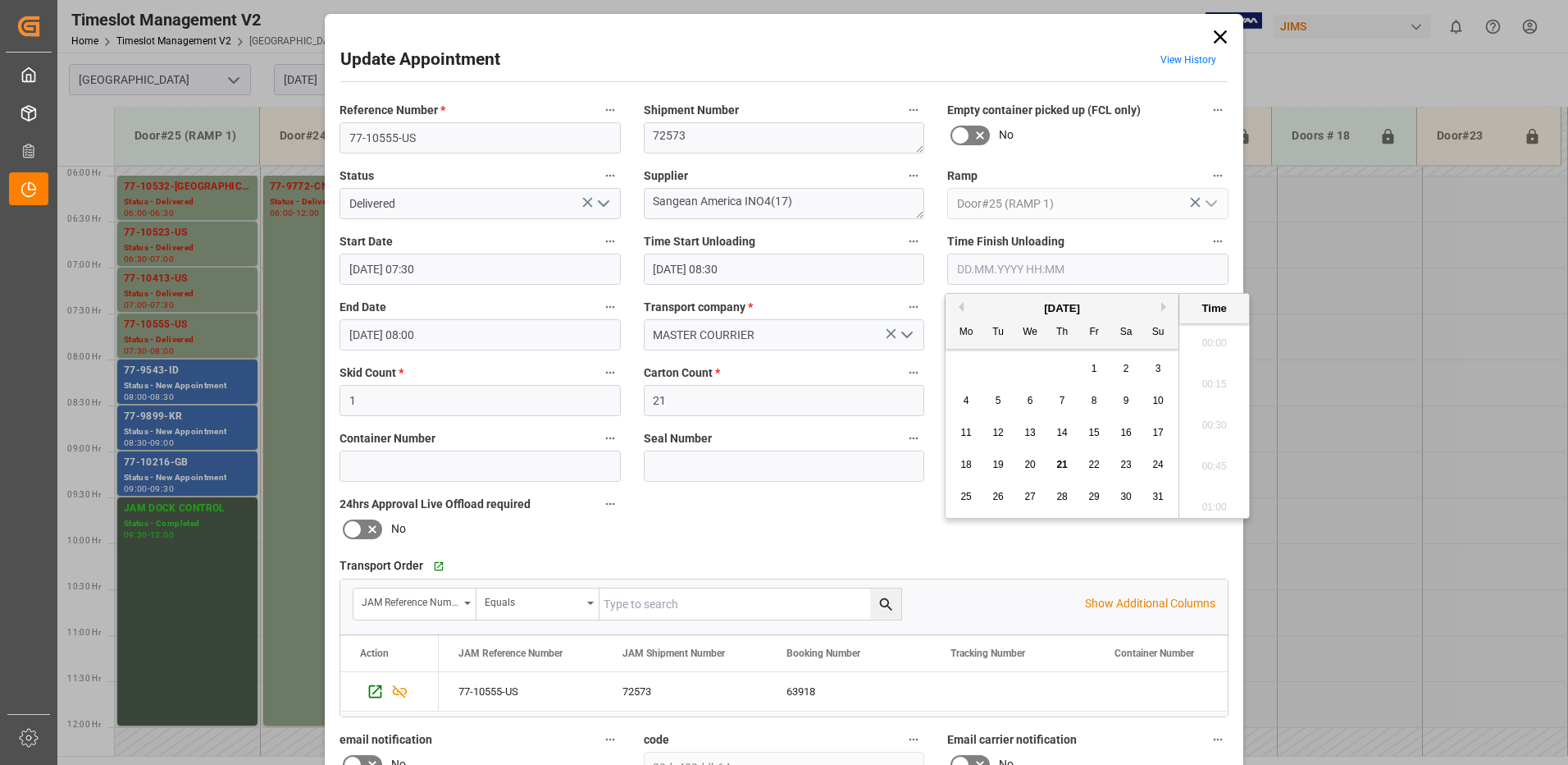
click at [1055, 272] on input "text" at bounding box center [1088, 269] width 282 height 31
click at [1063, 464] on span "21" at bounding box center [1062, 464] width 10 height 11
click at [1217, 458] on li "09:15" at bounding box center [1214, 462] width 69 height 41
type input "[DATE] 09:15"
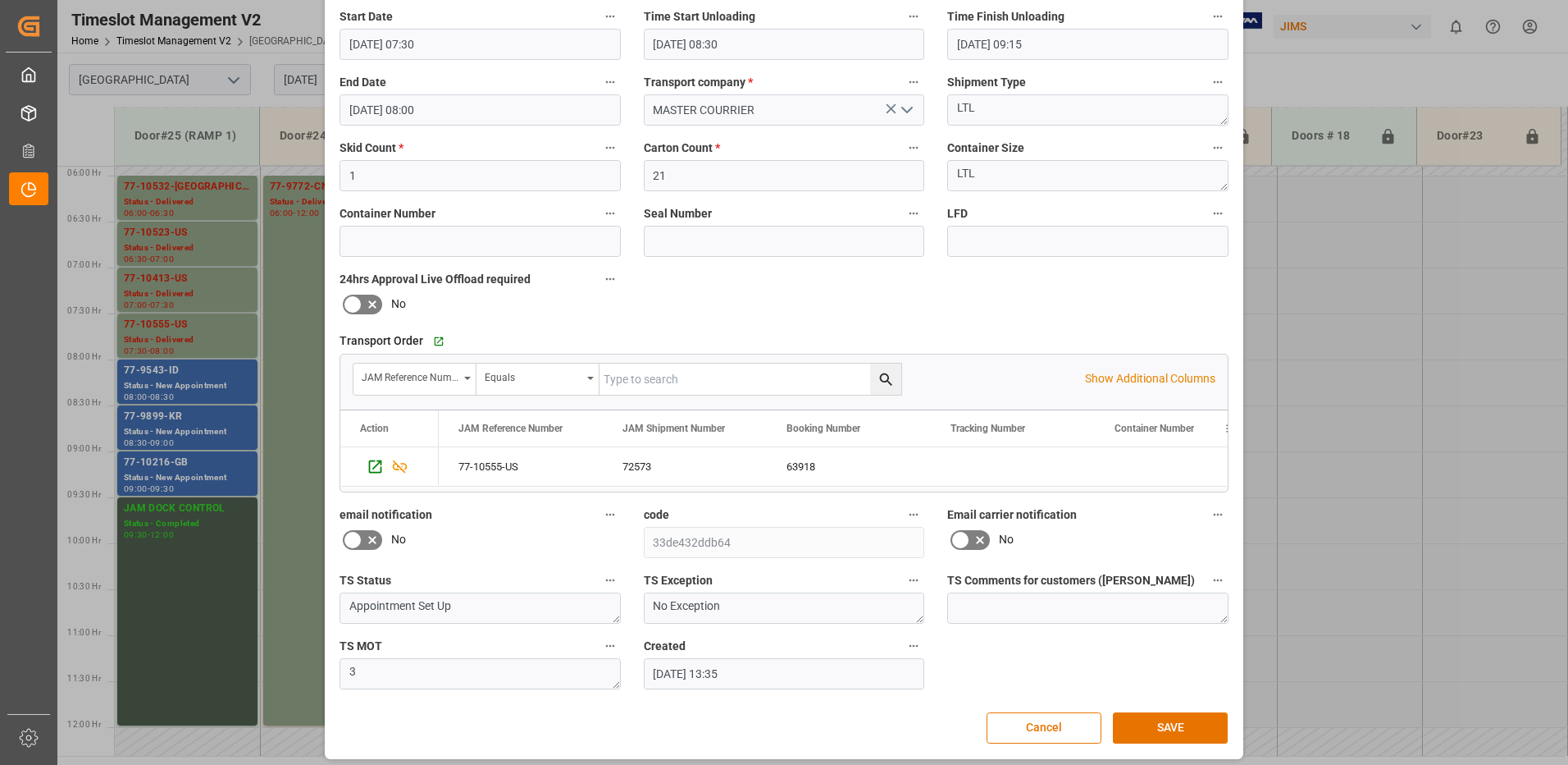
scroll to position [233, 0]
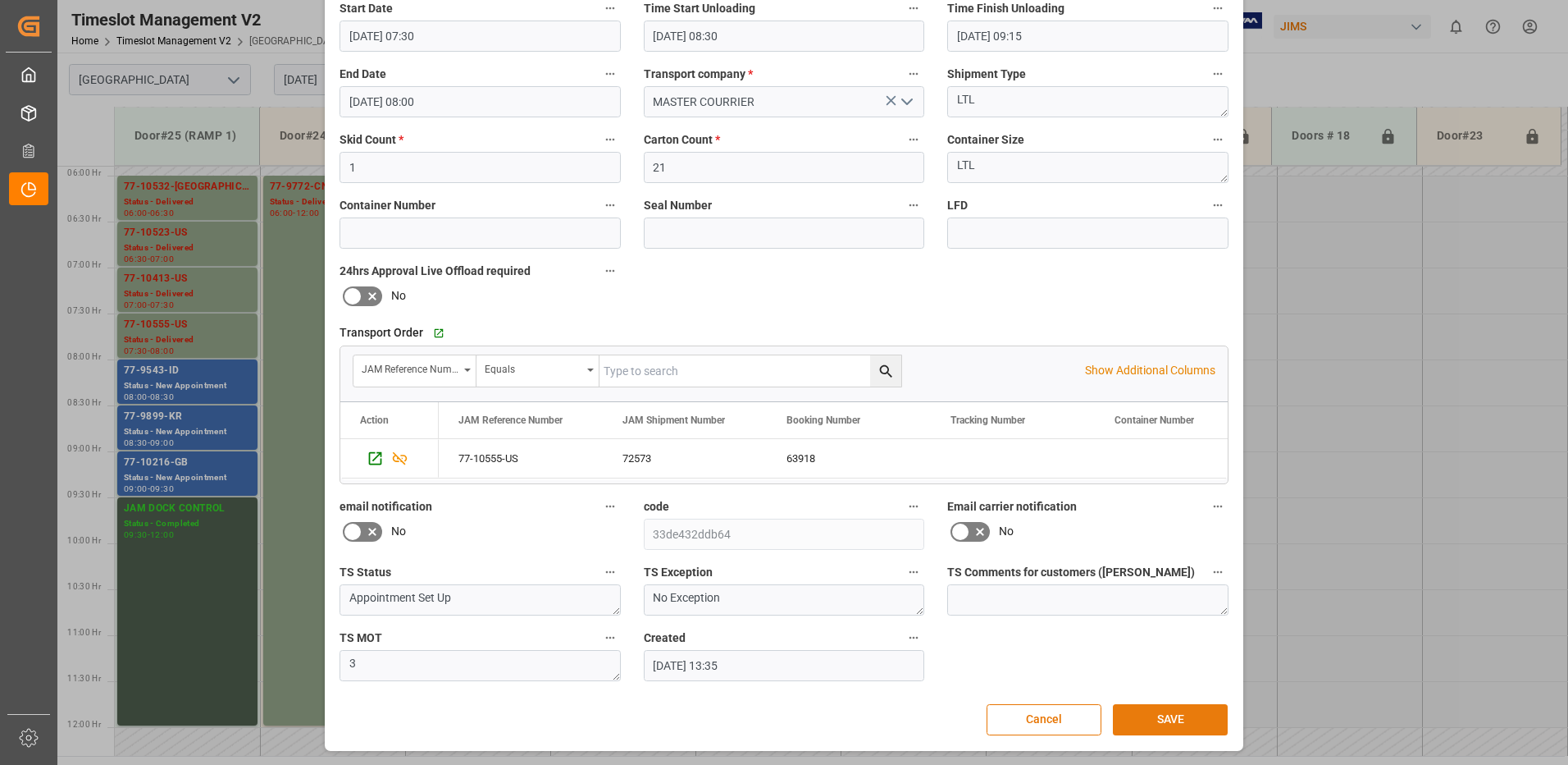
click at [1179, 719] on button "SAVE" at bounding box center [1170, 719] width 115 height 31
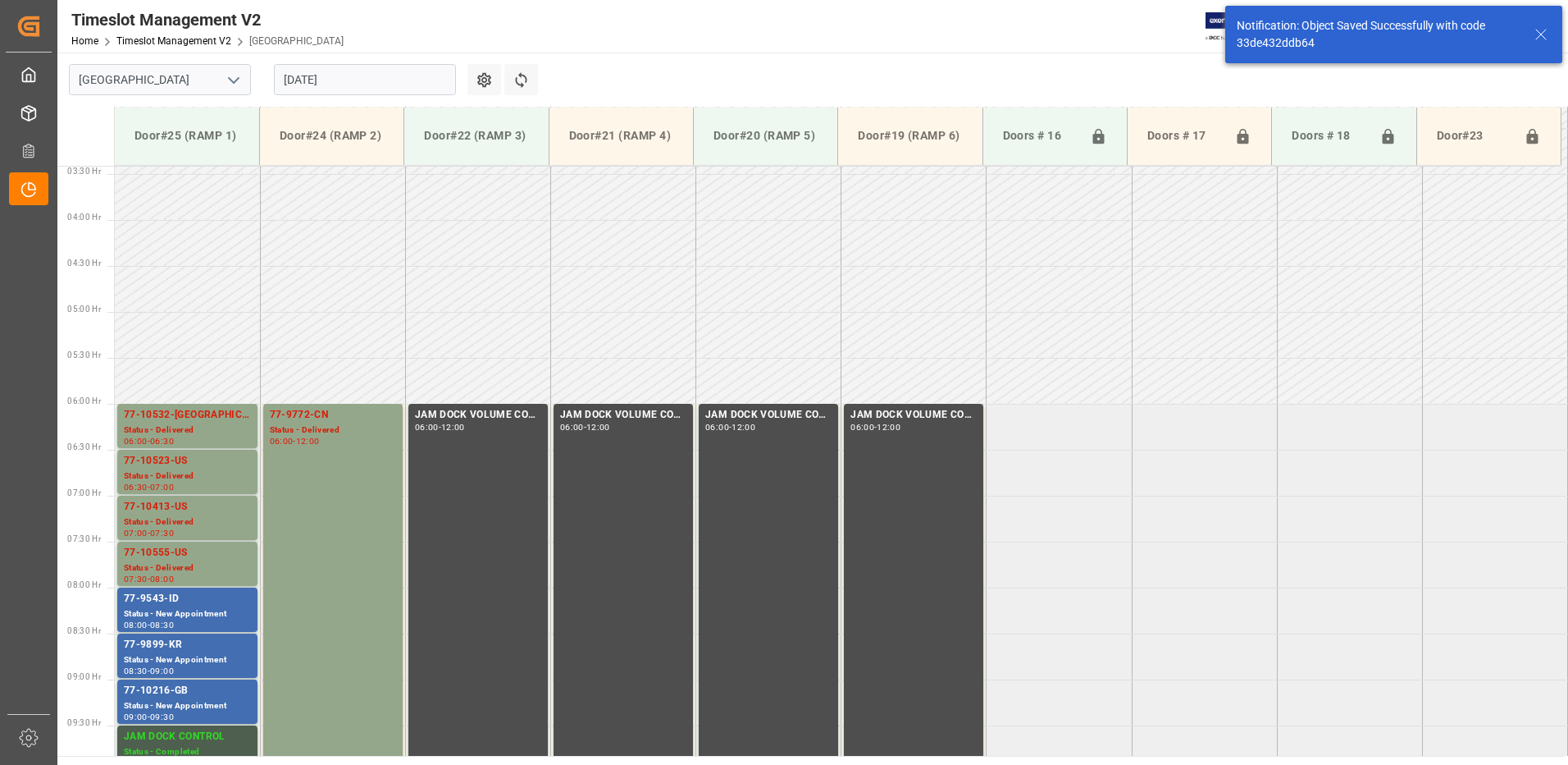
scroll to position [541, 0]
